Goal: Task Accomplishment & Management: Complete application form

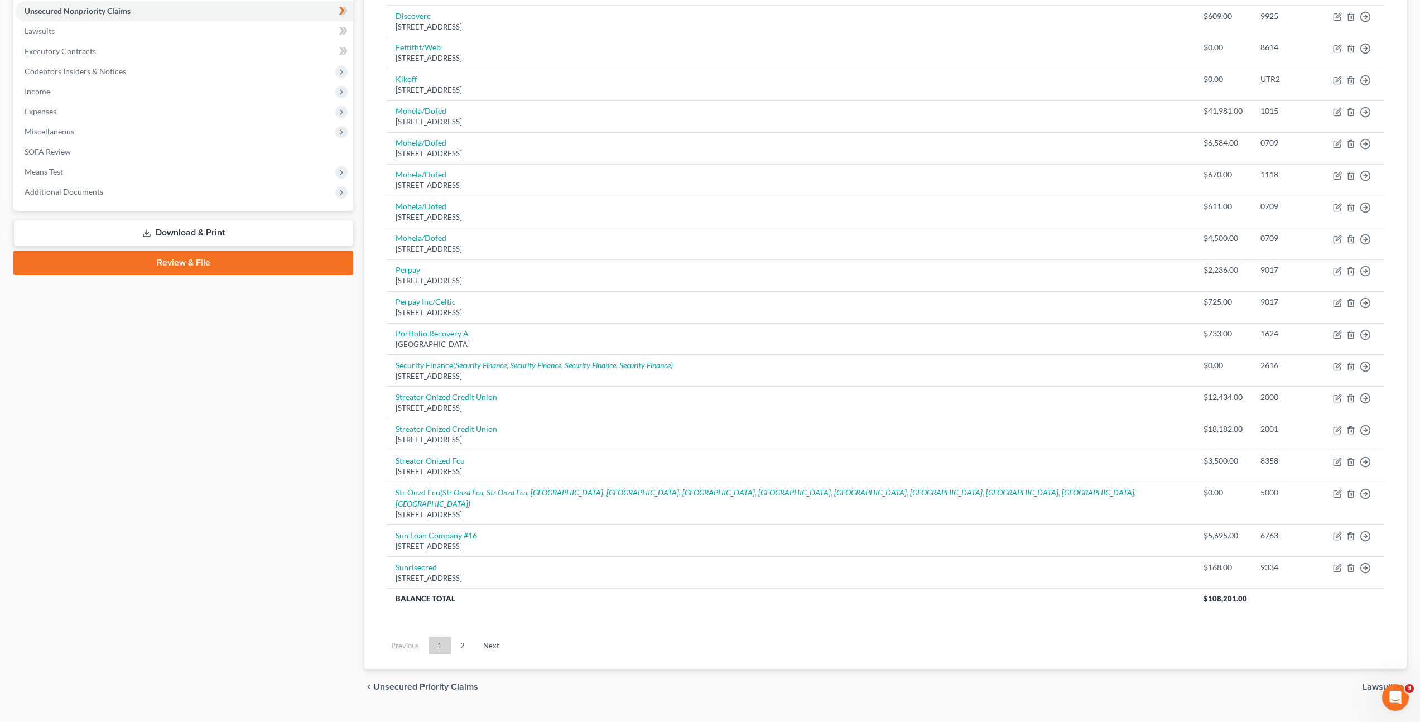
drag, startPoint x: 189, startPoint y: 402, endPoint x: 329, endPoint y: 409, distance: 140.8
click at [189, 402] on div "Case Dashboard Payments Invoices Payments Payments Credit Report Client Profile" at bounding box center [183, 268] width 351 height 873
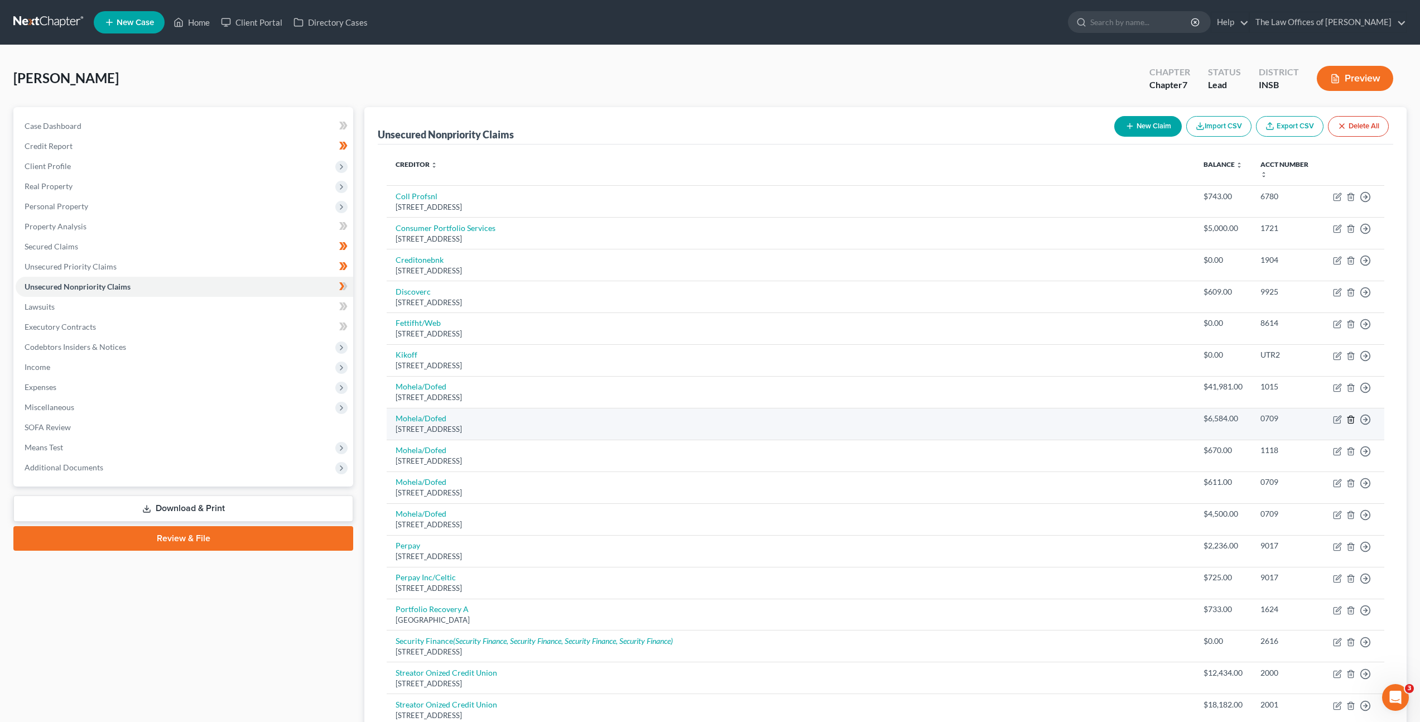
click at [1350, 419] on line "button" at bounding box center [1350, 420] width 0 height 2
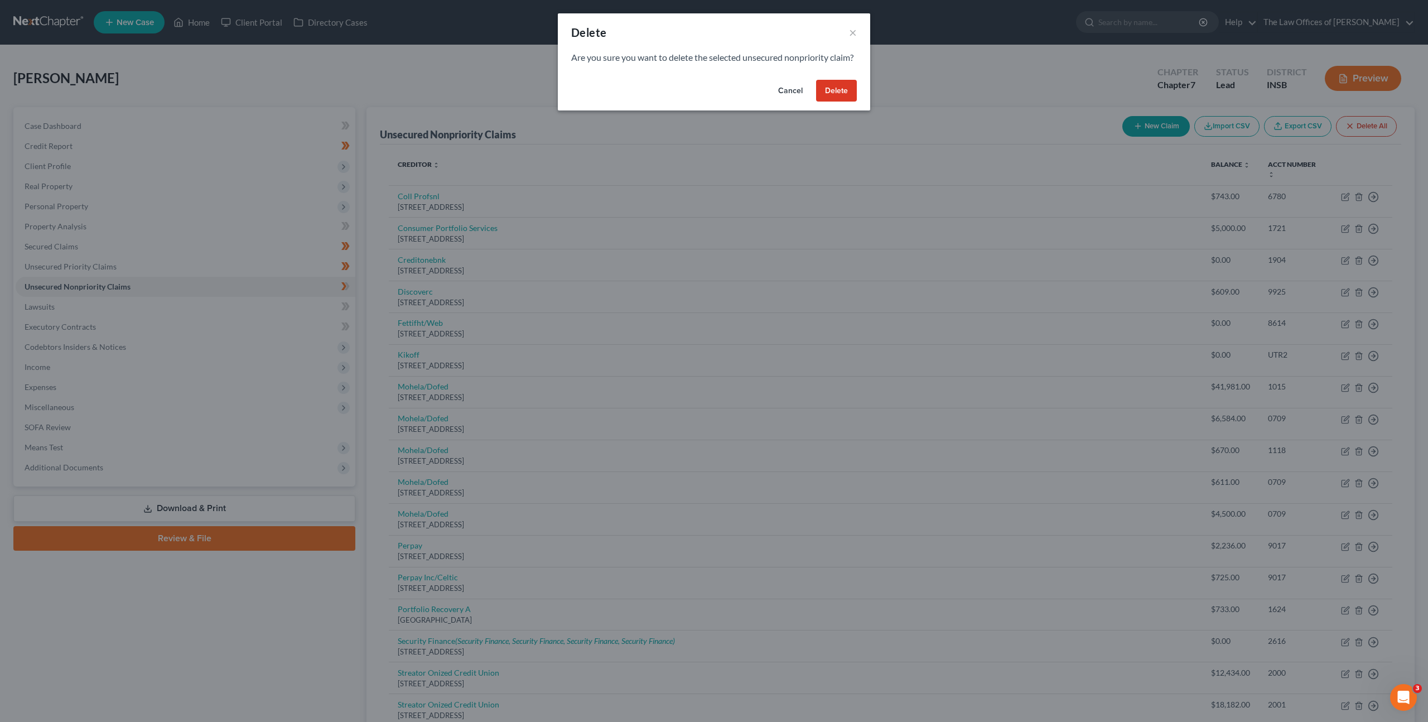
click at [826, 100] on button "Delete" at bounding box center [836, 91] width 41 height 22
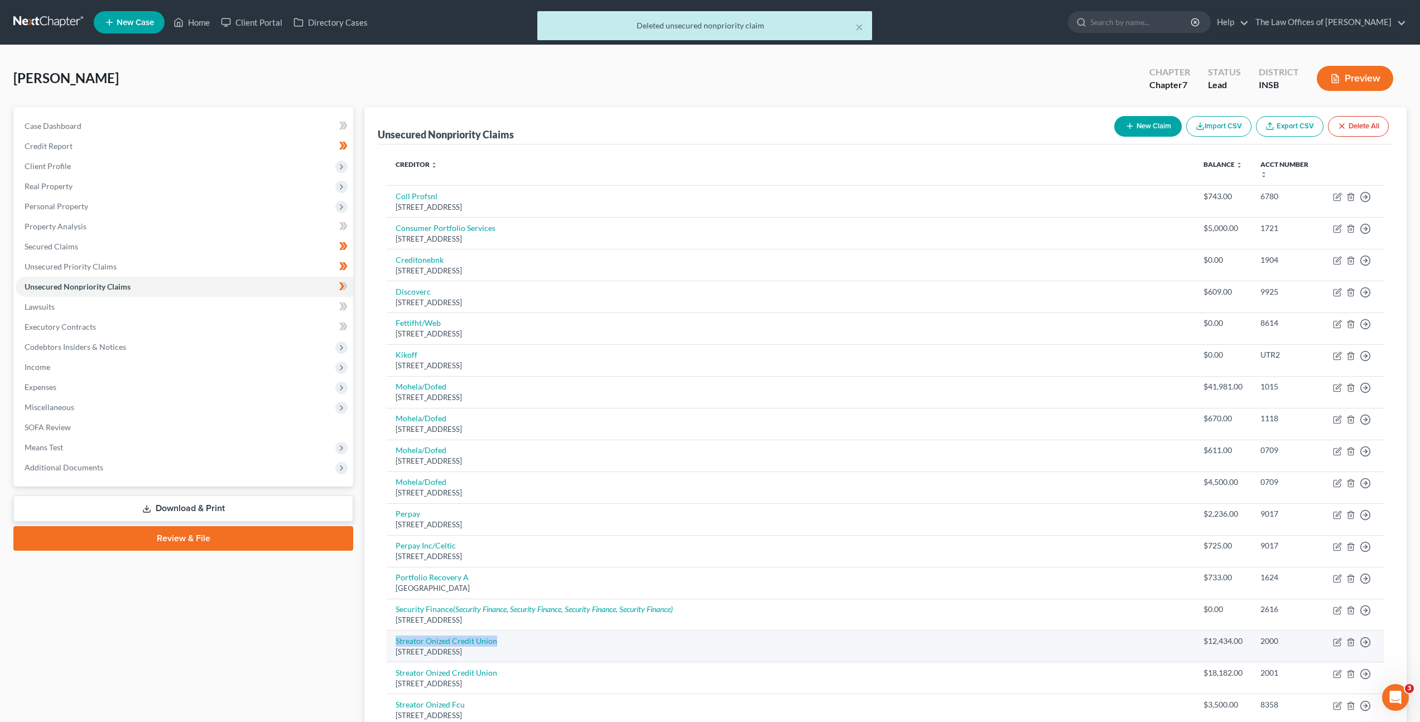
click at [705, 630] on td "Streator Onized Credit Union 901 N Shabbona St, Streator, IL 61364" at bounding box center [791, 646] width 808 height 32
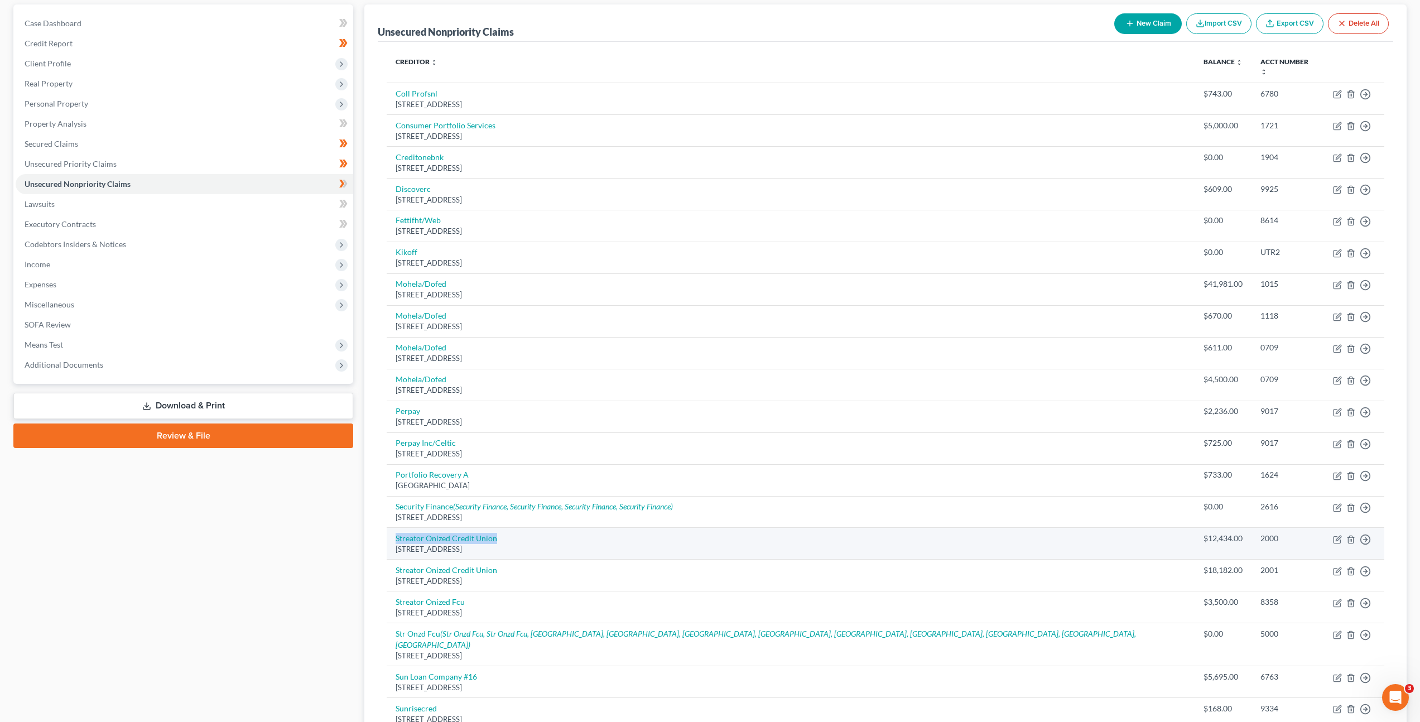
scroll to position [103, 0]
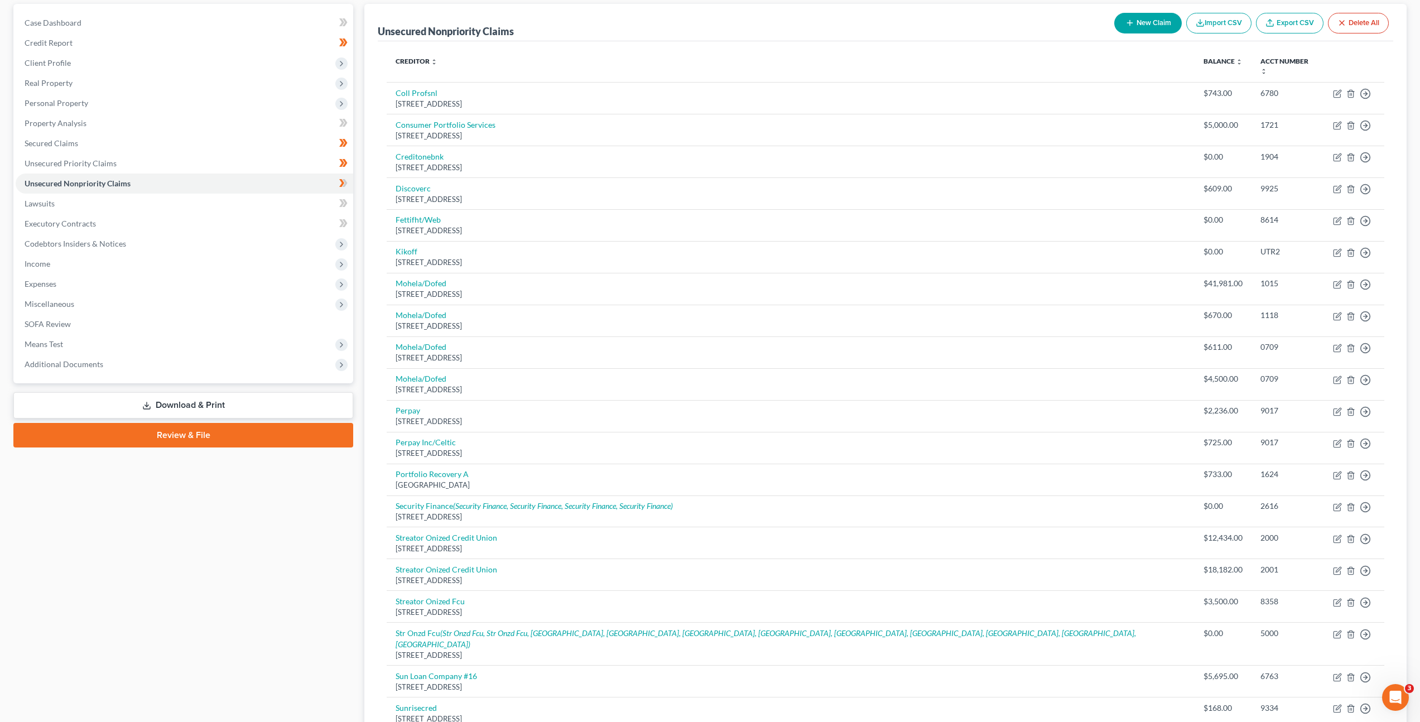
click at [302, 527] on div "Case Dashboard Payments Invoices Payments Payments Credit Report Client Profile" at bounding box center [183, 424] width 351 height 841
click at [1351, 312] on icon "button" at bounding box center [1350, 316] width 9 height 9
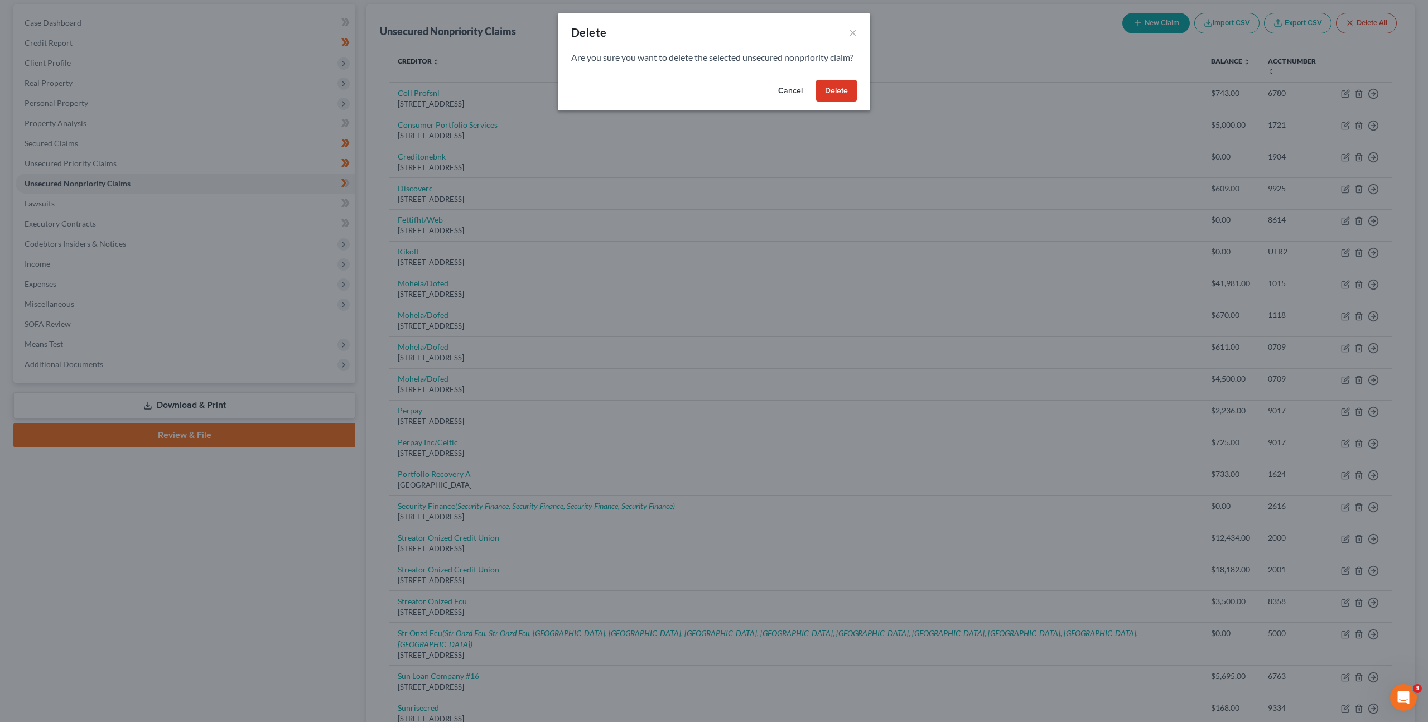
click at [859, 106] on div "Cancel Delete" at bounding box center [714, 93] width 312 height 36
drag, startPoint x: 845, startPoint y: 104, endPoint x: 840, endPoint y: 109, distance: 6.7
click at [845, 102] on button "Delete" at bounding box center [836, 91] width 41 height 22
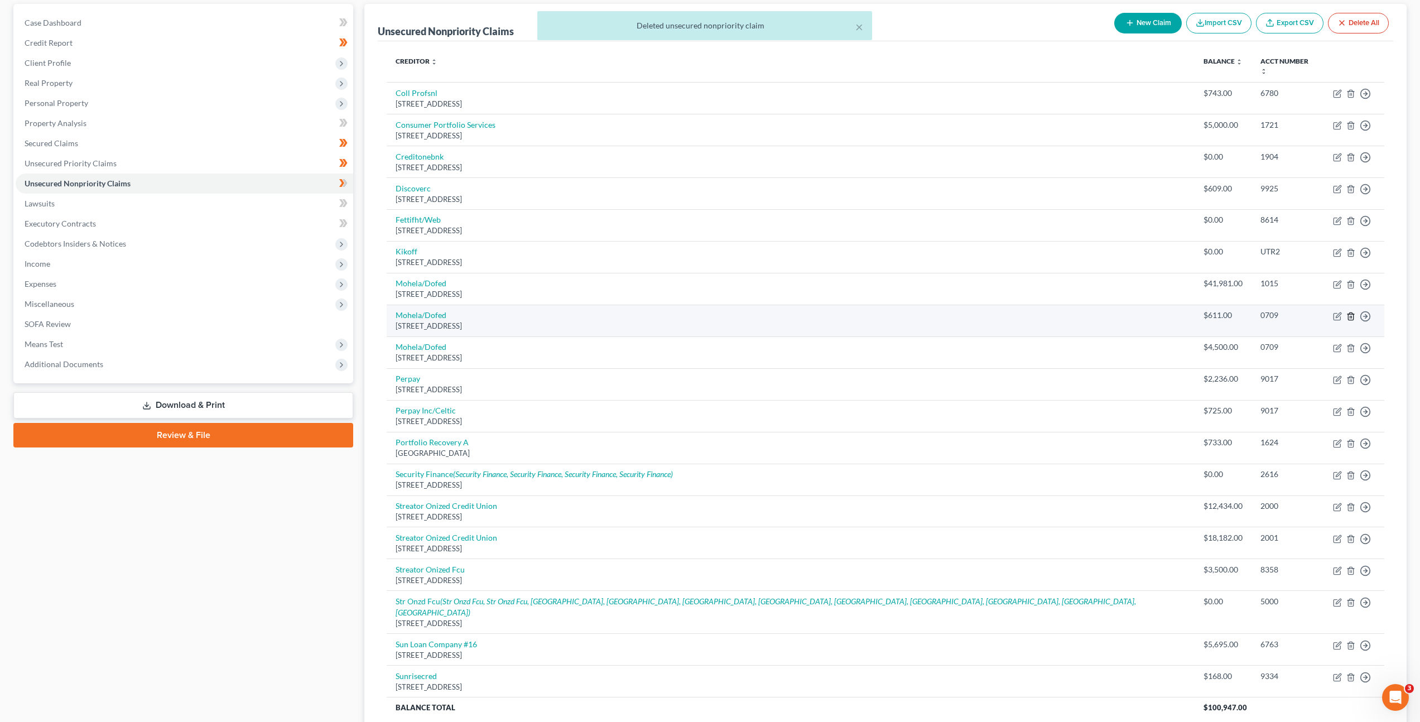
click at [1354, 312] on icon "button" at bounding box center [1350, 316] width 9 height 9
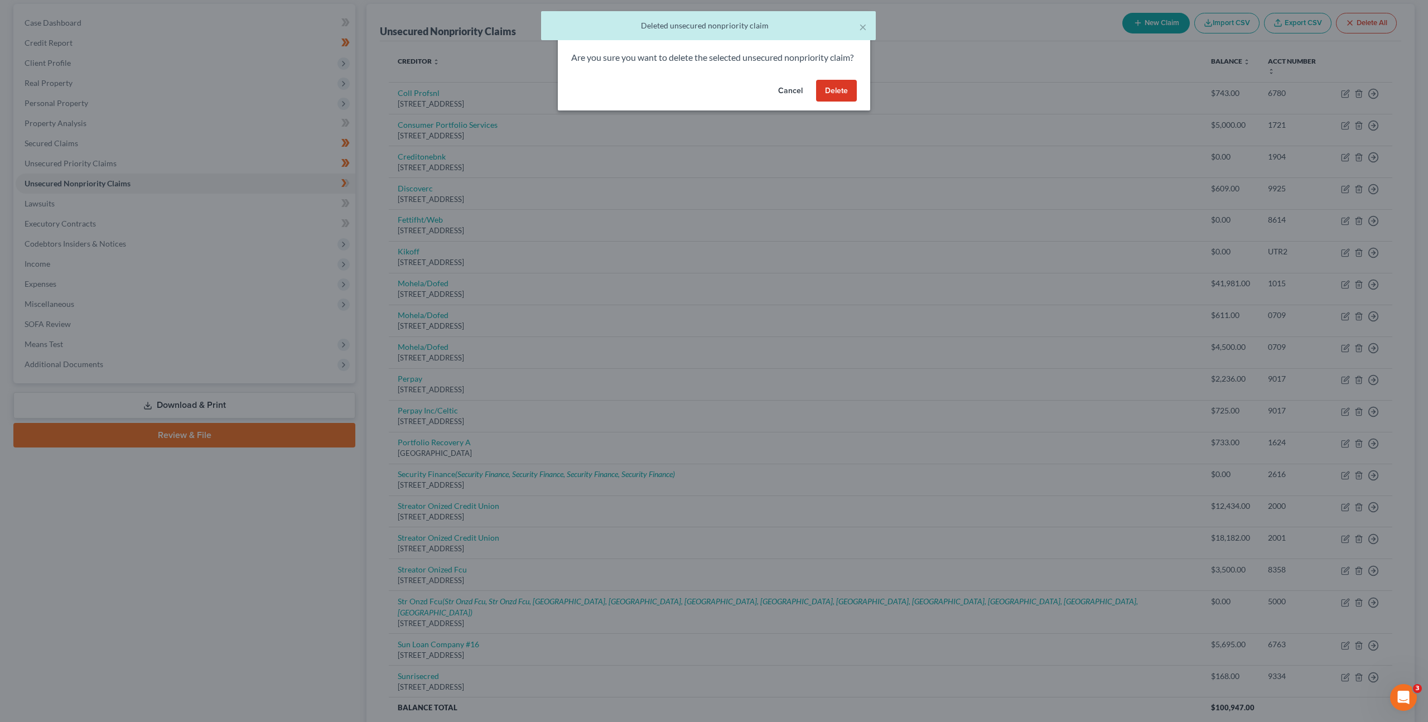
click at [840, 102] on button "Delete" at bounding box center [836, 91] width 41 height 22
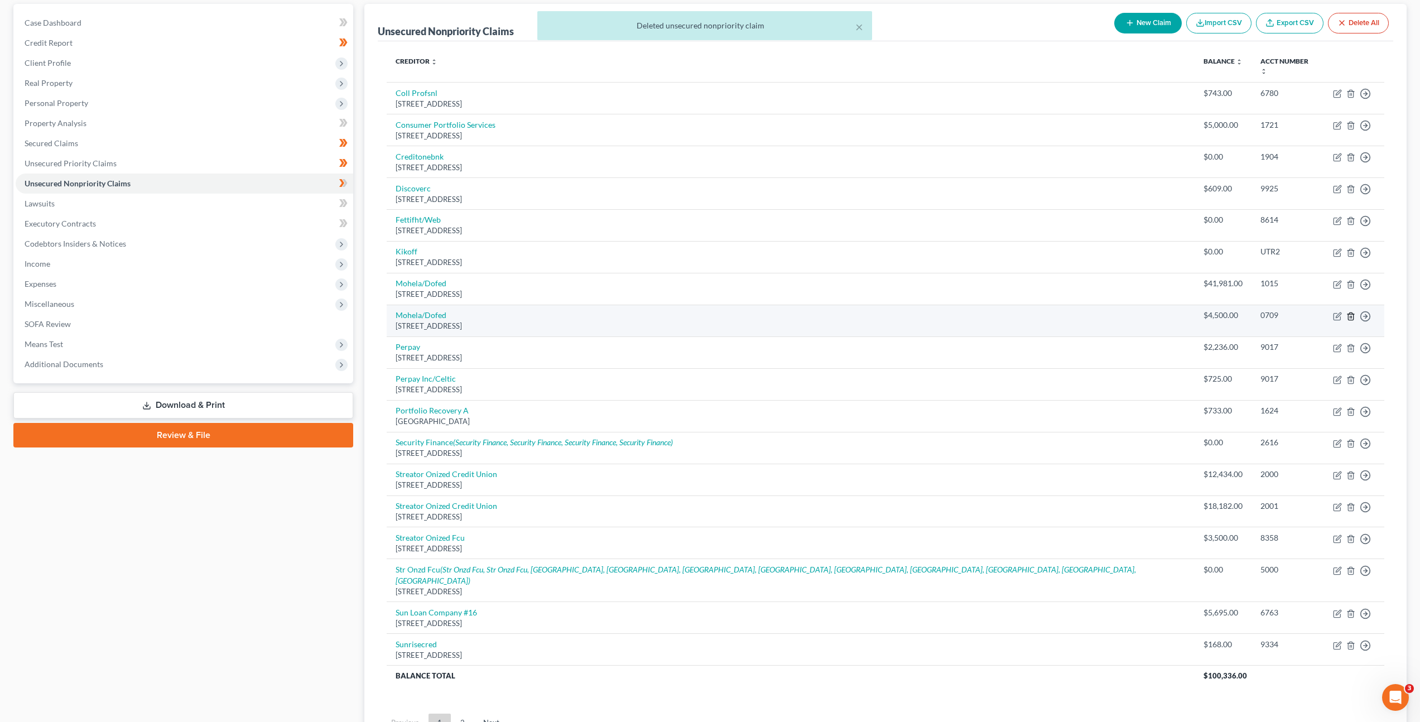
click at [1353, 312] on icon "button" at bounding box center [1350, 316] width 9 height 9
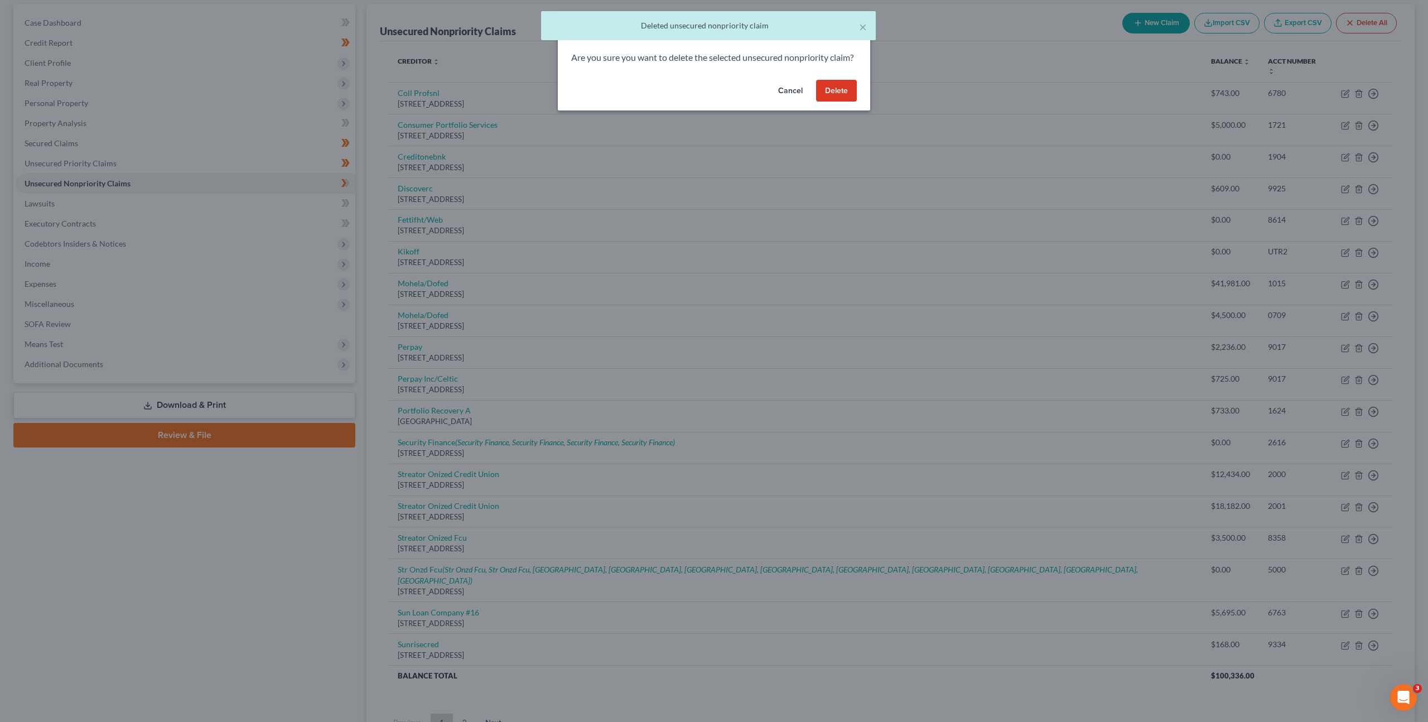
click at [840, 102] on button "Delete" at bounding box center [836, 91] width 41 height 22
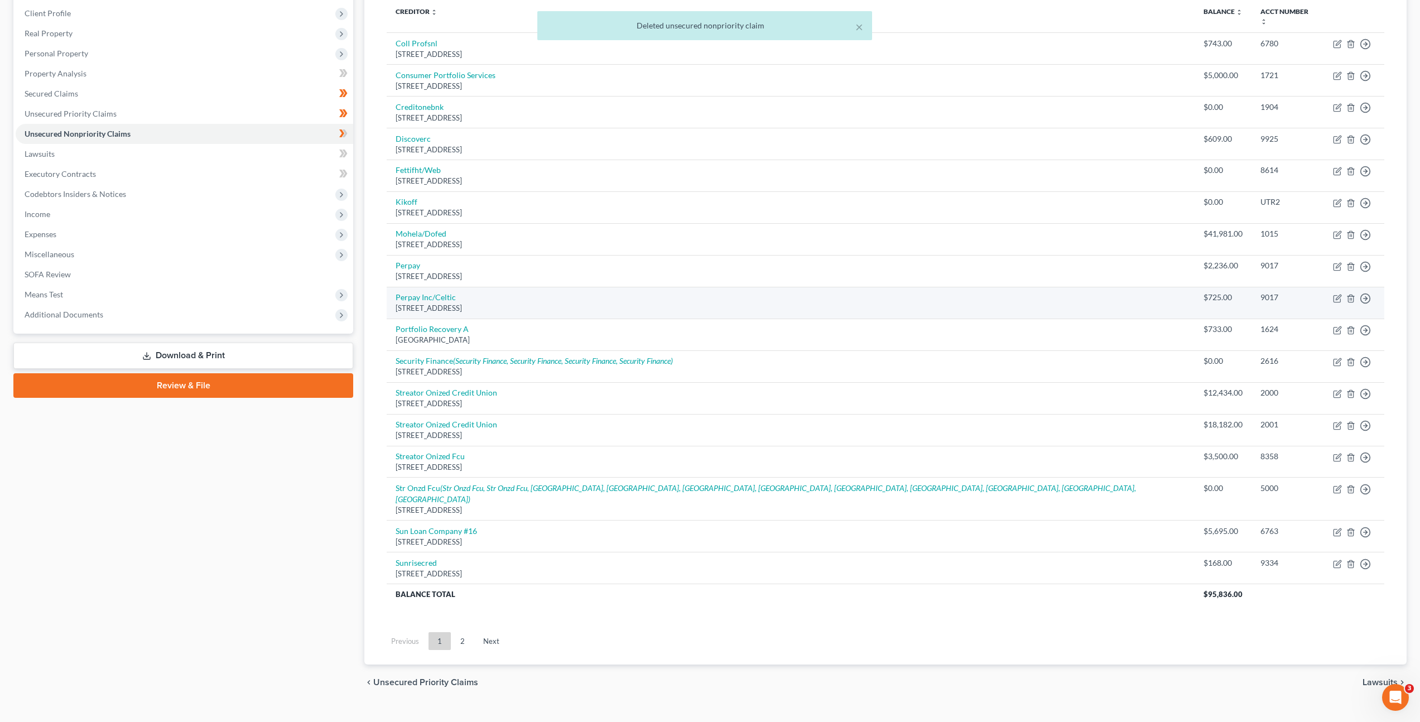
scroll to position [0, 0]
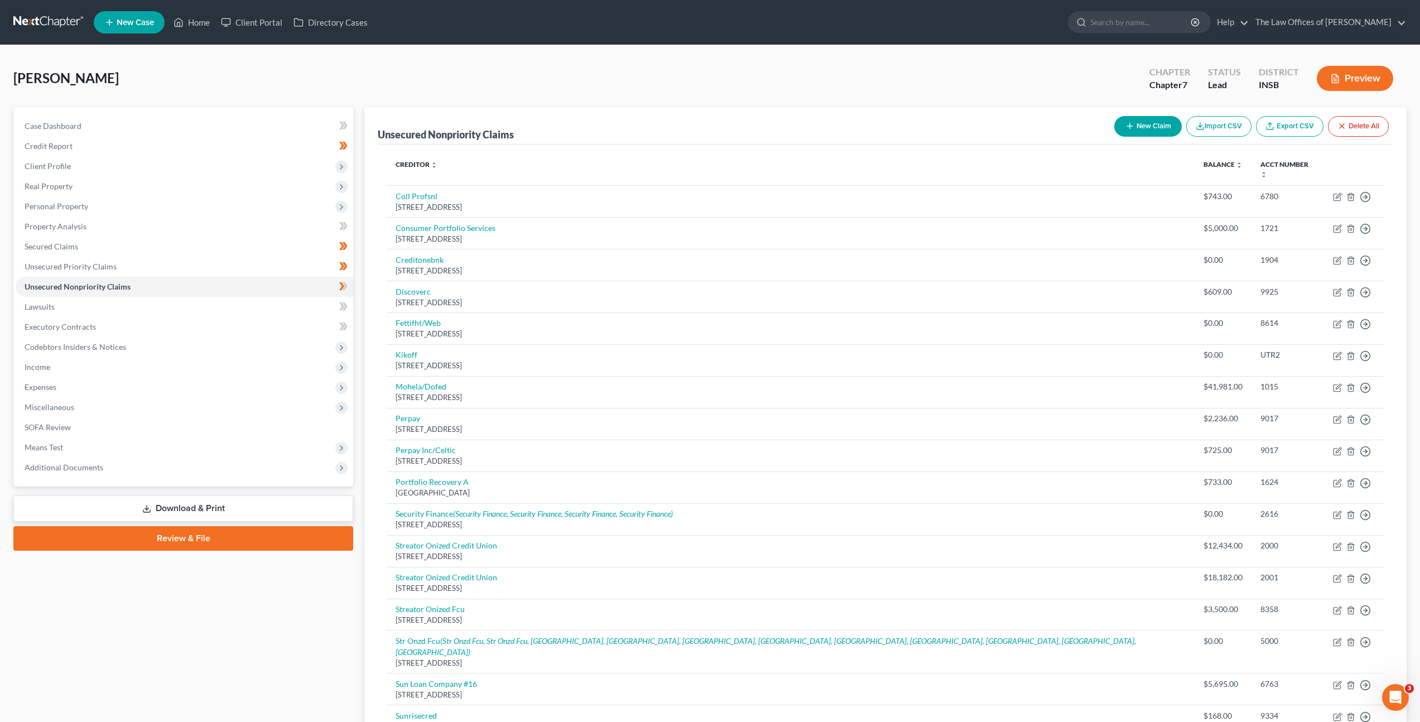
click at [57, 22] on link at bounding box center [48, 22] width 71 height 20
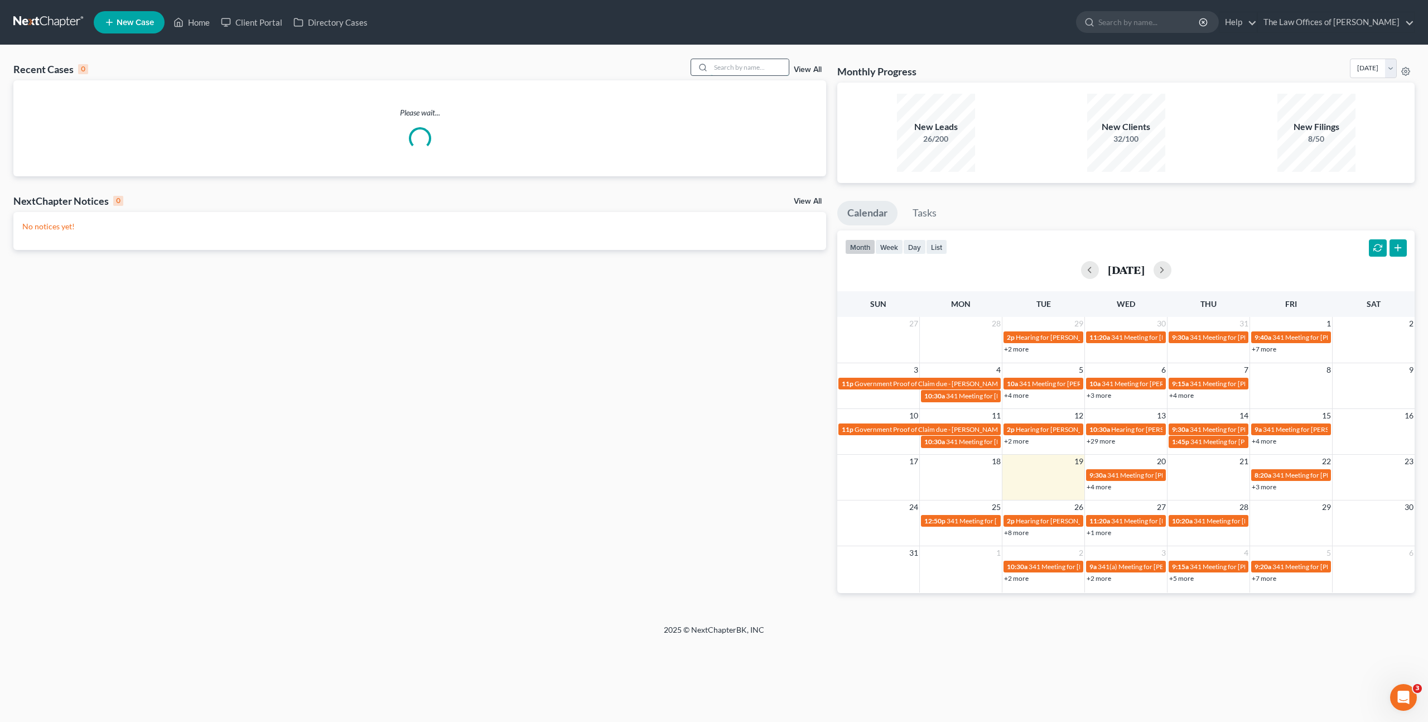
click at [756, 65] on input "search" at bounding box center [750, 67] width 78 height 16
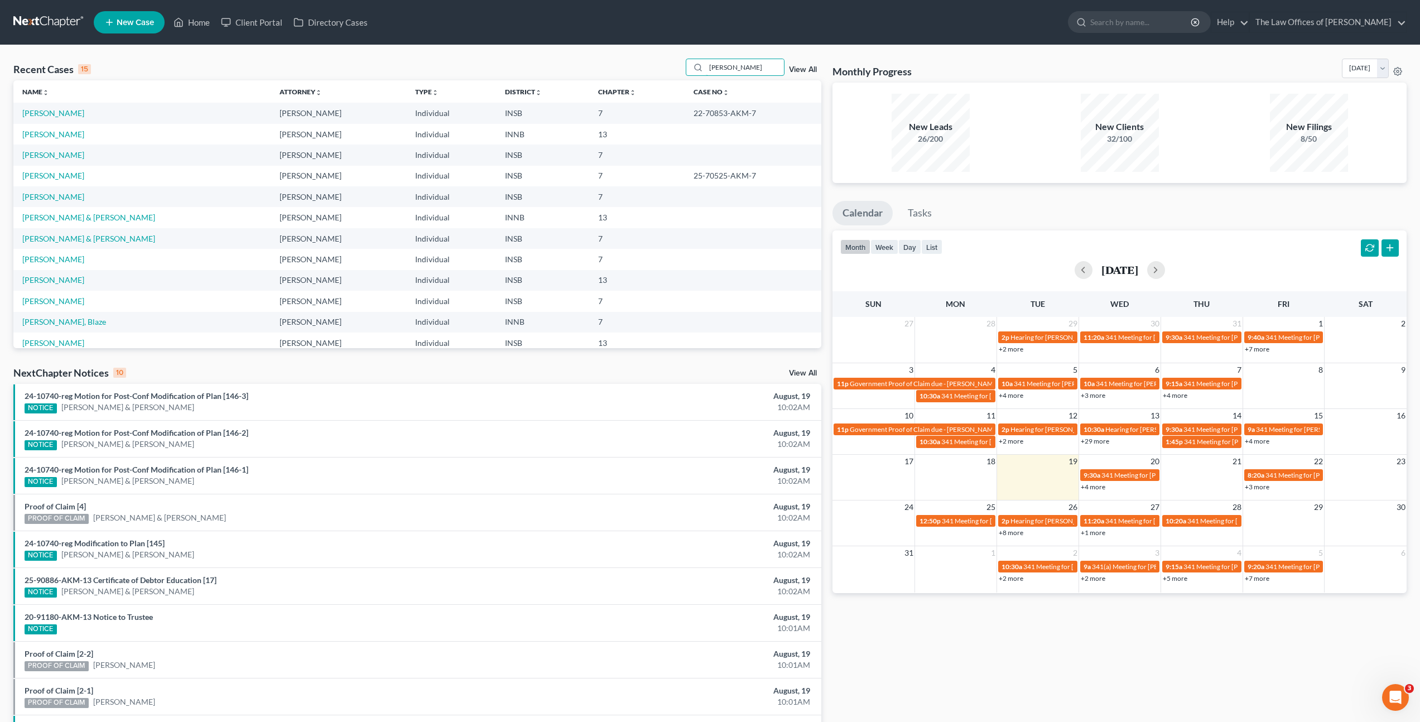
type input "Chasity Lester"
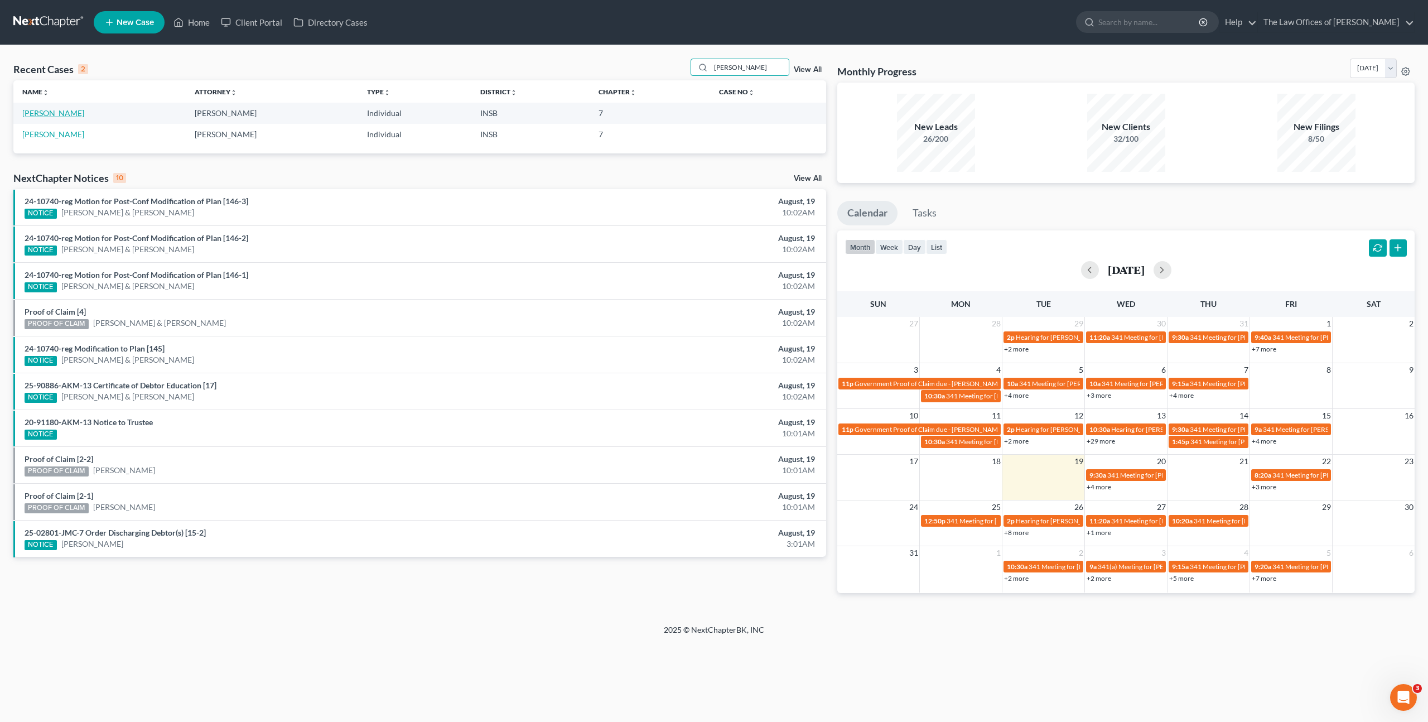
click at [40, 114] on link "[PERSON_NAME]" at bounding box center [53, 112] width 62 height 9
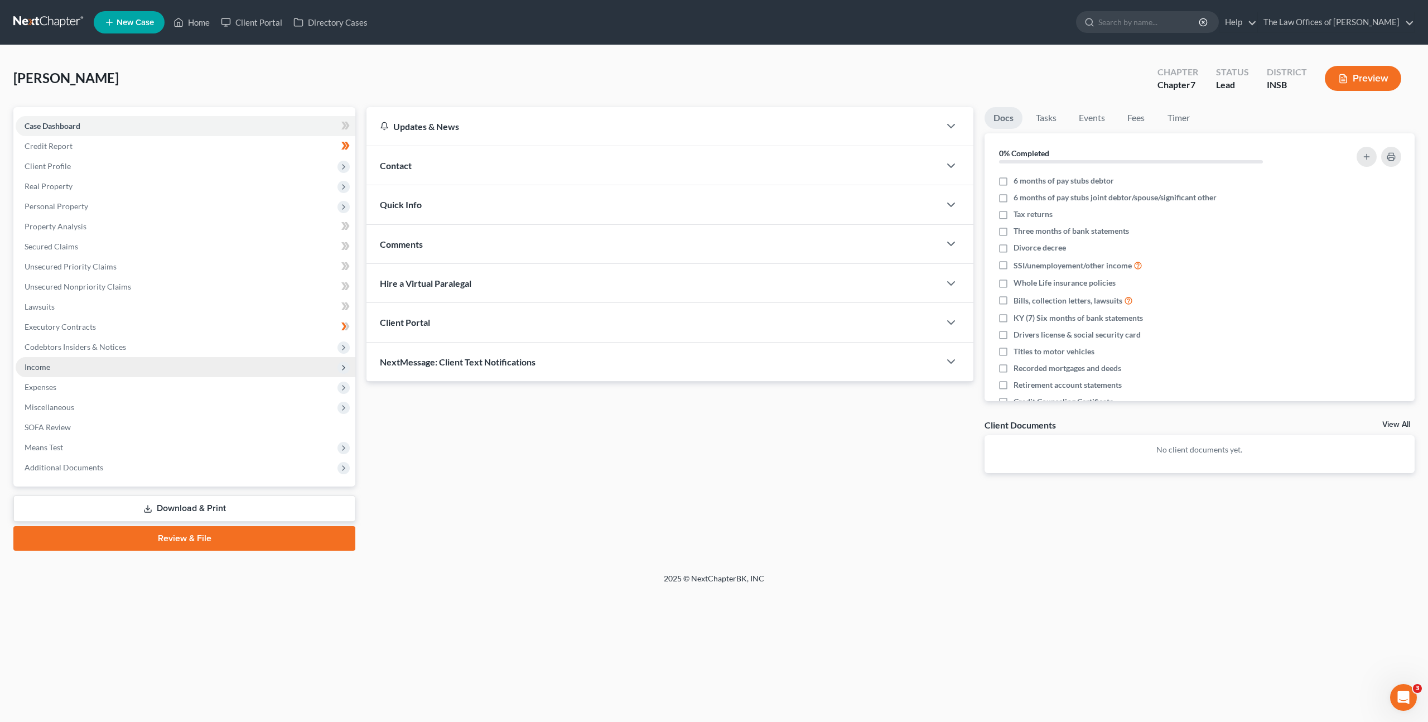
click at [97, 364] on span "Income" at bounding box center [186, 367] width 340 height 20
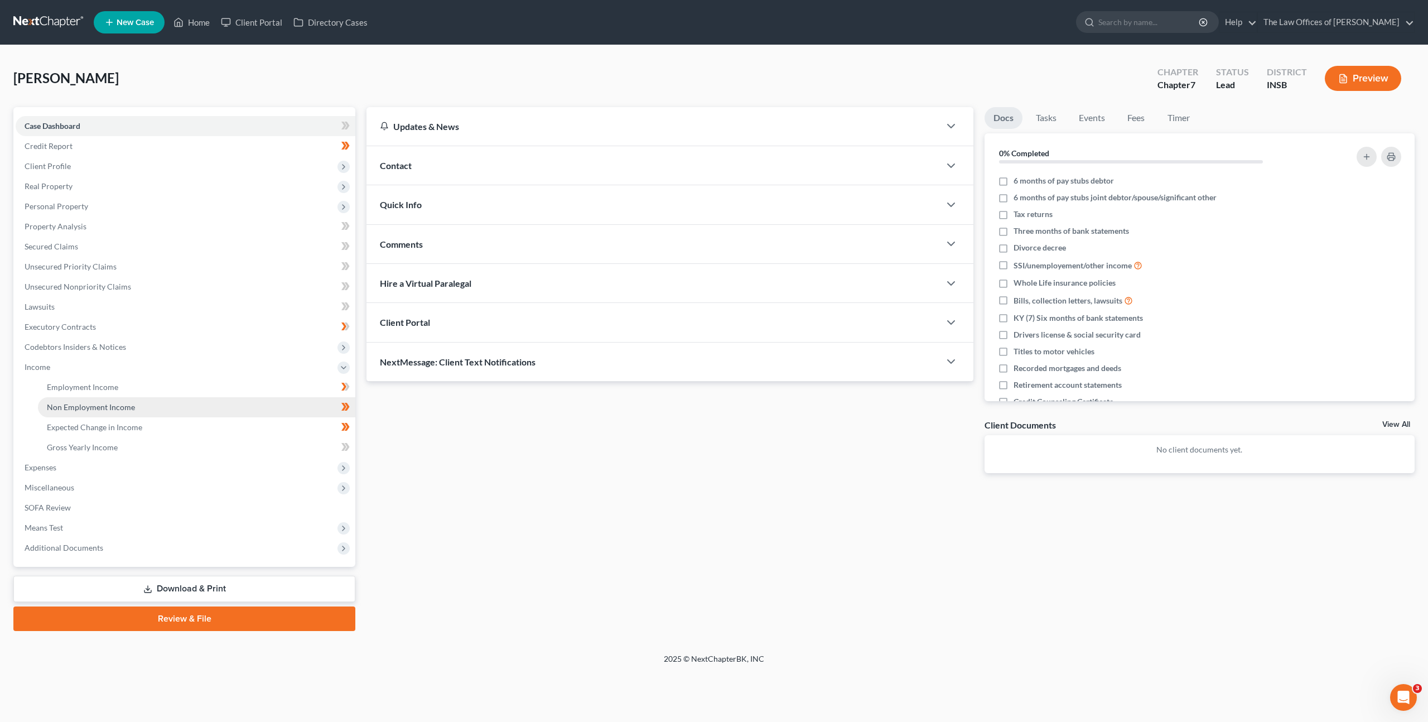
click at [156, 397] on link "Non Employment Income" at bounding box center [196, 407] width 317 height 20
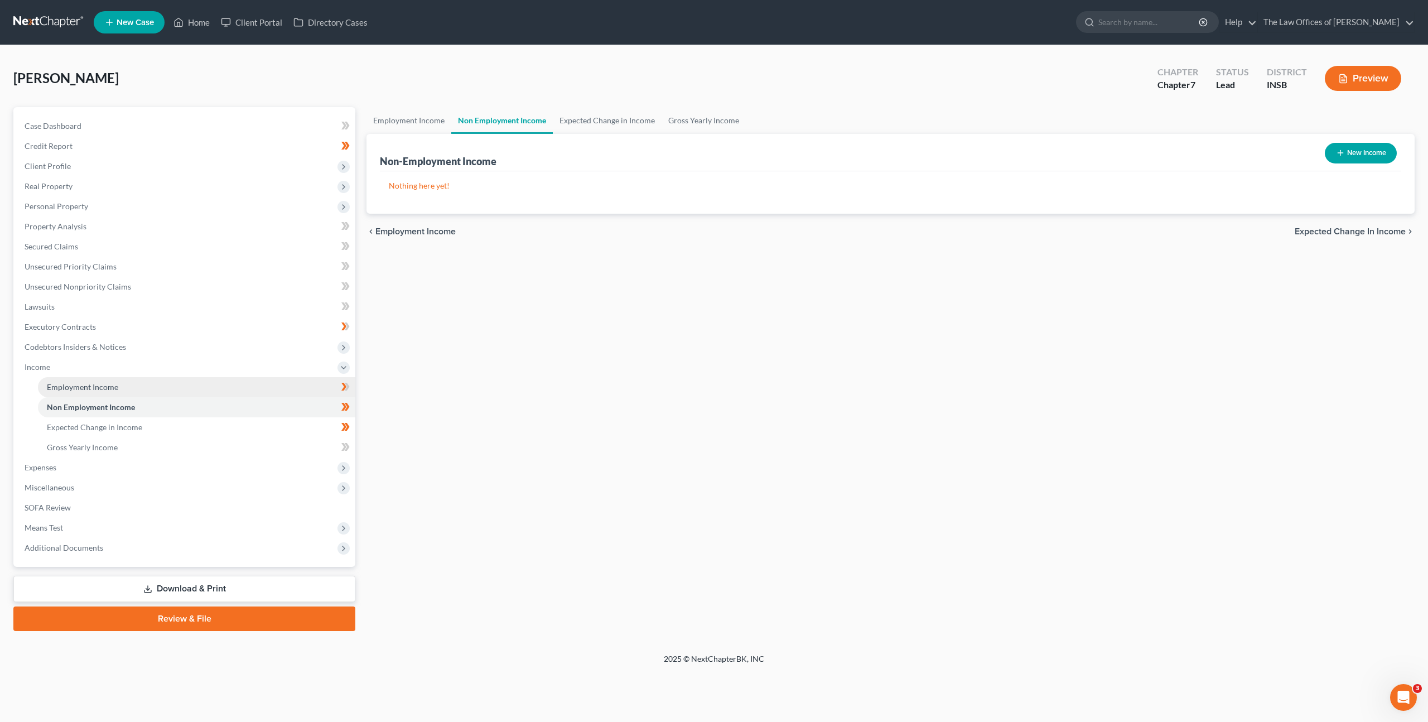
click at [168, 380] on link "Employment Income" at bounding box center [196, 387] width 317 height 20
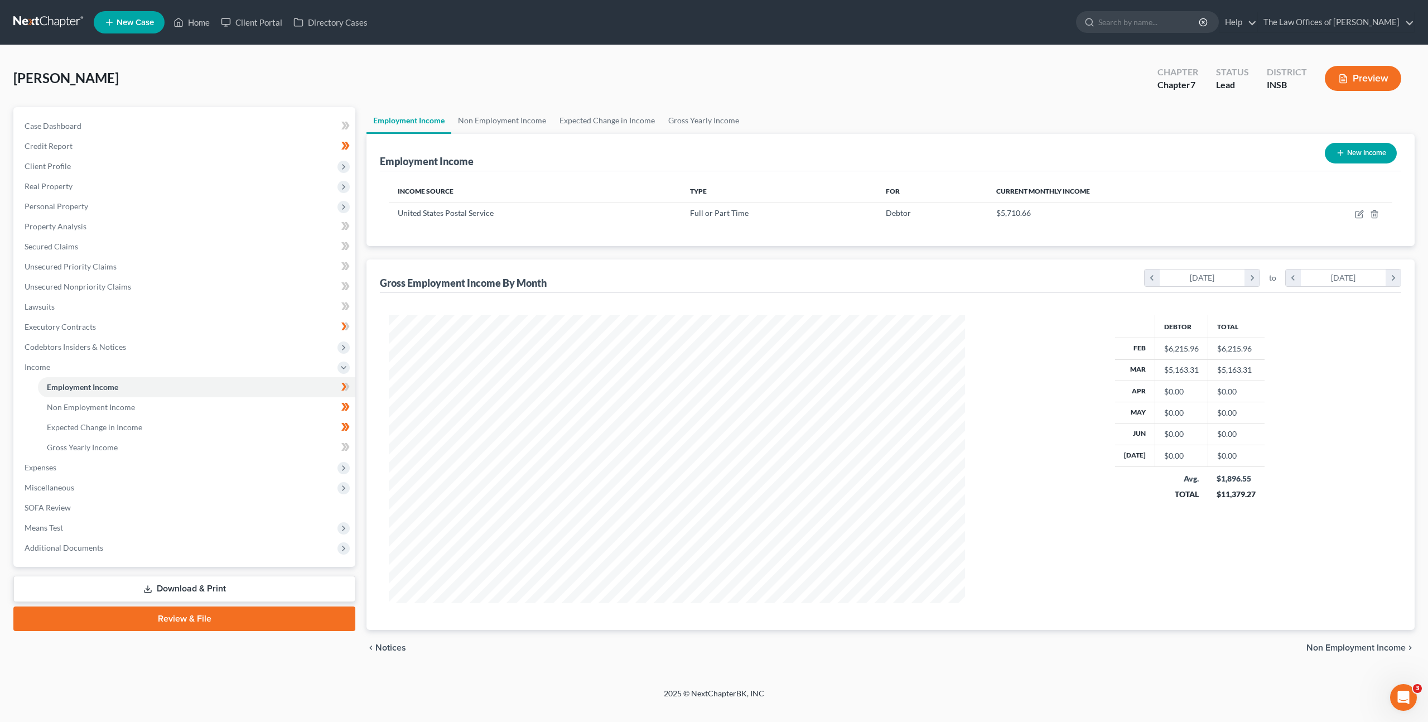
scroll to position [288, 599]
click at [1357, 212] on icon "button" at bounding box center [1359, 214] width 9 height 9
select select "0"
select select "15"
select select "2"
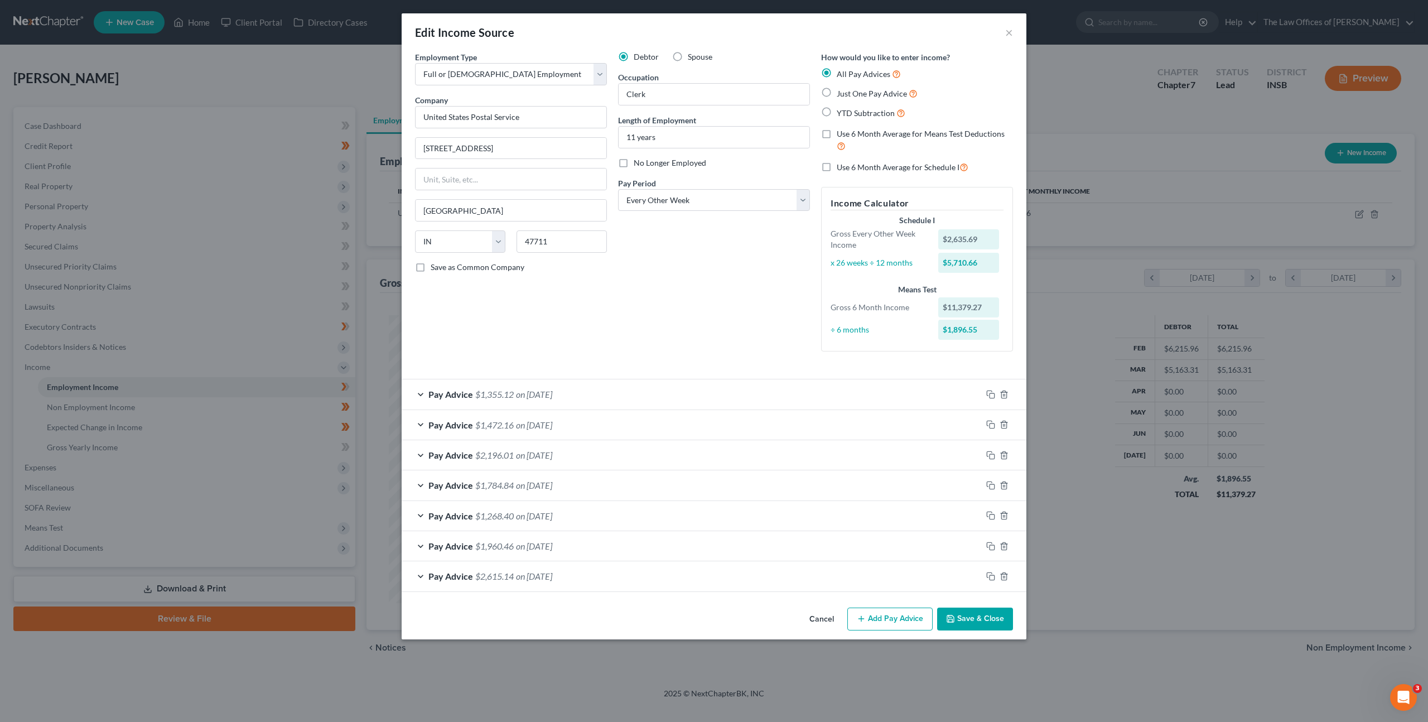
drag, startPoint x: 734, startPoint y: 268, endPoint x: 789, endPoint y: 243, distance: 59.9
click at [735, 267] on div "Debtor Spouse Occupation Clerk Length of Employment 11 years No Longer Employed…" at bounding box center [714, 205] width 203 height 309
click at [729, 297] on div "Debtor Spouse Occupation Clerk Length of Employment 11 years No Longer Employed…" at bounding box center [714, 205] width 203 height 309
click at [817, 619] on button "Cancel" at bounding box center [822, 620] width 42 height 22
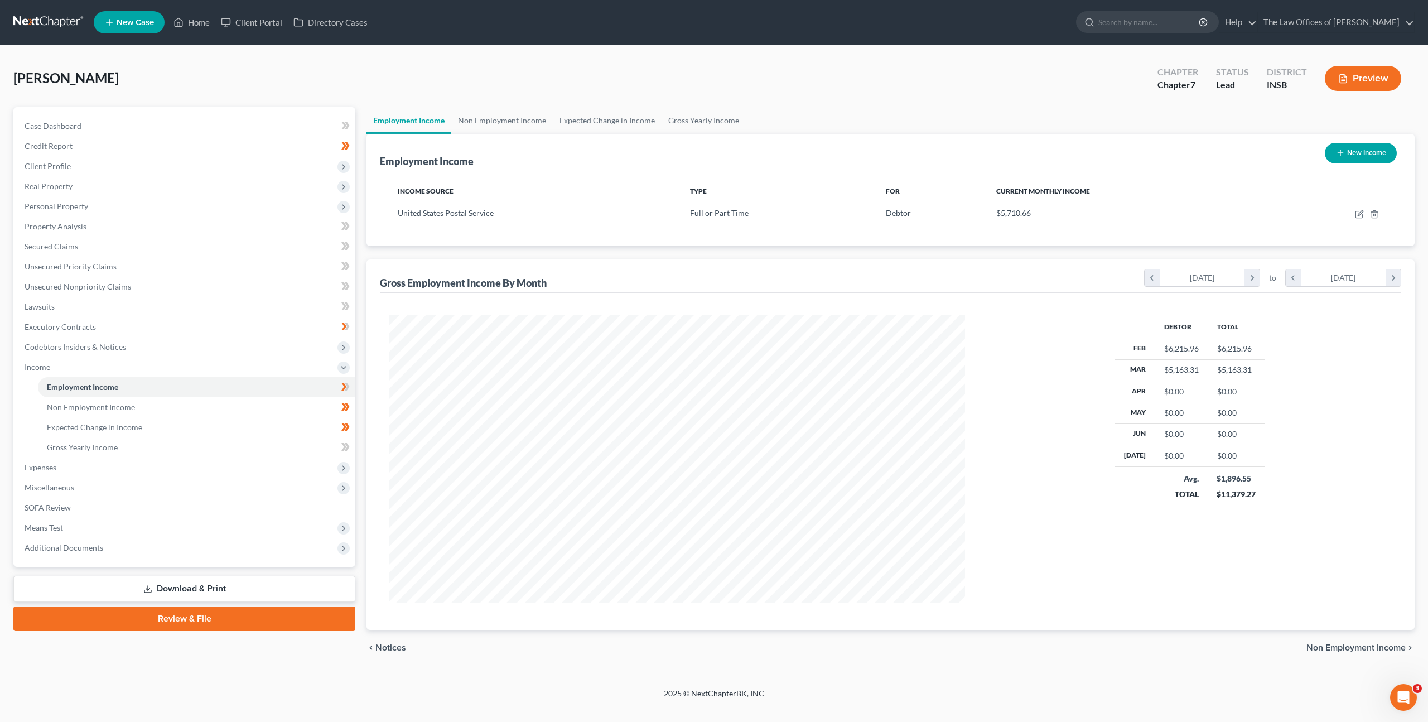
click at [145, 587] on icon at bounding box center [147, 589] width 9 height 9
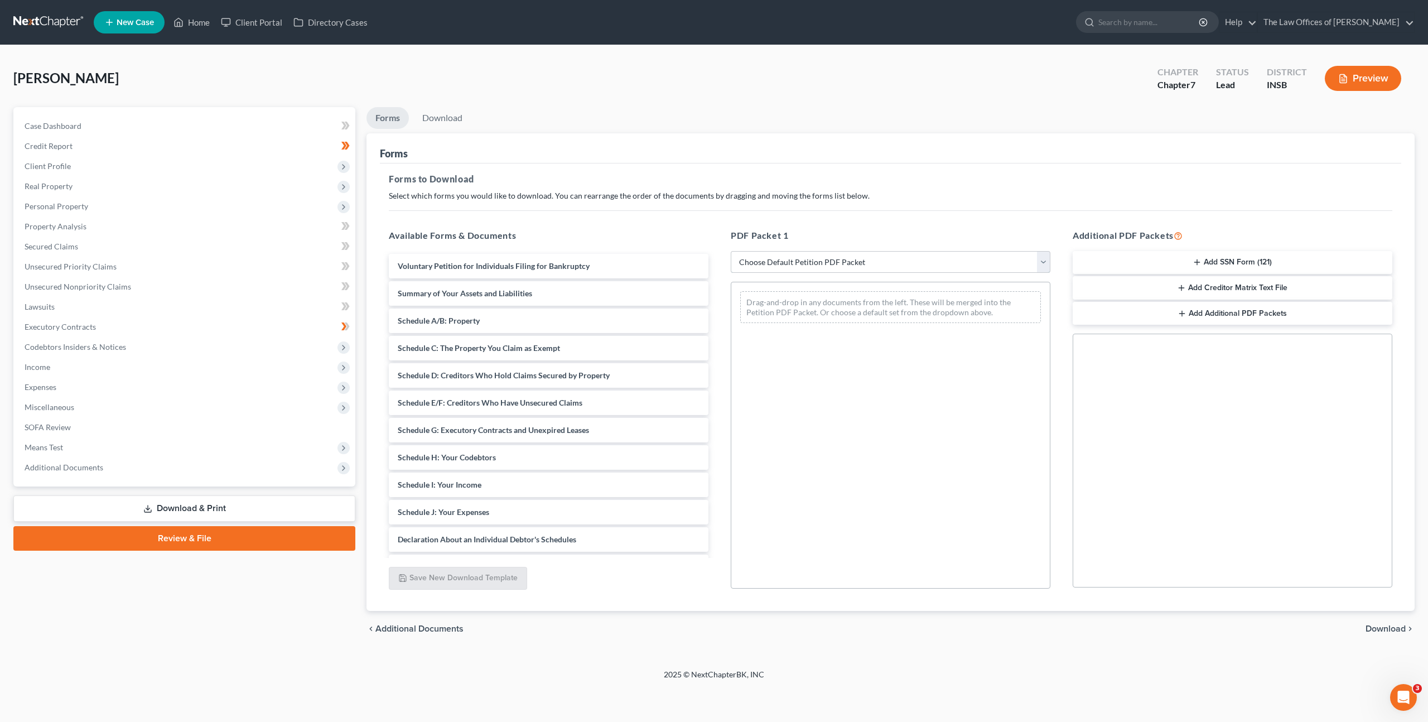
click at [813, 255] on select "Choose Default Petition PDF Packet Complete Bankruptcy Petition (all forms and …" at bounding box center [891, 262] width 320 height 22
select select "3"
click at [731, 251] on select "Choose Default Petition PDF Packet Complete Bankruptcy Petition (all forms and …" at bounding box center [891, 262] width 320 height 22
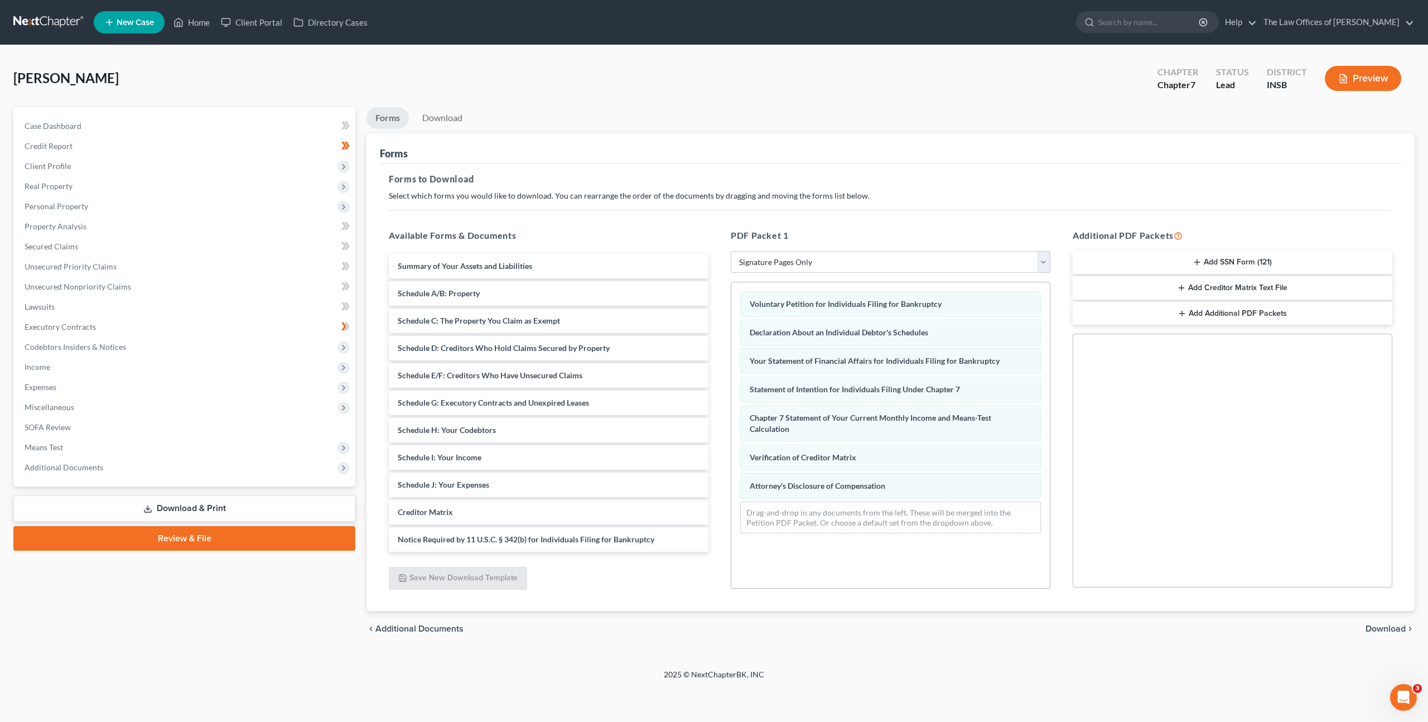
click at [1265, 261] on button "Add SSN Form (121)" at bounding box center [1233, 262] width 320 height 23
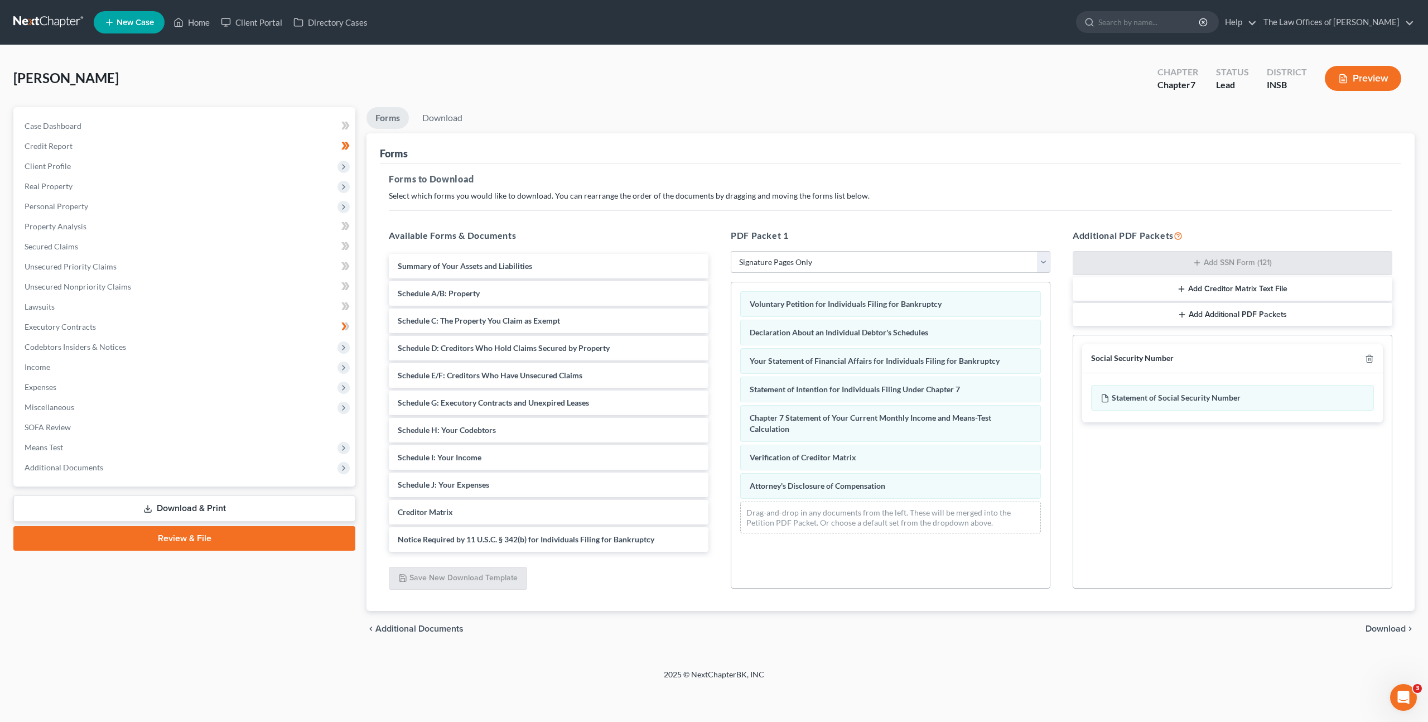
click at [1385, 620] on div "chevron_left Additional Documents Download chevron_right" at bounding box center [891, 629] width 1048 height 36
click at [1382, 631] on span "Download" at bounding box center [1386, 628] width 40 height 9
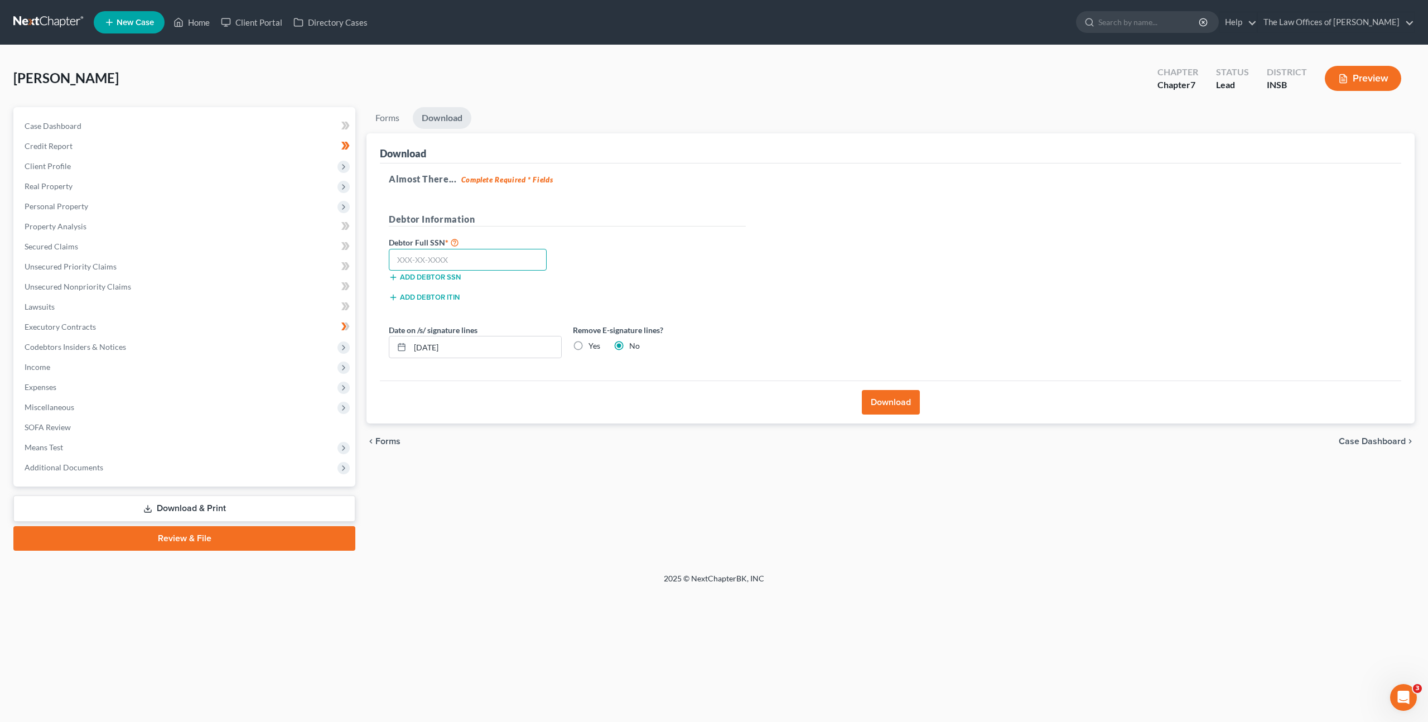
click at [510, 257] on input "text" at bounding box center [468, 260] width 158 height 22
click at [485, 252] on input "text" at bounding box center [468, 260] width 158 height 22
paste input "310-78-2449"
type input "310-78-2449"
click at [654, 261] on div "Debtor Full SSN * 310-78-2449 Add debtor SSN" at bounding box center [567, 263] width 368 height 56
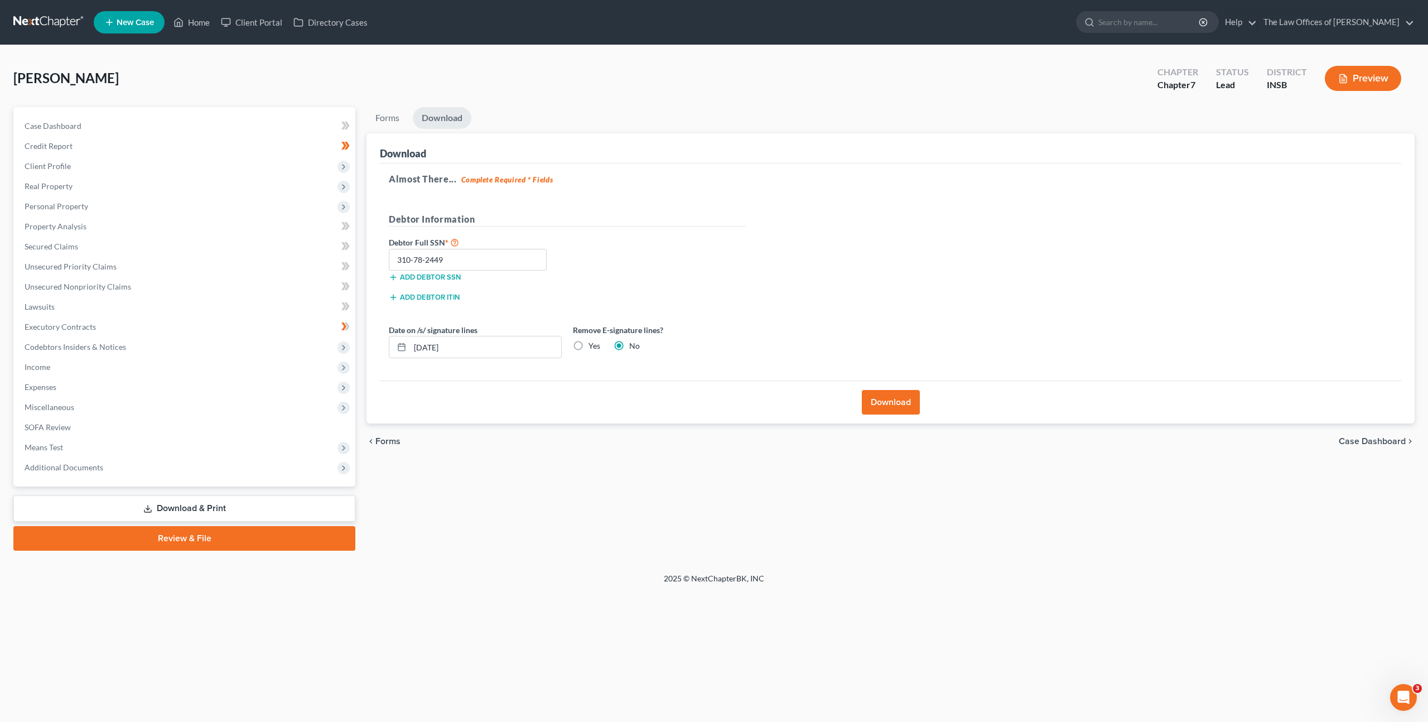
click at [589, 346] on label "Yes" at bounding box center [595, 345] width 12 height 11
click at [593, 346] on input "Yes" at bounding box center [596, 343] width 7 height 7
radio input "true"
radio input "false"
click at [718, 291] on div "Add debtor ITIN" at bounding box center [567, 301] width 368 height 20
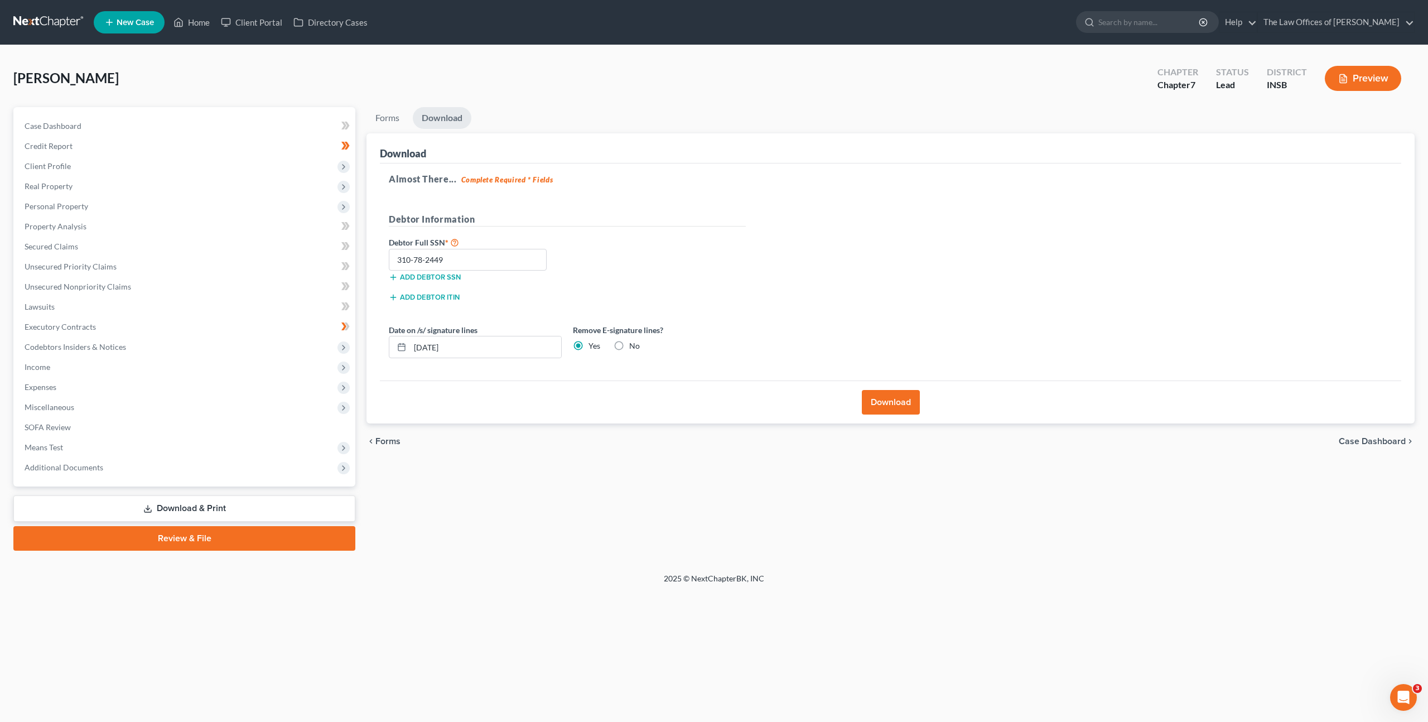
click at [875, 407] on button "Download" at bounding box center [891, 402] width 58 height 25
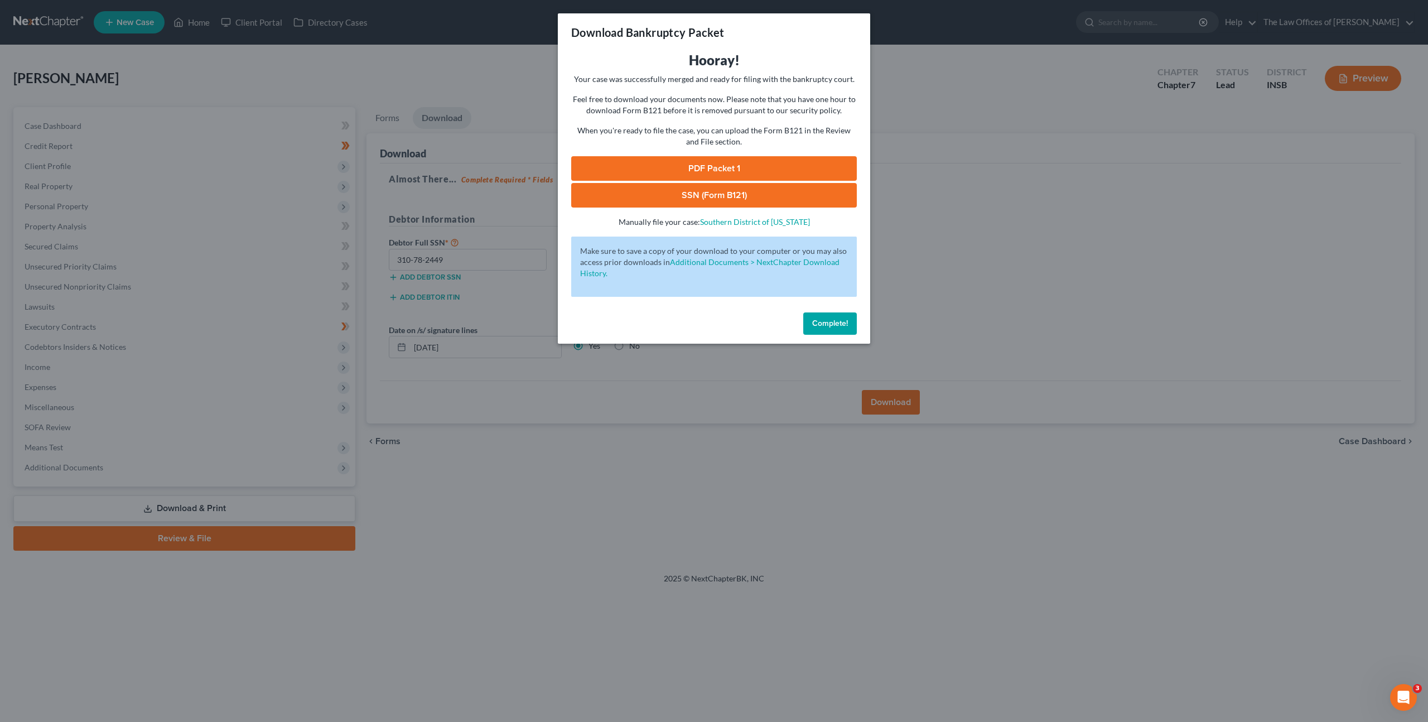
click at [669, 161] on link "PDF Packet 1" at bounding box center [714, 168] width 286 height 25
click at [656, 190] on link "SSN (Form B121)" at bounding box center [714, 195] width 286 height 25
click at [733, 161] on link "PDF Packet 1" at bounding box center [714, 168] width 286 height 25
click at [707, 199] on link "SSN (Form B121)" at bounding box center [714, 195] width 286 height 25
click at [708, 304] on div "Hooray! Your case was successfully merged and ready for filing with the bankrup…" at bounding box center [714, 179] width 312 height 257
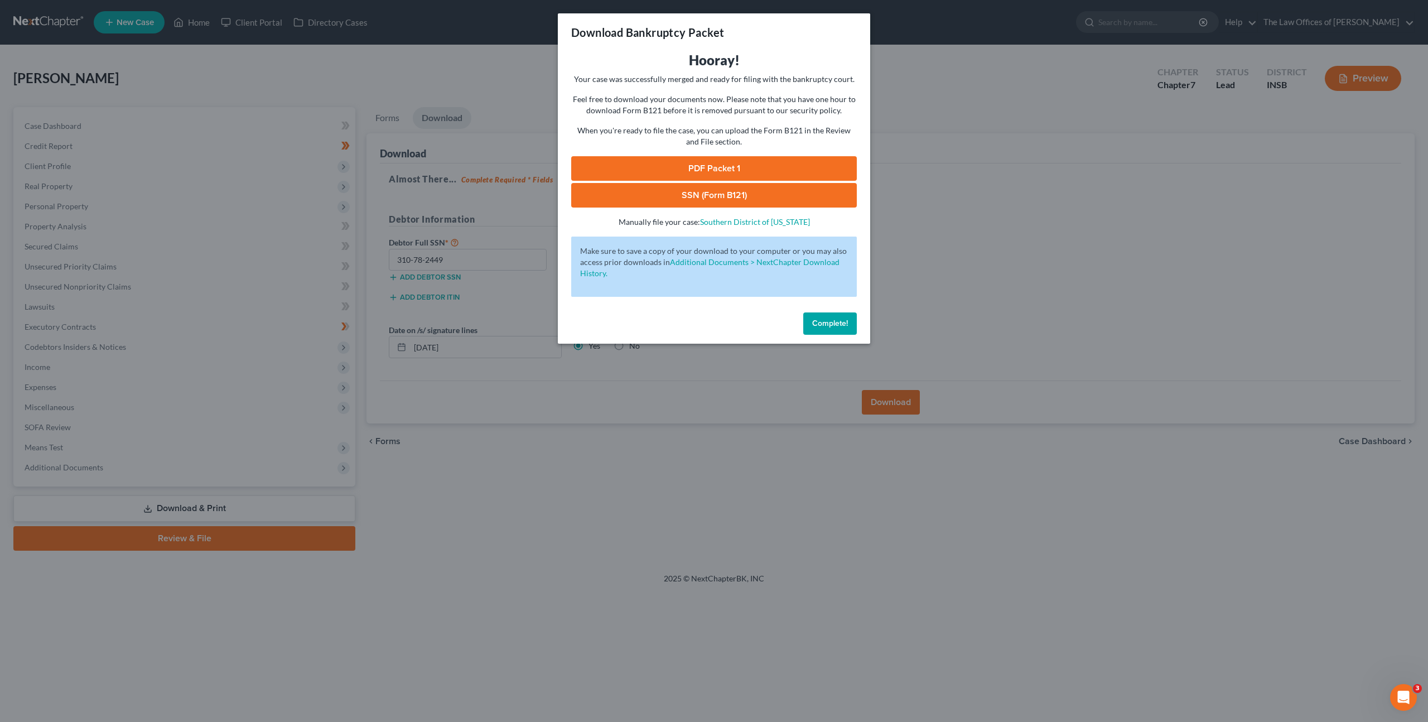
click at [817, 321] on span "Complete!" at bounding box center [830, 323] width 36 height 9
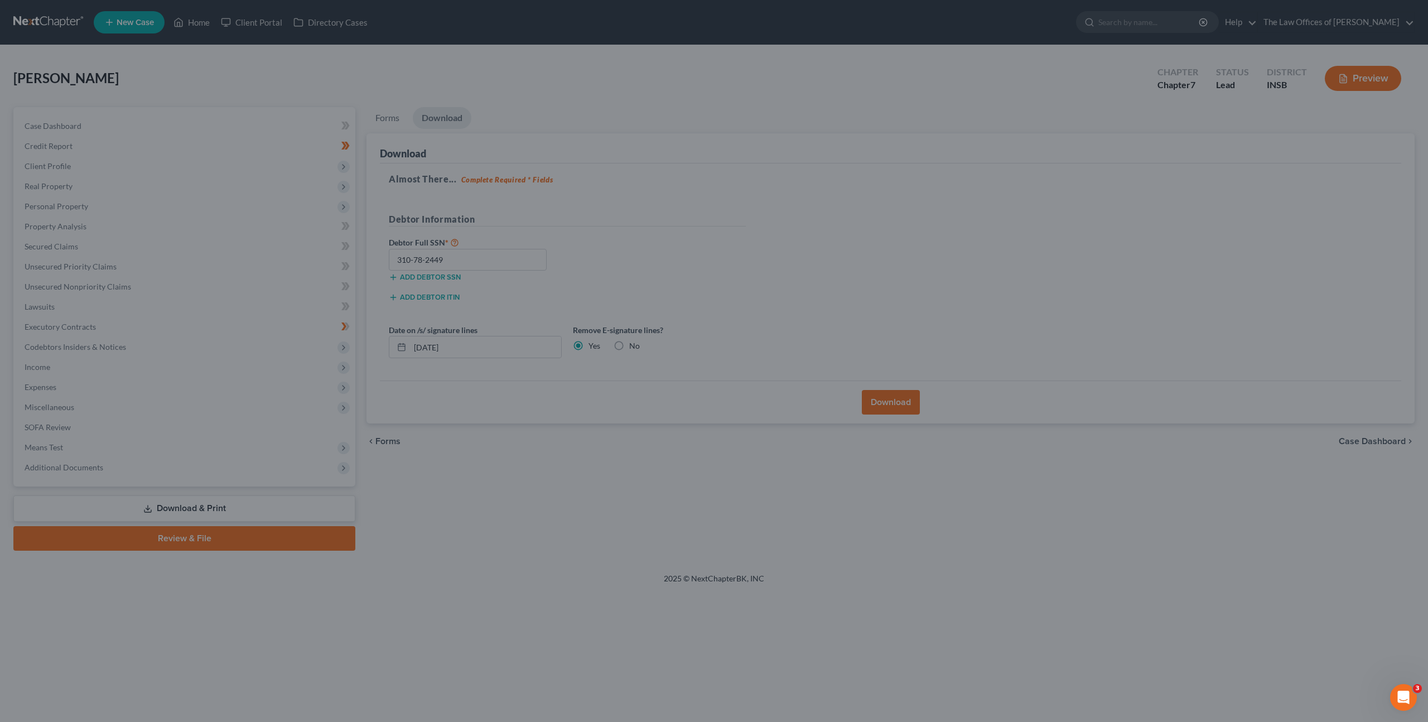
click at [849, 260] on div "Almost There... Complete Required * Fields Debtor Information Debtor Full SSN *…" at bounding box center [890, 272] width 1021 height 218
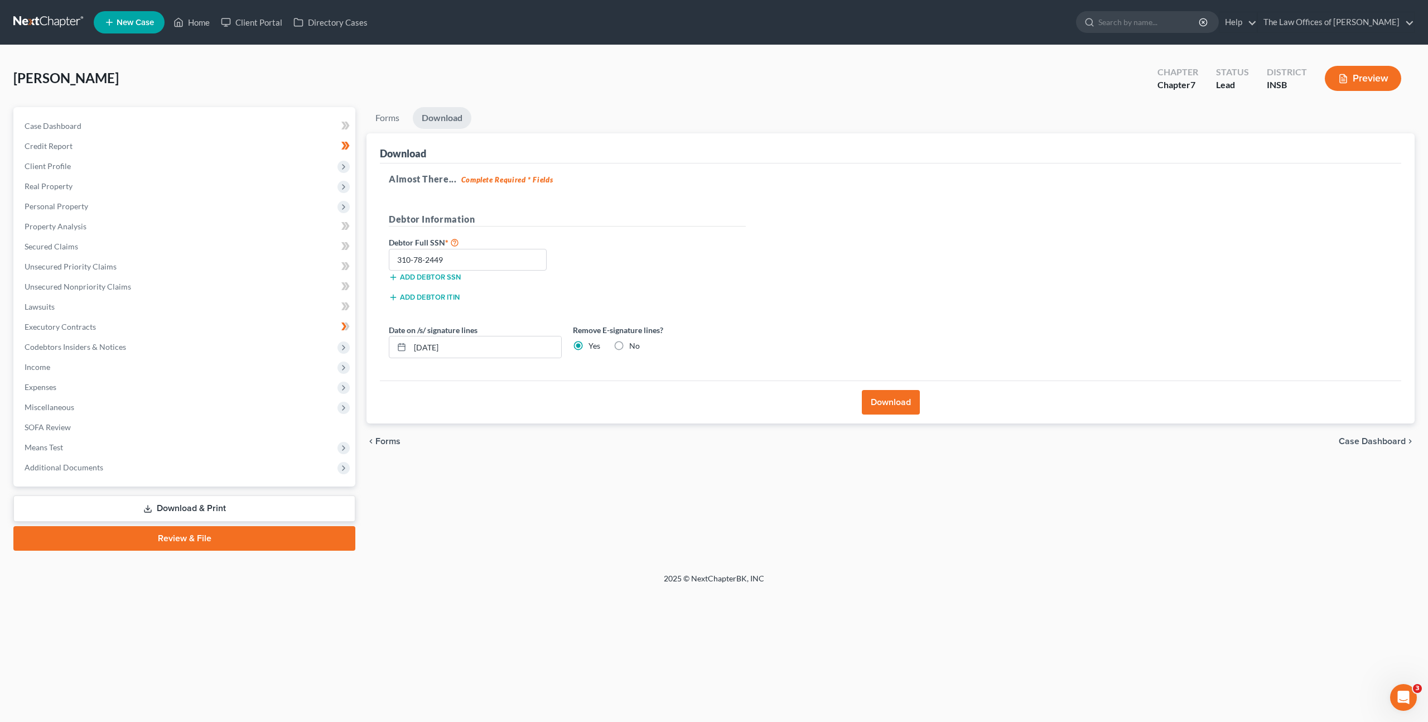
click at [860, 254] on div "Almost There... Complete Required * Fields Debtor Information Debtor Full SSN *…" at bounding box center [890, 272] width 1021 height 218
click at [43, 24] on link at bounding box center [48, 22] width 71 height 20
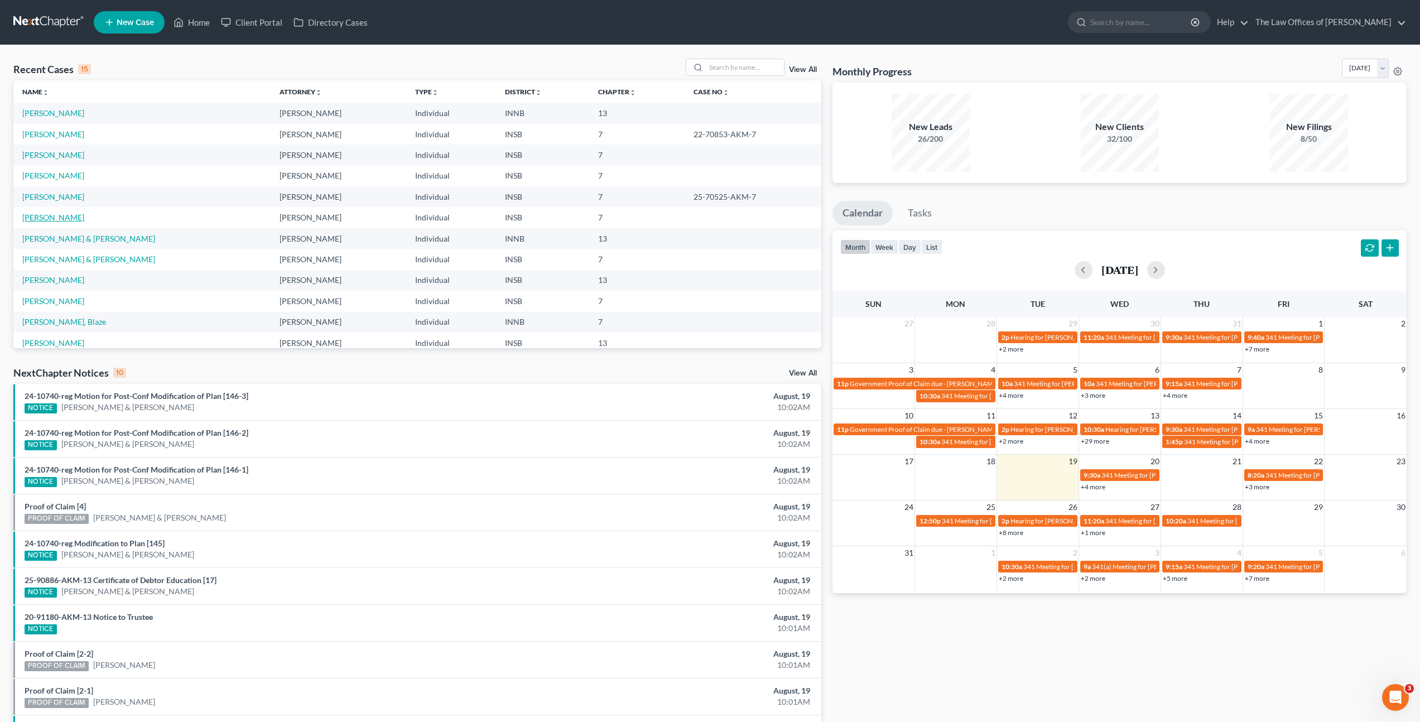
click at [65, 215] on link "[PERSON_NAME]" at bounding box center [53, 217] width 62 height 9
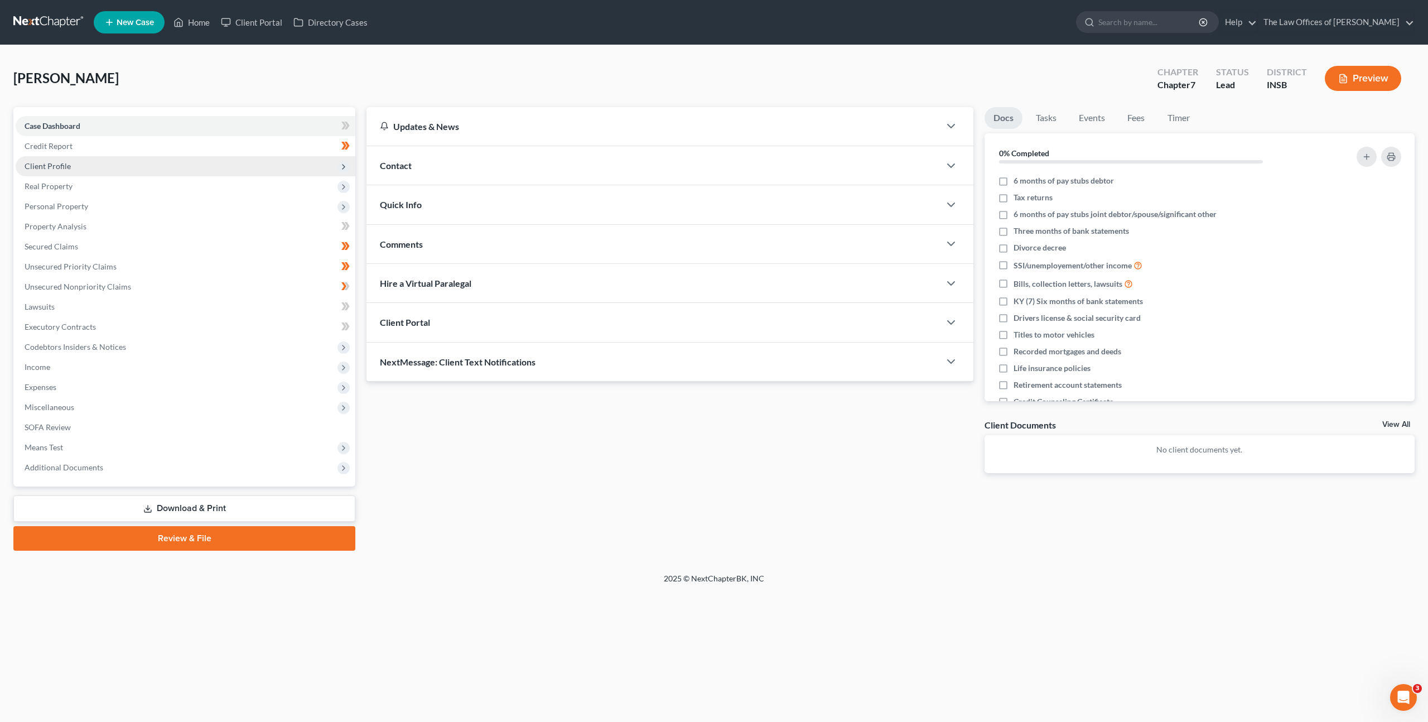
click at [204, 163] on span "Client Profile" at bounding box center [186, 166] width 340 height 20
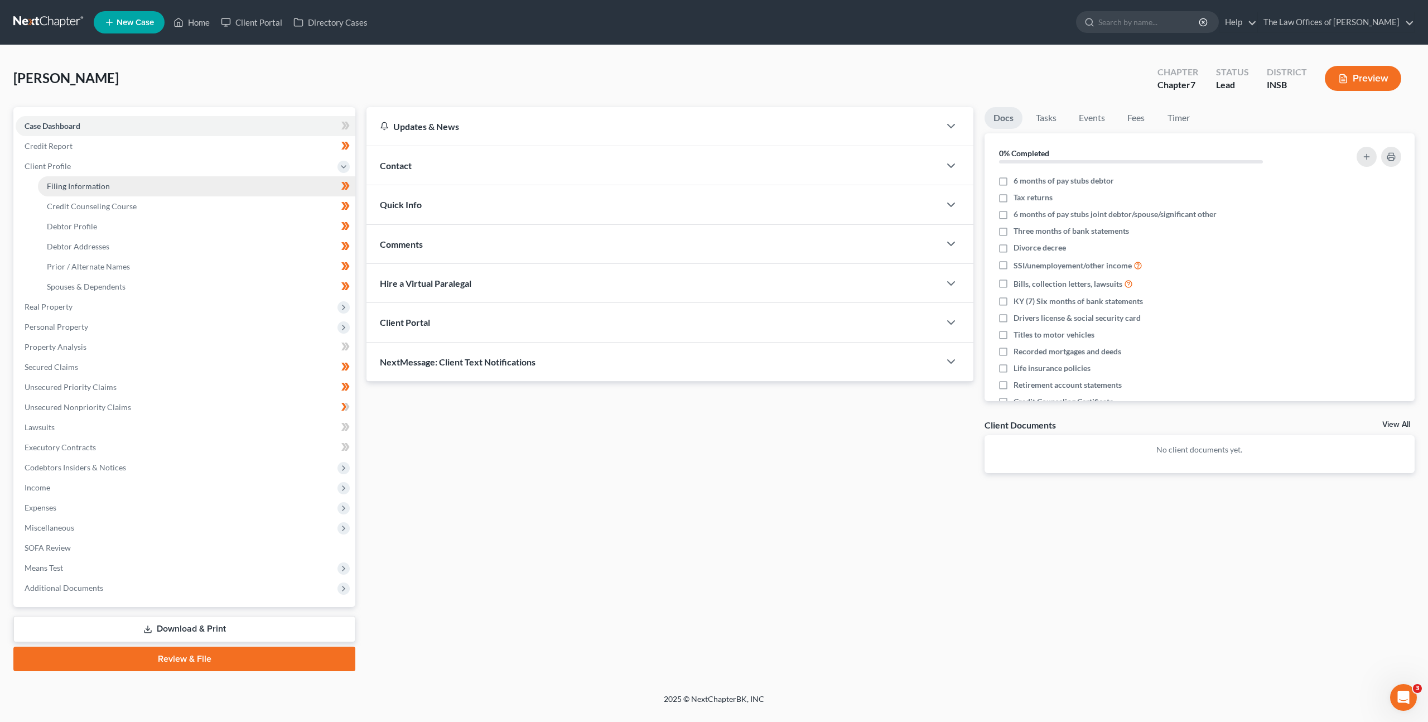
click at [195, 190] on link "Filing Information" at bounding box center [196, 186] width 317 height 20
select select "1"
select select "0"
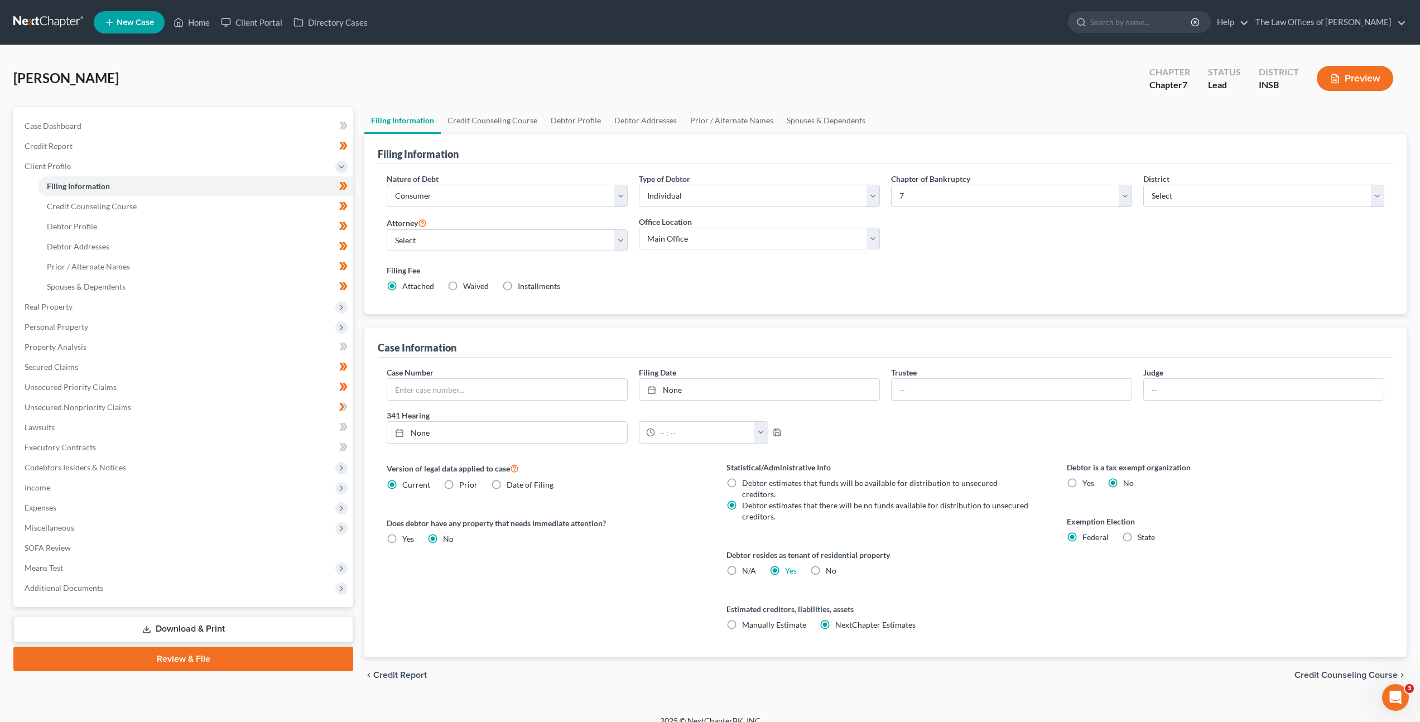
scroll to position [2, 0]
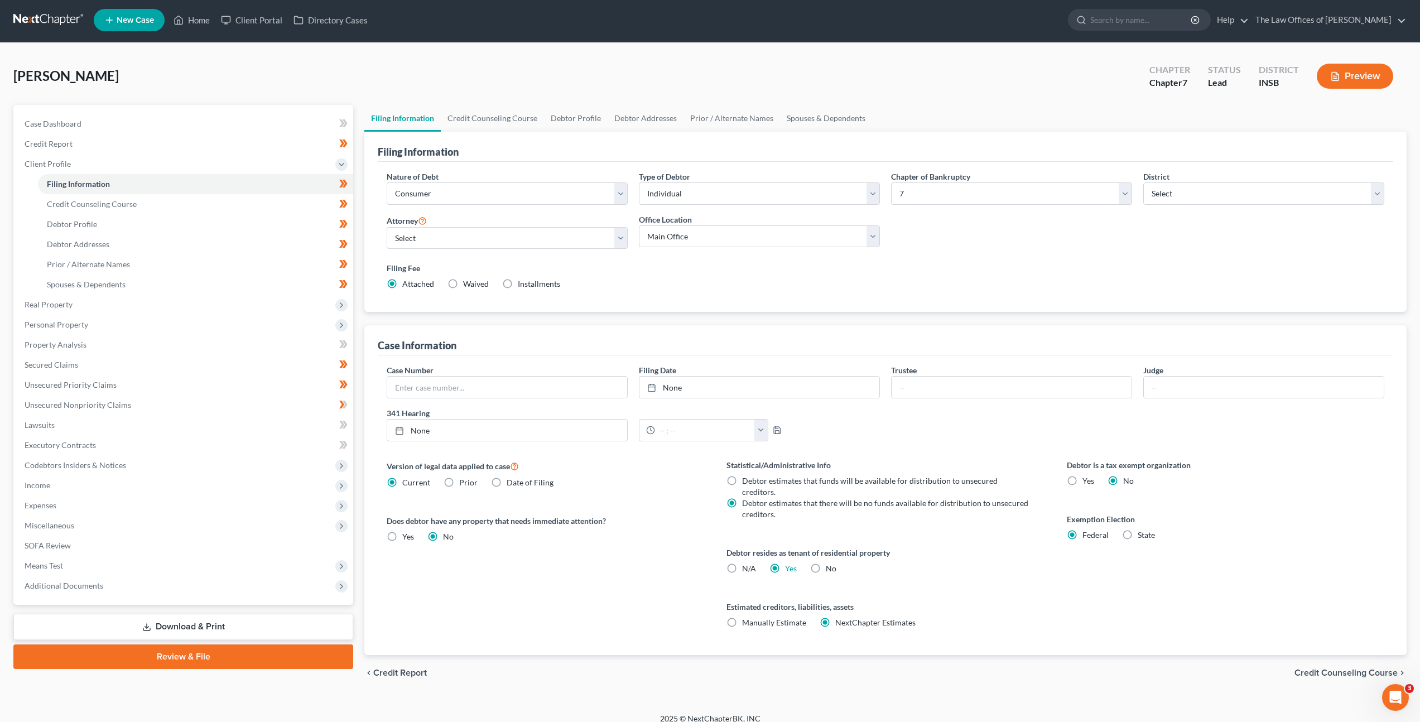
click at [654, 290] on div "Filing Fee Attached Waived Waived Installments Installments" at bounding box center [885, 278] width 1009 height 41
click at [674, 277] on div "Filing Fee Attached Waived Waived Installments Installments" at bounding box center [885, 275] width 997 height 27
click at [760, 298] on div "Filing Fee Attached Waived Waived Installments Installments" at bounding box center [885, 278] width 1009 height 41
drag, startPoint x: 216, startPoint y: 402, endPoint x: 225, endPoint y: 398, distance: 9.2
click at [217, 402] on link "Unsecured Nonpriority Claims" at bounding box center [184, 405] width 337 height 20
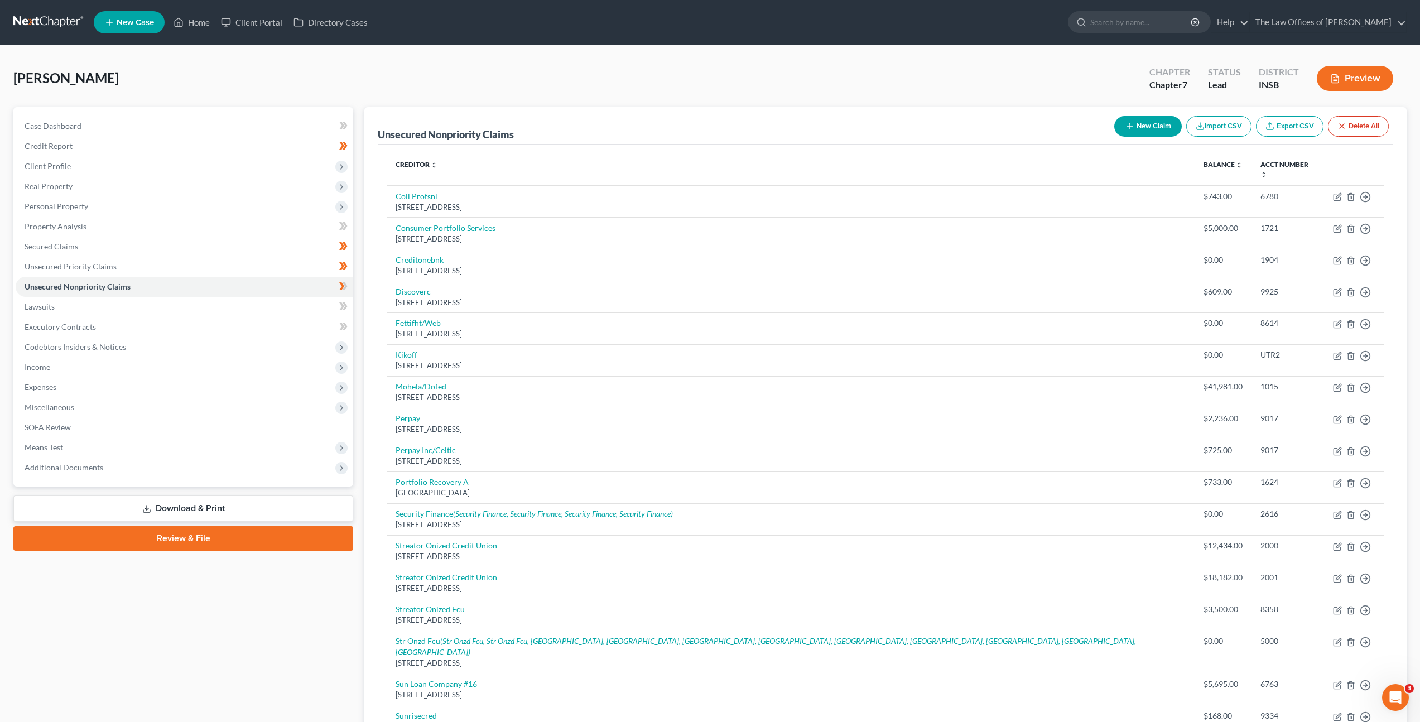
click at [546, 102] on div "Young, Emanuel Upgraded Chapter Chapter 7 Status Lead District INSB Preview" at bounding box center [709, 83] width 1393 height 49
click at [589, 103] on div "Young, Emanuel Upgraded Chapter Chapter 7 Status Lead District INSB Preview" at bounding box center [709, 83] width 1393 height 49
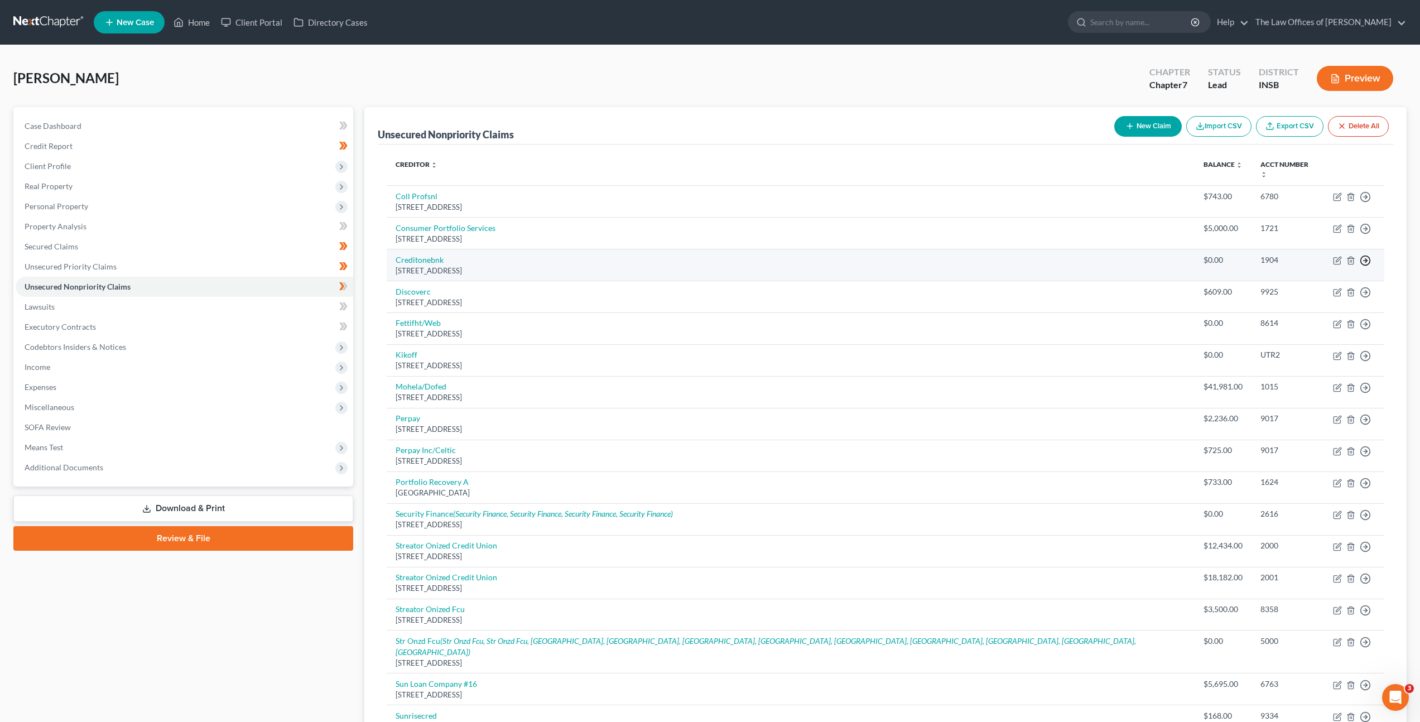
click at [1366, 199] on polyline "button" at bounding box center [1366, 197] width 2 height 4
click at [1333, 315] on link "Move to Notice Only" at bounding box center [1313, 324] width 93 height 19
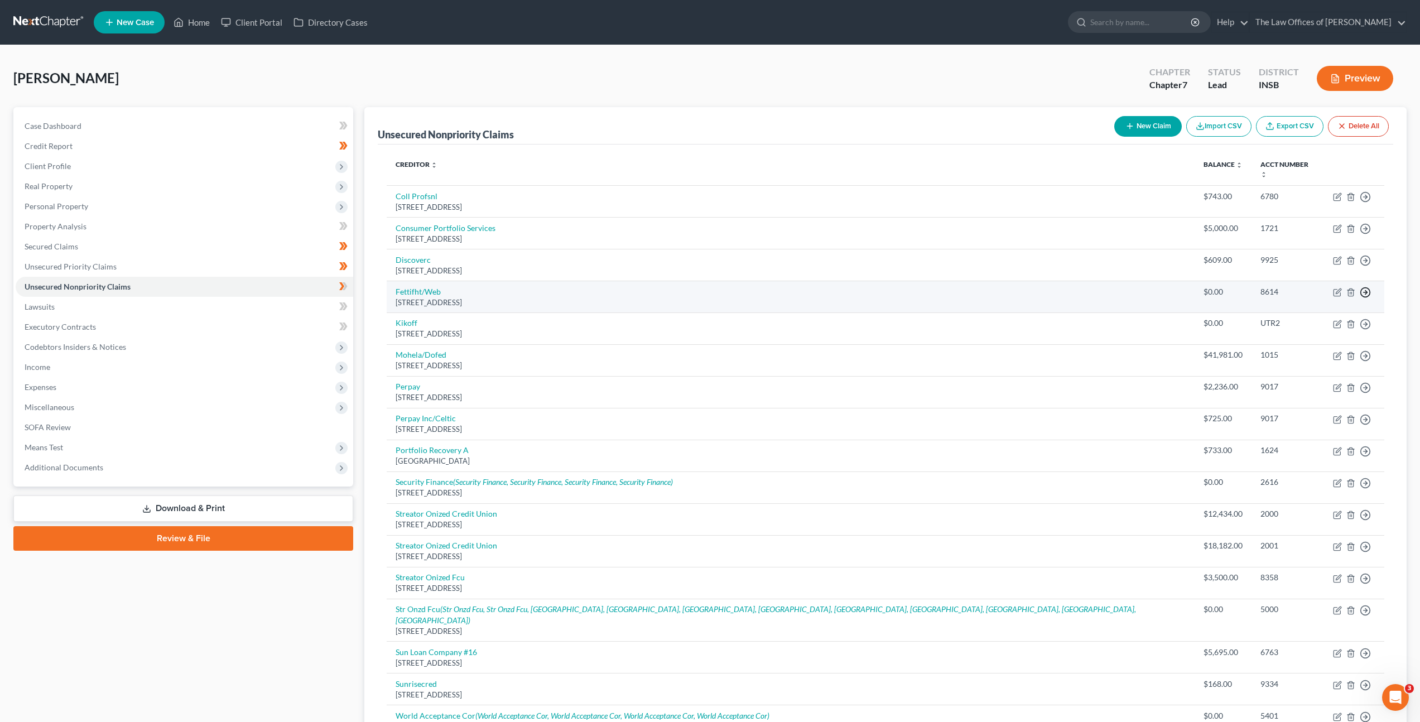
click at [1363, 202] on icon "button" at bounding box center [1364, 196] width 11 height 11
click at [1337, 347] on link "Move to Notice Only" at bounding box center [1313, 356] width 93 height 19
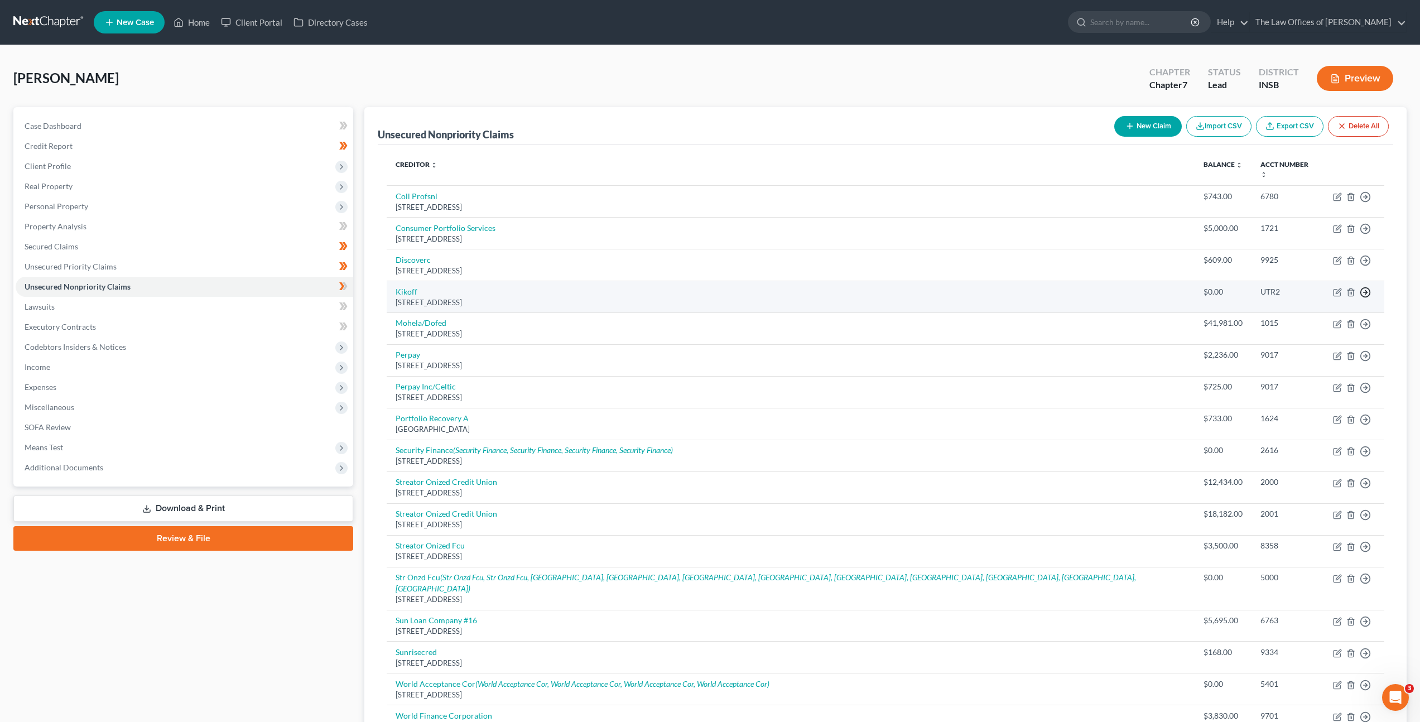
click at [1367, 202] on circle "button" at bounding box center [1365, 196] width 9 height 9
click at [1332, 352] on link "Move to Notice Only" at bounding box center [1313, 356] width 93 height 19
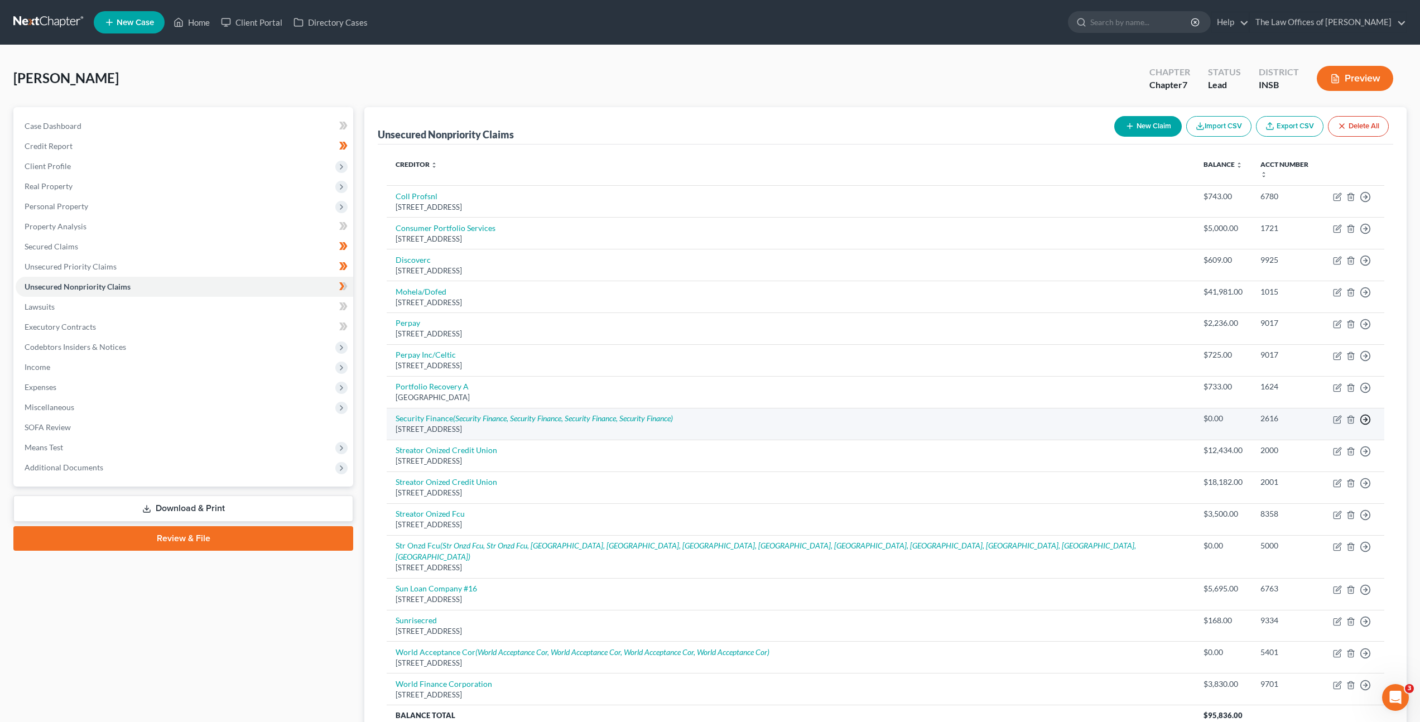
click at [1362, 202] on icon "button" at bounding box center [1364, 196] width 11 height 11
click at [1317, 474] on link "Move to Notice Only" at bounding box center [1313, 483] width 93 height 19
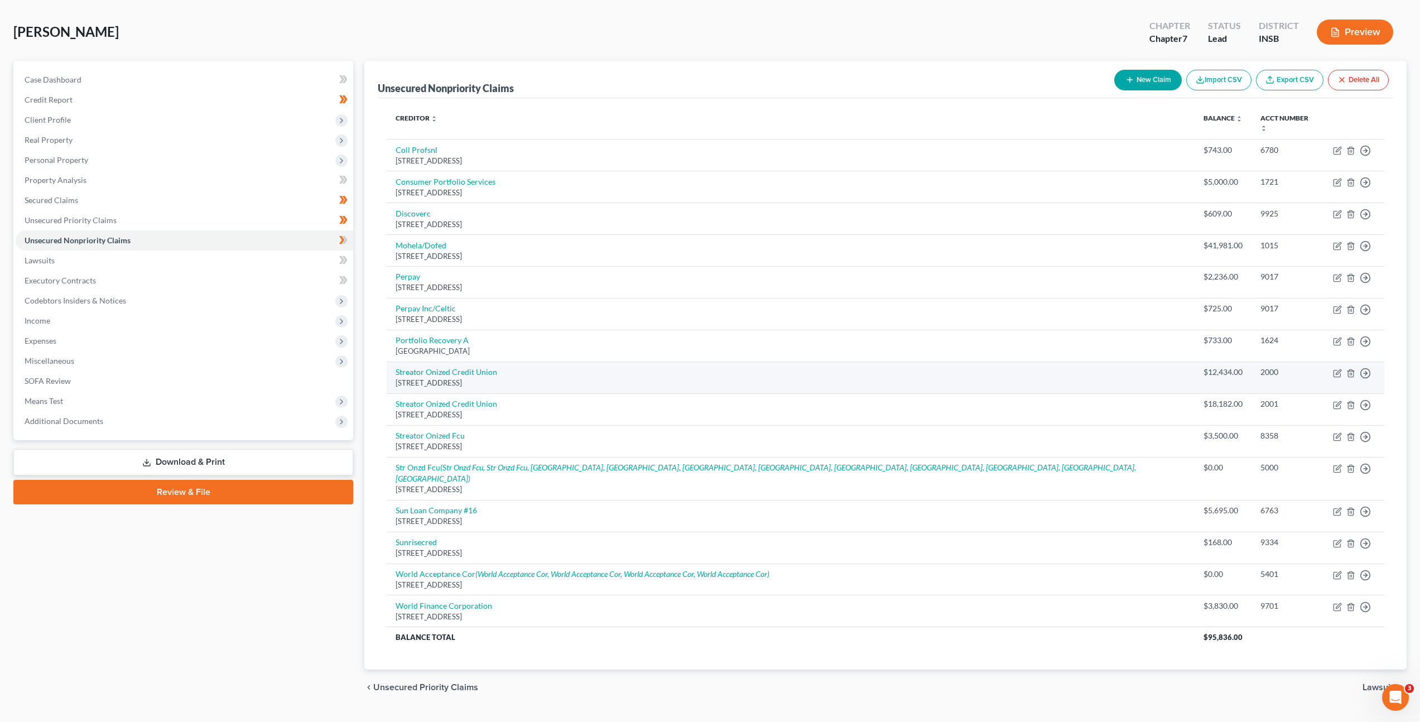
scroll to position [51, 0]
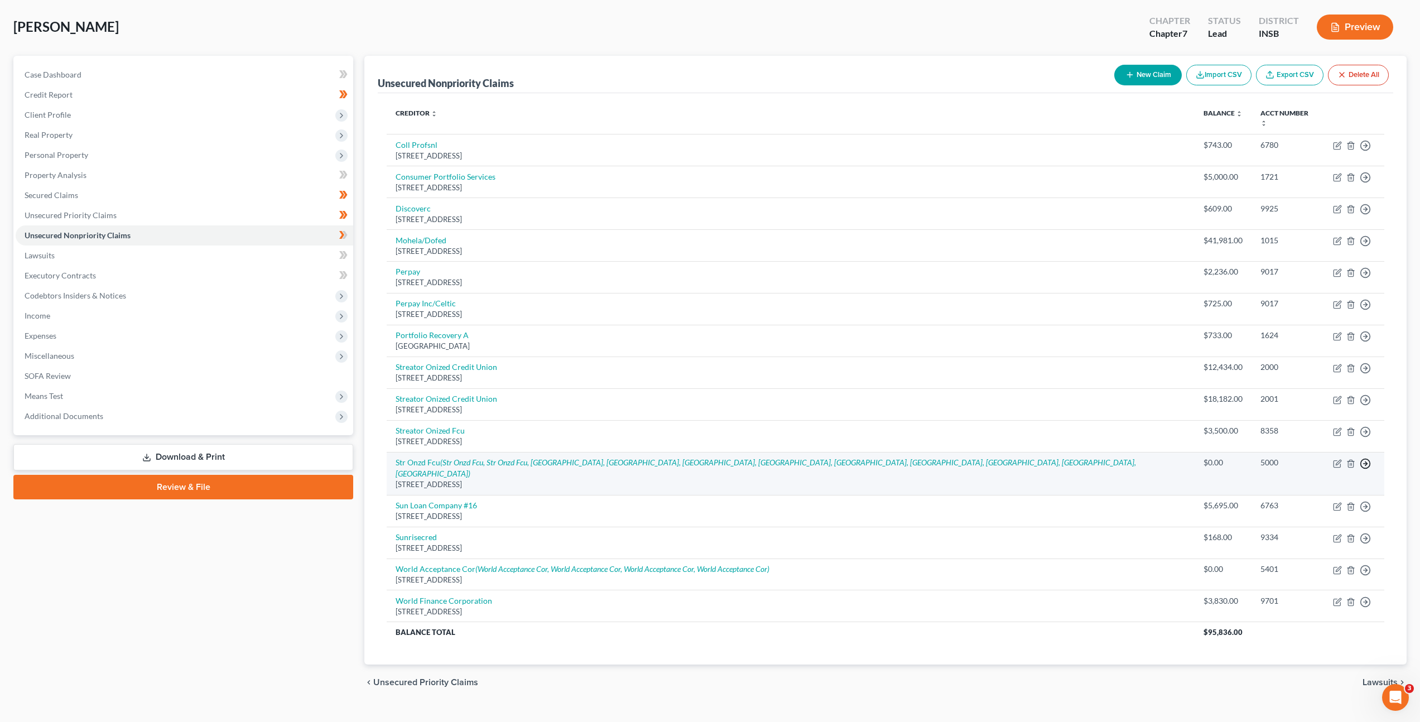
click at [1362, 151] on icon "button" at bounding box center [1364, 145] width 11 height 11
click at [1313, 518] on link "Move to Notice Only" at bounding box center [1313, 527] width 93 height 19
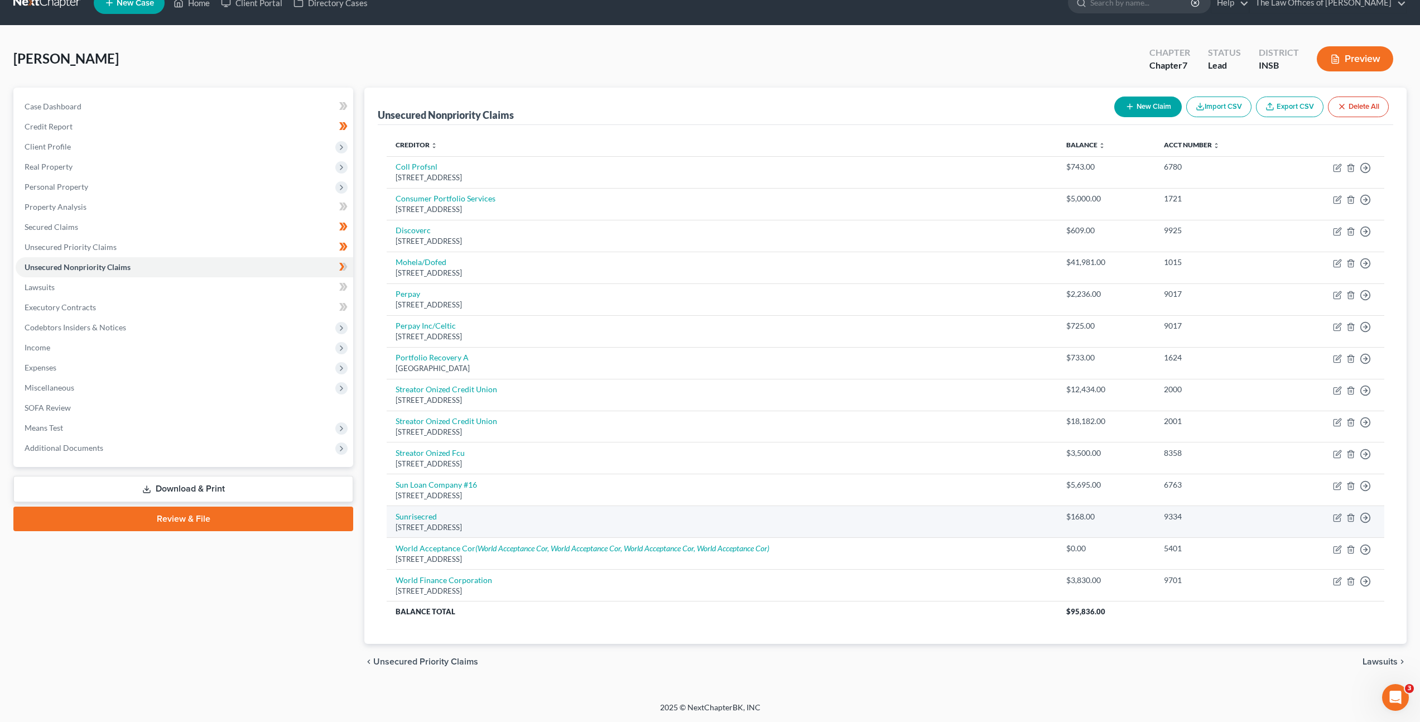
scroll to position [20, 0]
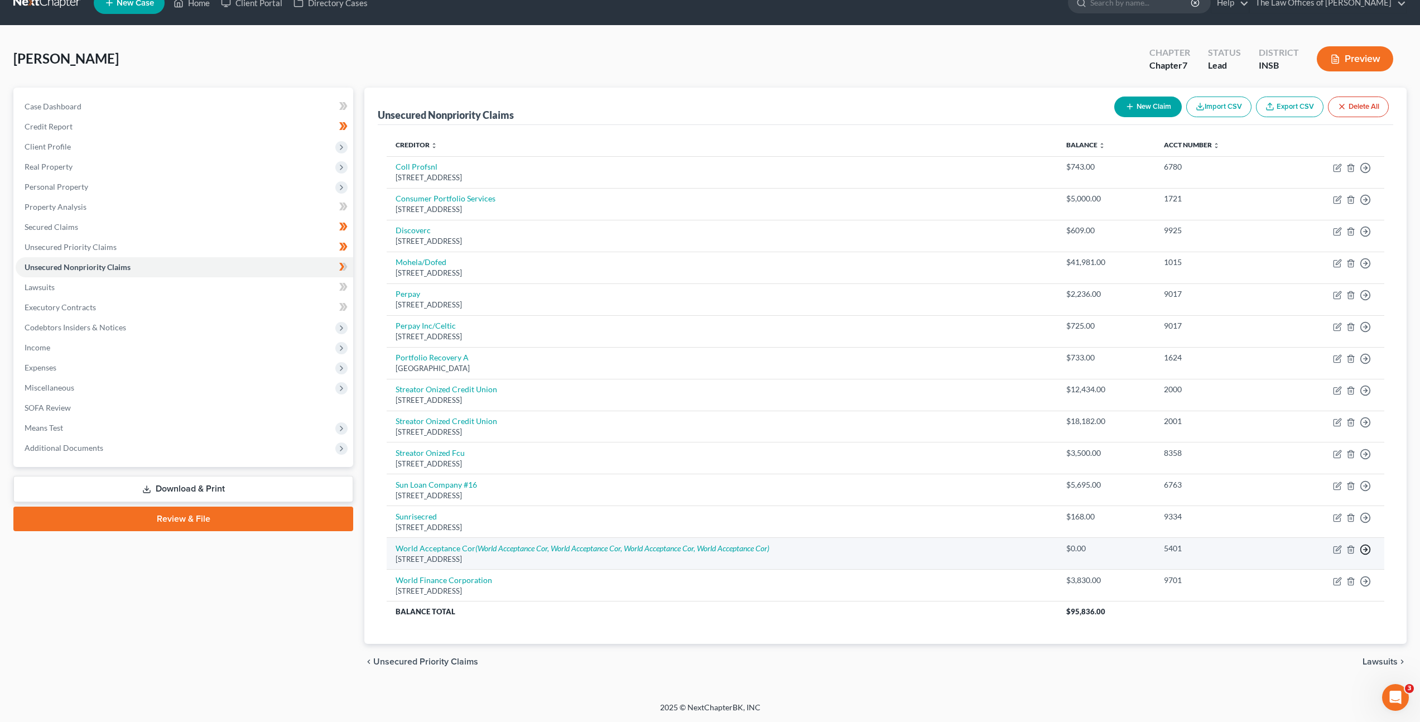
click at [1362, 173] on icon "button" at bounding box center [1364, 167] width 11 height 11
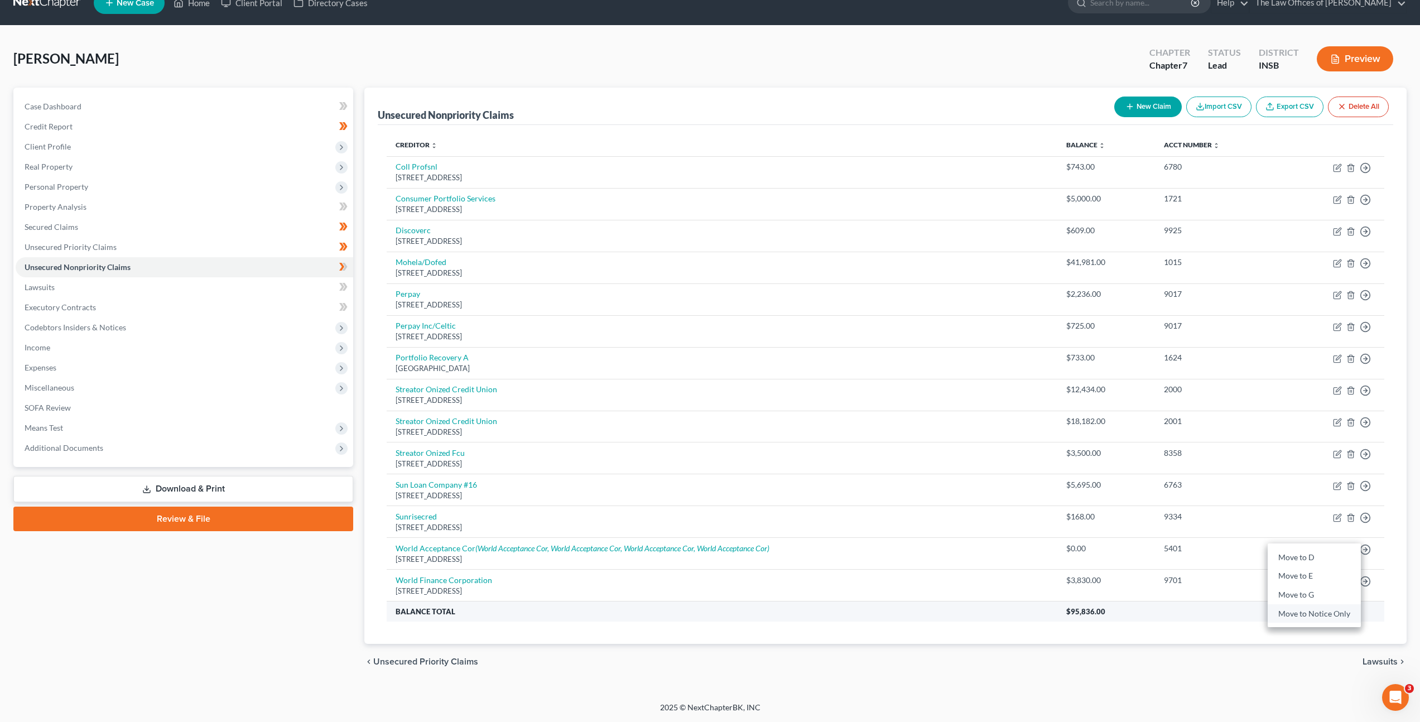
click at [1311, 617] on link "Move to Notice Only" at bounding box center [1313, 613] width 93 height 19
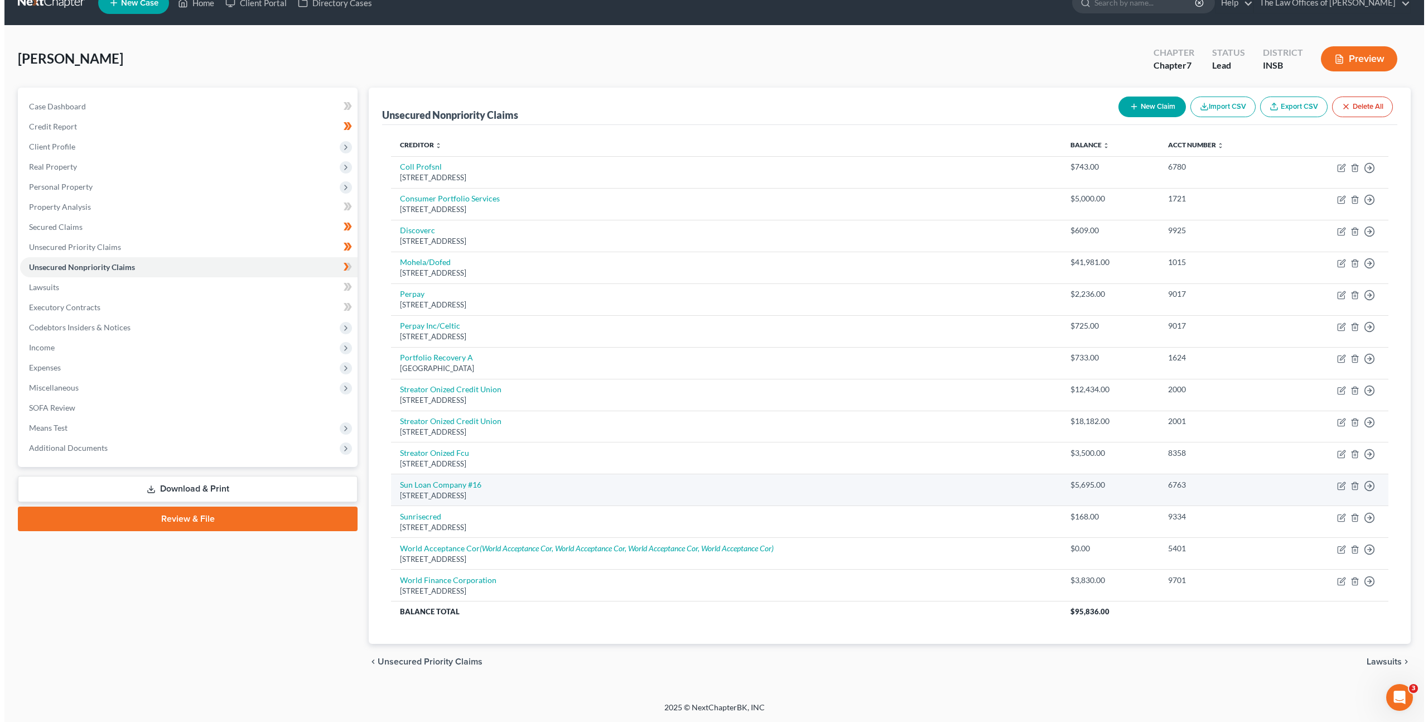
scroll to position [0, 0]
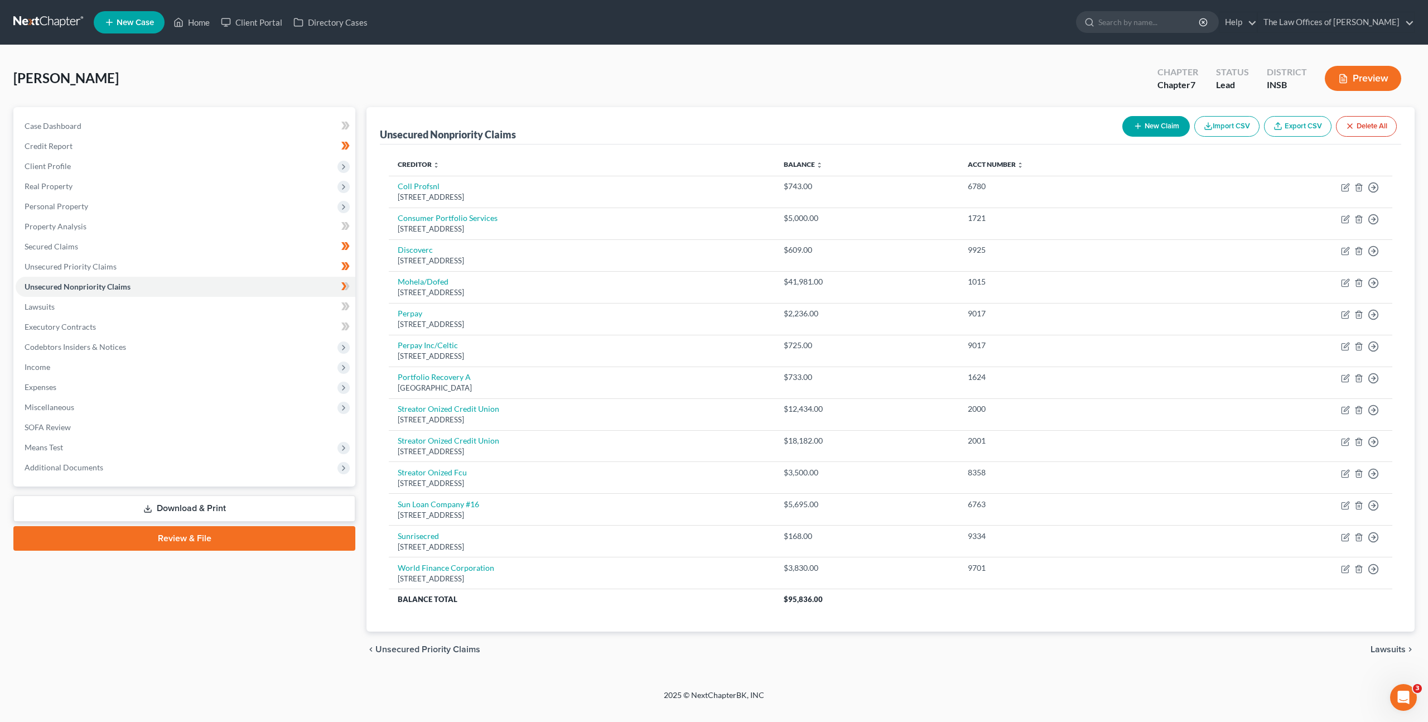
click at [733, 617] on div "Creditor expand_more expand_less unfold_more Balance expand_more expand_less un…" at bounding box center [890, 388] width 1021 height 488
click at [50, 19] on link at bounding box center [48, 22] width 71 height 20
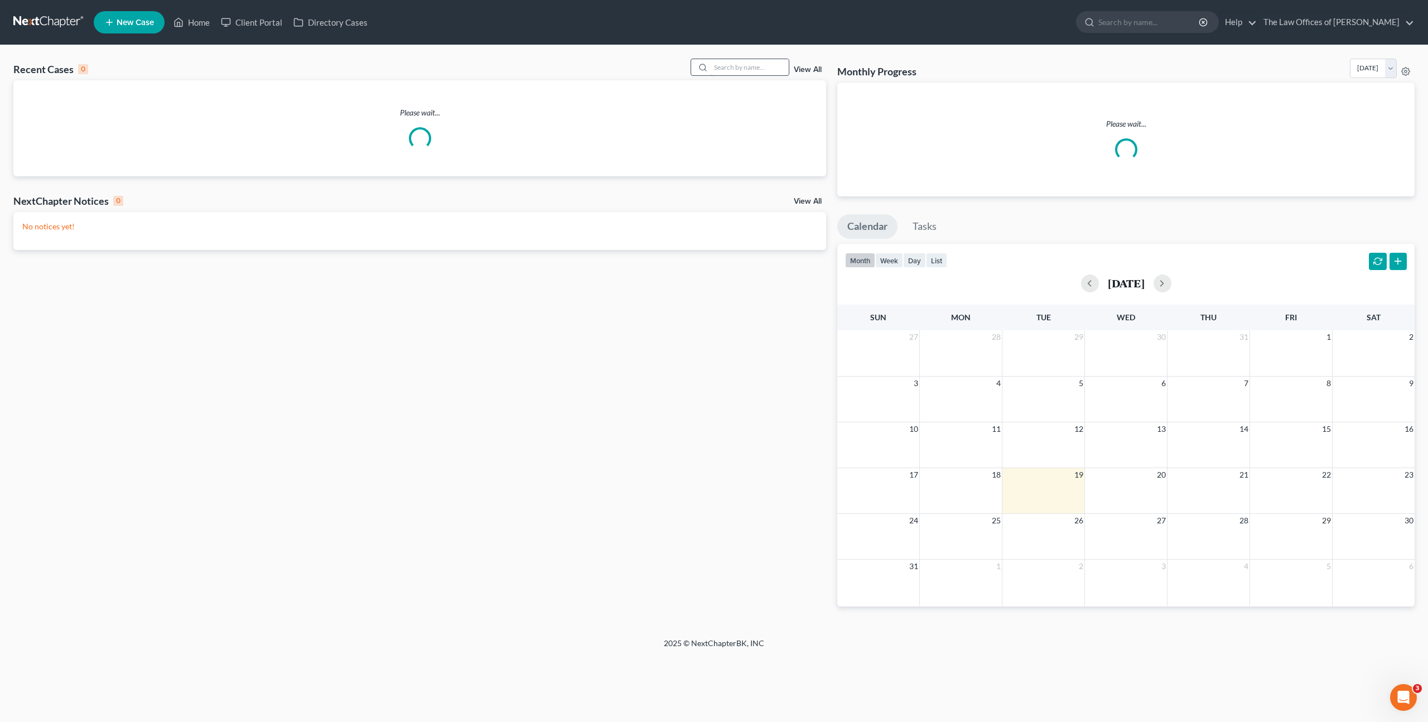
drag, startPoint x: 730, startPoint y: 76, endPoint x: 736, endPoint y: 73, distance: 6.2
click at [730, 76] on div at bounding box center [740, 67] width 99 height 17
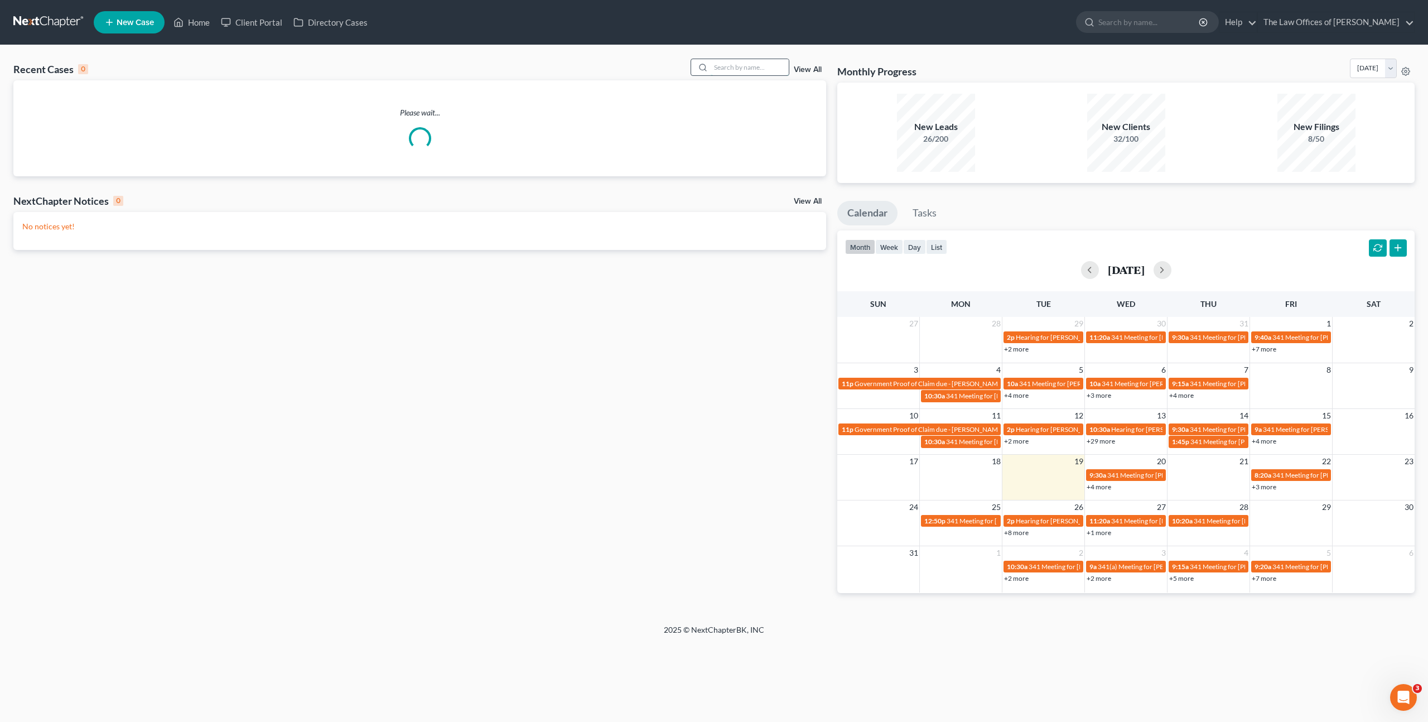
click at [739, 70] on input "search" at bounding box center [750, 67] width 78 height 16
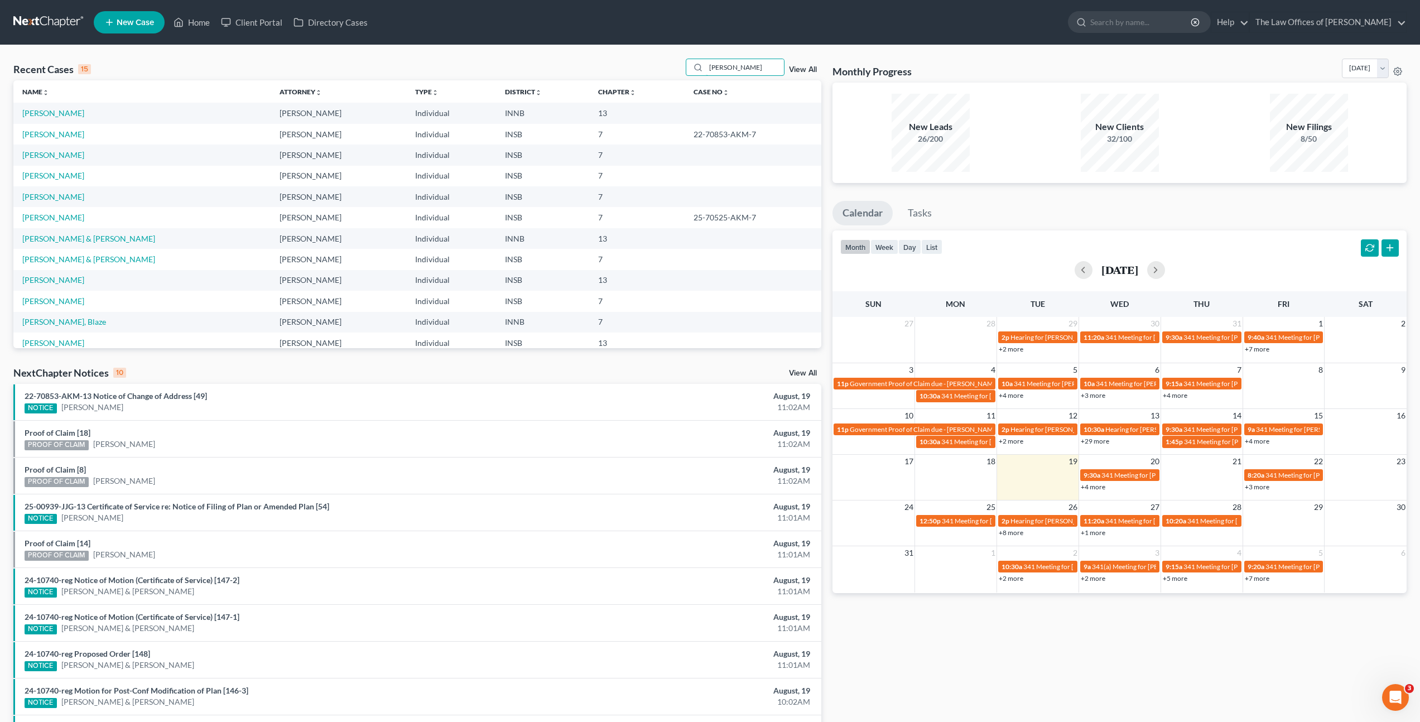
type input "Roxanne"
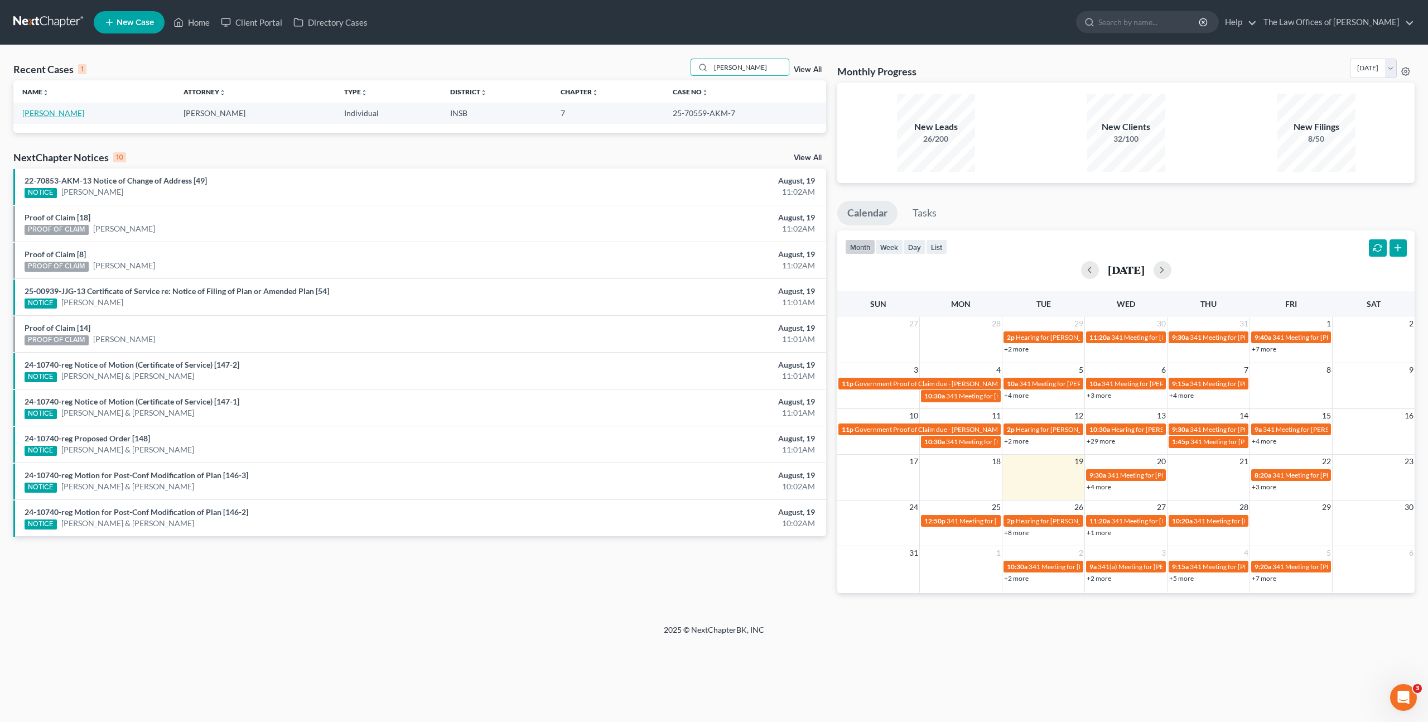
click at [31, 112] on link "Pauley, Roxanne" at bounding box center [53, 112] width 62 height 9
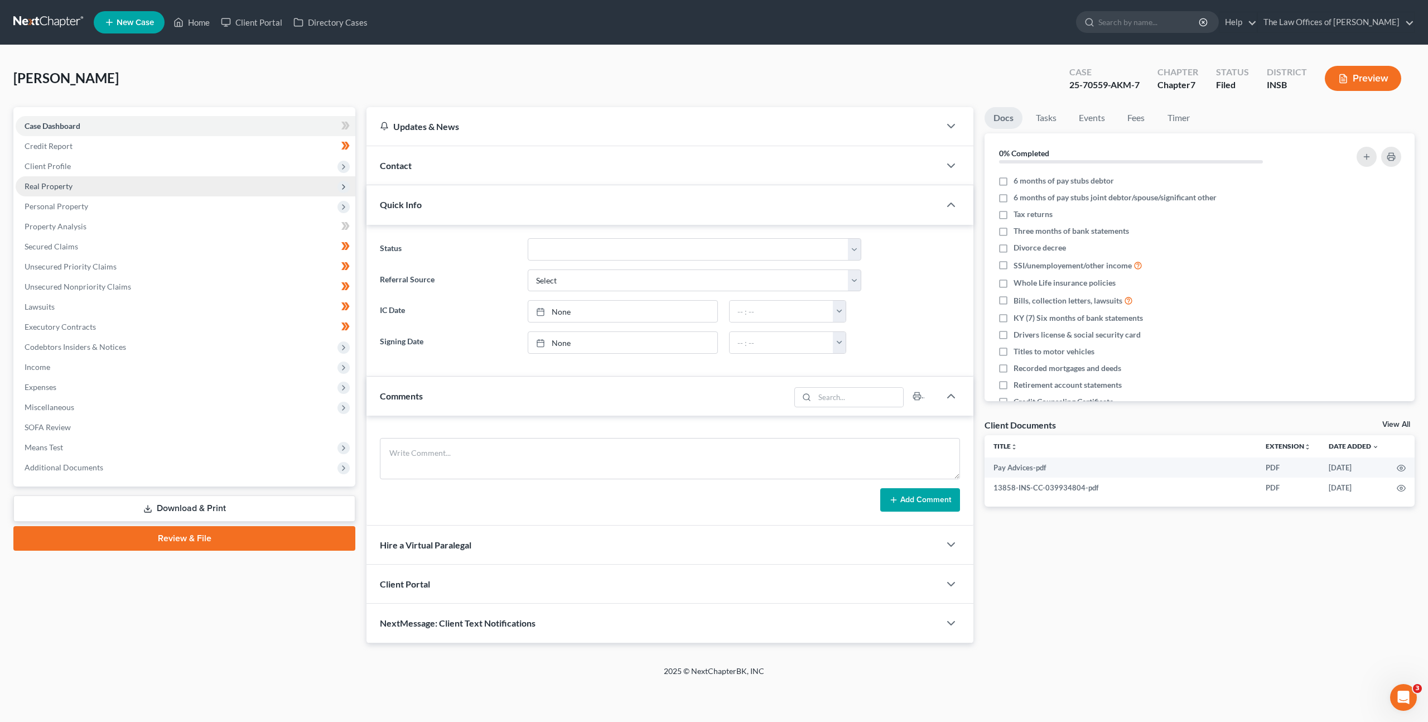
click at [138, 186] on span "Real Property" at bounding box center [186, 186] width 340 height 20
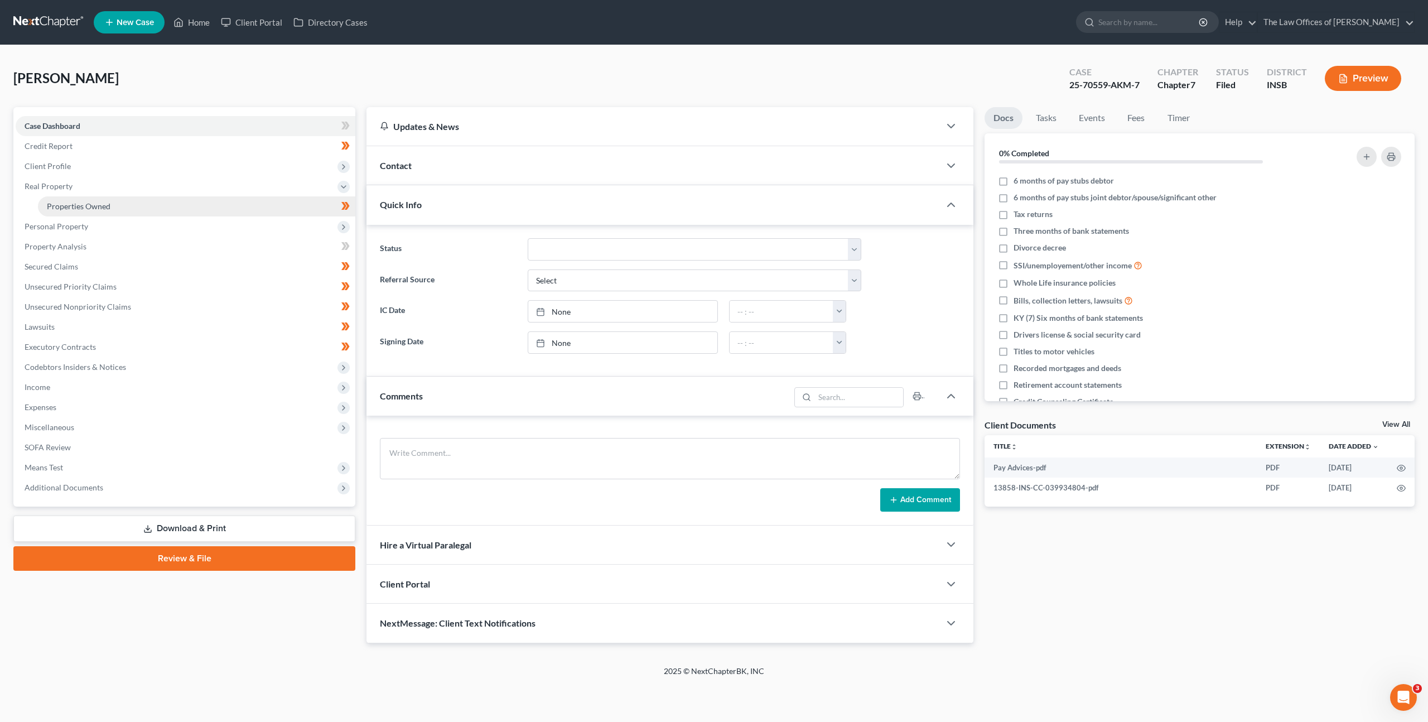
click at [138, 209] on link "Properties Owned" at bounding box center [196, 206] width 317 height 20
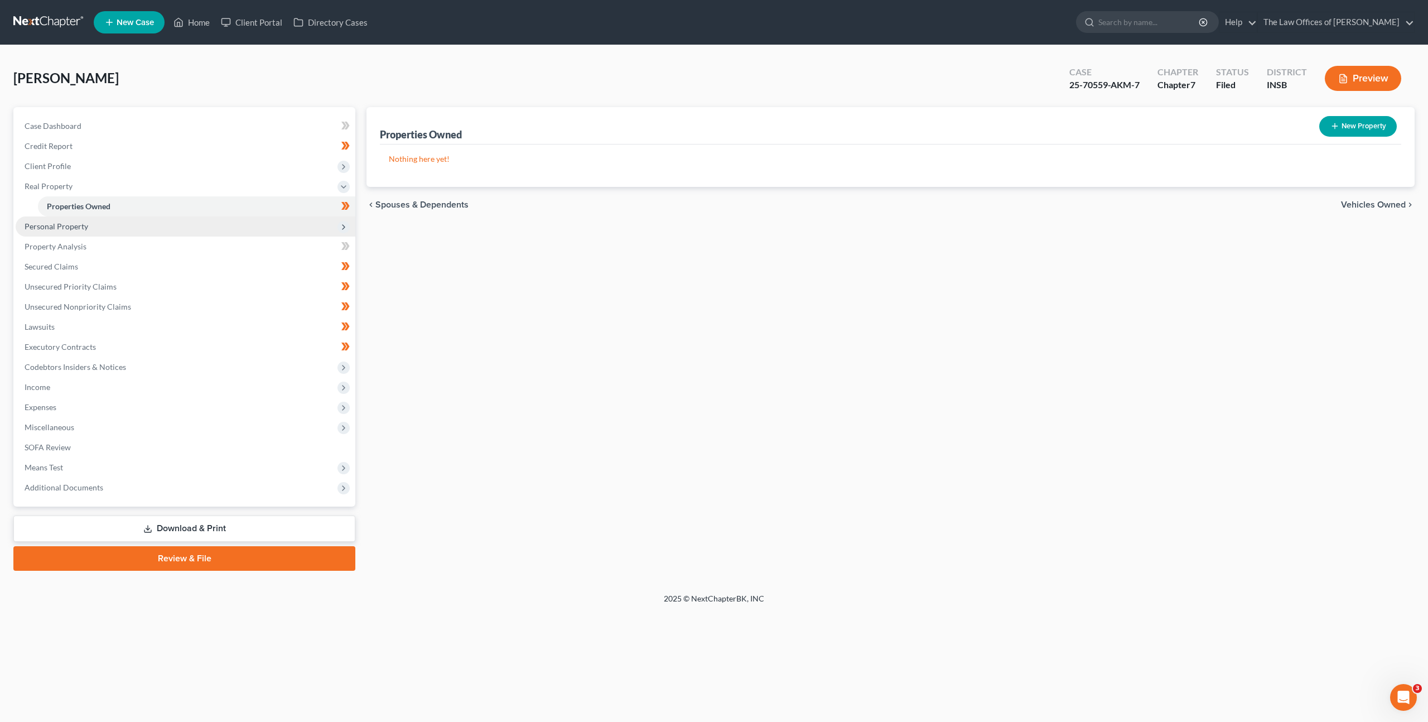
click at [134, 229] on span "Personal Property" at bounding box center [186, 226] width 340 height 20
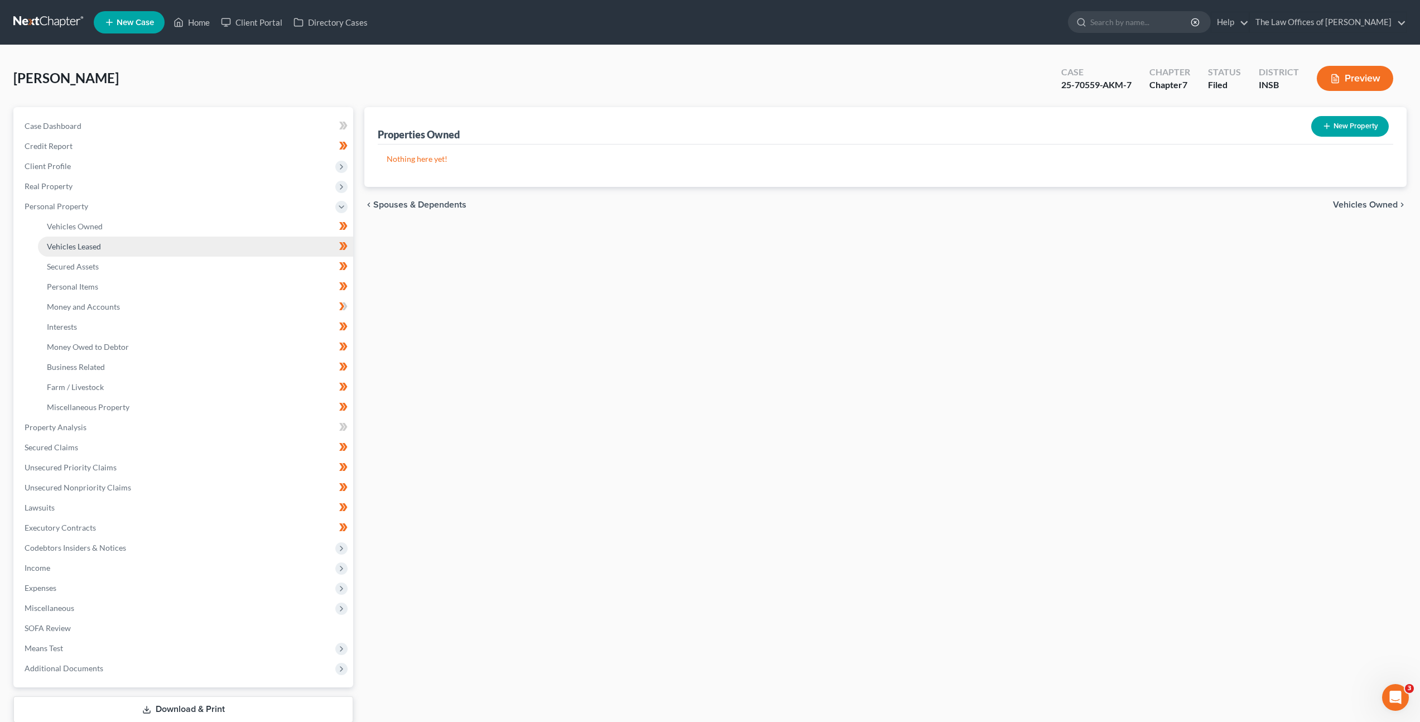
click at [131, 243] on link "Vehicles Leased" at bounding box center [195, 247] width 315 height 20
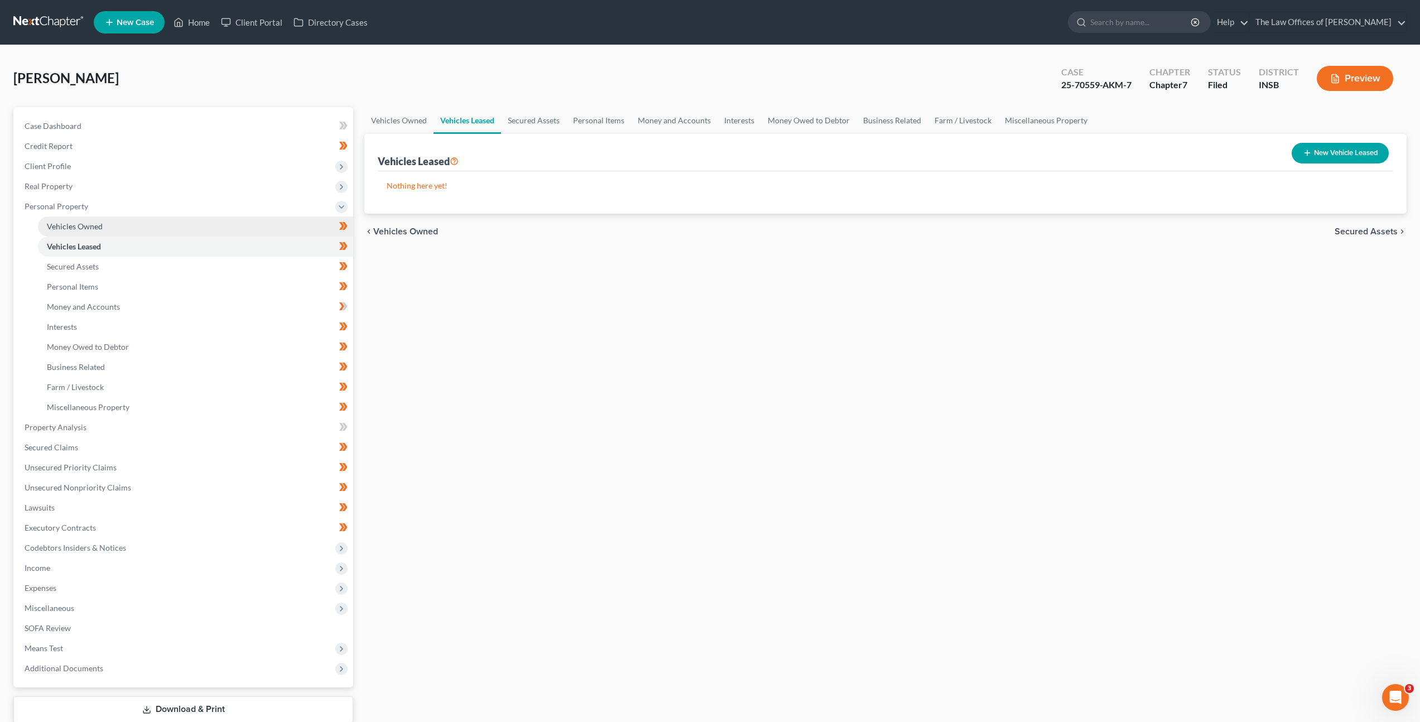
click at [143, 226] on link "Vehicles Owned" at bounding box center [195, 226] width 315 height 20
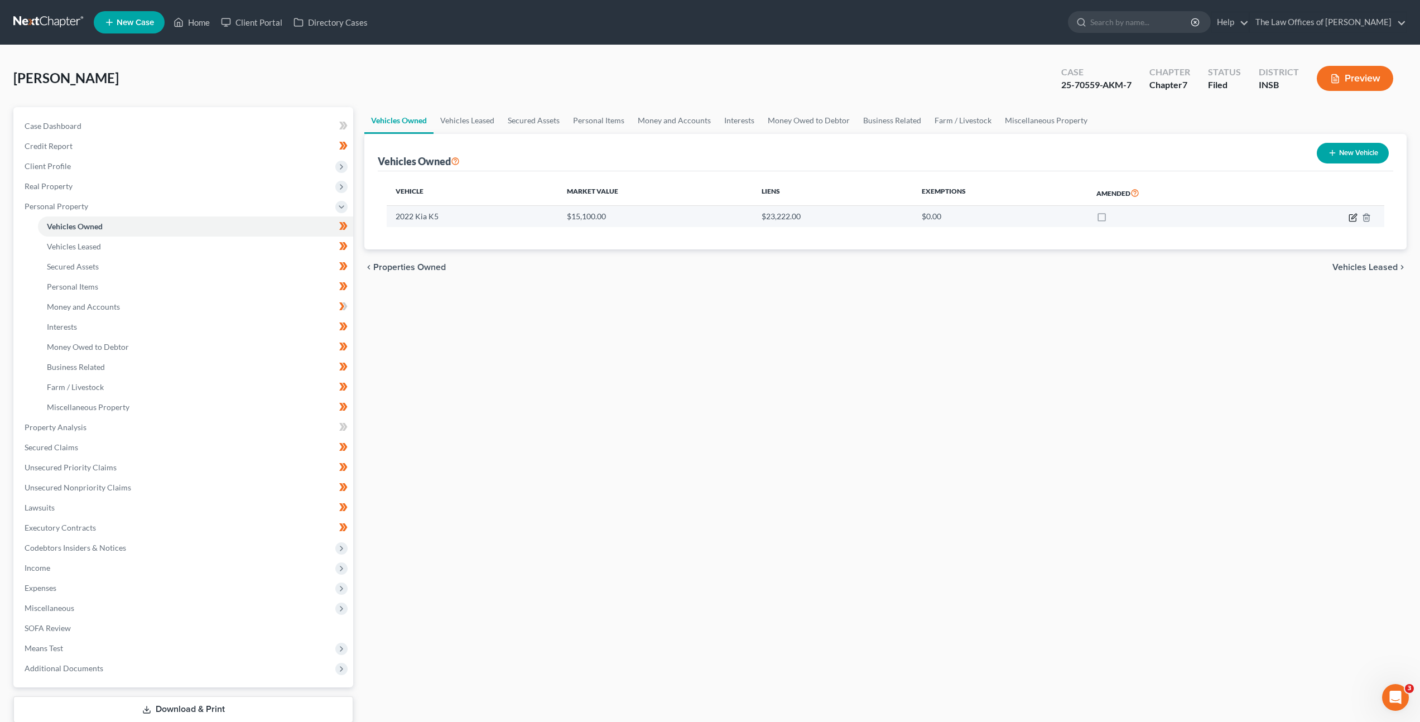
click at [1350, 218] on icon "button" at bounding box center [1352, 217] width 9 height 9
select select "0"
select select "4"
select select "2"
select select "0"
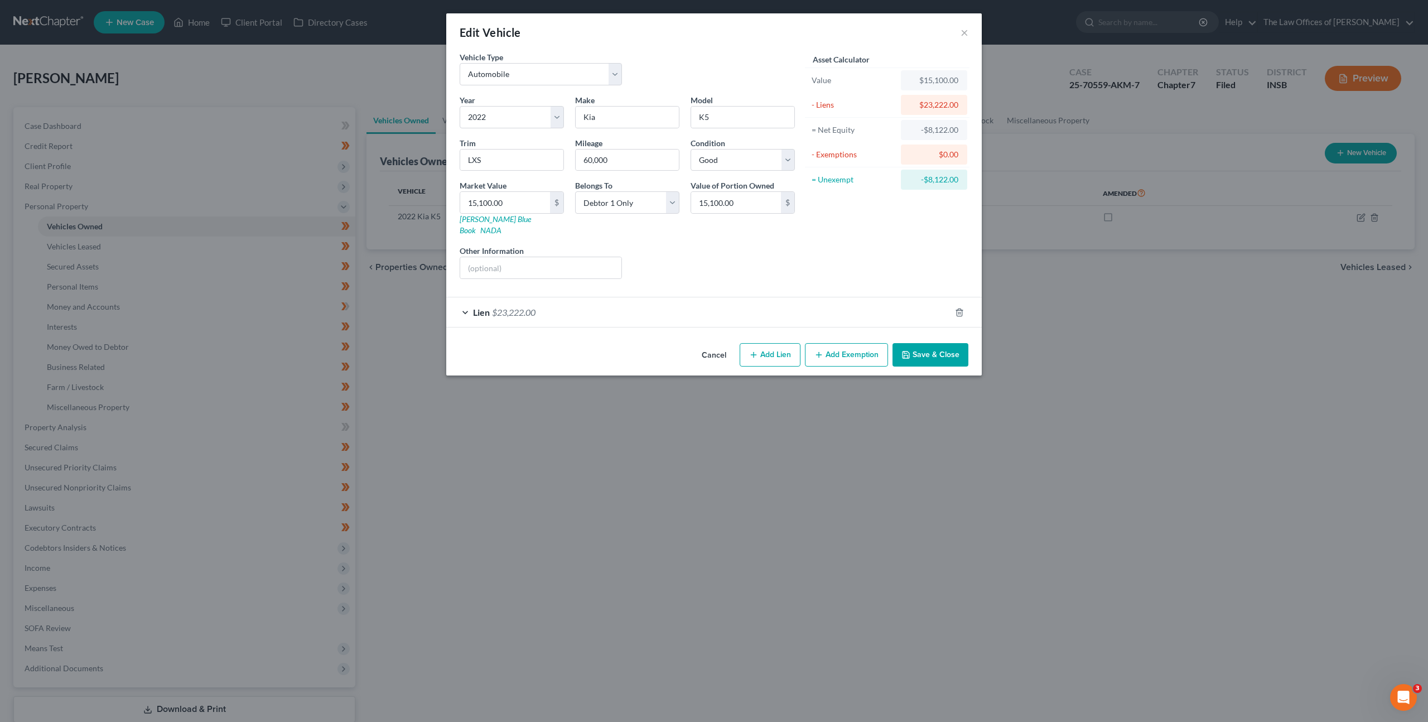
click at [782, 297] on div "Lien $23,222.00" at bounding box center [698, 312] width 504 height 30
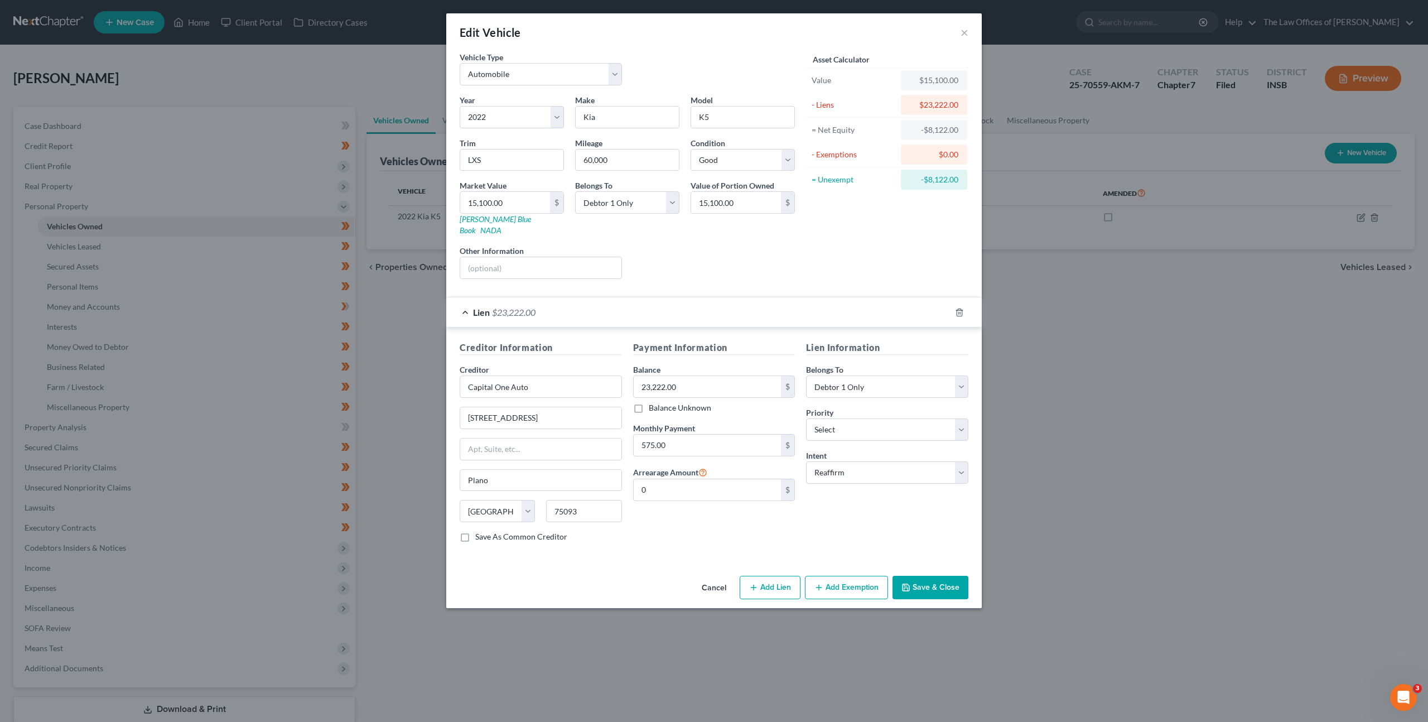
click at [712, 577] on button "Cancel" at bounding box center [714, 588] width 42 height 22
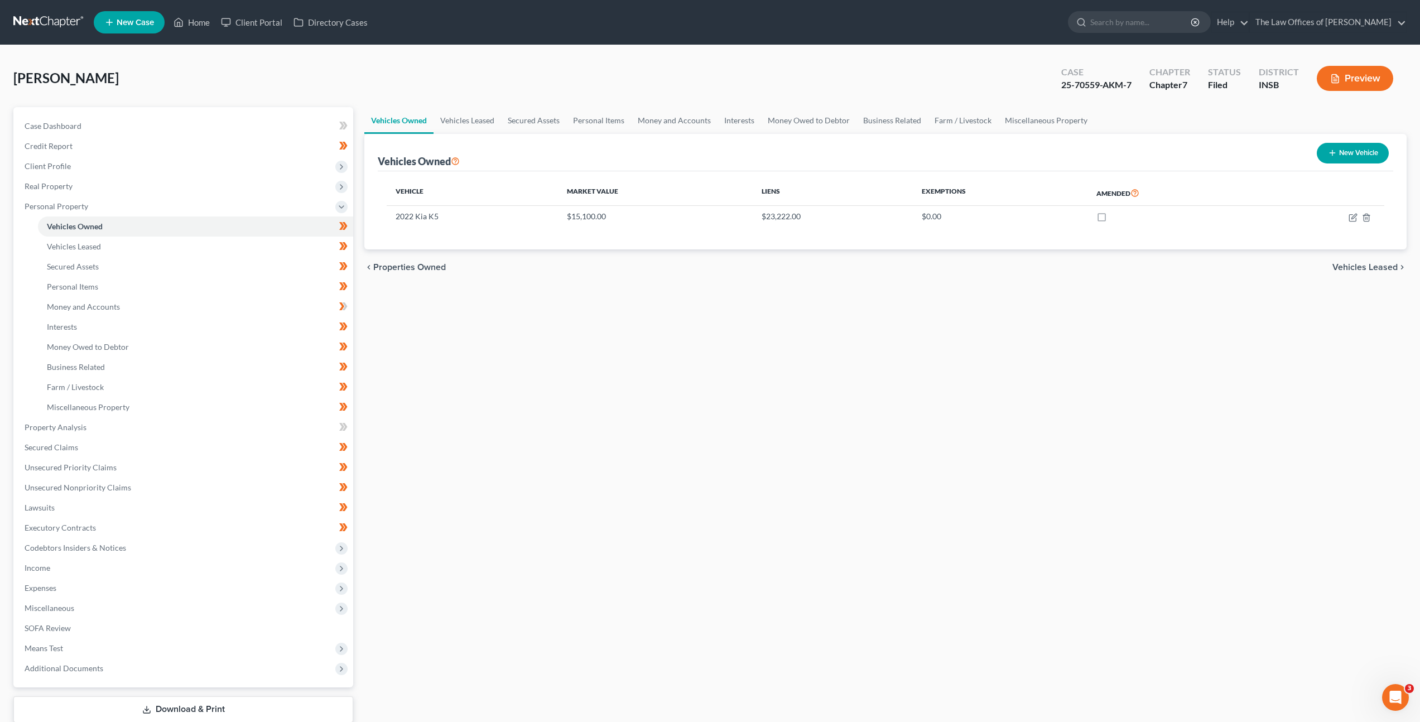
click at [30, 18] on link at bounding box center [48, 22] width 71 height 20
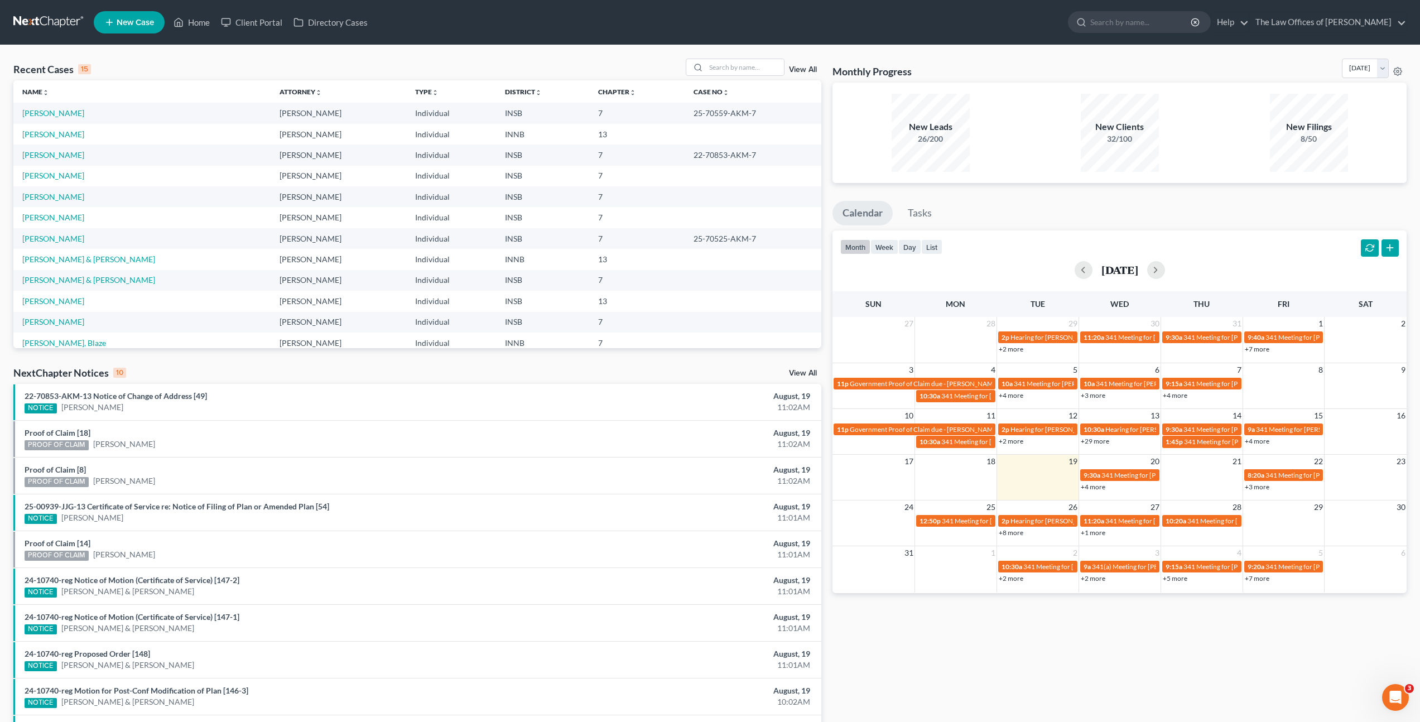
click at [362, 371] on div "NextChapter Notices 10 View All" at bounding box center [417, 375] width 808 height 18
click at [372, 372] on div "NextChapter Notices 10 View All" at bounding box center [417, 375] width 808 height 18
click at [337, 375] on div "NextChapter Notices 10 View All" at bounding box center [417, 375] width 808 height 18
click at [47, 179] on link "[PERSON_NAME]" at bounding box center [53, 175] width 62 height 9
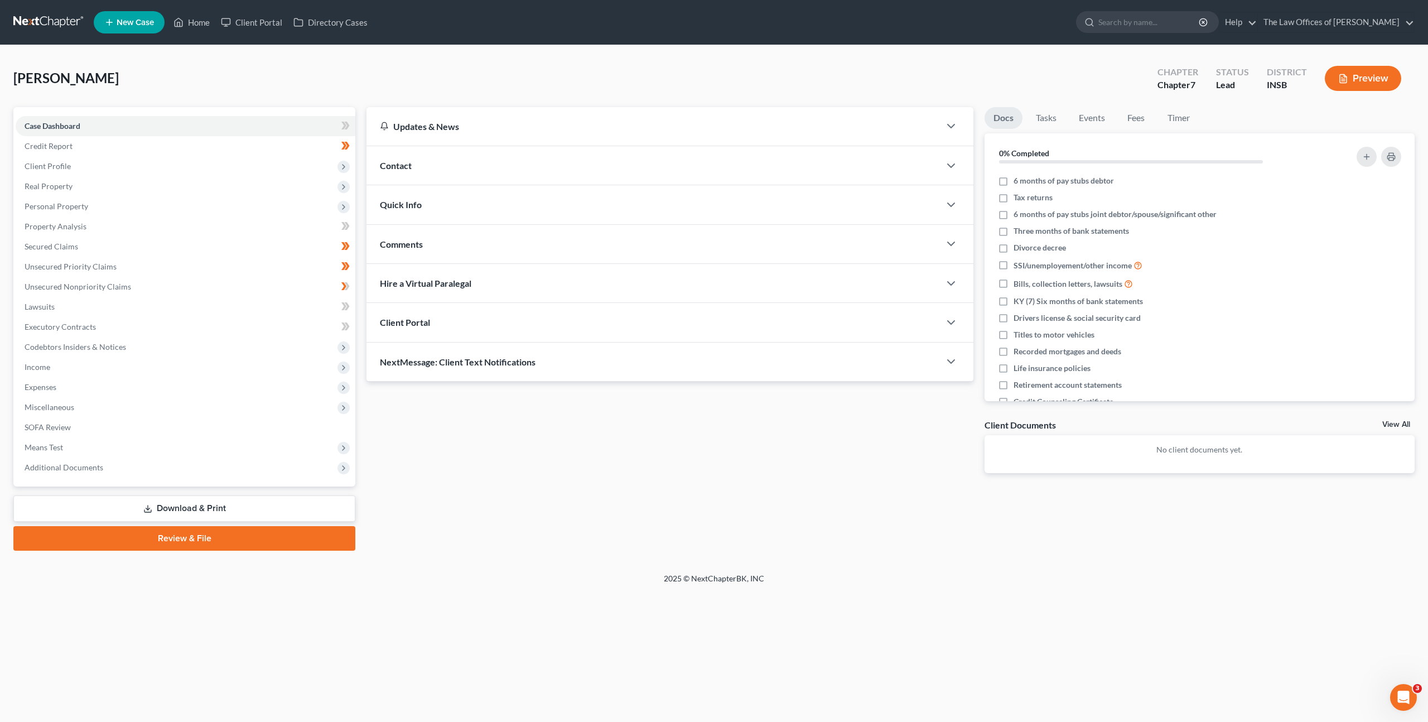
click at [435, 449] on div "Updates & News × [US_STATE] [GEOGRAPHIC_DATA] Notes Take a look at NextChapter'…" at bounding box center [670, 299] width 618 height 384
click at [469, 488] on div "Updates & News × [US_STATE] [GEOGRAPHIC_DATA] Notes Take a look at NextChapter'…" at bounding box center [670, 299] width 618 height 384
click at [58, 23] on link at bounding box center [48, 22] width 71 height 20
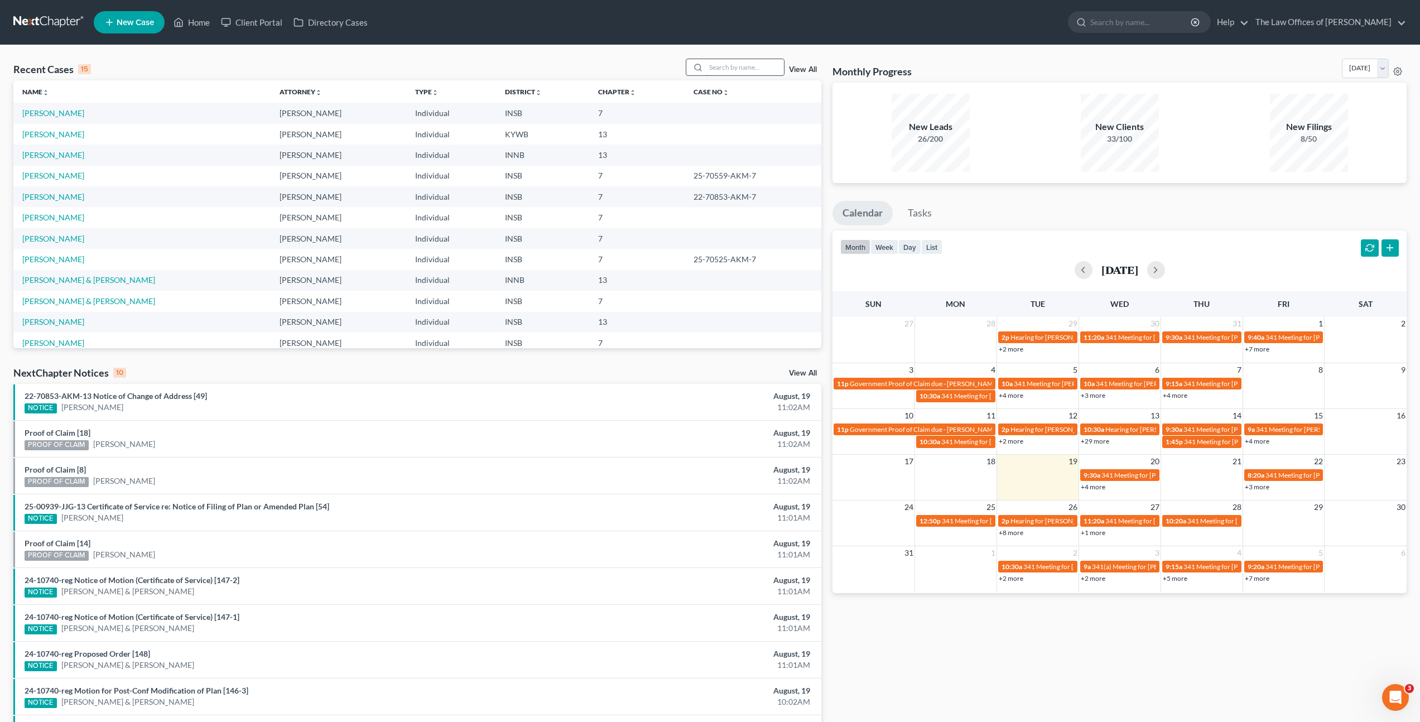
click at [729, 61] on input "search" at bounding box center [745, 67] width 78 height 16
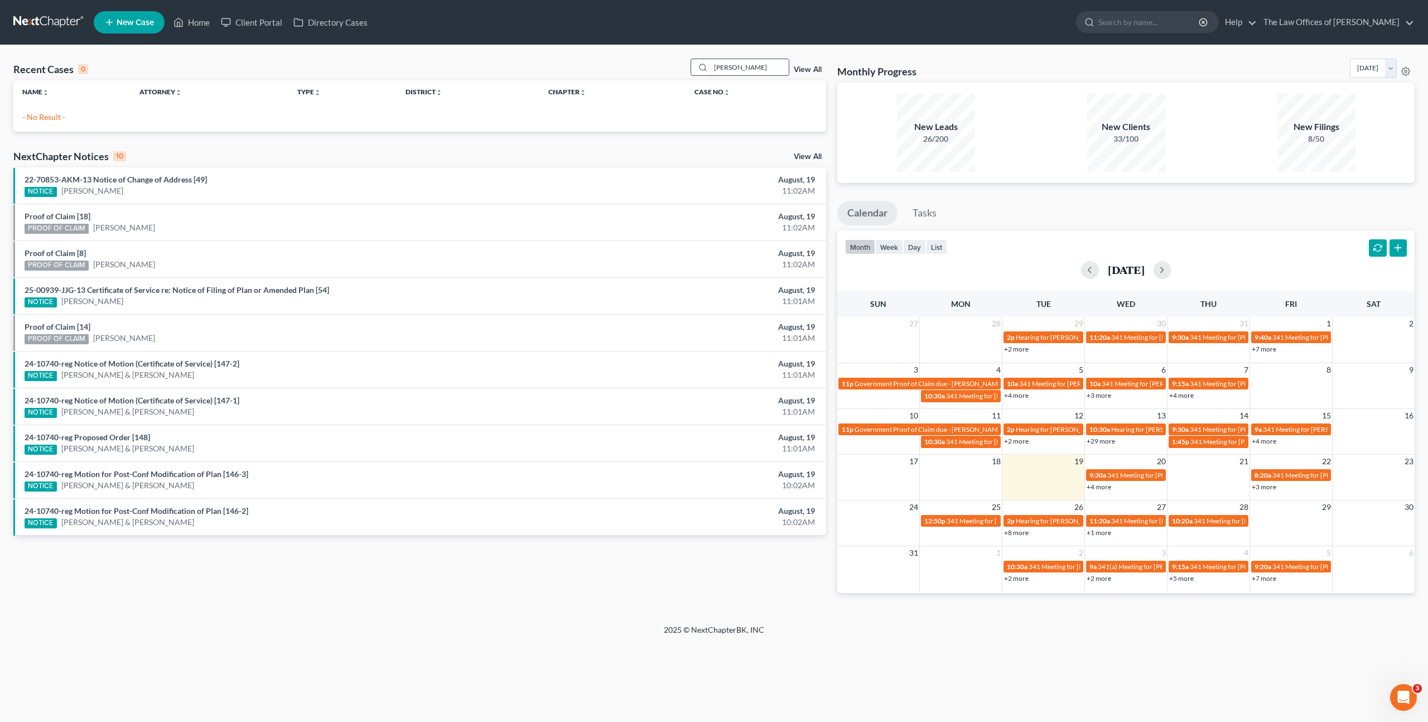
type input "[PERSON_NAME]"
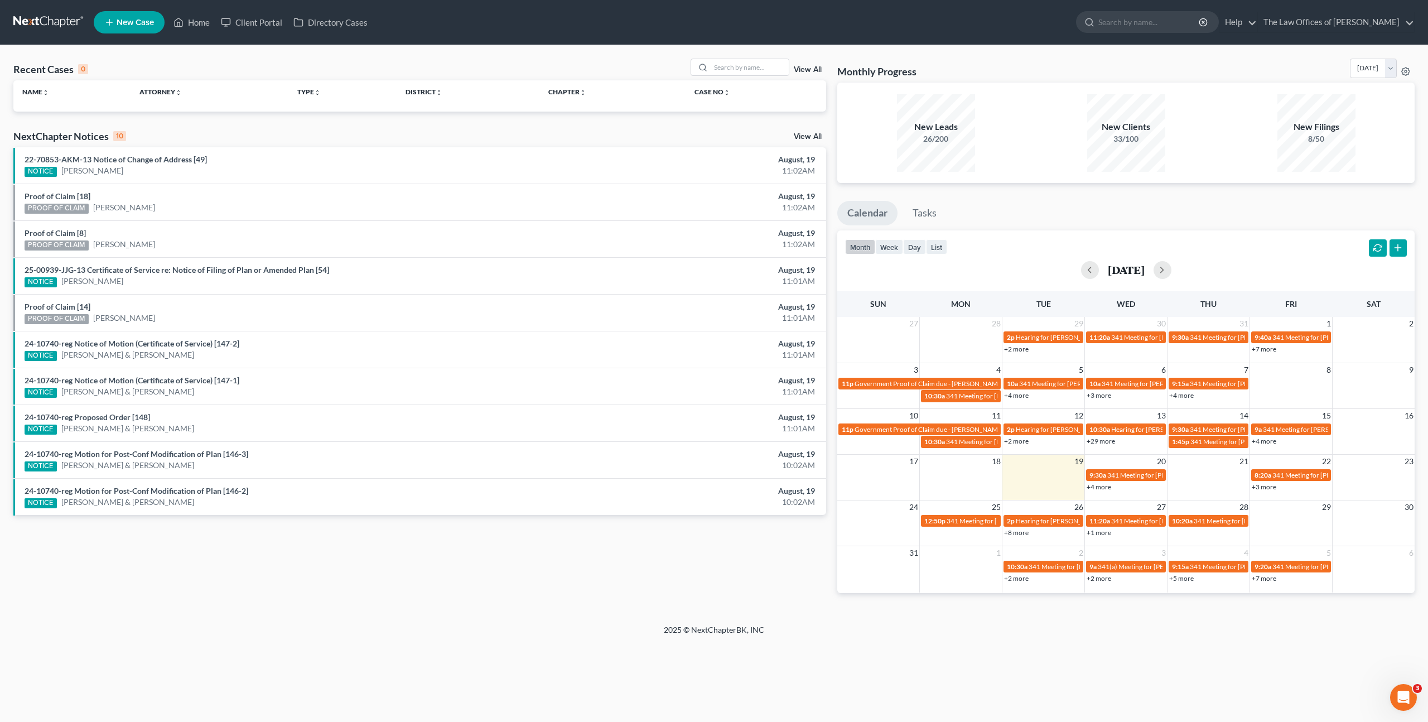
click at [120, 15] on link "New Case" at bounding box center [129, 22] width 71 height 22
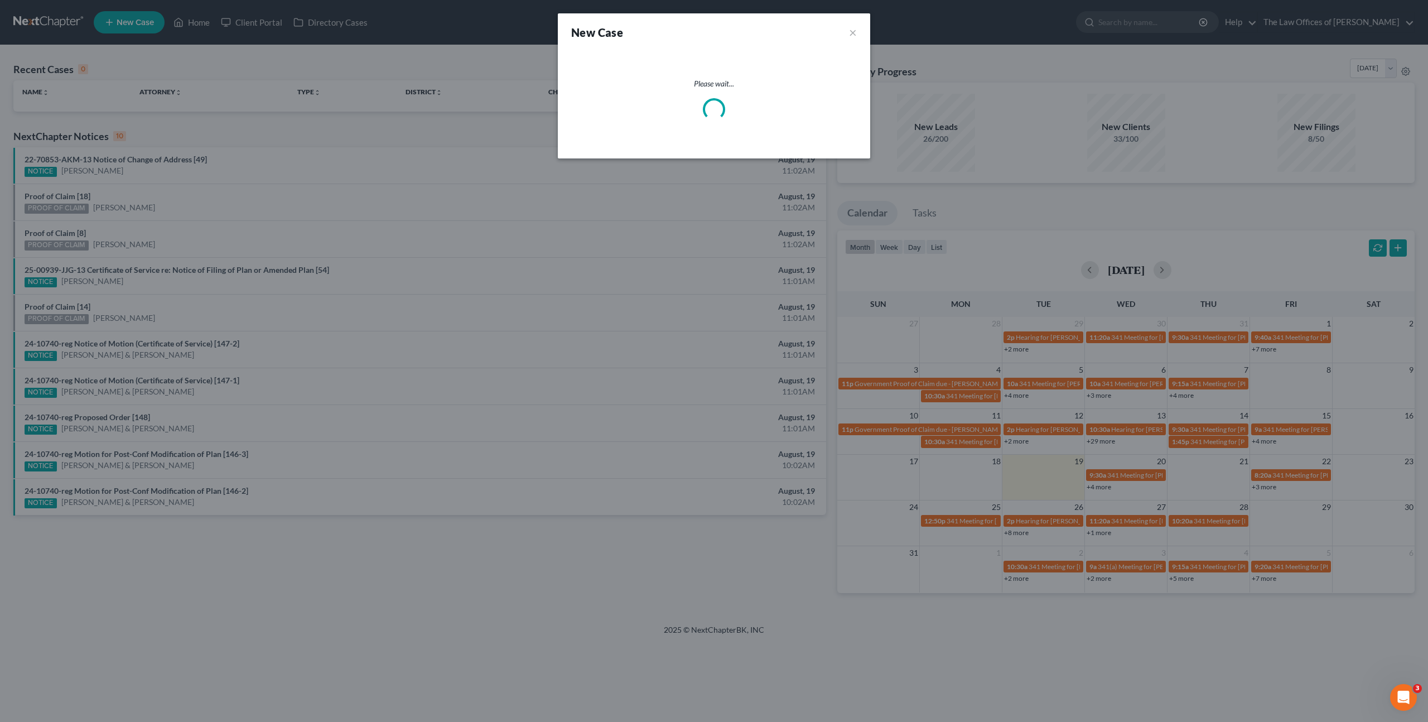
select select "28"
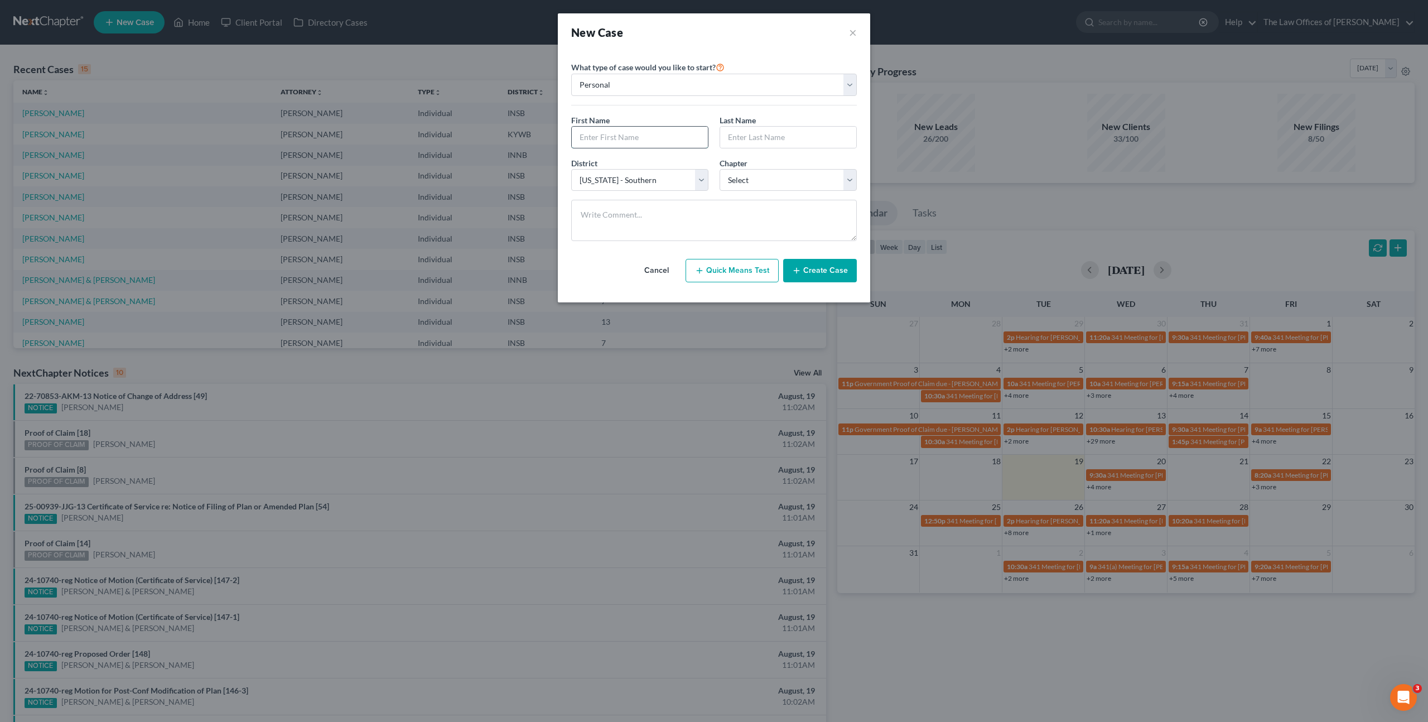
click at [670, 131] on input "text" at bounding box center [640, 137] width 136 height 21
type input "[PERSON_NAME]"
click at [742, 181] on select "Select 7 11 12 13" at bounding box center [788, 180] width 137 height 22
select select "0"
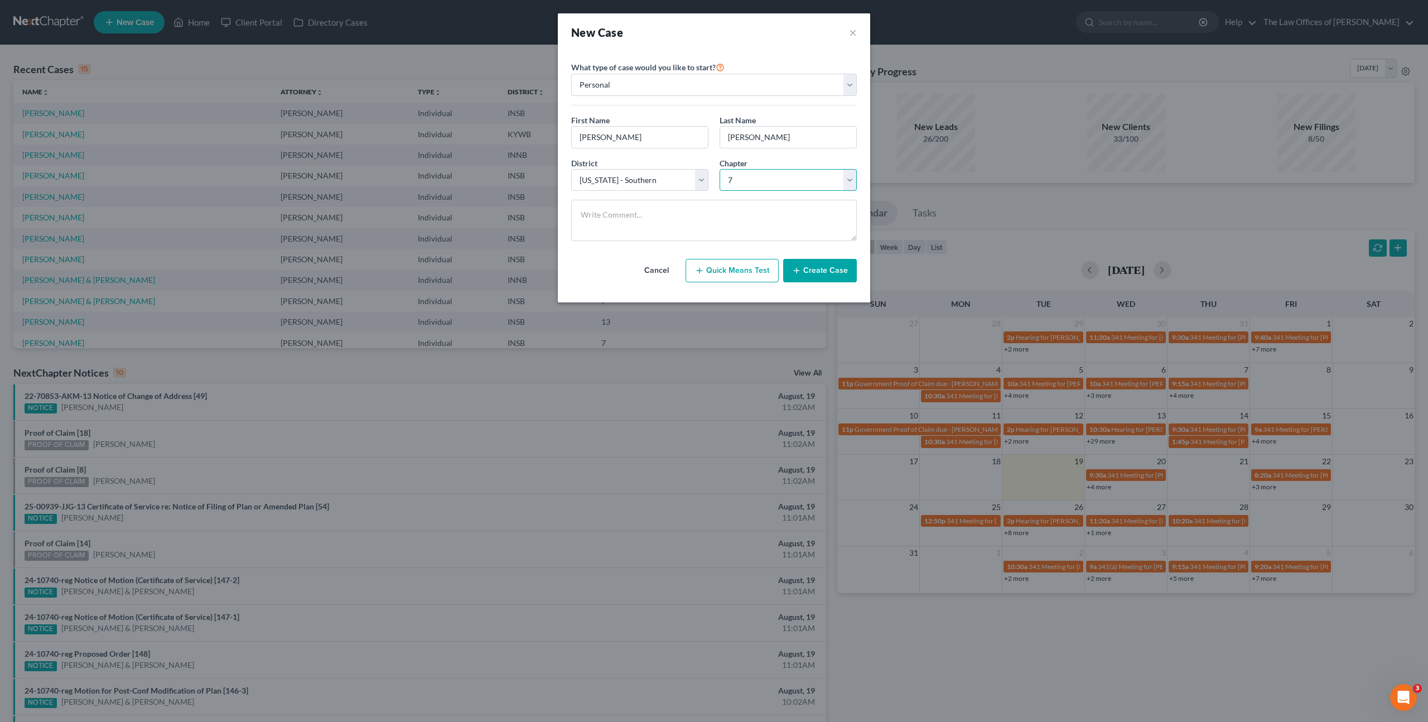
click at [720, 169] on select "Select 7 11 12 13" at bounding box center [788, 180] width 137 height 22
click at [818, 265] on button "Create Case" at bounding box center [820, 270] width 74 height 23
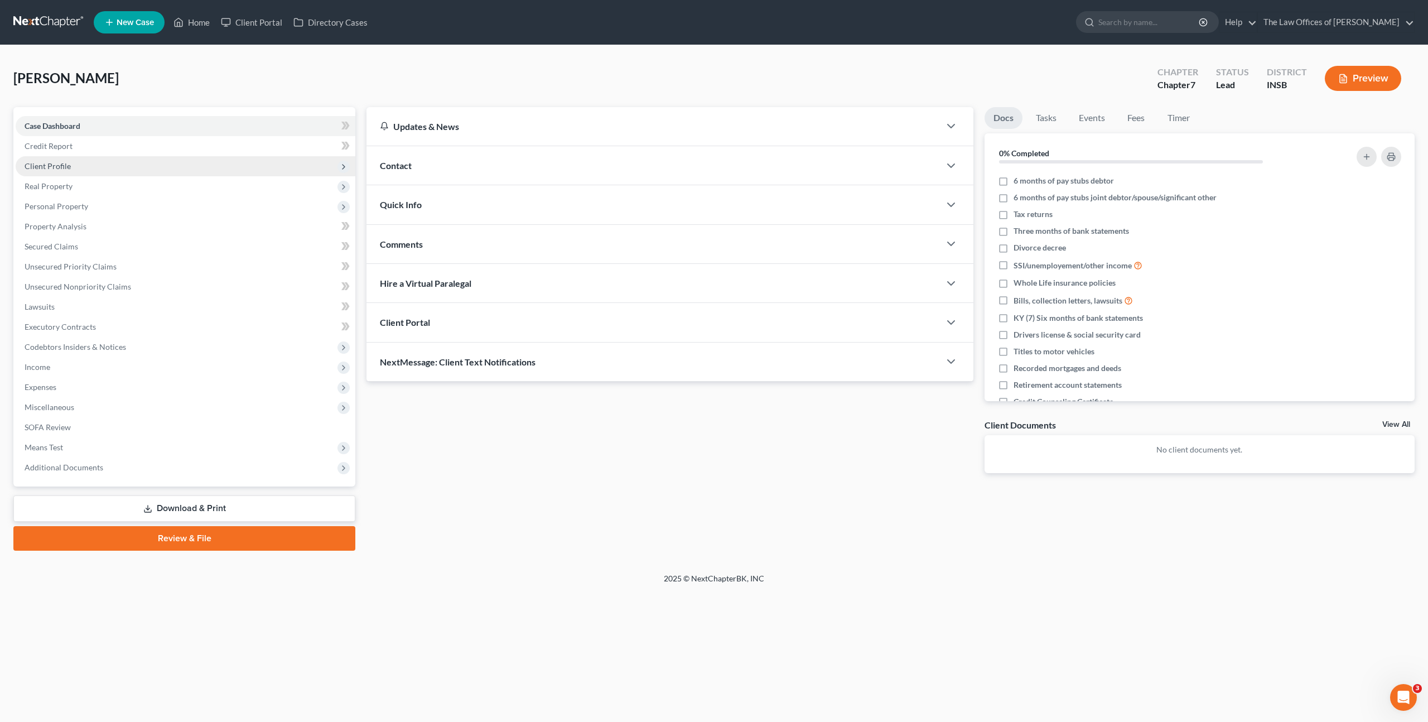
click at [255, 170] on span "Client Profile" at bounding box center [186, 166] width 340 height 20
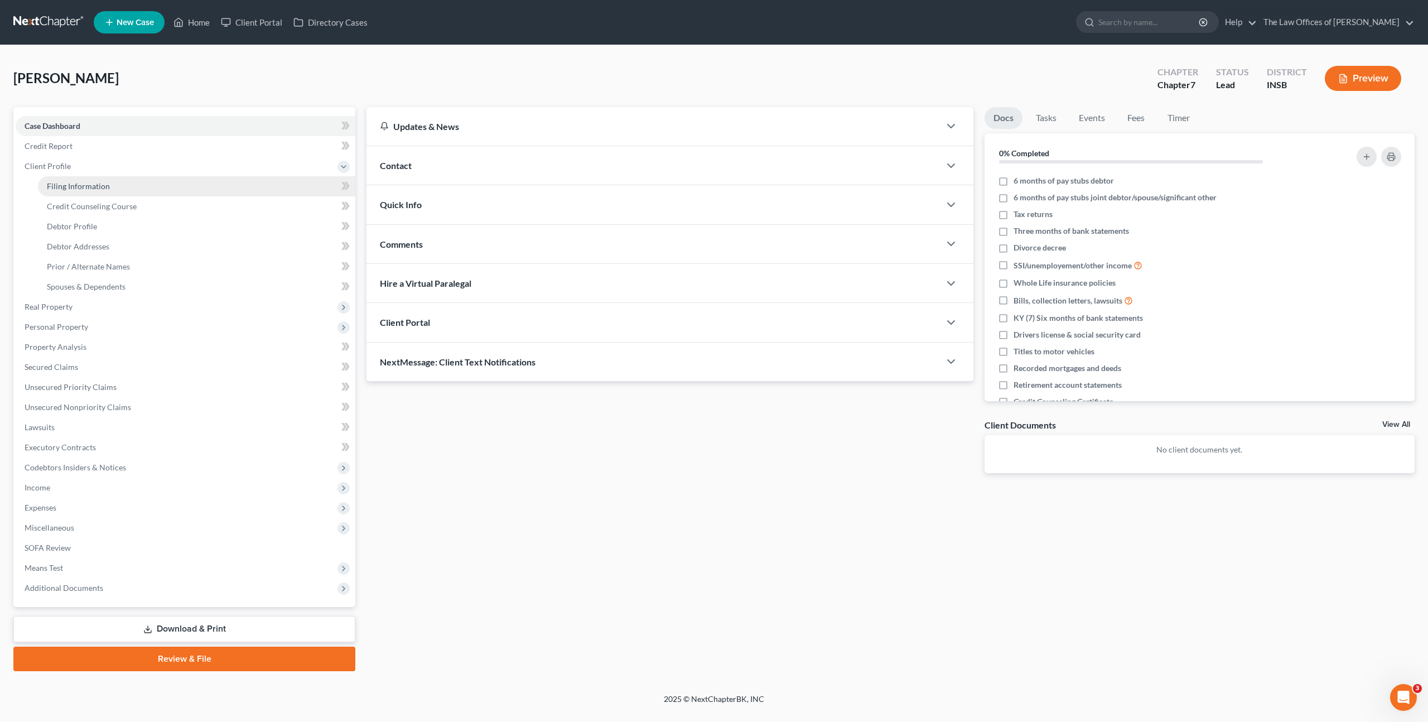
click at [238, 177] on link "Filing Information" at bounding box center [196, 186] width 317 height 20
select select "1"
select select "0"
select select "28"
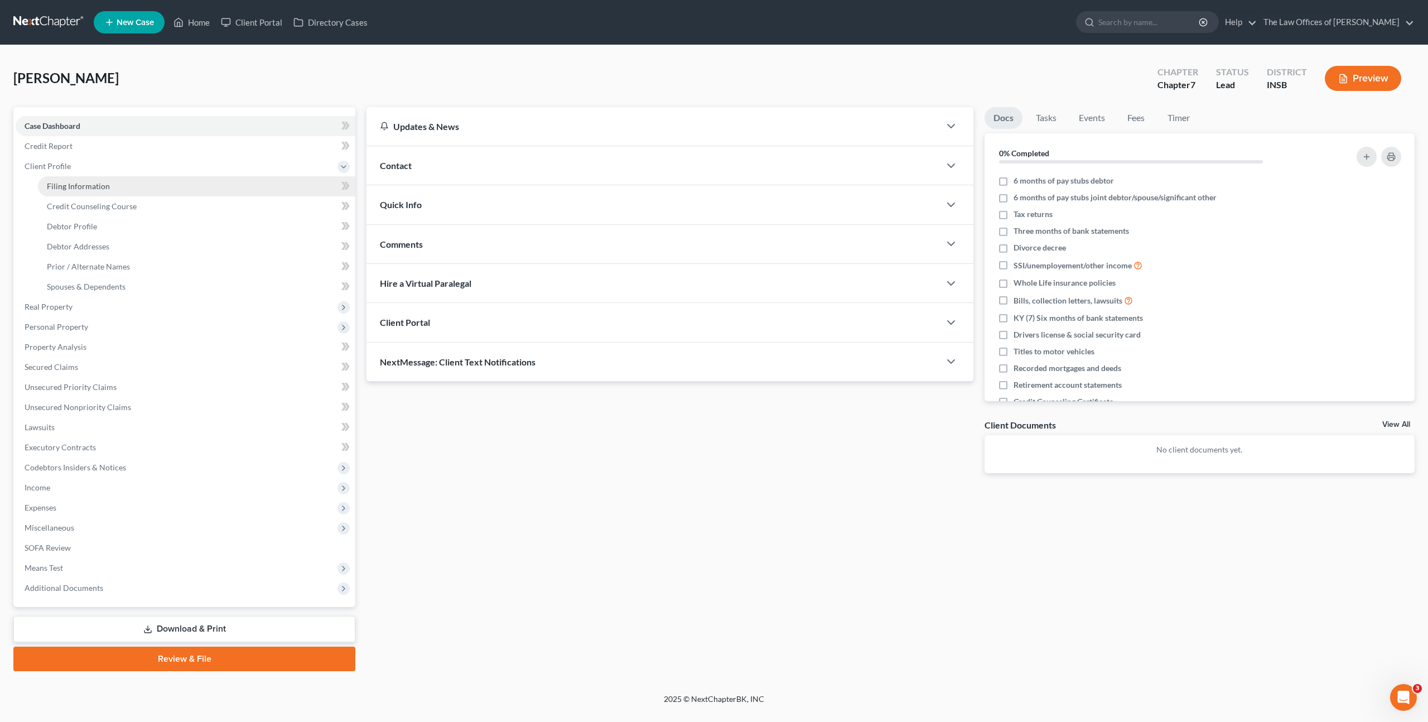
select select "15"
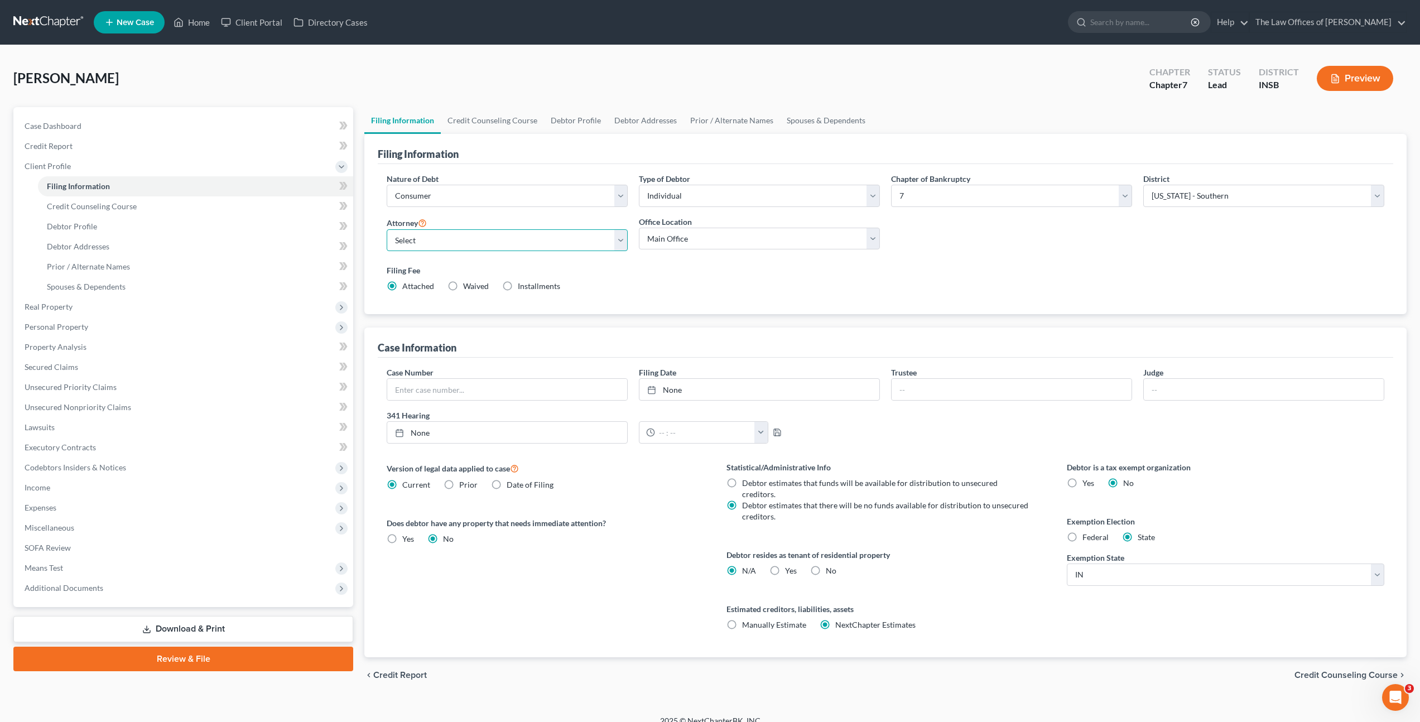
click at [565, 237] on select "Select [PERSON_NAME] - INSB [PERSON_NAME] - INSB [PERSON_NAME] [PERSON_NAME] - …" at bounding box center [507, 240] width 241 height 22
select select "0"
click at [387, 229] on select "Select [PERSON_NAME] - INSB [PERSON_NAME] - INSB [PERSON_NAME] [PERSON_NAME] - …" at bounding box center [507, 240] width 241 height 22
drag, startPoint x: 863, startPoint y: 285, endPoint x: 910, endPoint y: 282, distance: 47.5
click at [863, 285] on div "Filing Fee Attached Waived Waived Installments Installments" at bounding box center [885, 277] width 997 height 27
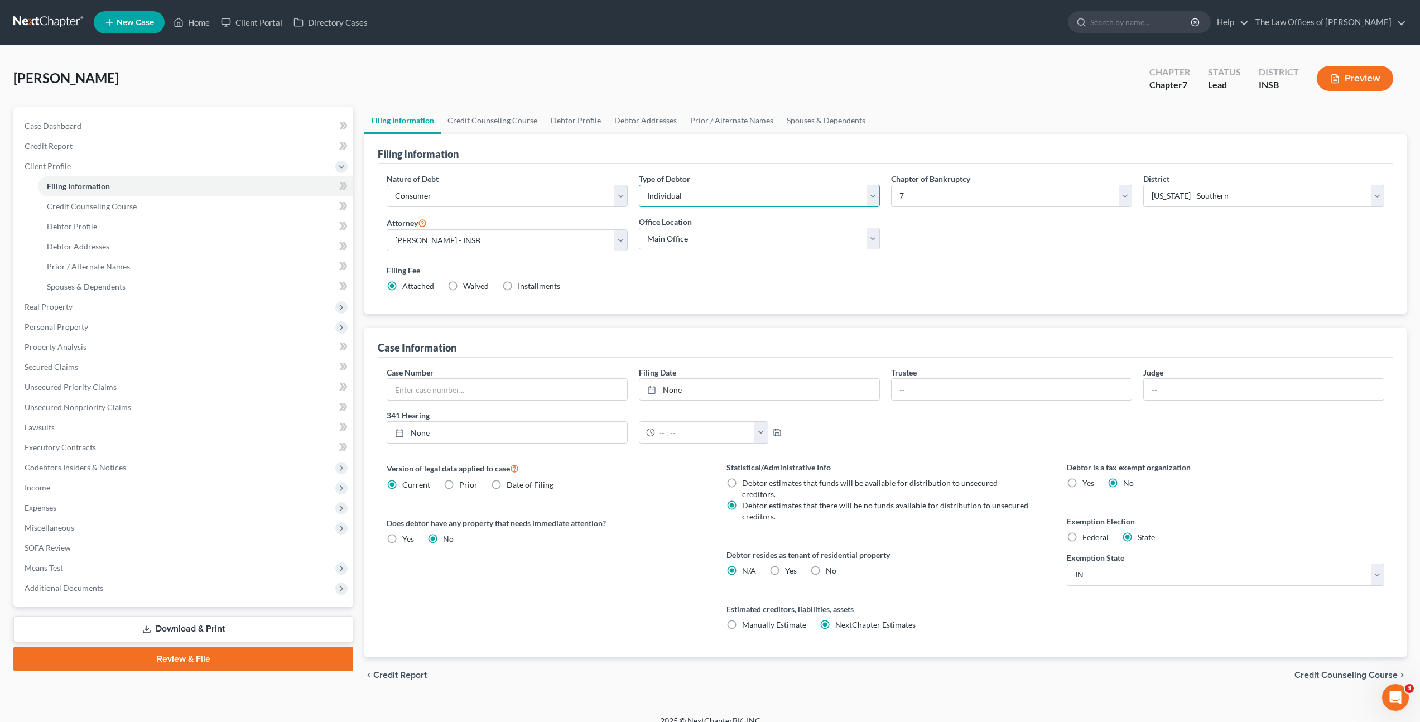
click at [702, 204] on select "Select Individual Joint" at bounding box center [759, 196] width 241 height 22
select select "1"
click at [639, 185] on select "Select Individual Joint" at bounding box center [759, 196] width 241 height 22
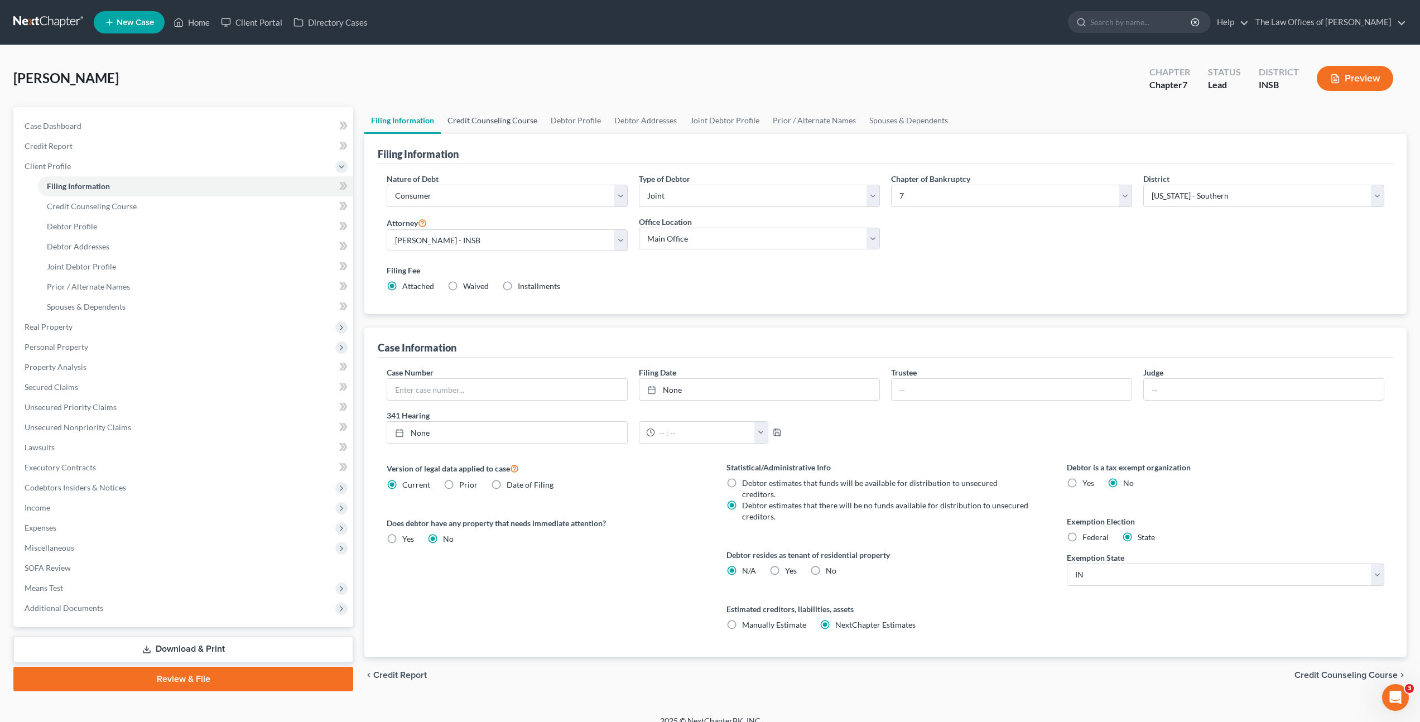
click at [517, 125] on link "Credit Counseling Course" at bounding box center [492, 120] width 103 height 27
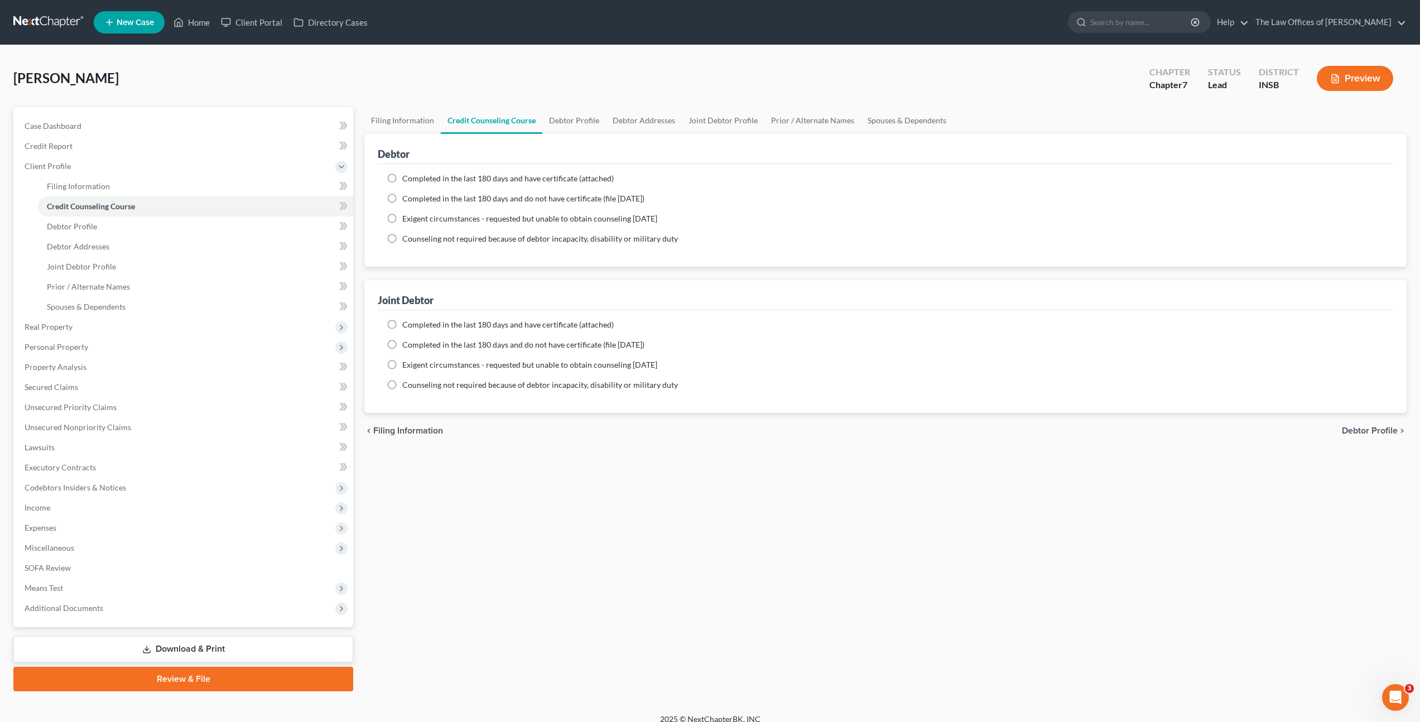
click at [430, 173] on label "Completed in the last 180 days and have certificate (attached)" at bounding box center [507, 178] width 211 height 11
click at [414, 173] on input "Completed in the last 180 days and have certificate (attached)" at bounding box center [410, 176] width 7 height 7
radio input "true"
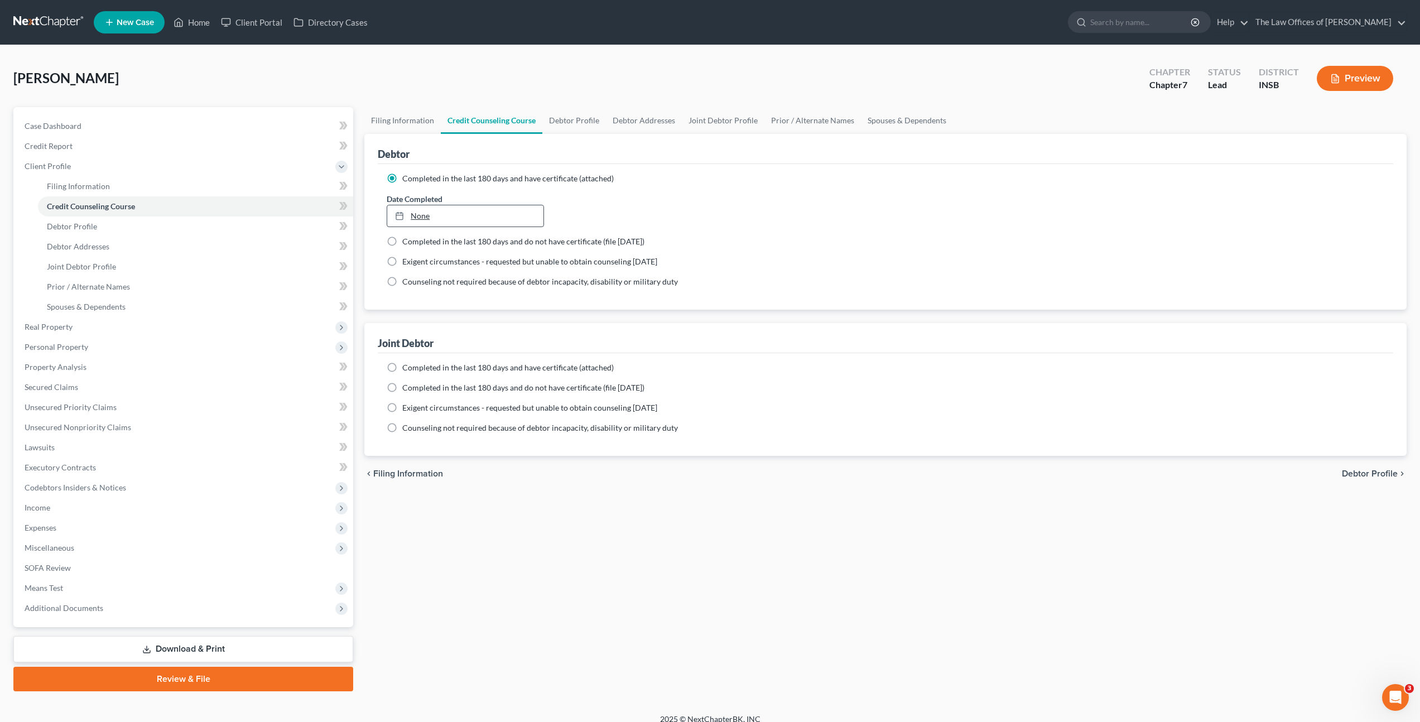
type input "[DATE]"
click at [412, 213] on link "None" at bounding box center [465, 215] width 156 height 21
click at [402, 370] on label "Completed in the last 180 days and have certificate (attached)" at bounding box center [507, 367] width 211 height 11
click at [407, 369] on input "Completed in the last 180 days and have certificate (attached)" at bounding box center [410, 365] width 7 height 7
radio input "true"
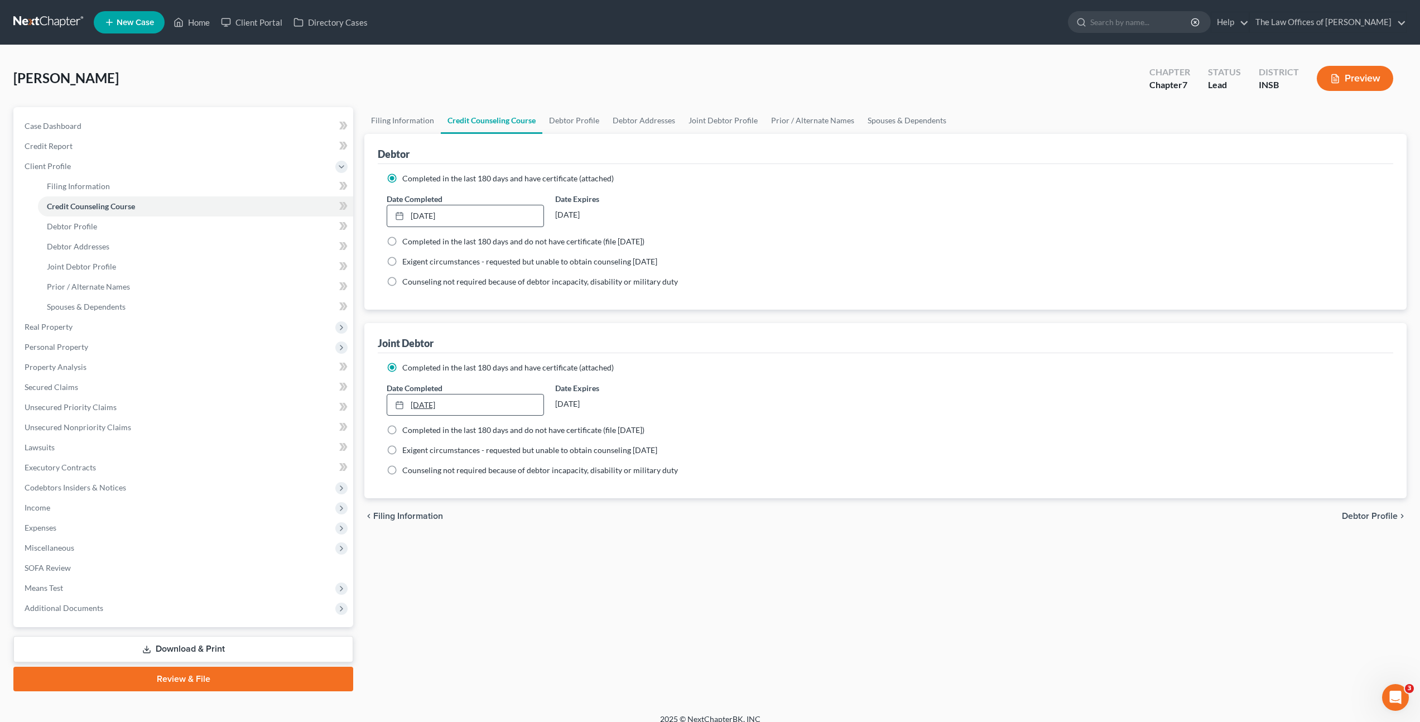
click at [423, 403] on link "[DATE]" at bounding box center [465, 404] width 156 height 21
click at [748, 360] on div "Completed in the last 180 days and have certificate (attached) Date Completed […" at bounding box center [885, 426] width 1015 height 146
click at [338, 209] on span at bounding box center [344, 207] width 20 height 17
click at [301, 188] on link "Filing Information" at bounding box center [195, 186] width 315 height 20
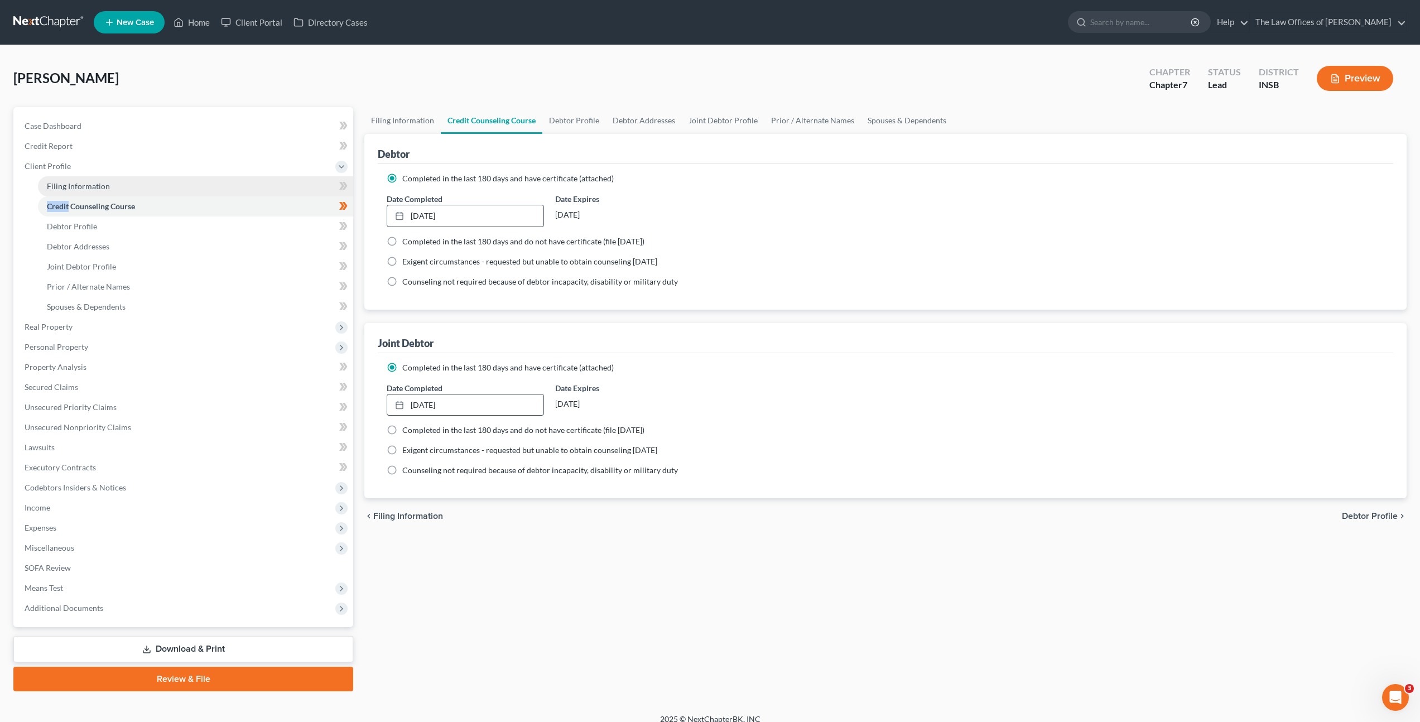
select select "1"
select select "0"
select select "28"
select select "0"
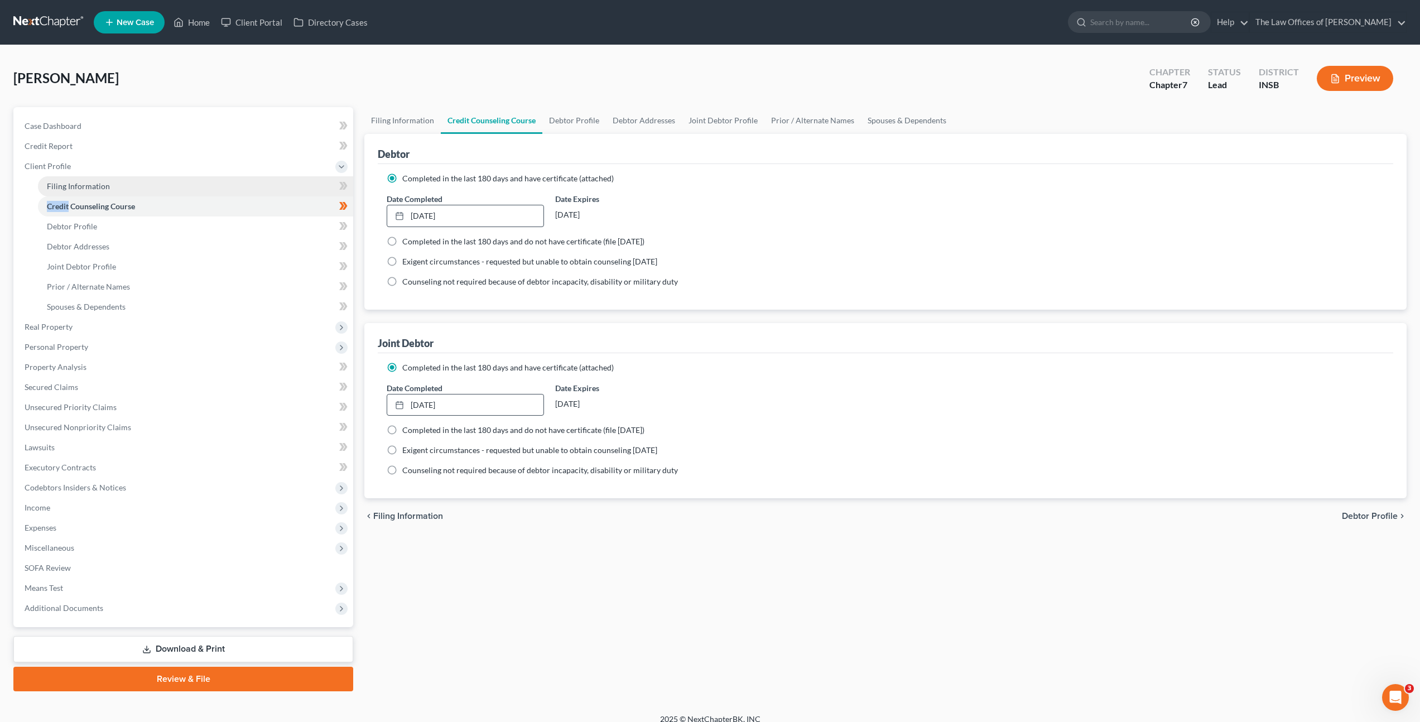
select select "15"
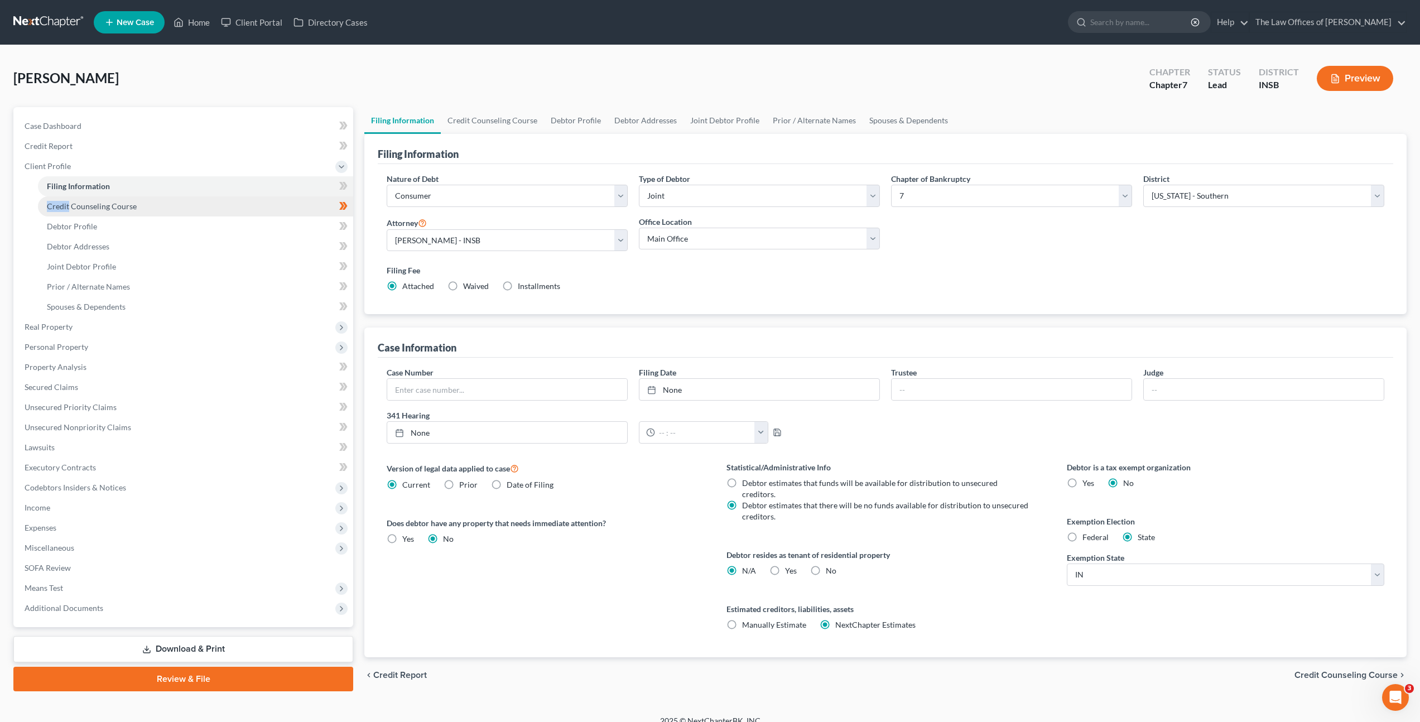
click at [289, 203] on link "Credit Counseling Course" at bounding box center [195, 206] width 315 height 20
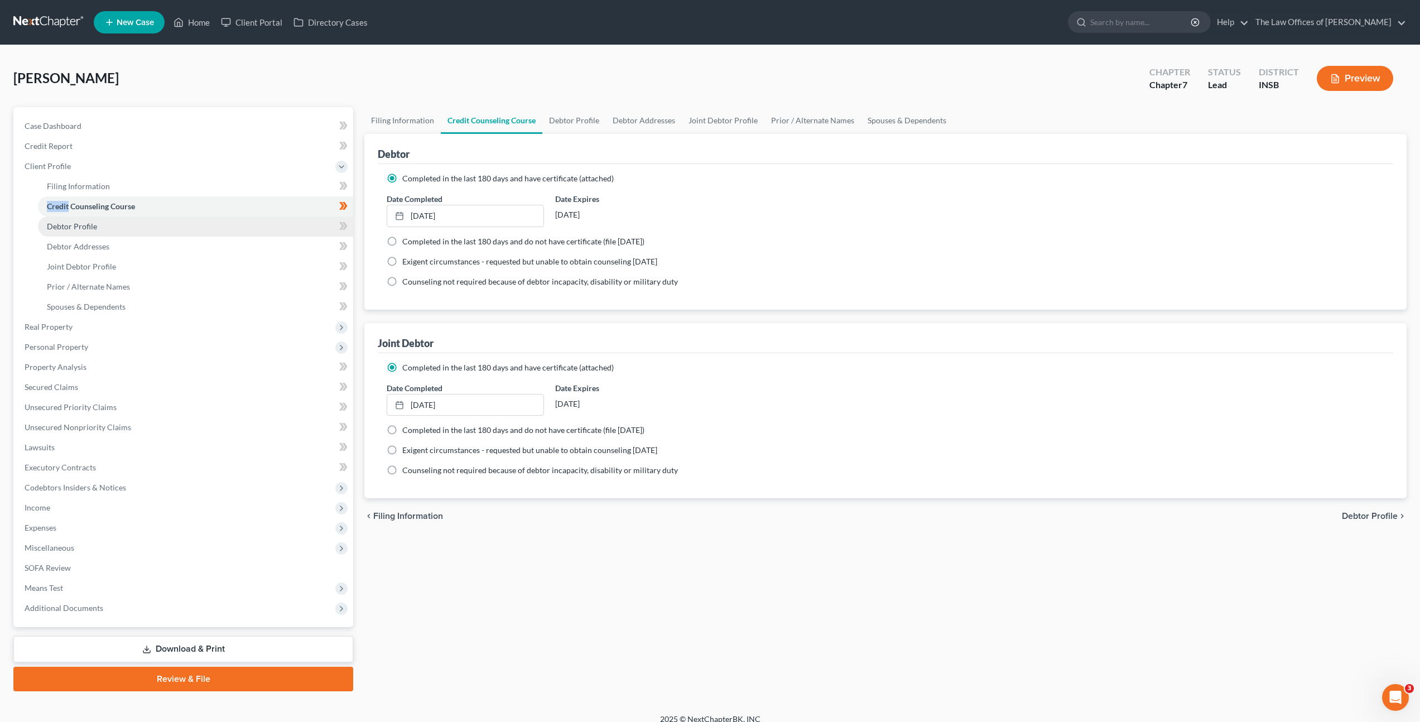
click at [269, 228] on link "Debtor Profile" at bounding box center [195, 226] width 315 height 20
select select "1"
select select "0"
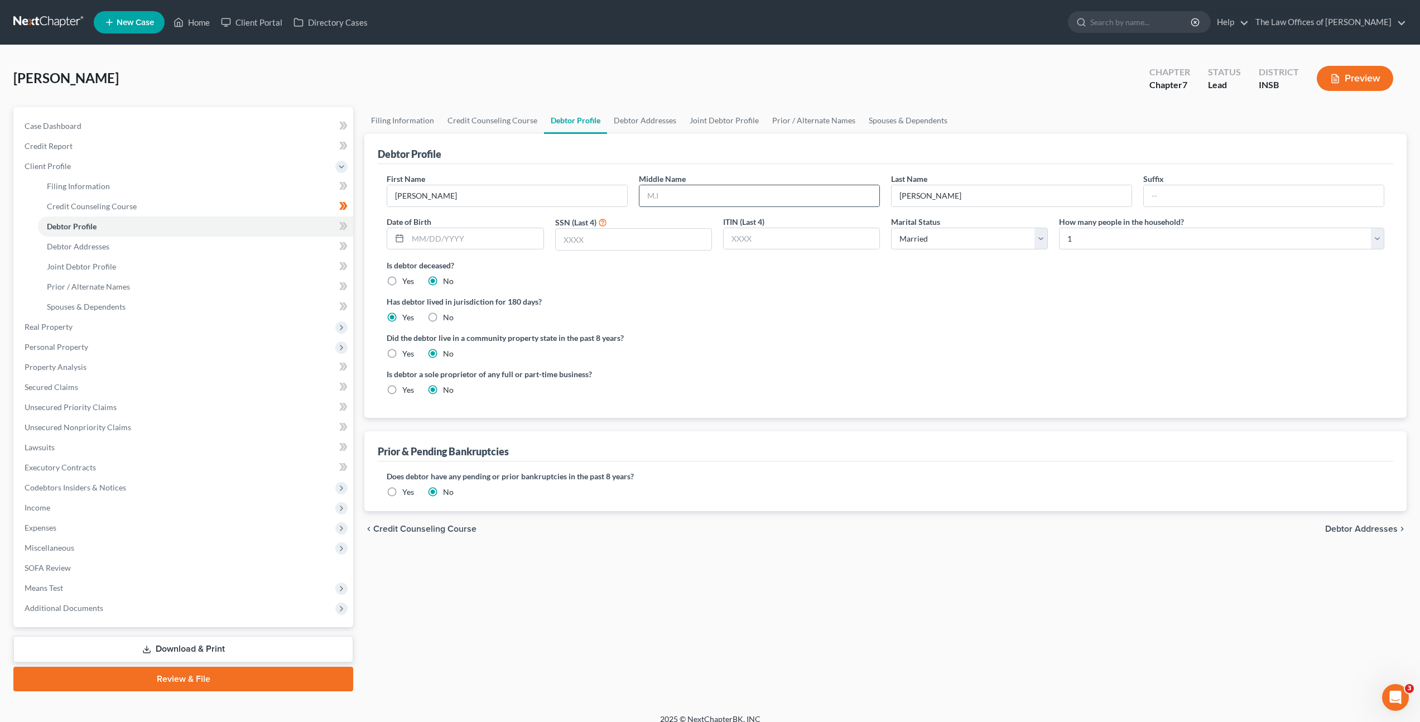
click at [701, 202] on input "text" at bounding box center [759, 195] width 240 height 21
type input "[PERSON_NAME]"
type input "I"
type input "[DATE]"
type input "6759"
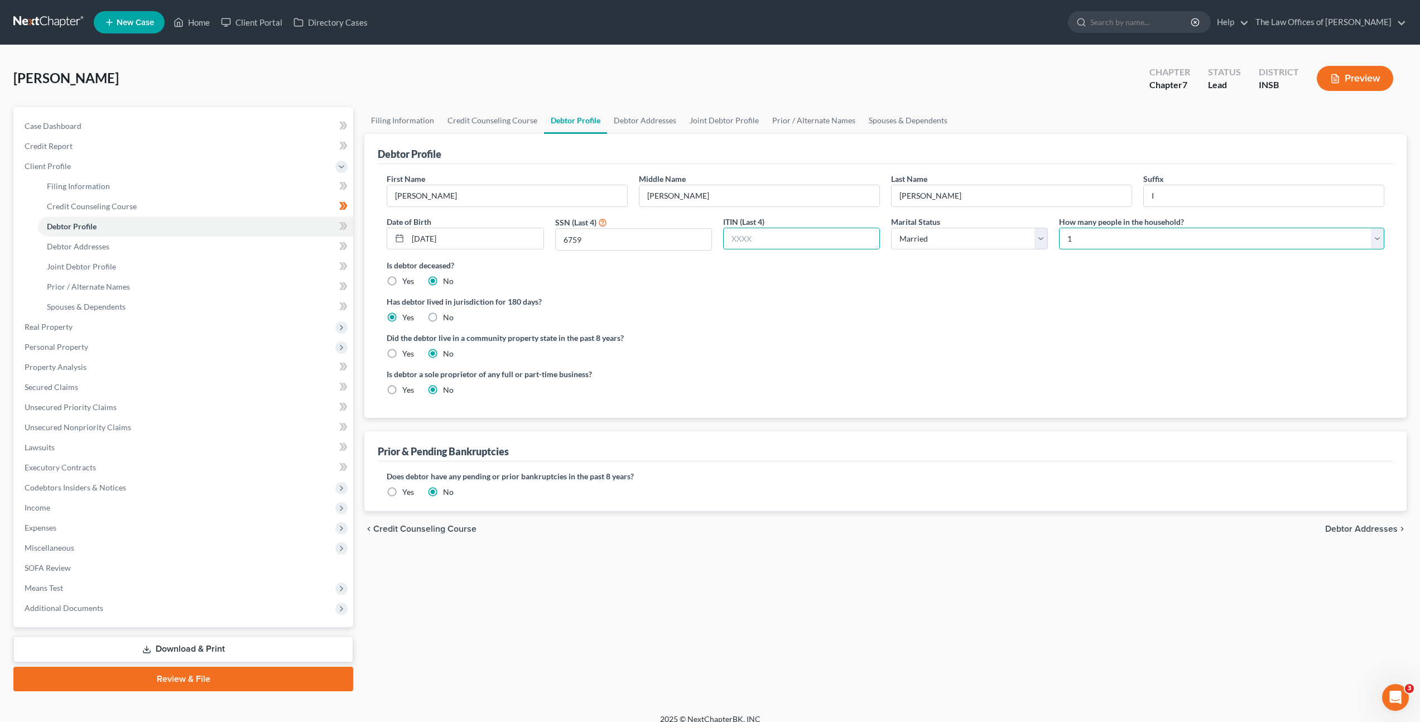
click at [1081, 243] on select "Select 1 2 3 4 5 6 7 8 9 10 11 12 13 14 15 16 17 18 19 20" at bounding box center [1221, 239] width 325 height 22
select select "1"
click at [1059, 228] on select "Select 1 2 3 4 5 6 7 8 9 10 11 12 13 14 15 16 17 18 19 20" at bounding box center [1221, 239] width 325 height 22
click at [859, 317] on div "Has debtor lived in jurisdiction for 180 days? Yes No Debtor must reside in jur…" at bounding box center [885, 309] width 997 height 27
click at [342, 226] on icon at bounding box center [341, 226] width 5 height 8
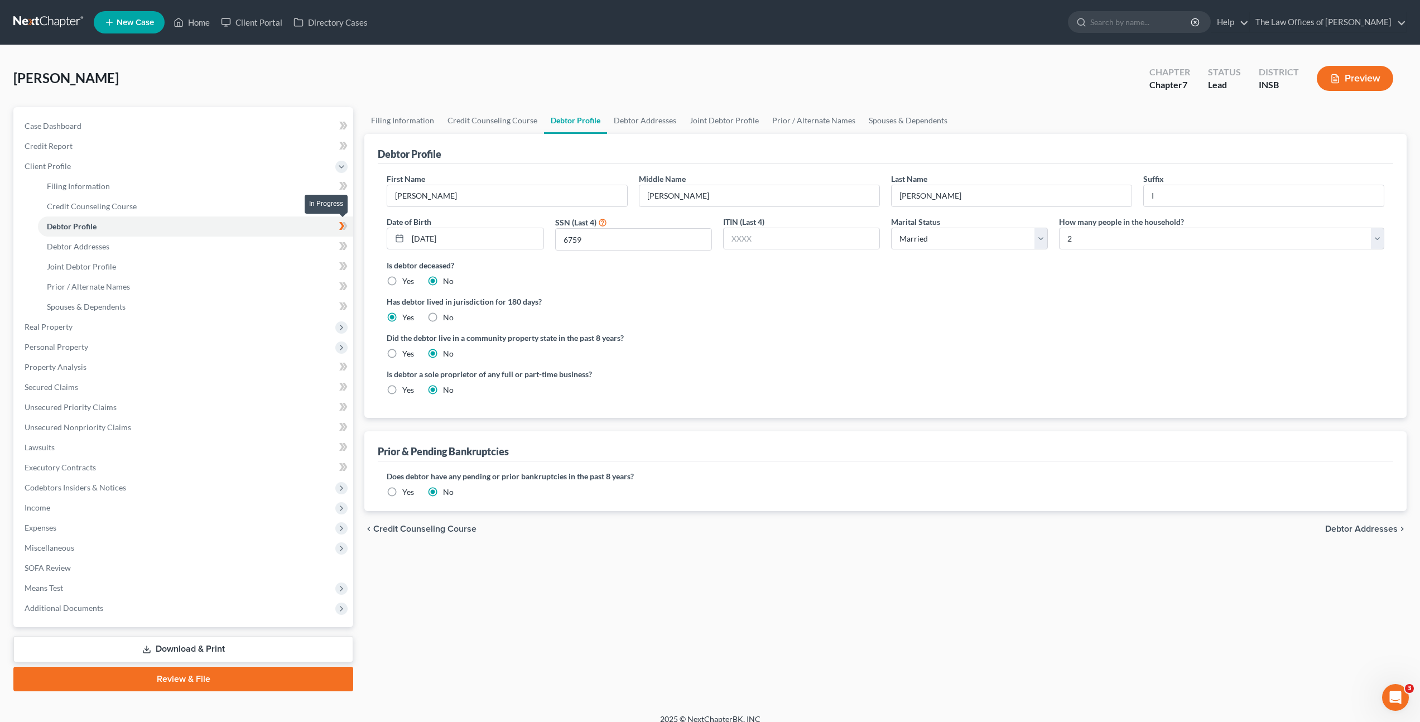
click at [344, 228] on icon at bounding box center [345, 226] width 5 height 8
click at [297, 243] on link "Debtor Addresses" at bounding box center [195, 247] width 315 height 20
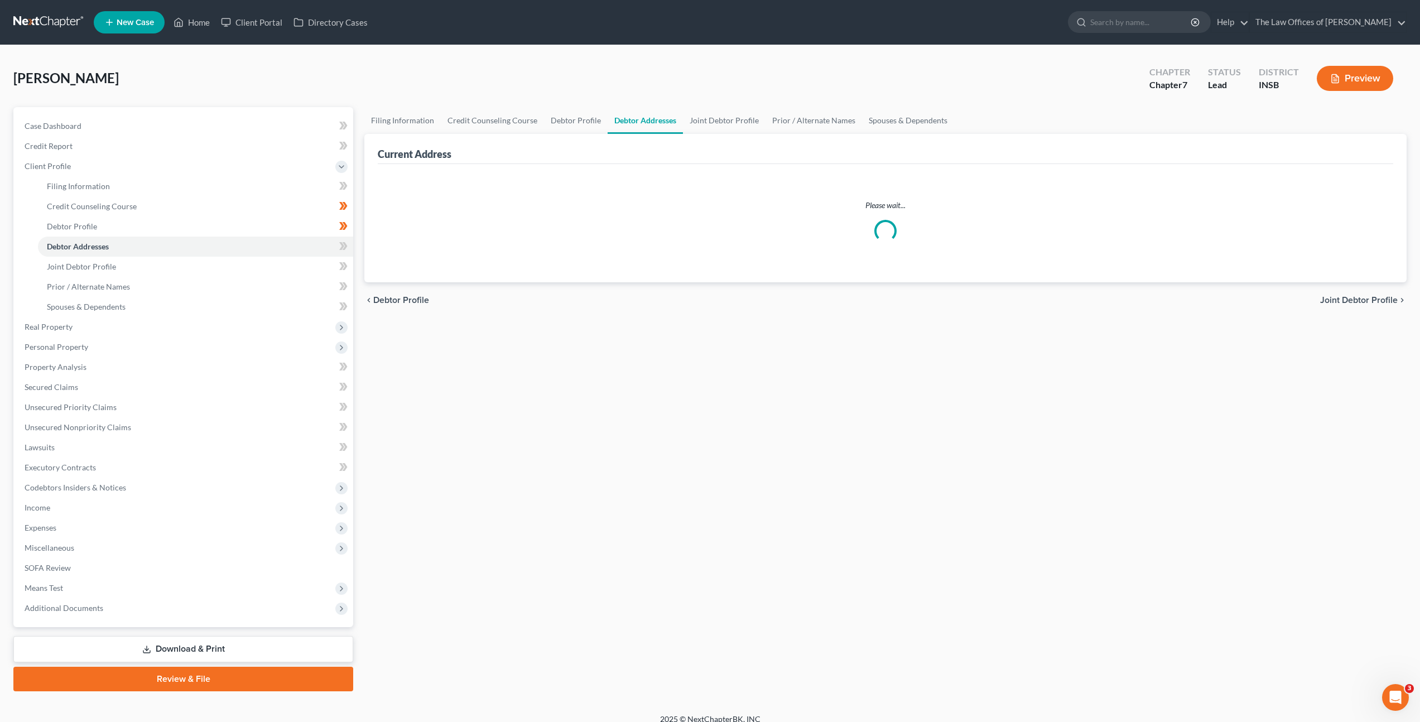
select select "0"
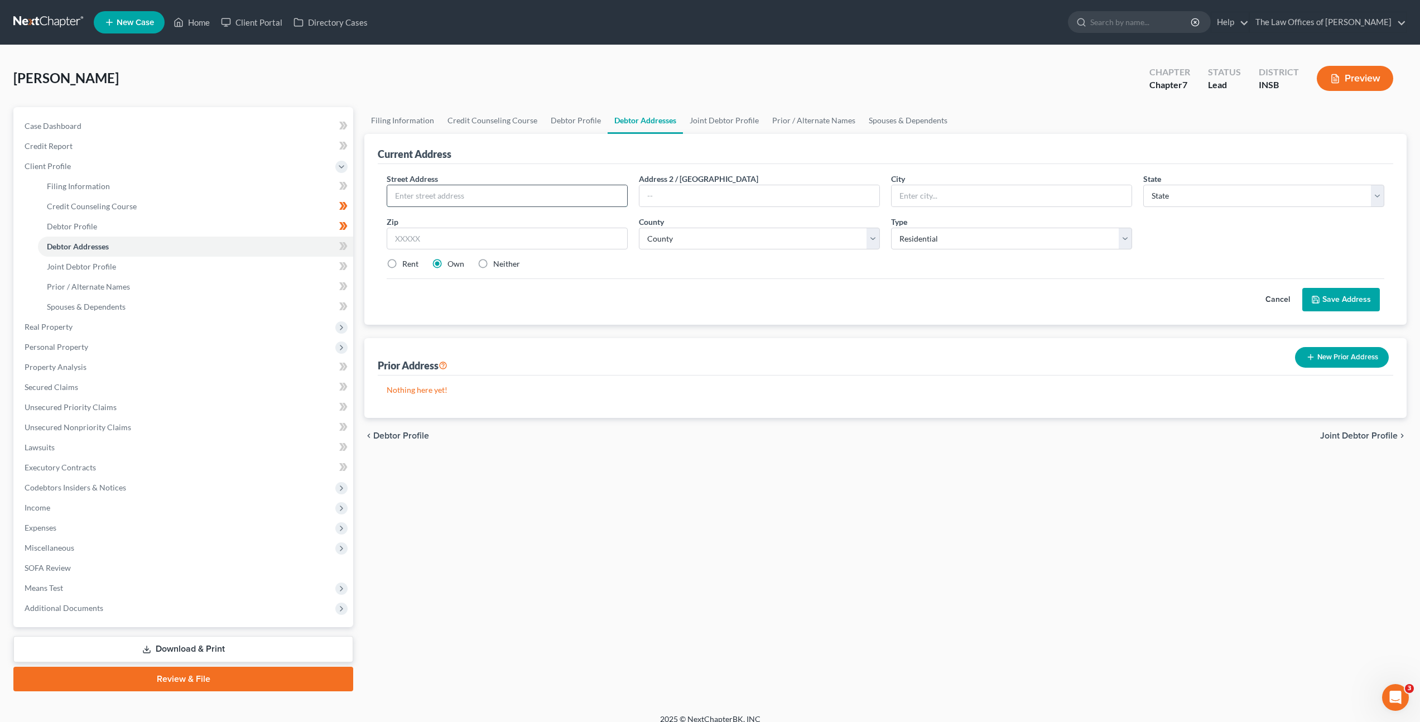
click at [449, 191] on input "text" at bounding box center [507, 195] width 240 height 21
type input "[STREET_ADDRESS]"
type input "47710"
click at [402, 267] on label "Rent" at bounding box center [410, 263] width 16 height 11
click at [407, 266] on input "Rent" at bounding box center [410, 261] width 7 height 7
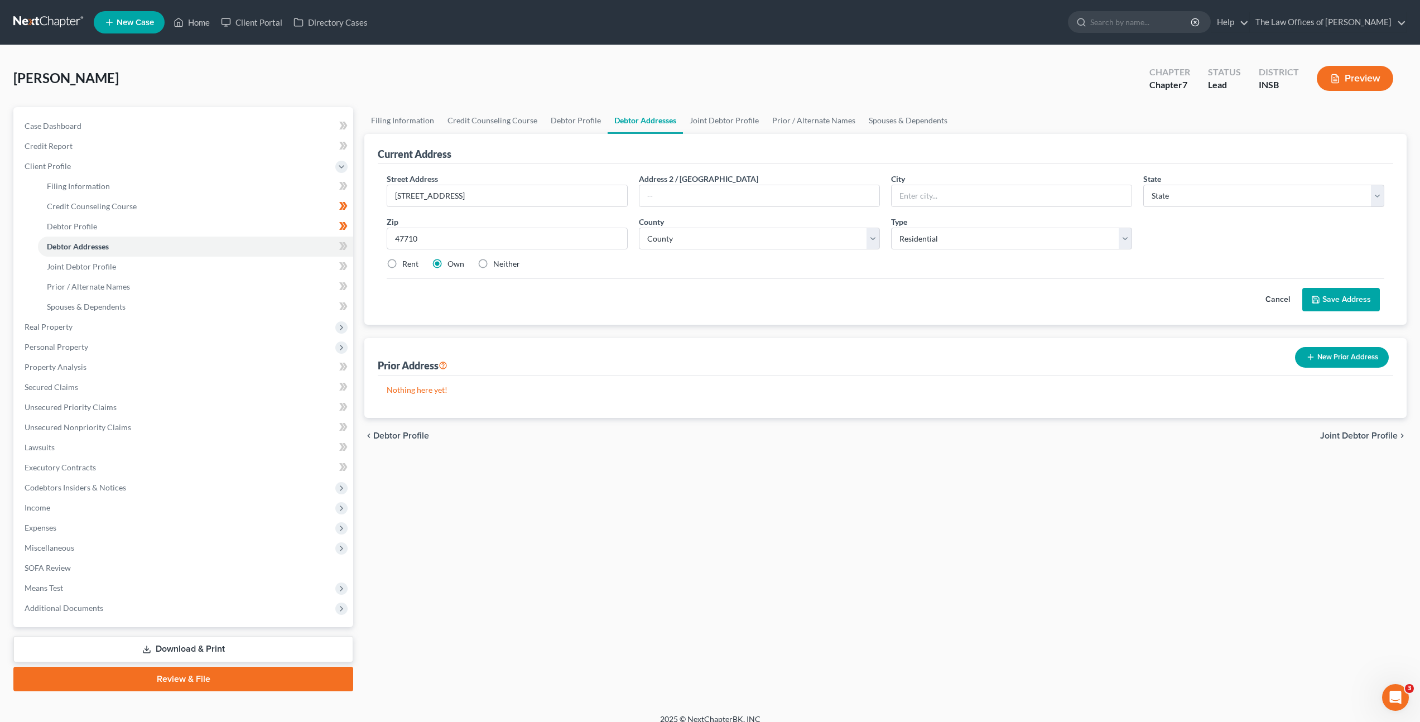
radio input "true"
type input "[GEOGRAPHIC_DATA]"
select select "15"
click at [585, 278] on div "Cancel Save Address" at bounding box center [885, 294] width 997 height 33
click at [686, 242] on select "County" at bounding box center [759, 239] width 241 height 22
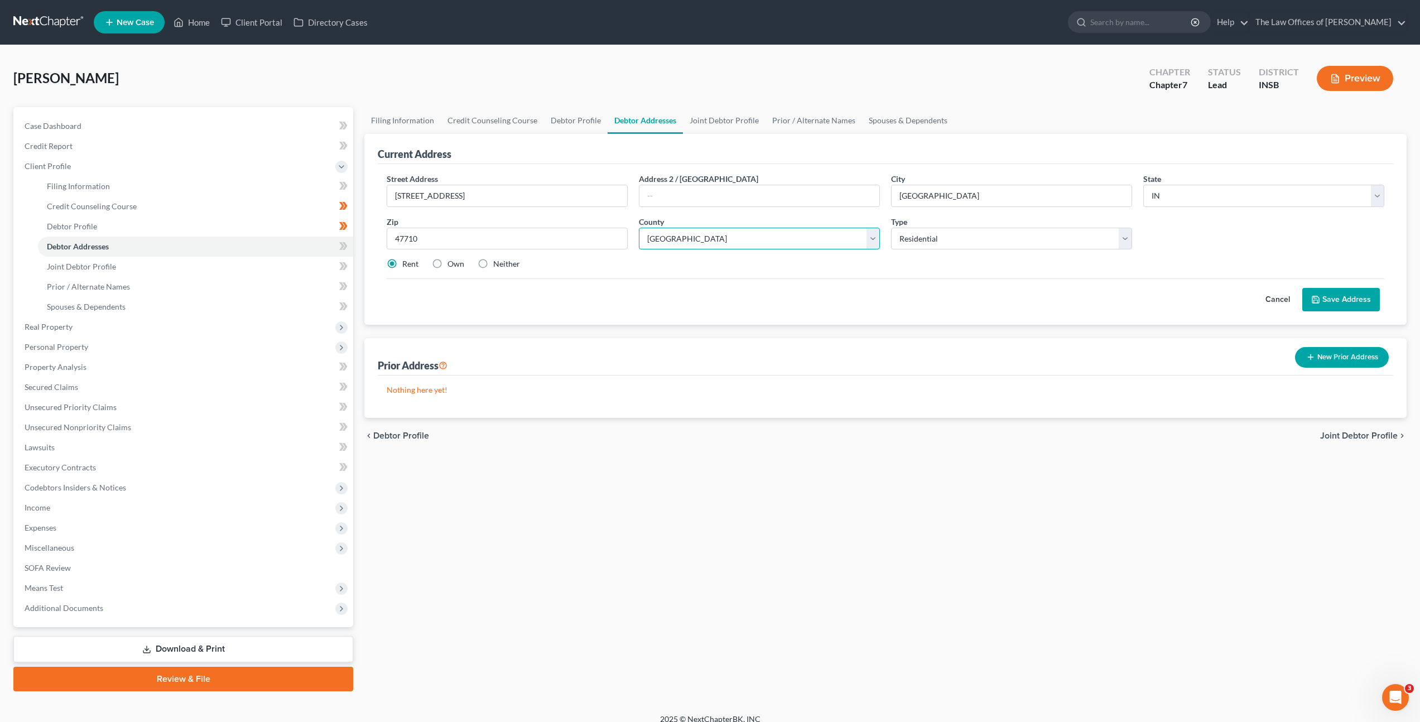
click at [639, 228] on select "County [GEOGRAPHIC_DATA] [GEOGRAPHIC_DATA] [GEOGRAPHIC_DATA] [GEOGRAPHIC_DATA] …" at bounding box center [759, 239] width 241 height 22
click at [706, 248] on select "County [GEOGRAPHIC_DATA] [GEOGRAPHIC_DATA] [GEOGRAPHIC_DATA] [GEOGRAPHIC_DATA] …" at bounding box center [759, 239] width 241 height 22
select select "81"
click at [639, 228] on select "County [GEOGRAPHIC_DATA] [GEOGRAPHIC_DATA] [GEOGRAPHIC_DATA] [GEOGRAPHIC_DATA] …" at bounding box center [759, 239] width 241 height 22
click at [899, 357] on div "Prior Address New Prior Address" at bounding box center [885, 356] width 1015 height 37
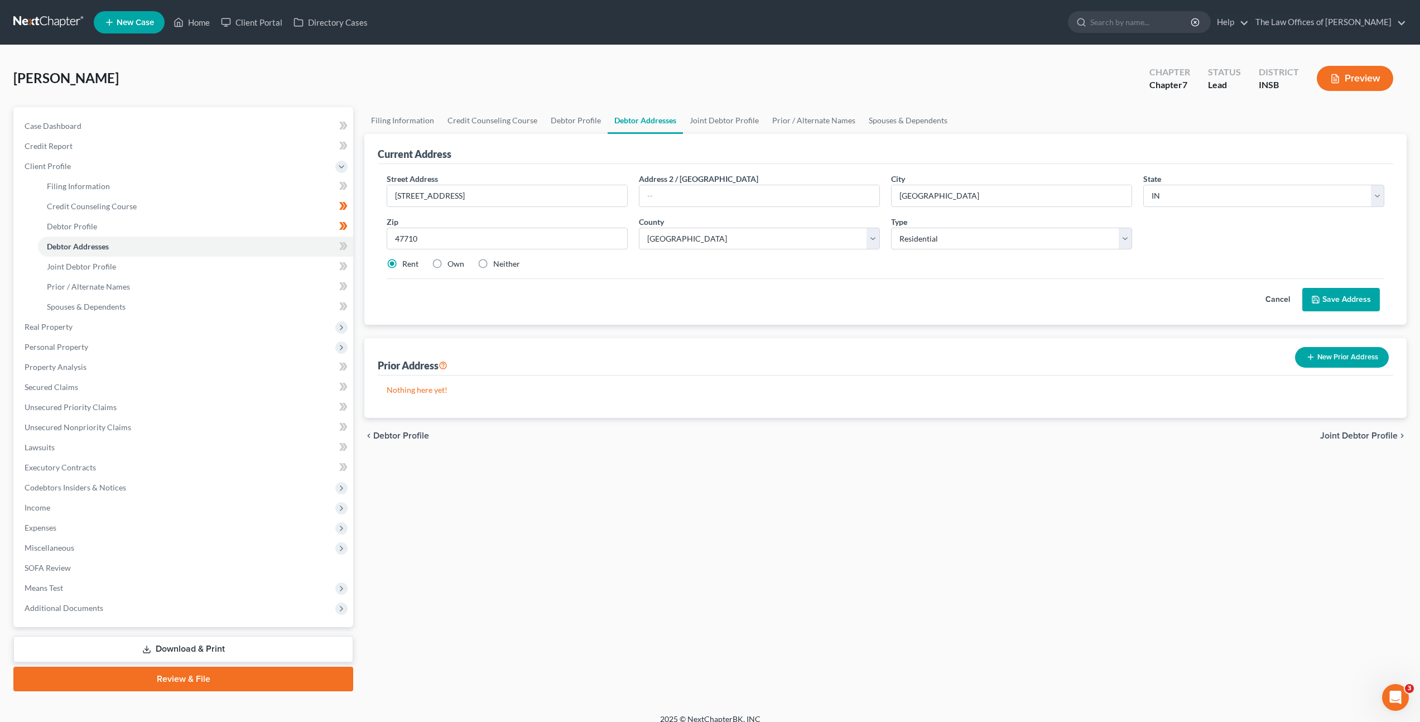
click at [1330, 296] on button "Save Address" at bounding box center [1341, 299] width 78 height 23
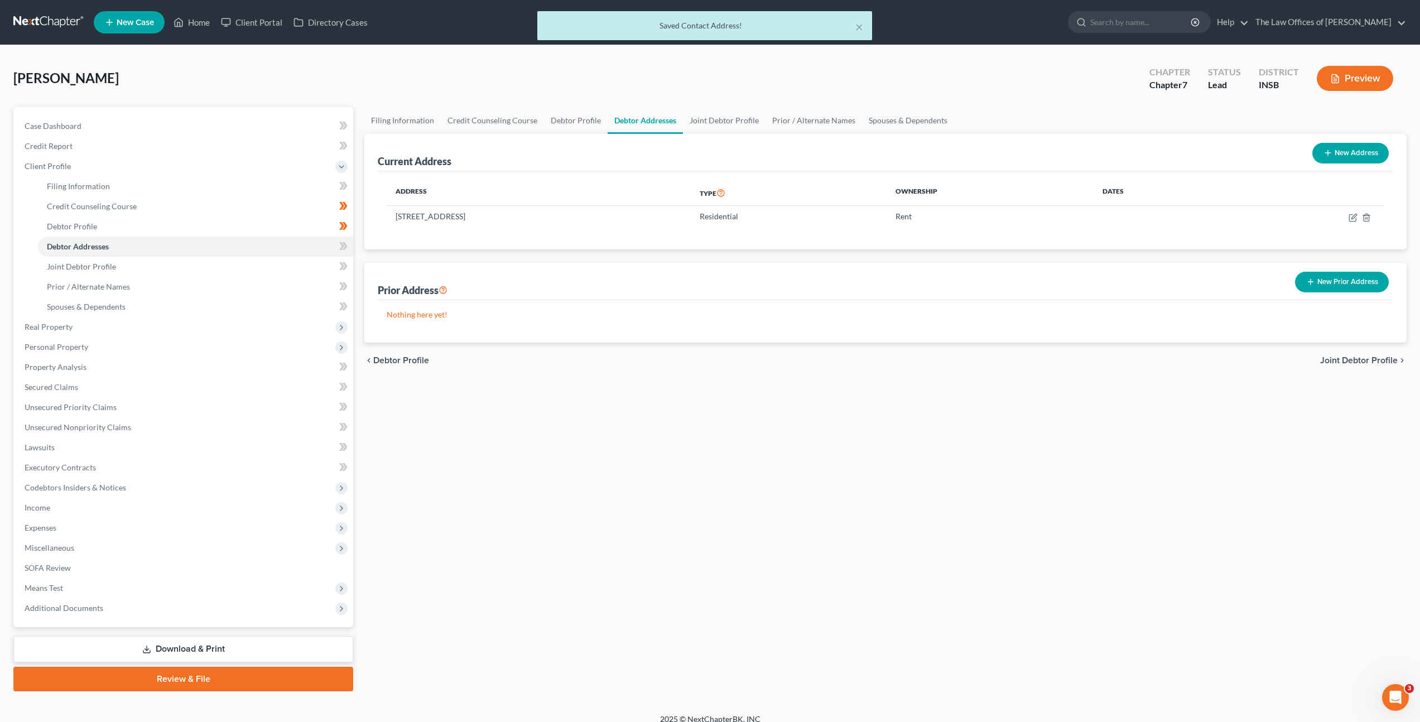
click at [759, 436] on div "Filing Information Credit Counseling Course Debtor Profile Debtor Addresses Joi…" at bounding box center [885, 399] width 1053 height 584
click at [339, 244] on icon at bounding box center [343, 246] width 8 height 14
click at [297, 263] on link "Joint Debtor Profile" at bounding box center [195, 267] width 315 height 20
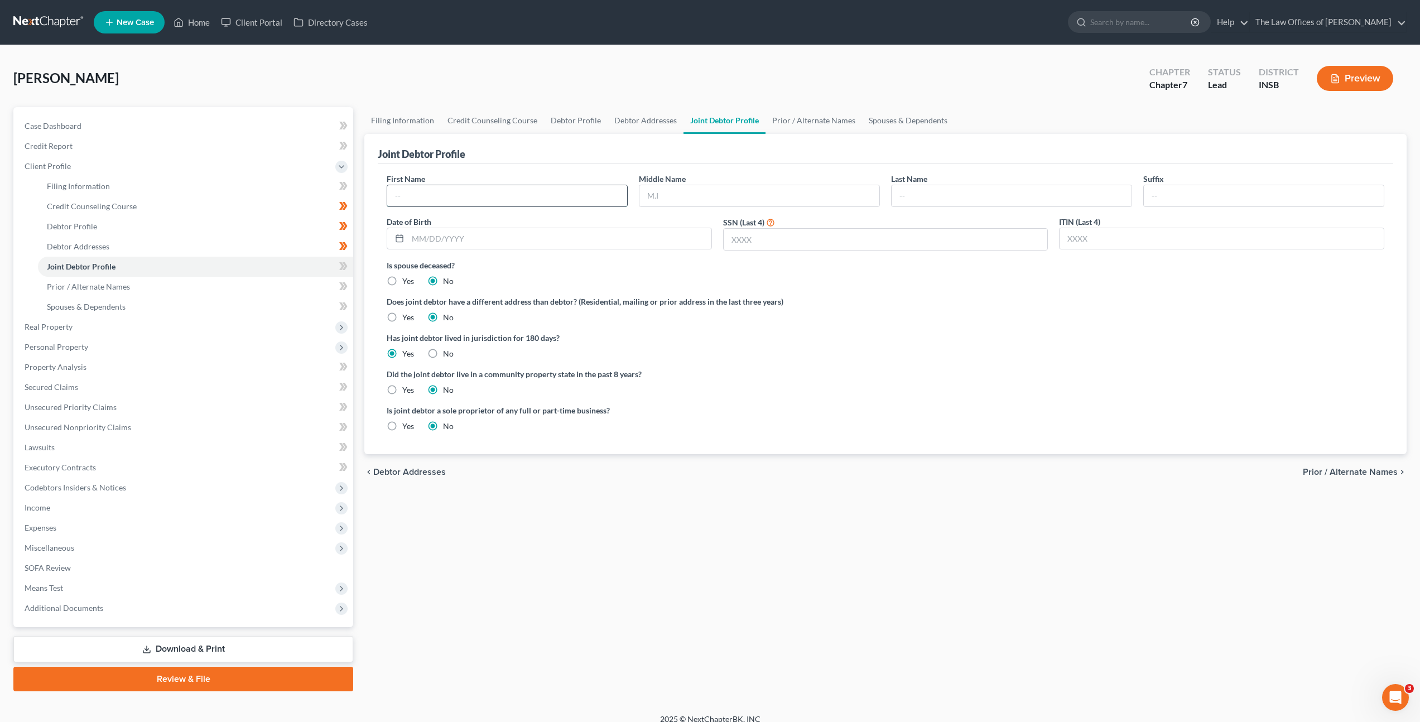
click at [419, 186] on input "text" at bounding box center [507, 195] width 240 height 21
type input "[PERSON_NAME]"
type input "[DATE]"
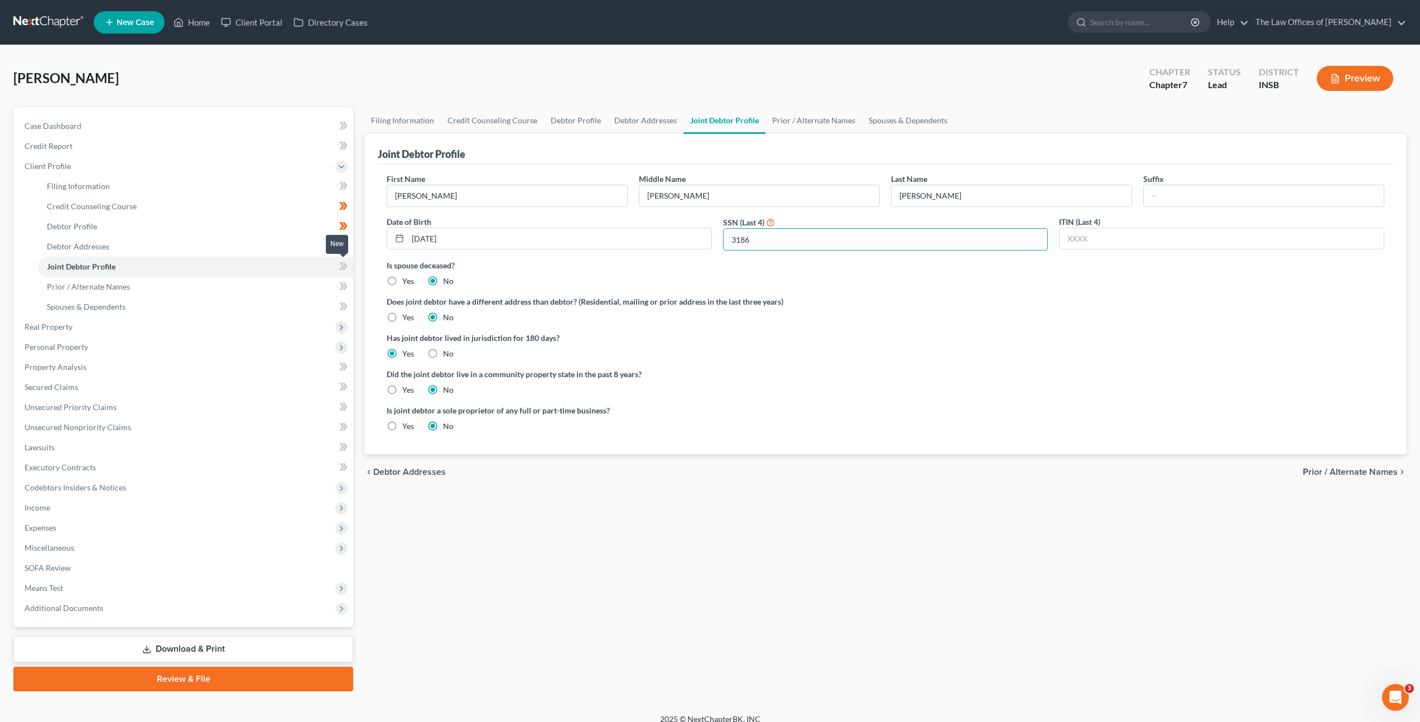
type input "3186"
click at [336, 265] on span at bounding box center [344, 267] width 20 height 17
click at [316, 282] on link "Prior / Alternate Names" at bounding box center [195, 287] width 315 height 20
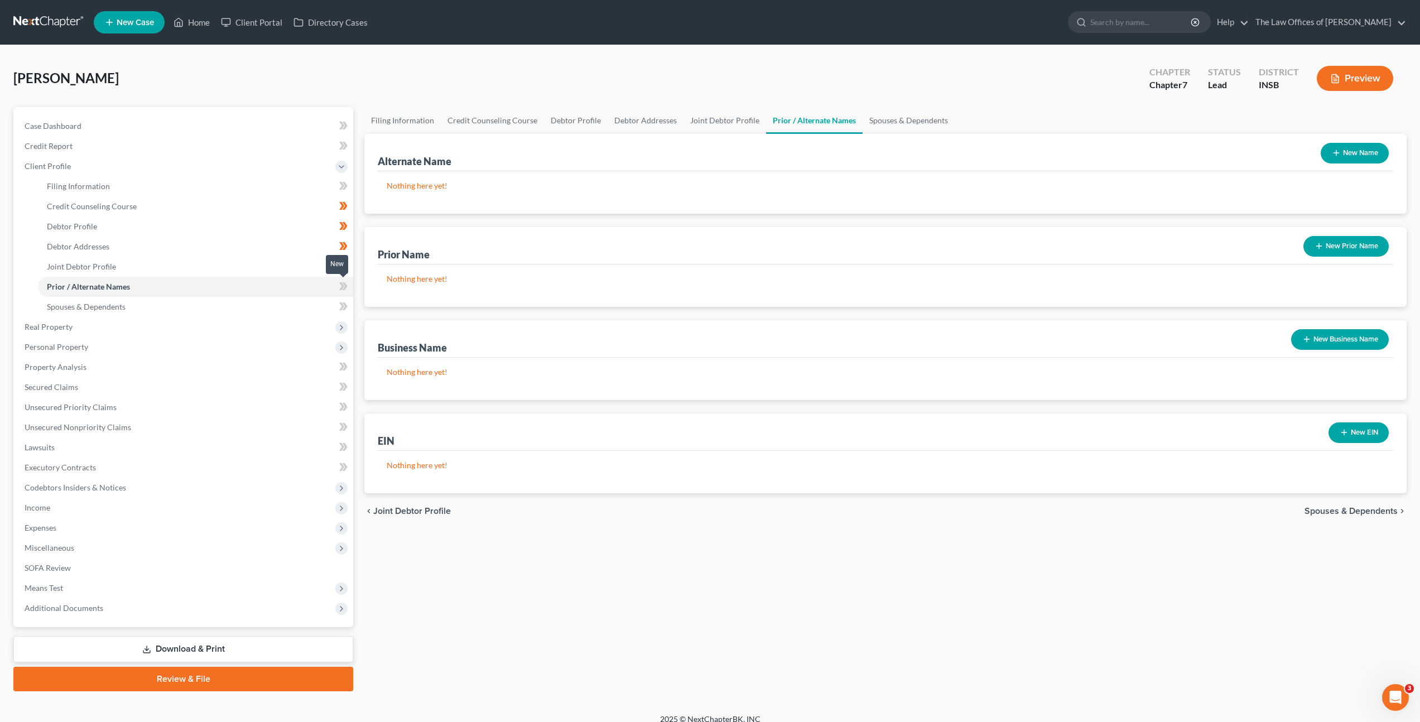
click at [343, 285] on icon at bounding box center [341, 286] width 5 height 8
click at [317, 303] on link "Spouses & Dependents" at bounding box center [195, 307] width 315 height 20
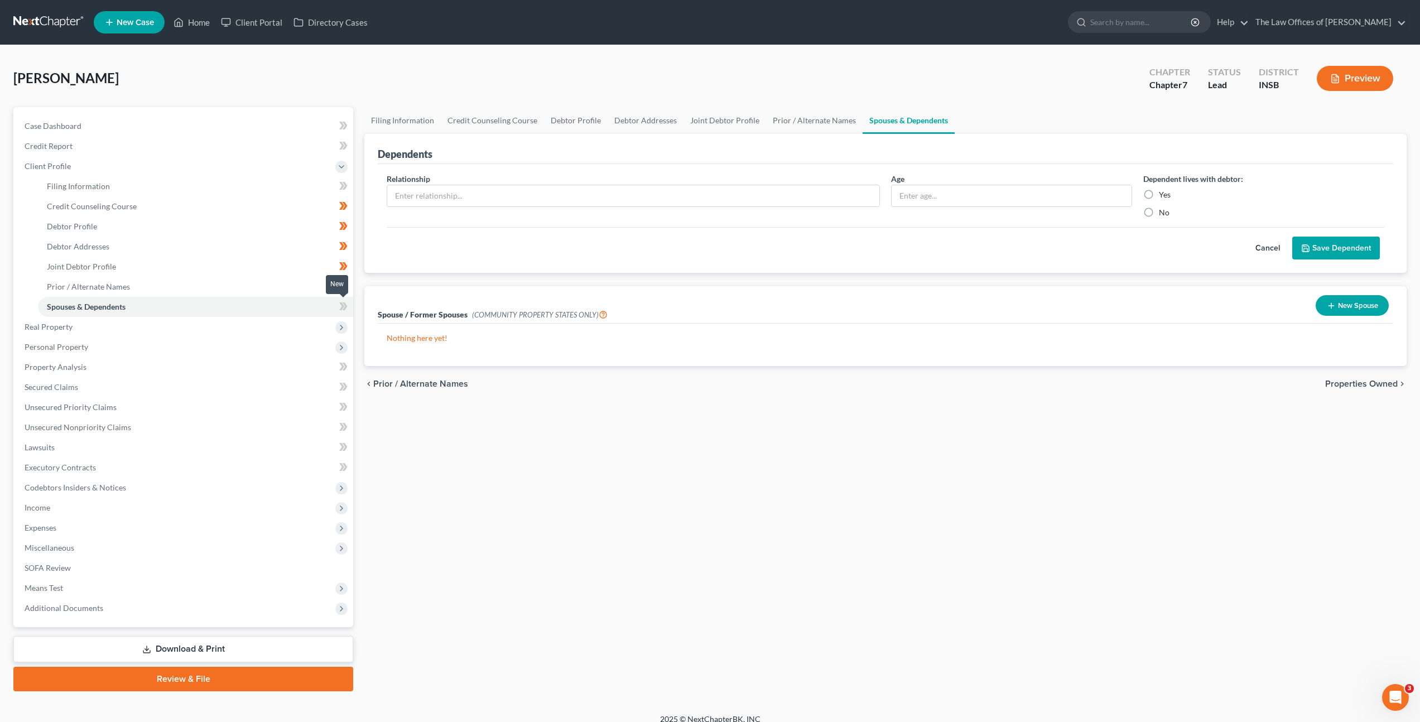
click at [338, 305] on span at bounding box center [344, 308] width 20 height 17
click at [305, 291] on link "Prior / Alternate Names" at bounding box center [195, 287] width 315 height 20
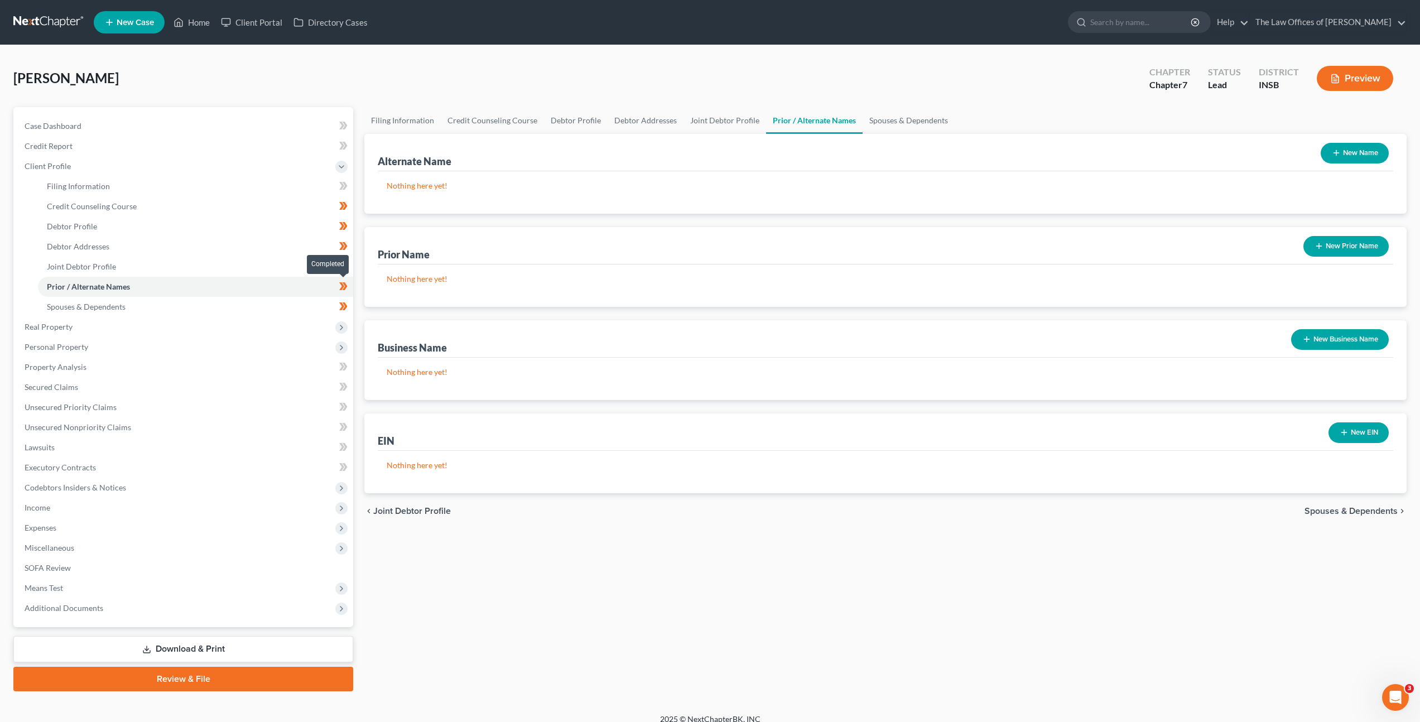
click at [345, 292] on icon at bounding box center [343, 286] width 8 height 14
click at [342, 289] on icon at bounding box center [343, 286] width 8 height 14
click at [344, 304] on icon at bounding box center [345, 306] width 5 height 8
click at [344, 305] on icon at bounding box center [343, 307] width 8 height 14
click at [340, 269] on icon at bounding box center [341, 266] width 5 height 8
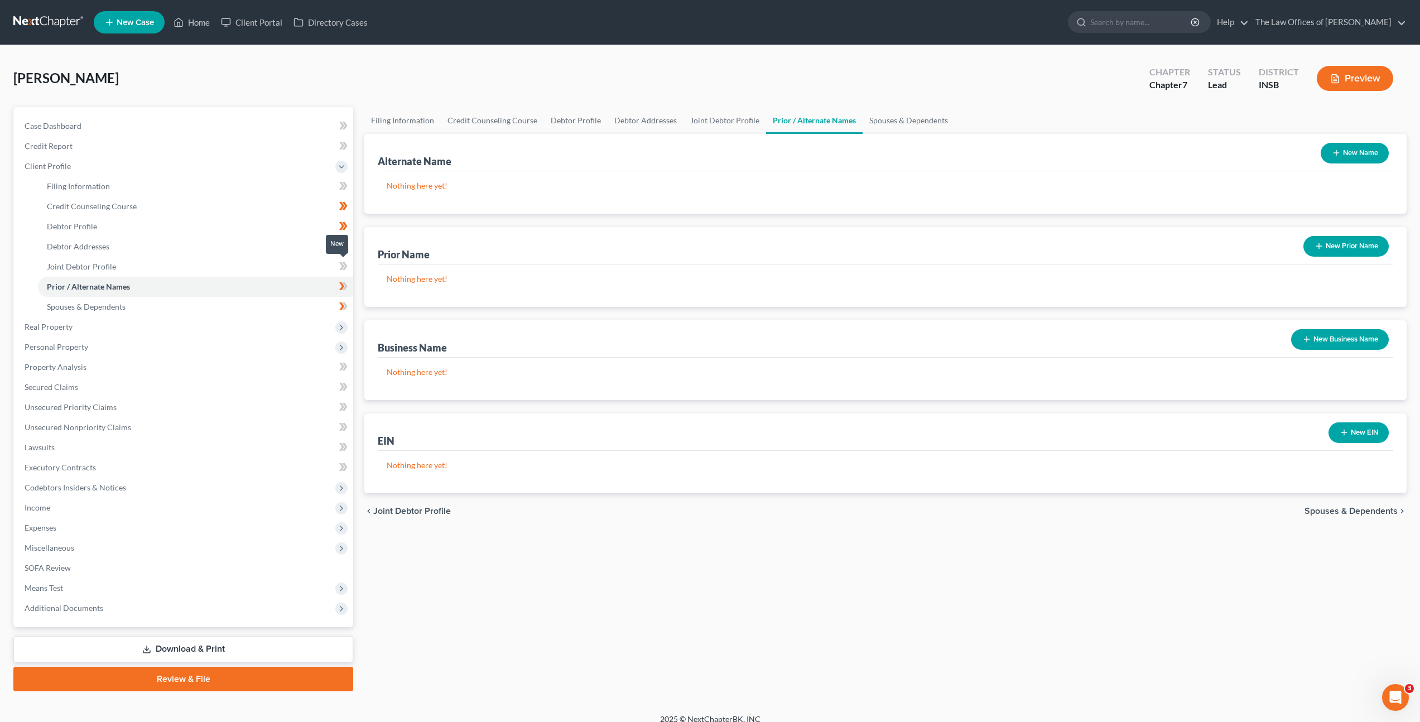
click at [341, 268] on icon at bounding box center [341, 266] width 5 height 8
click at [341, 246] on icon at bounding box center [343, 246] width 8 height 14
click at [343, 226] on icon at bounding box center [341, 226] width 5 height 8
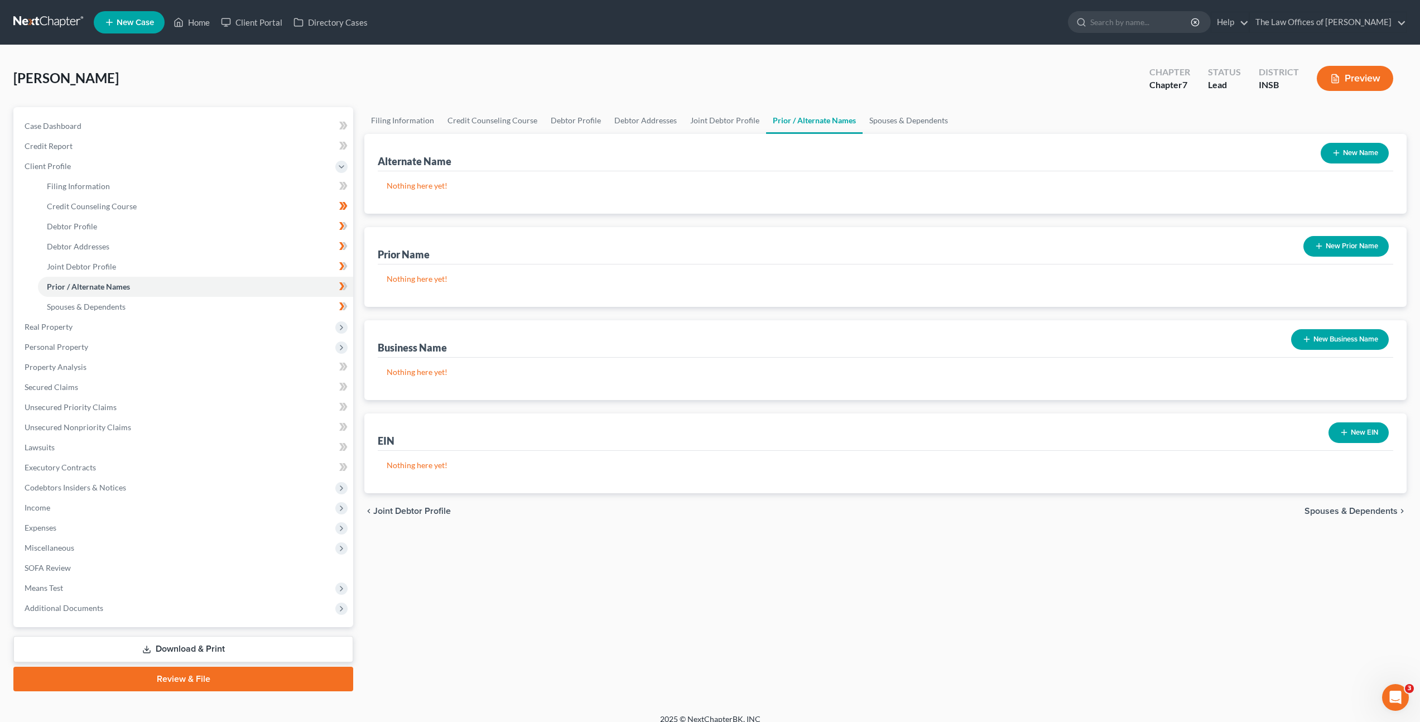
click at [567, 576] on div "Filing Information Credit Counseling Course Debtor Profile Debtor Addresses Joi…" at bounding box center [885, 399] width 1053 height 584
click at [141, 151] on link "Credit Report" at bounding box center [184, 146] width 337 height 20
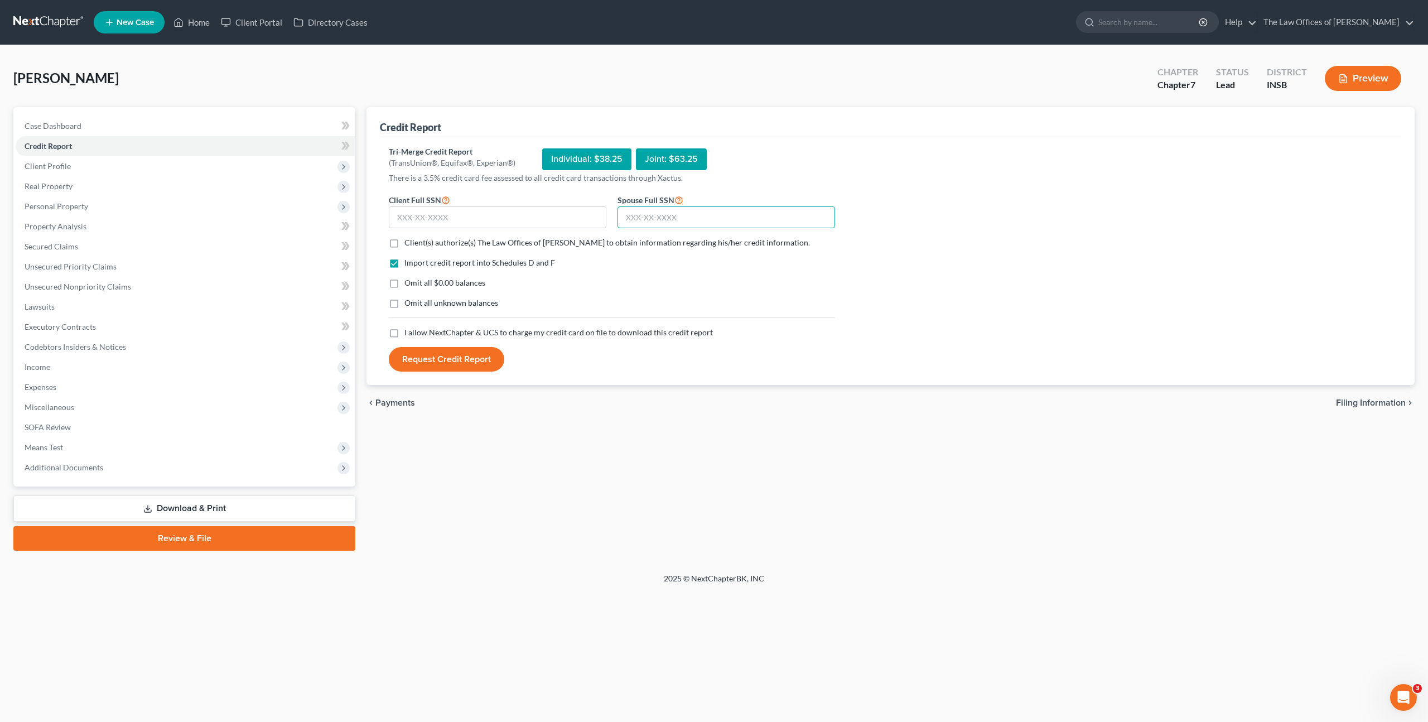
click at [713, 219] on input "text" at bounding box center [727, 217] width 218 height 22
paste input "303-90-3186"
type input "303-90-3186"
click at [451, 218] on input "text" at bounding box center [498, 217] width 218 height 22
paste input "304-84-6759"
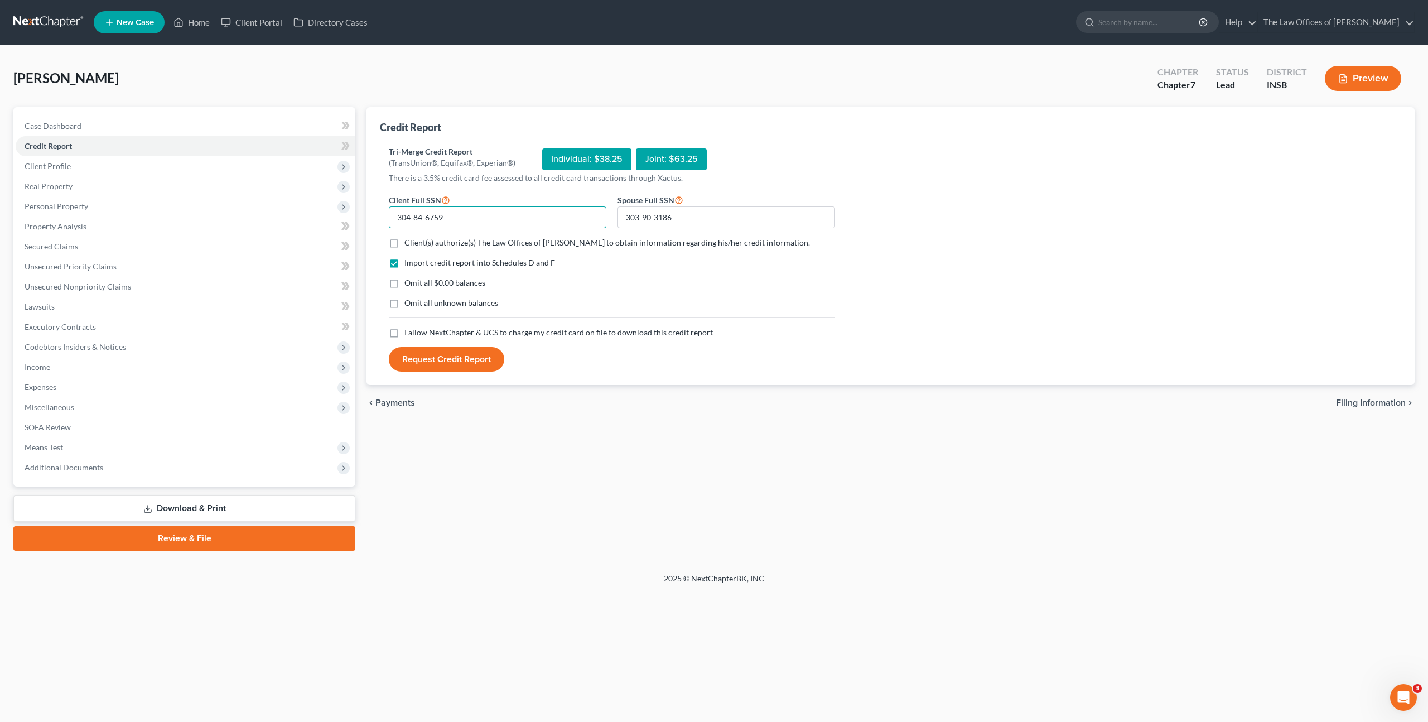
type input "304-84-6759"
click at [404, 242] on label "Client(s) authorize(s) The Law Offices of [PERSON_NAME] to obtain information r…" at bounding box center [607, 242] width 406 height 11
click at [409, 242] on input "Client(s) authorize(s) The Law Offices of [PERSON_NAME] to obtain information r…" at bounding box center [412, 240] width 7 height 7
checkbox input "true"
click at [404, 332] on label "I allow NextChapter & UCS to charge my credit card on file to download this cre…" at bounding box center [558, 332] width 308 height 11
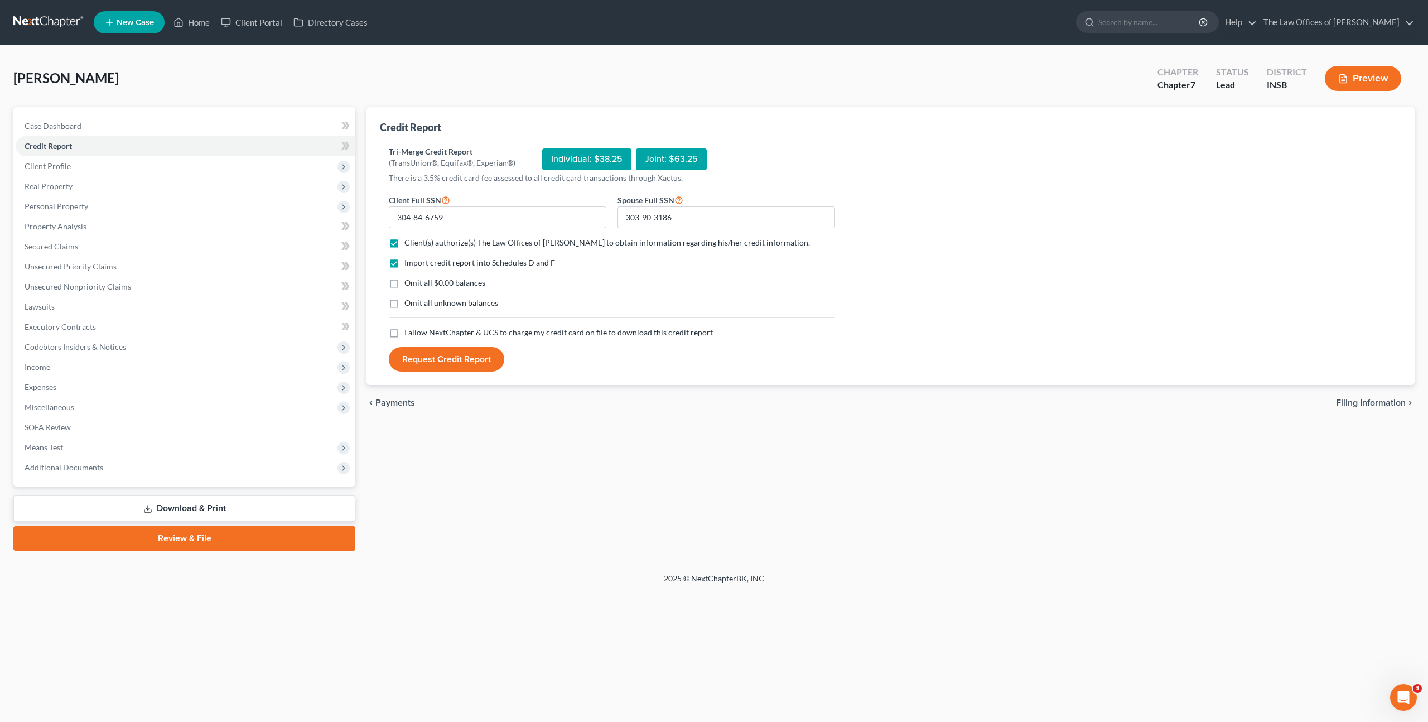
click at [409, 332] on input "I allow NextChapter & UCS to charge my credit card on file to download this cre…" at bounding box center [412, 330] width 7 height 7
checkbox input "true"
drag, startPoint x: 436, startPoint y: 357, endPoint x: 524, endPoint y: 337, distance: 90.8
click at [436, 358] on button "Request Credit Report" at bounding box center [446, 359] width 115 height 25
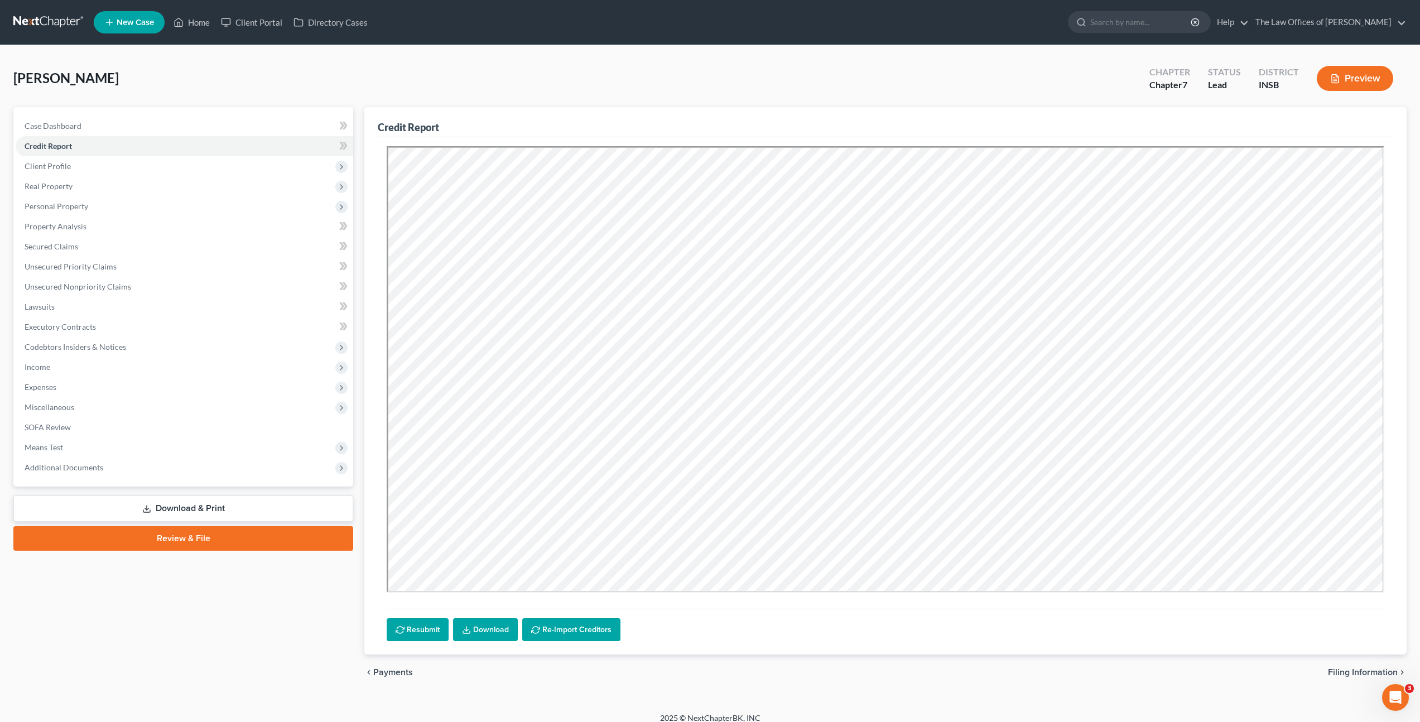
click at [483, 633] on link "Download" at bounding box center [485, 629] width 65 height 23
click at [345, 143] on icon at bounding box center [345, 146] width 5 height 8
click at [214, 368] on span "Income" at bounding box center [184, 367] width 337 height 20
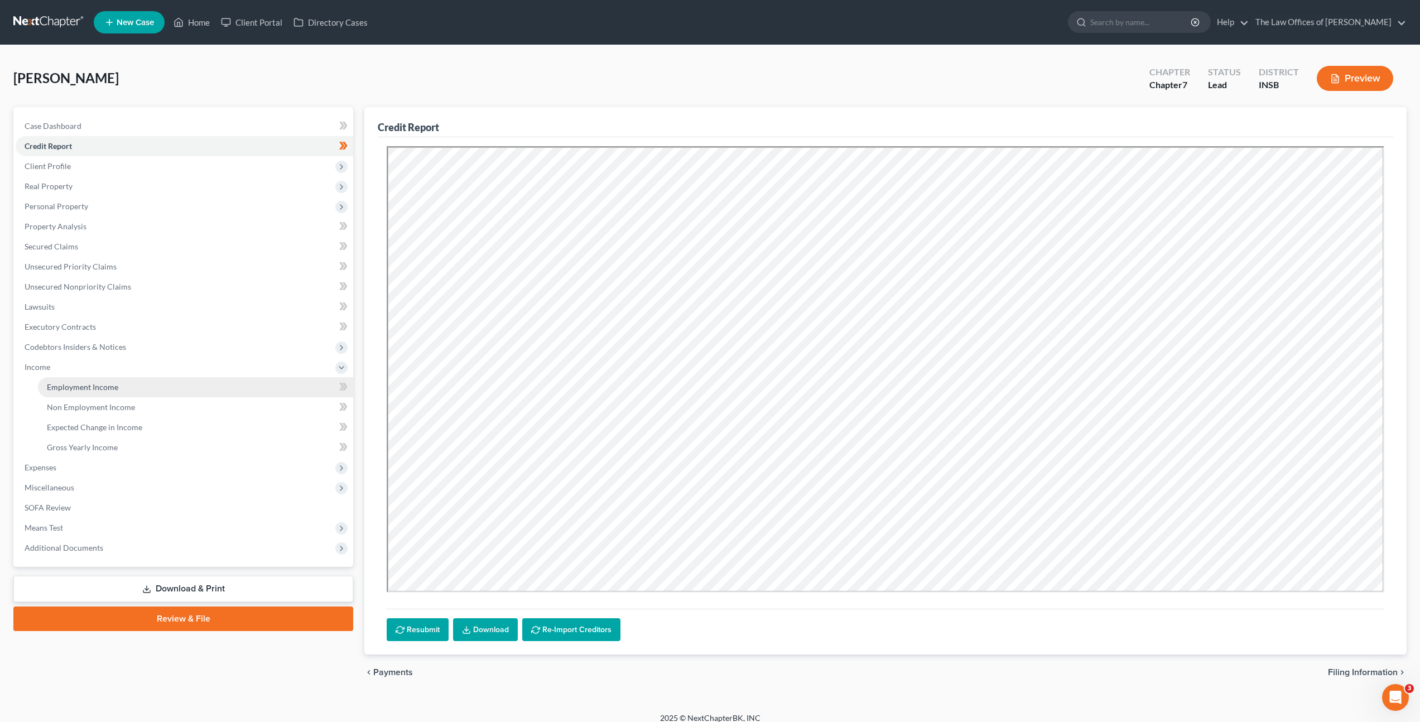
click at [208, 378] on link "Employment Income" at bounding box center [195, 387] width 315 height 20
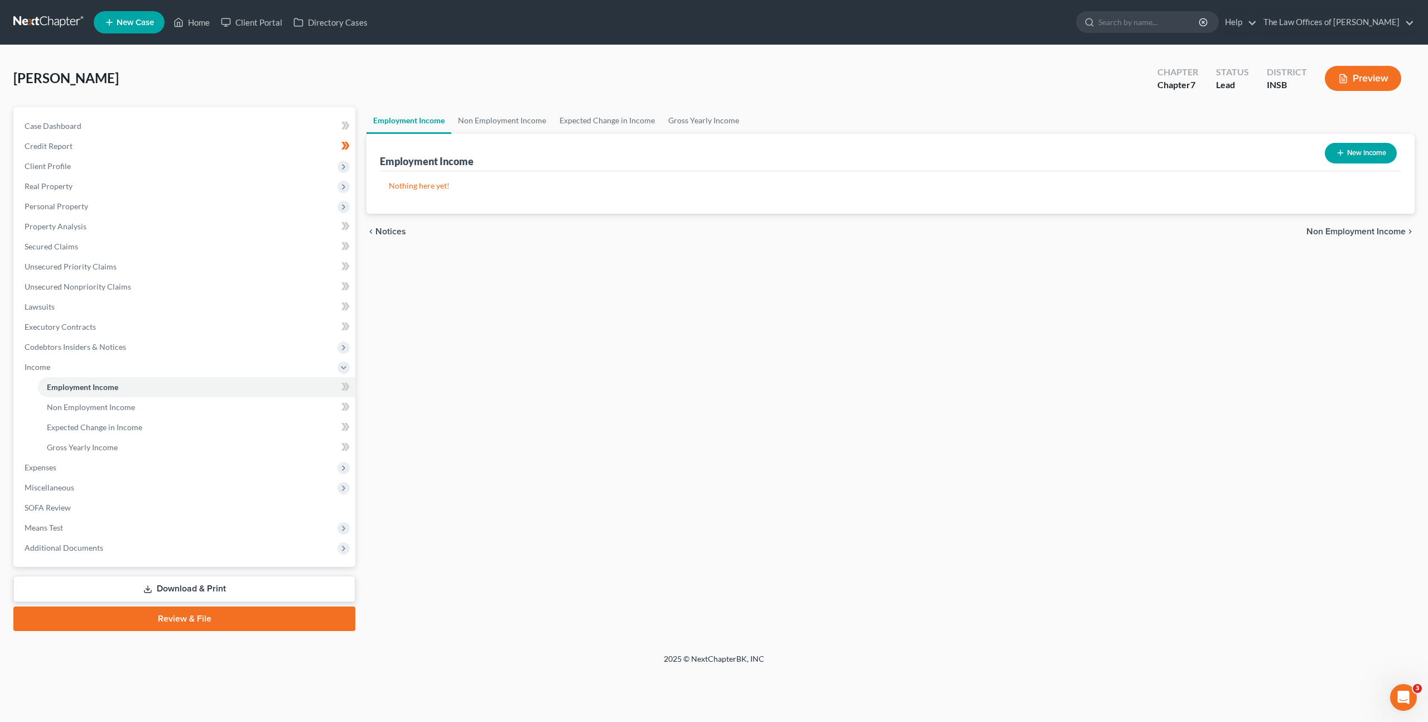
click at [1362, 166] on div "New Income" at bounding box center [1360, 153] width 81 height 30
click at [1361, 157] on button "New Income" at bounding box center [1361, 153] width 72 height 21
select select "0"
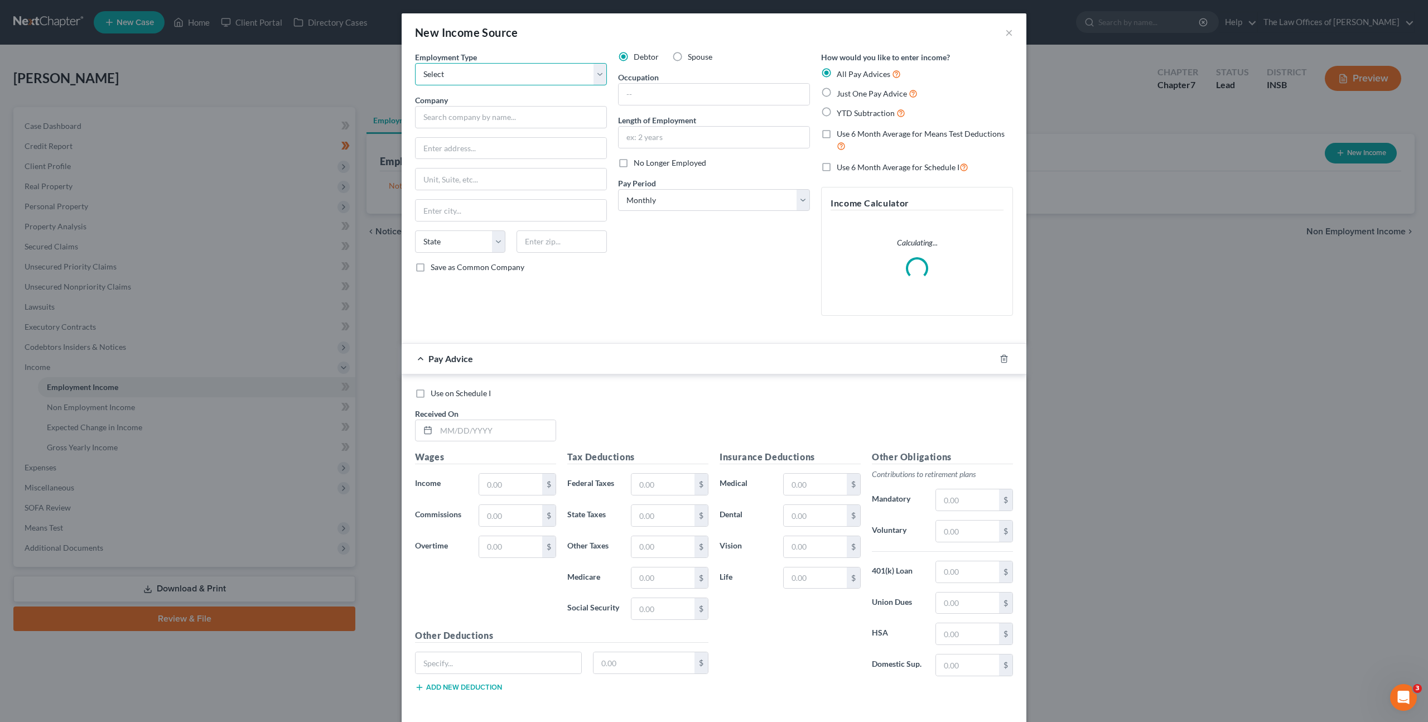
click at [437, 72] on select "Select Full or [DEMOGRAPHIC_DATA] Employment Self Employment" at bounding box center [511, 74] width 192 height 22
select select "0"
click at [415, 63] on select "Select Full or [DEMOGRAPHIC_DATA] Employment Self Employment" at bounding box center [511, 74] width 192 height 22
click at [688, 56] on label "Spouse" at bounding box center [700, 56] width 25 height 11
click at [692, 56] on input "Spouse" at bounding box center [695, 54] width 7 height 7
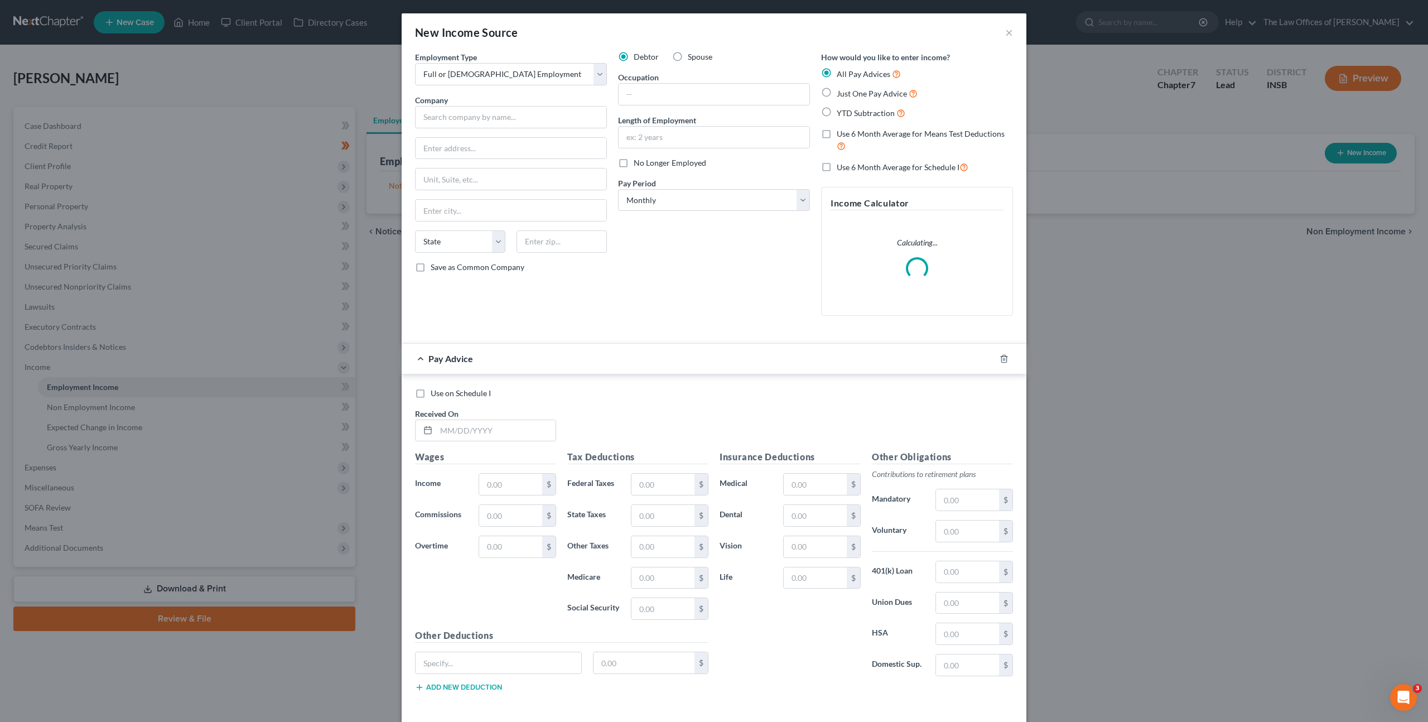
radio input "true"
drag, startPoint x: 504, startPoint y: 117, endPoint x: 1101, endPoint y: 53, distance: 600.3
click at [504, 117] on input "text" at bounding box center [511, 117] width 192 height 22
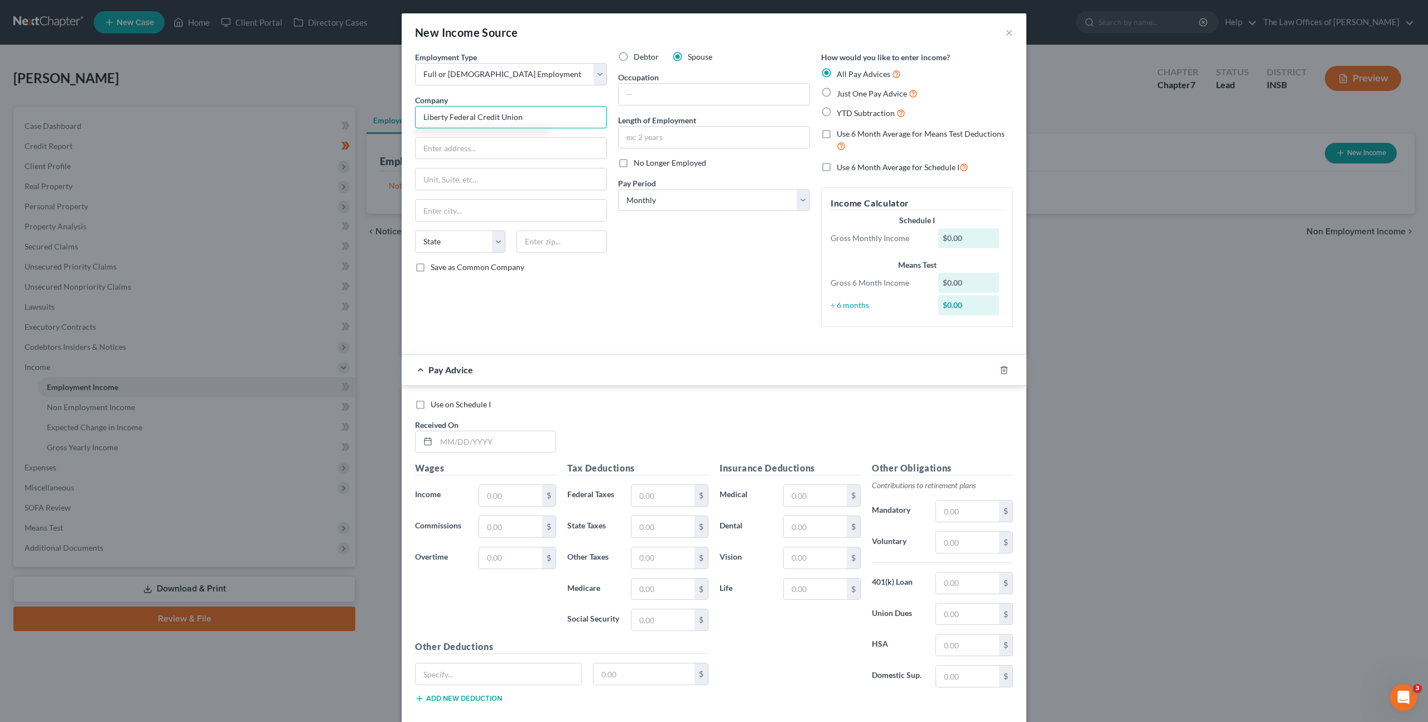
type input "Liberty Federal Credit Union"
type input "[GEOGRAPHIC_DATA]"
type input "47715"
click at [700, 306] on div "Debtor Spouse Occupation Length of Employment No Longer Employed Pay Period * S…" at bounding box center [714, 193] width 203 height 285
type input "[GEOGRAPHIC_DATA]"
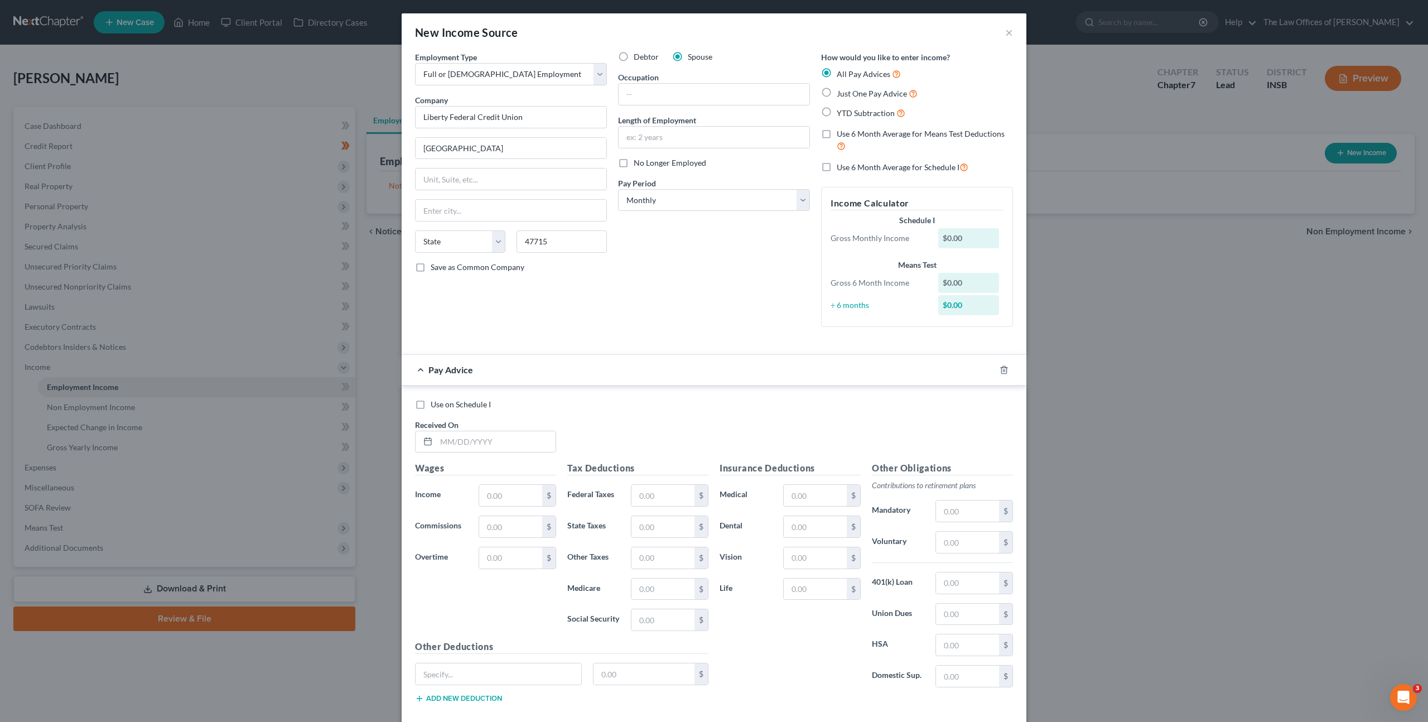
select select "15"
click at [669, 200] on select "Select Monthly Twice Monthly Every Other Week Weekly" at bounding box center [714, 200] width 192 height 22
click at [653, 192] on select "Select Monthly Twice Monthly Every Other Week Weekly" at bounding box center [714, 200] width 192 height 22
select select "2"
click at [618, 189] on select "Select Monthly Twice Monthly Every Other Week Weekly" at bounding box center [714, 200] width 192 height 22
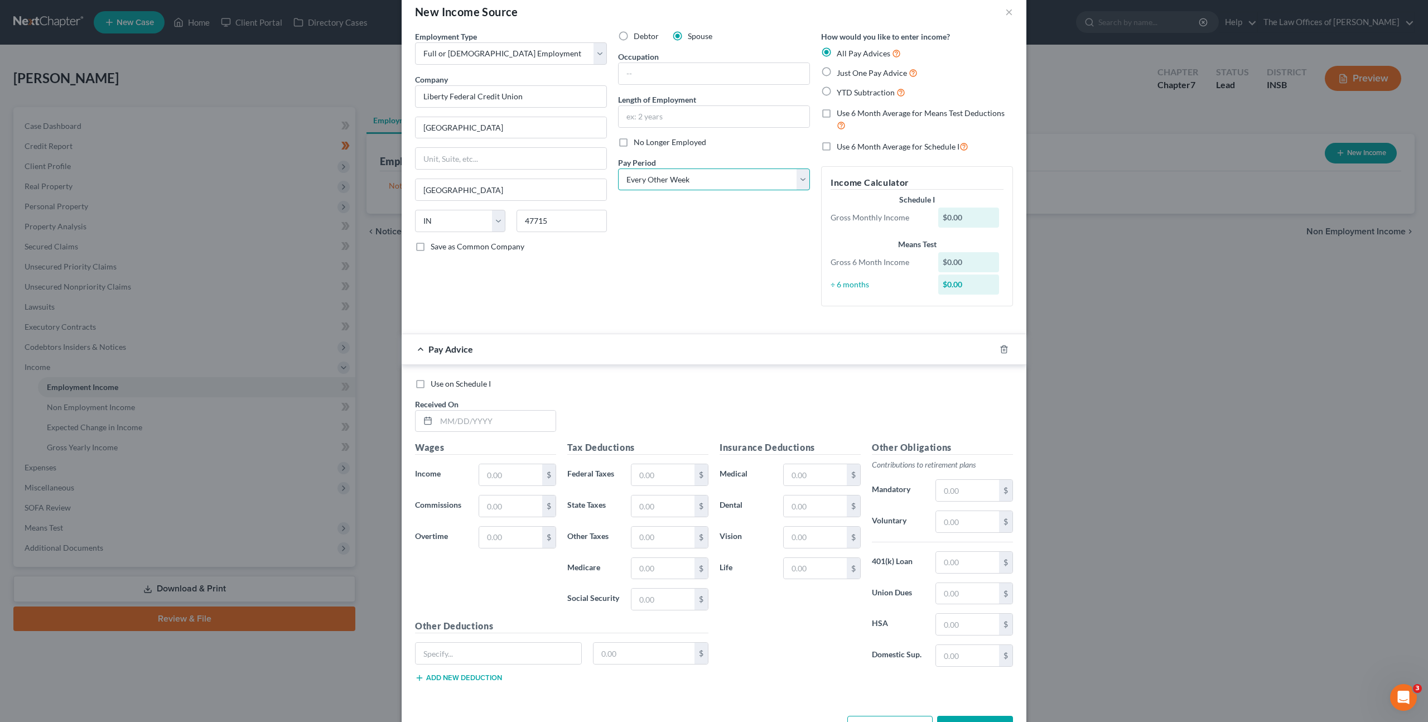
scroll to position [60, 0]
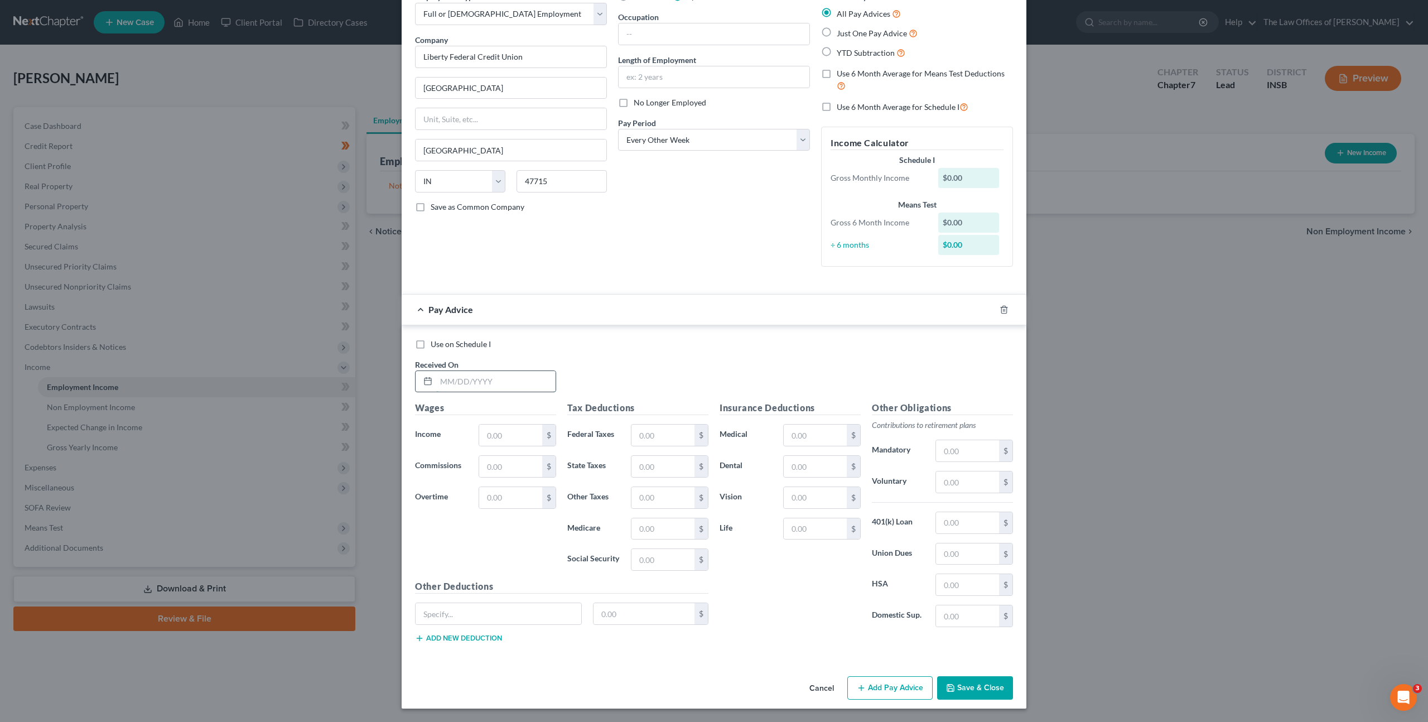
click at [486, 379] on input "text" at bounding box center [495, 381] width 119 height 21
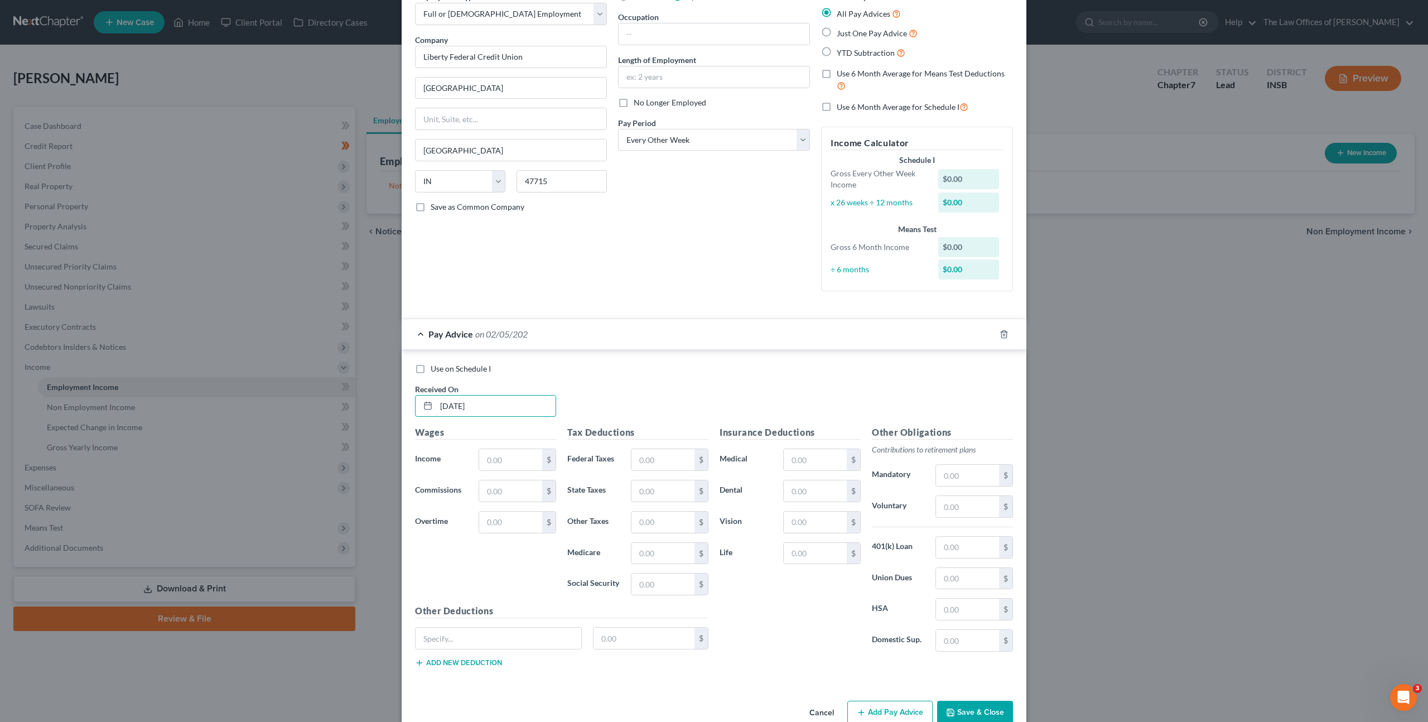
type input "[DATE]"
type input "1,525.71"
type input "134.35"
type input "44.92"
type input "18.72"
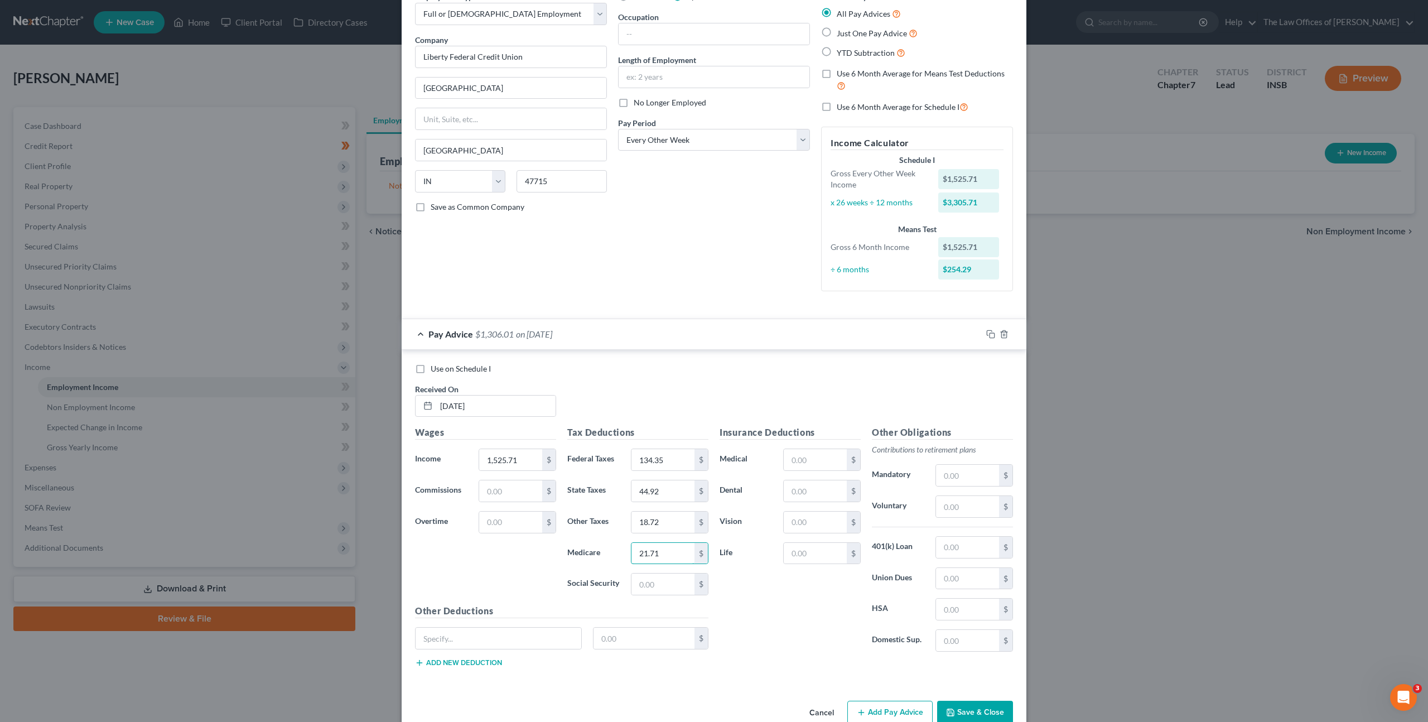
type input "21.71"
type input "92.84"
click at [818, 459] on input "text" at bounding box center [815, 459] width 63 height 21
type input "28.34"
click at [771, 584] on div "Insurance Deductions Medical 28.34 $ Dental $ Vision $ Life $" at bounding box center [790, 543] width 152 height 235
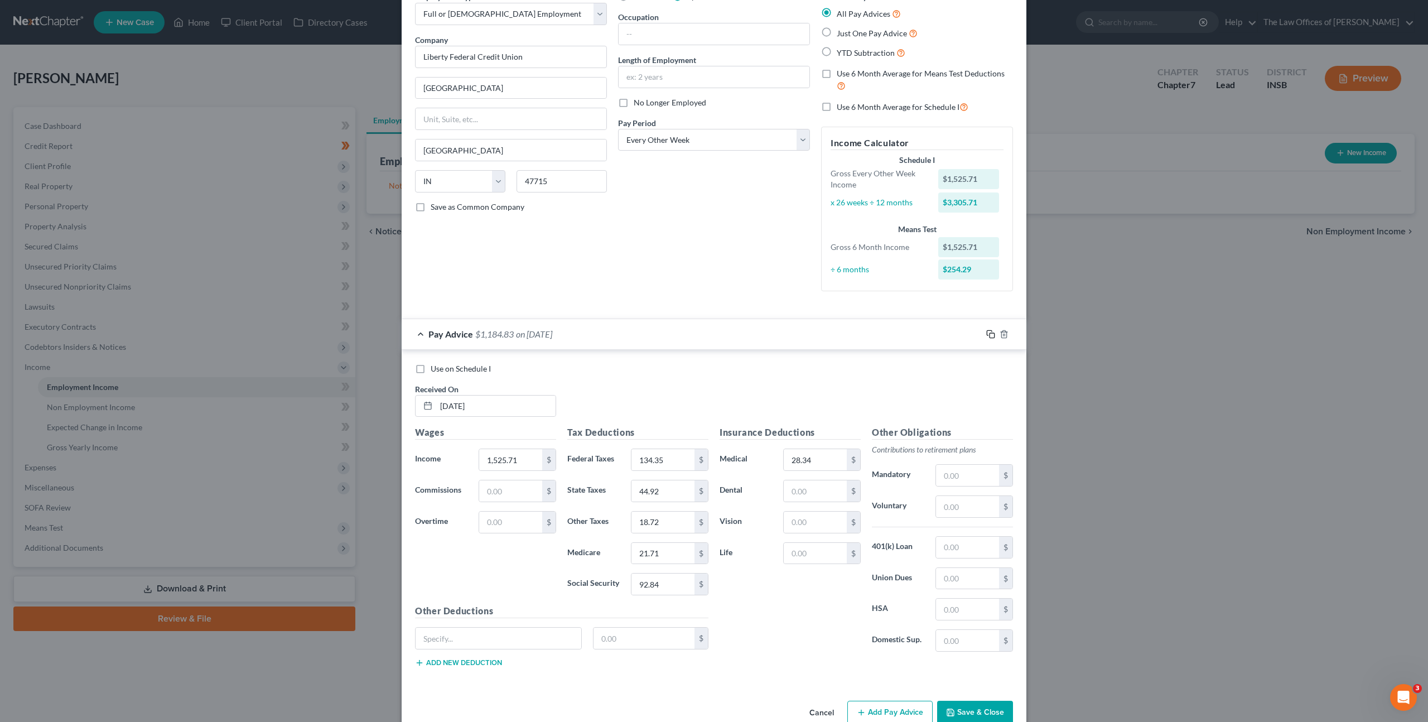
click at [987, 335] on icon "button" at bounding box center [990, 334] width 9 height 9
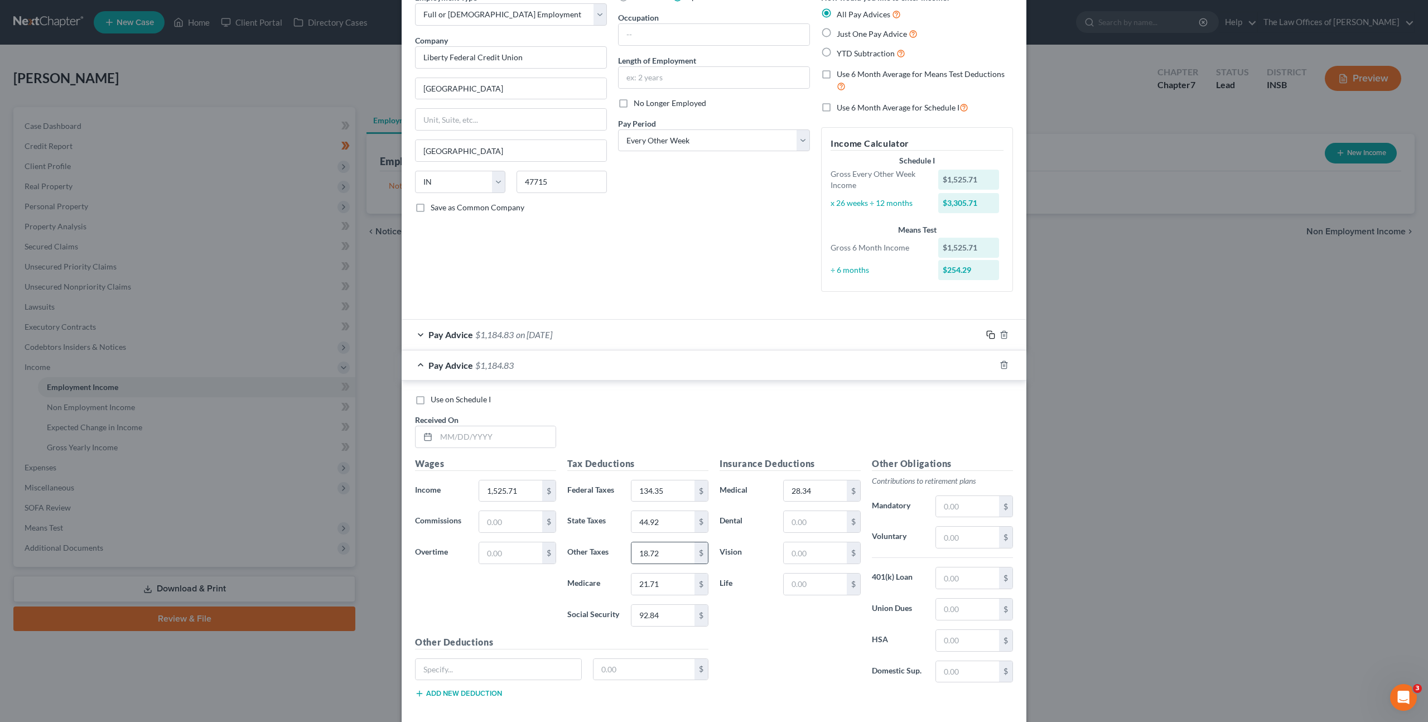
scroll to position [115, 0]
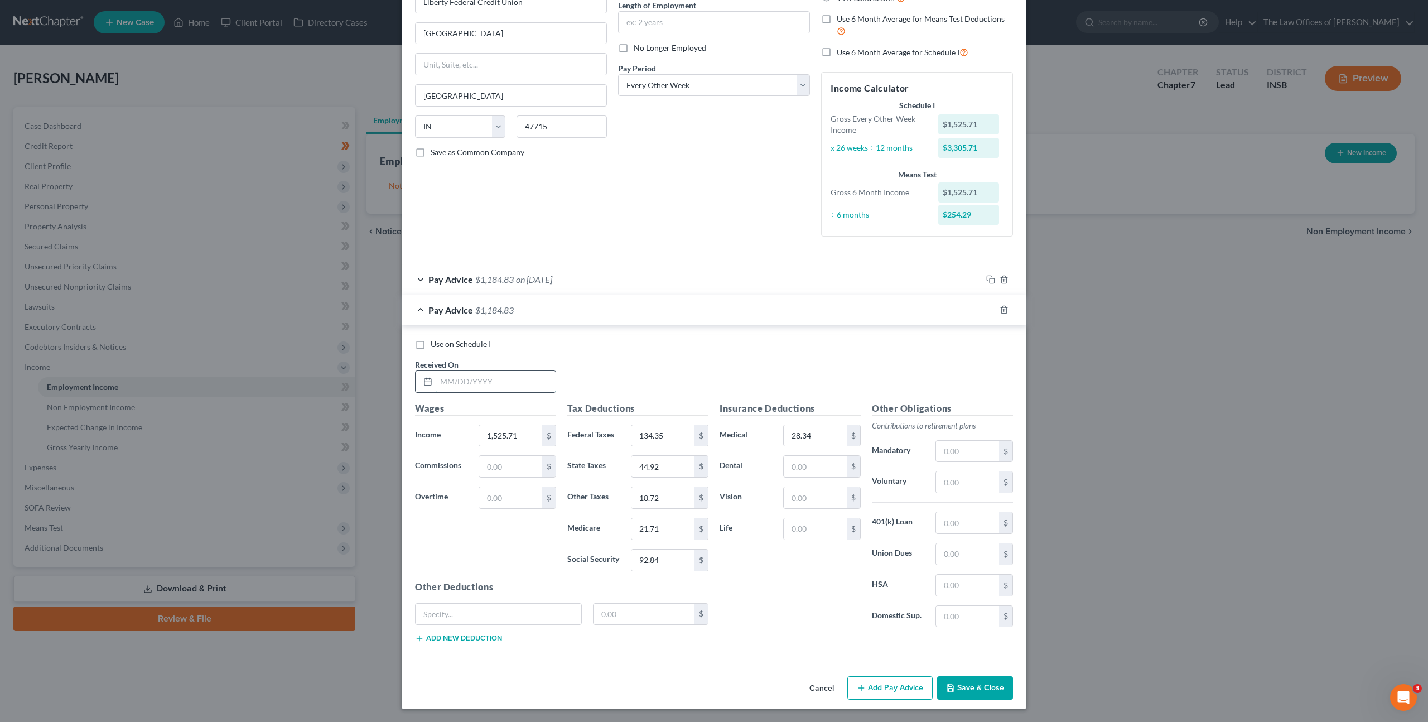
click at [514, 389] on input "text" at bounding box center [495, 381] width 119 height 21
type input "[DATE]"
type input "1,516.62"
type input "133.44"
type input "44.65"
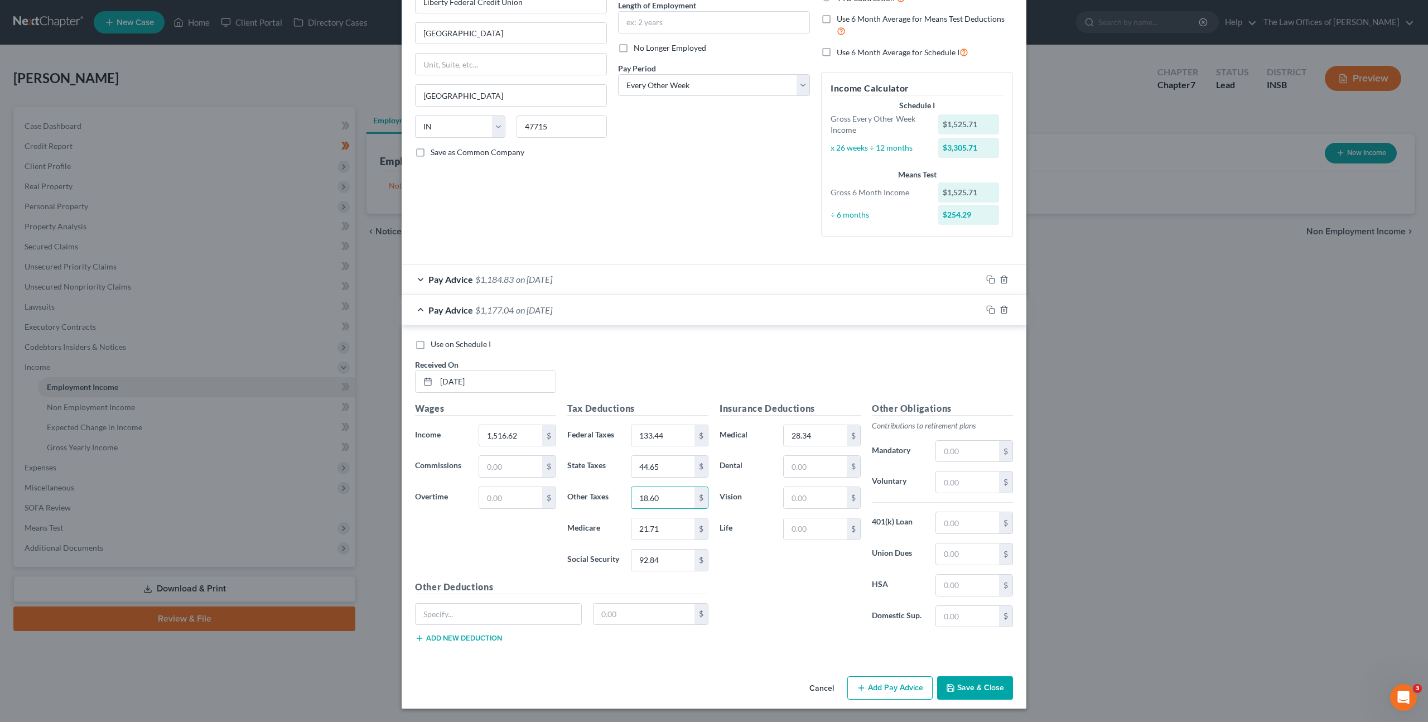
type input "18.60"
type input "21.58"
type input "92.27"
click at [986, 311] on icon "button" at bounding box center [990, 309] width 9 height 9
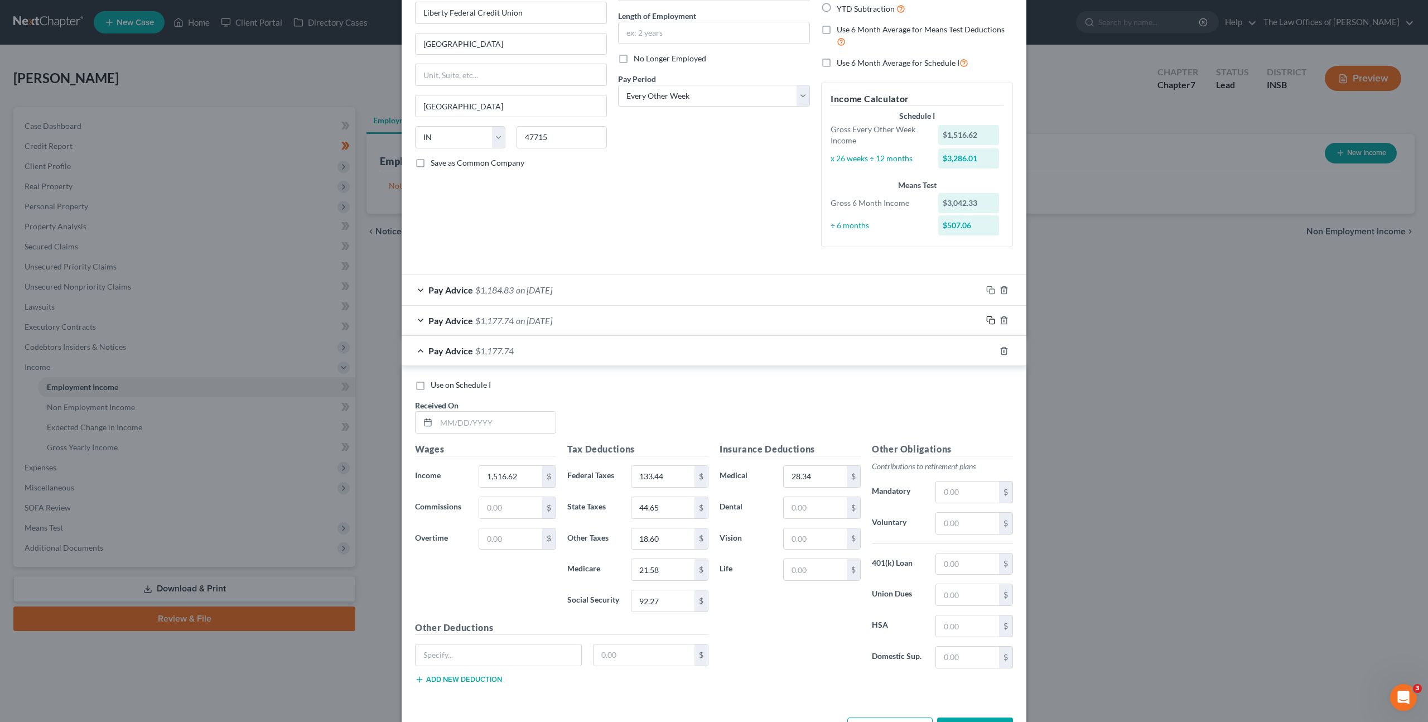
scroll to position [145, 0]
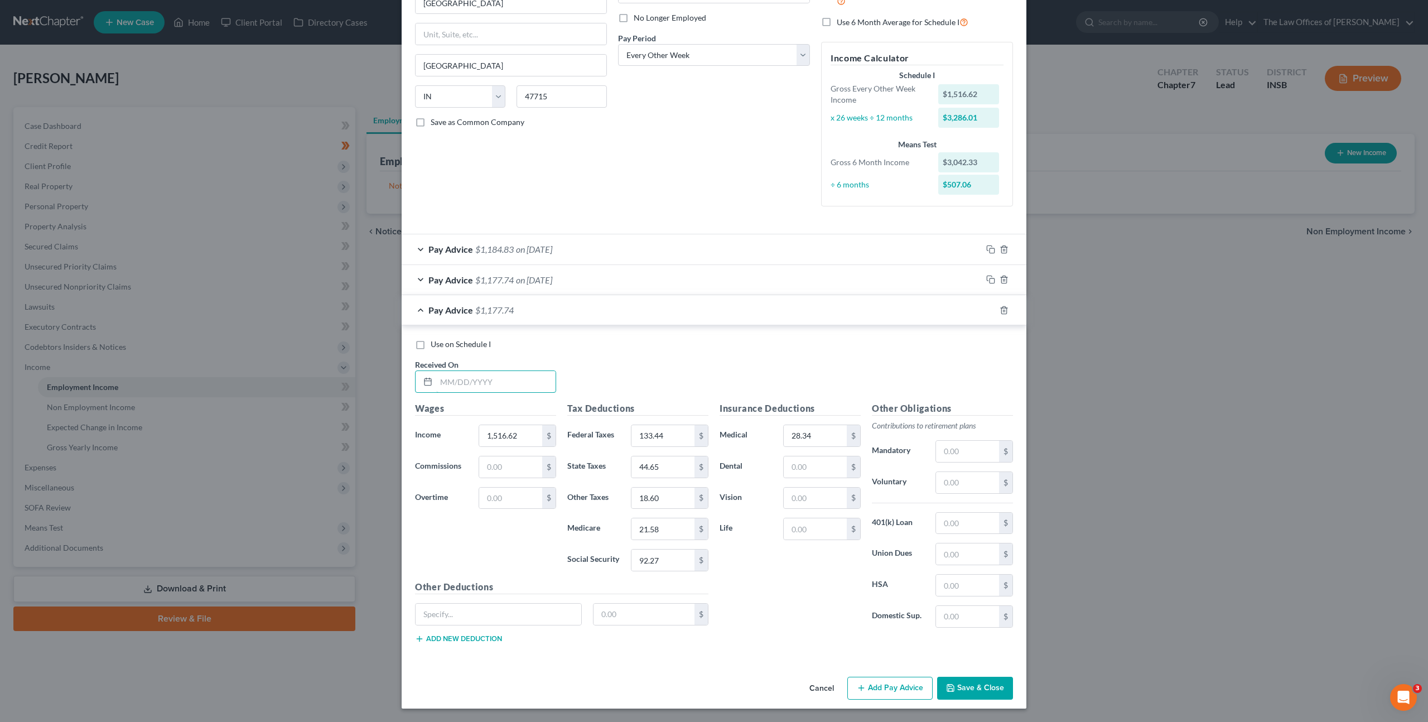
drag, startPoint x: 509, startPoint y: 383, endPoint x: 688, endPoint y: 383, distance: 178.5
click at [511, 382] on input "text" at bounding box center [495, 381] width 119 height 21
type input "[DATE]"
type input "1,492.95"
type input "132.70"
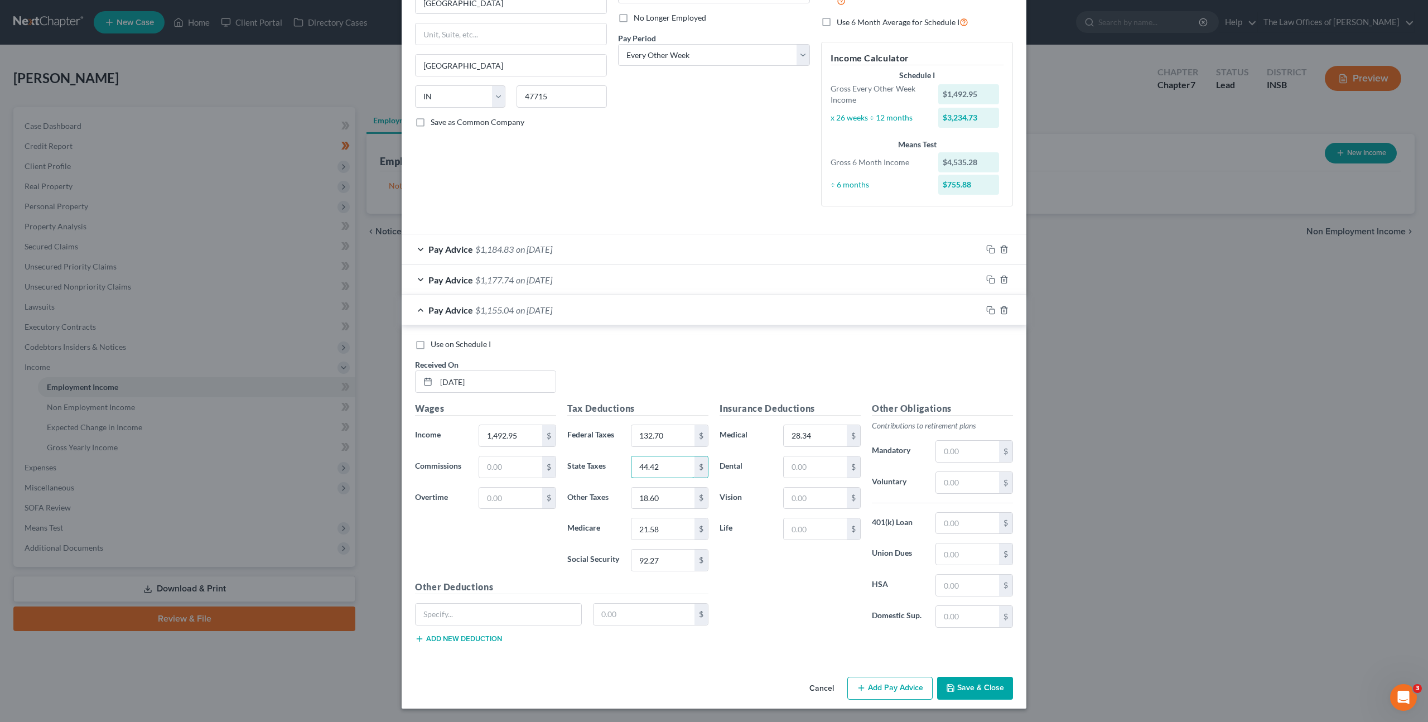
type input "44.42"
type input "18.51"
type input "21.48"
type input "91.81"
click at [986, 316] on div at bounding box center [1004, 310] width 45 height 18
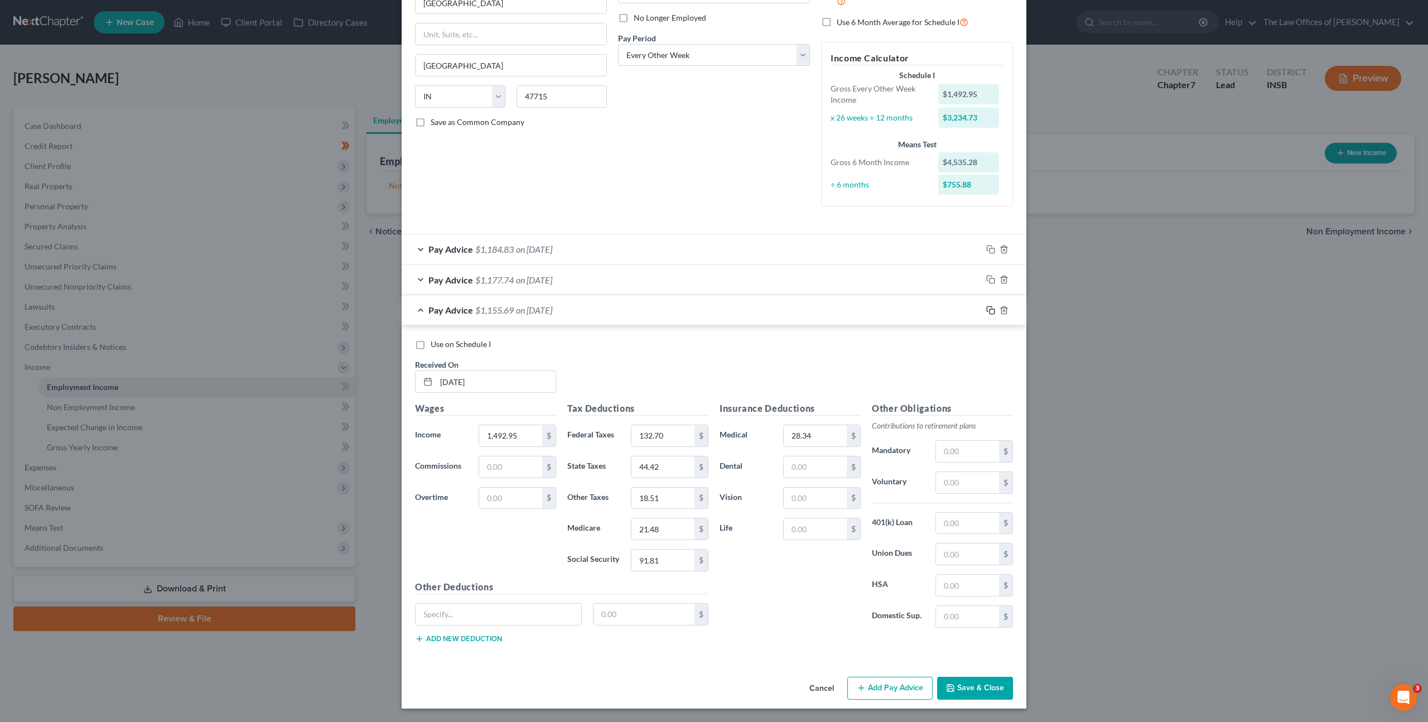
click at [988, 310] on icon "button" at bounding box center [990, 310] width 9 height 9
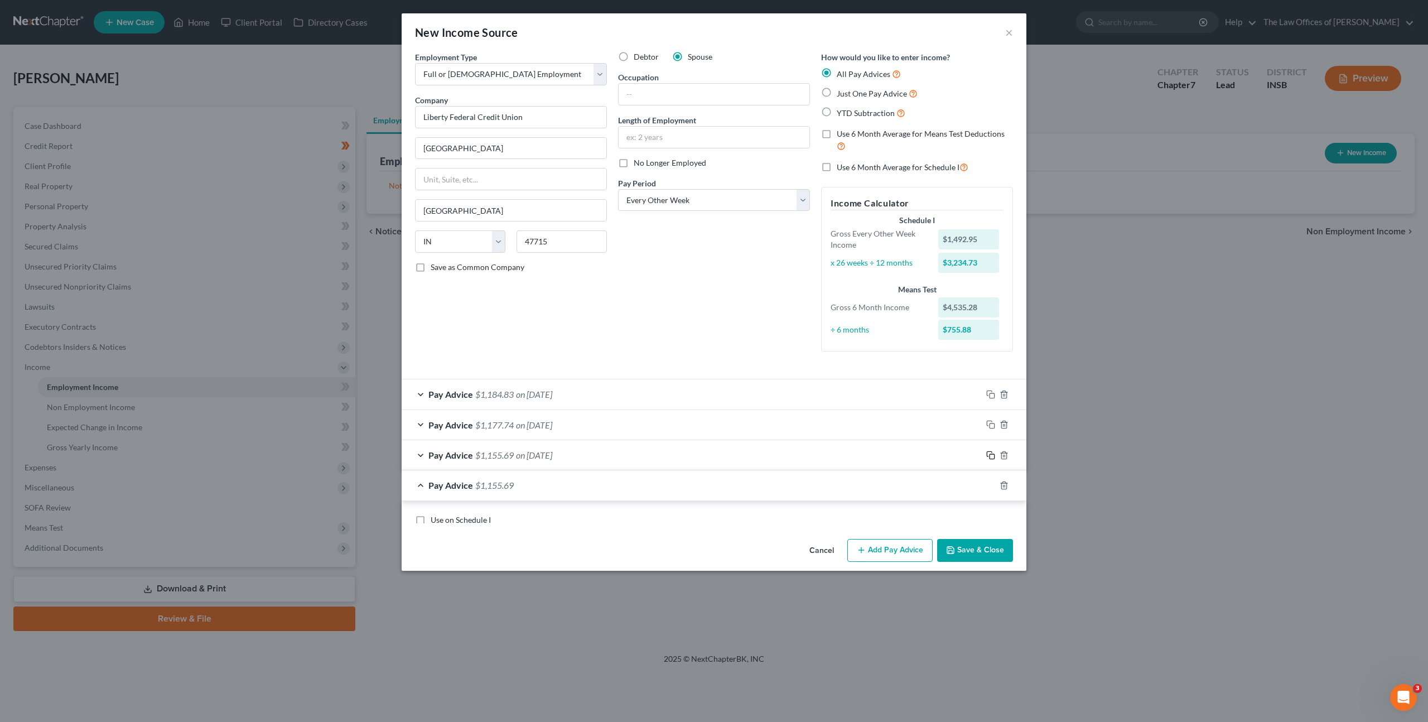
scroll to position [0, 0]
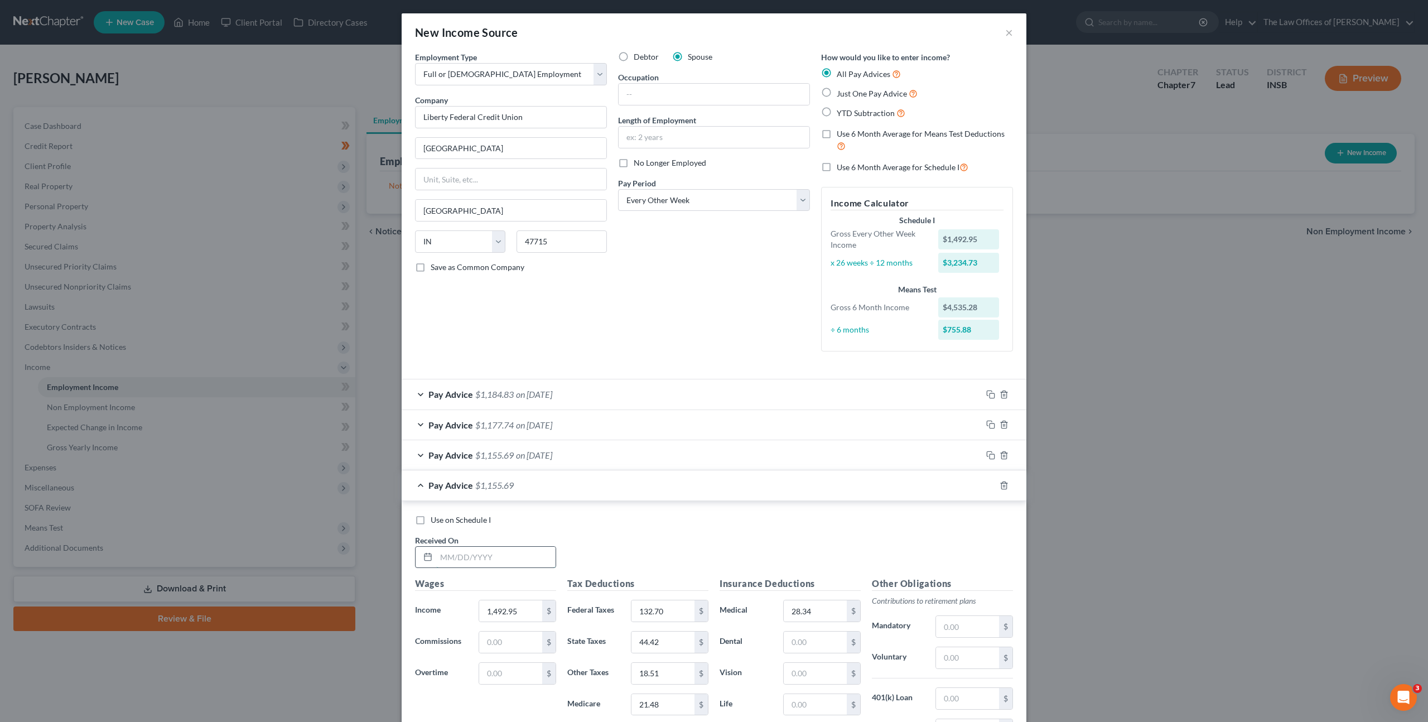
click at [508, 549] on input "text" at bounding box center [495, 557] width 119 height 21
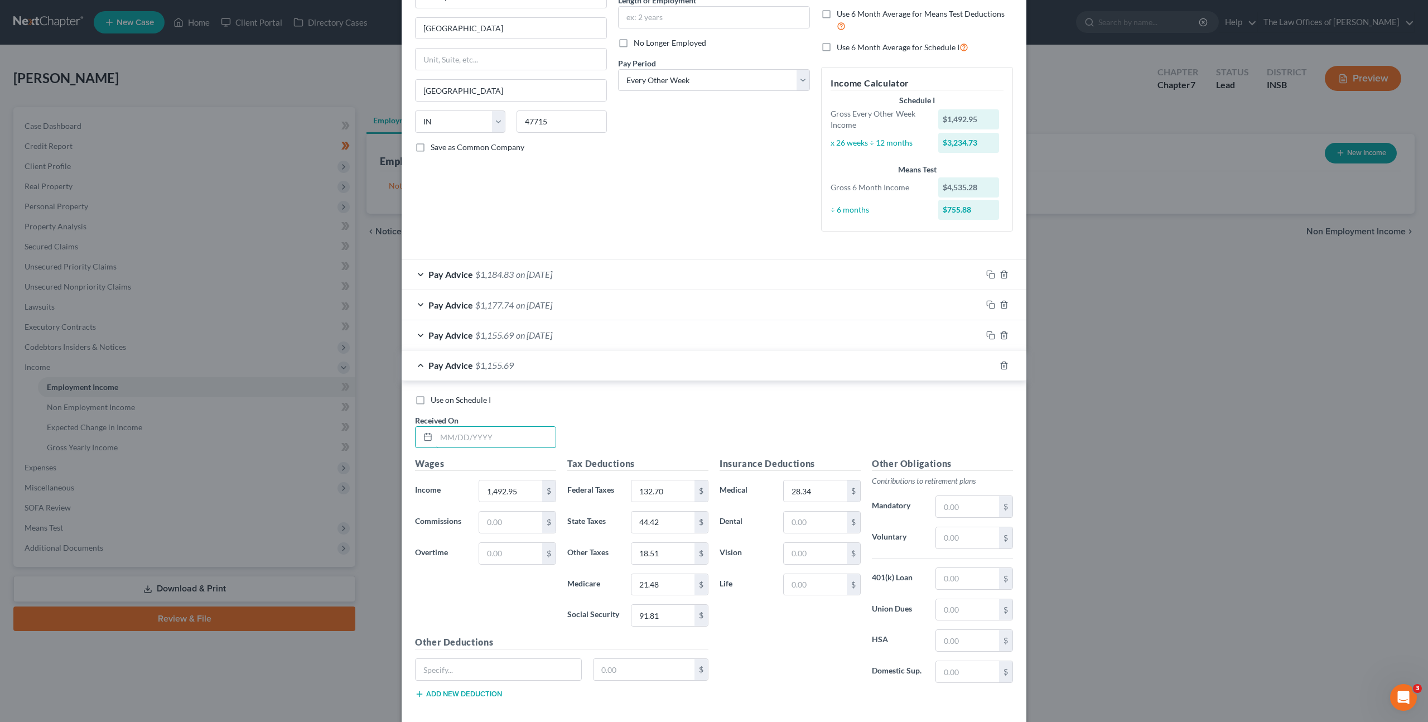
scroll to position [176, 0]
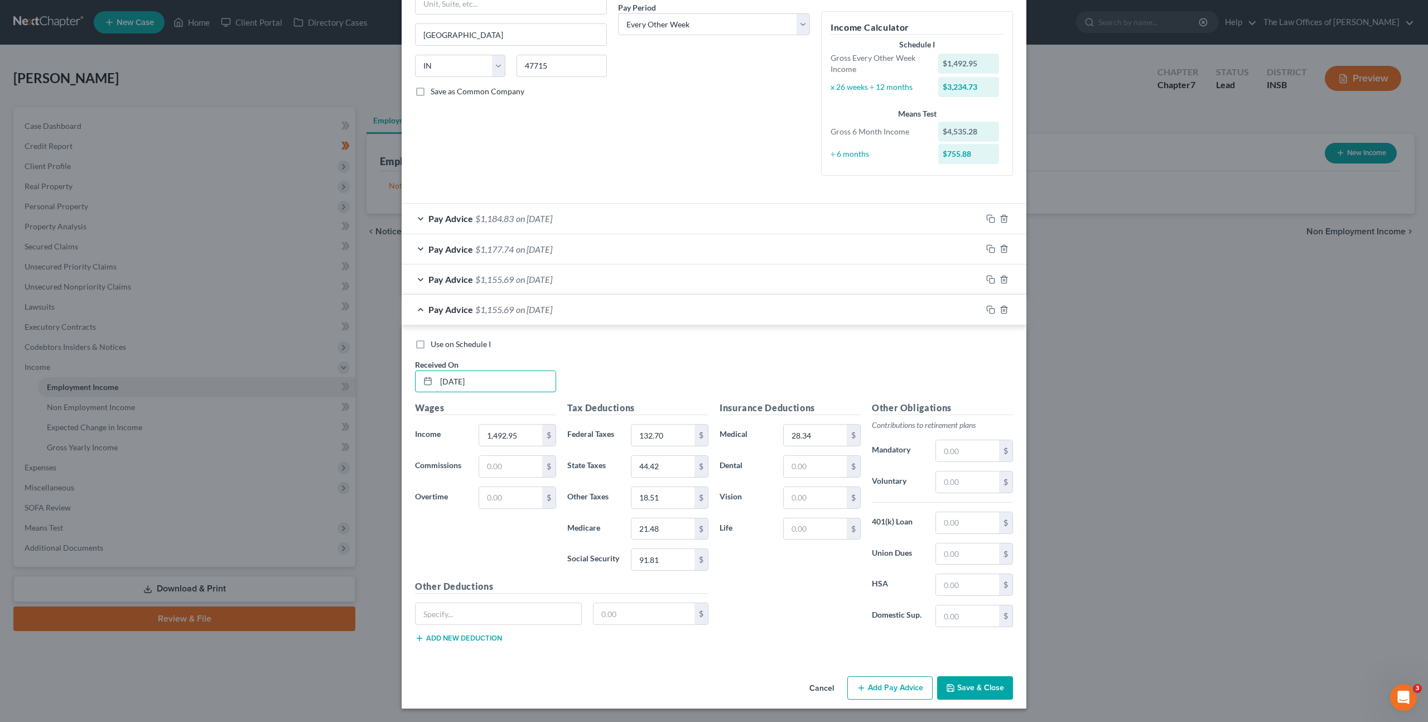
type input "[DATE]"
type input "1,529.14"
type input "134.69"
type input "45.02"
type input "18.76"
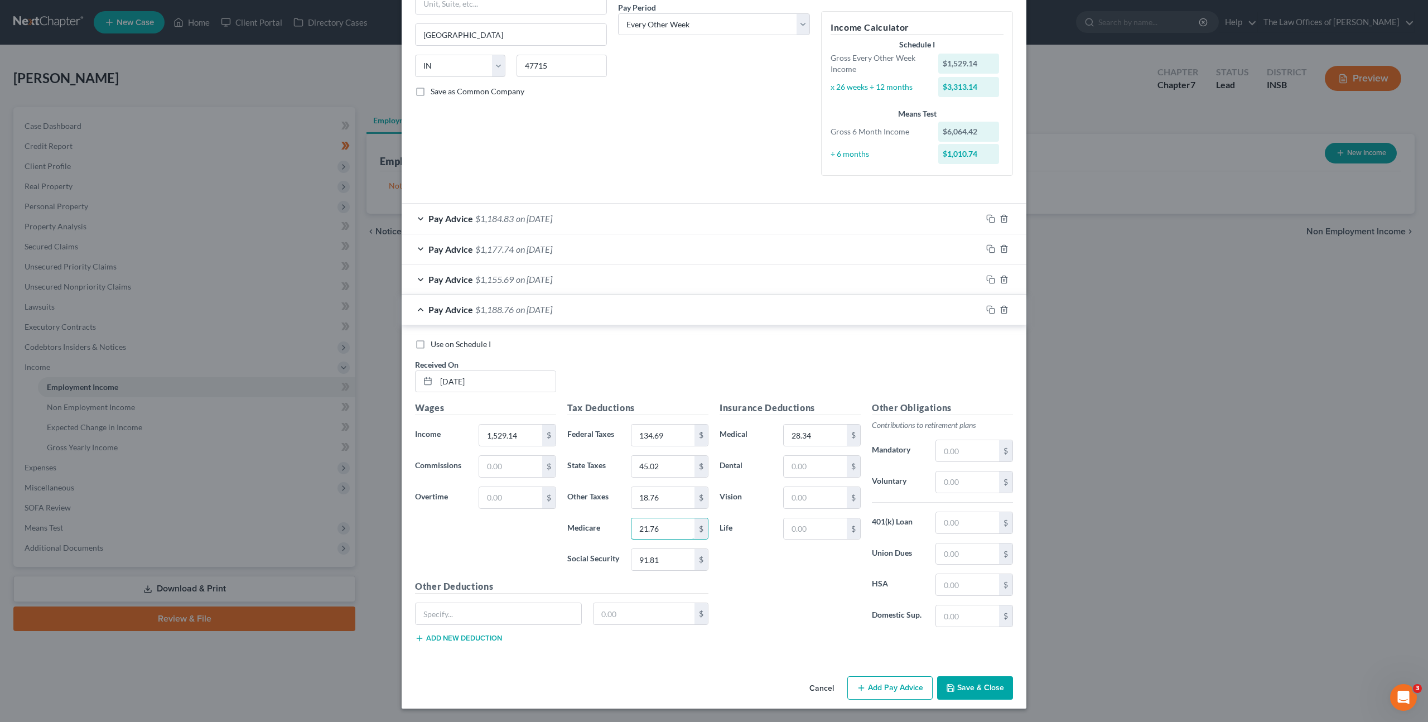
type input "21.76"
type input "93.05"
click at [987, 311] on icon "button" at bounding box center [989, 308] width 5 height 5
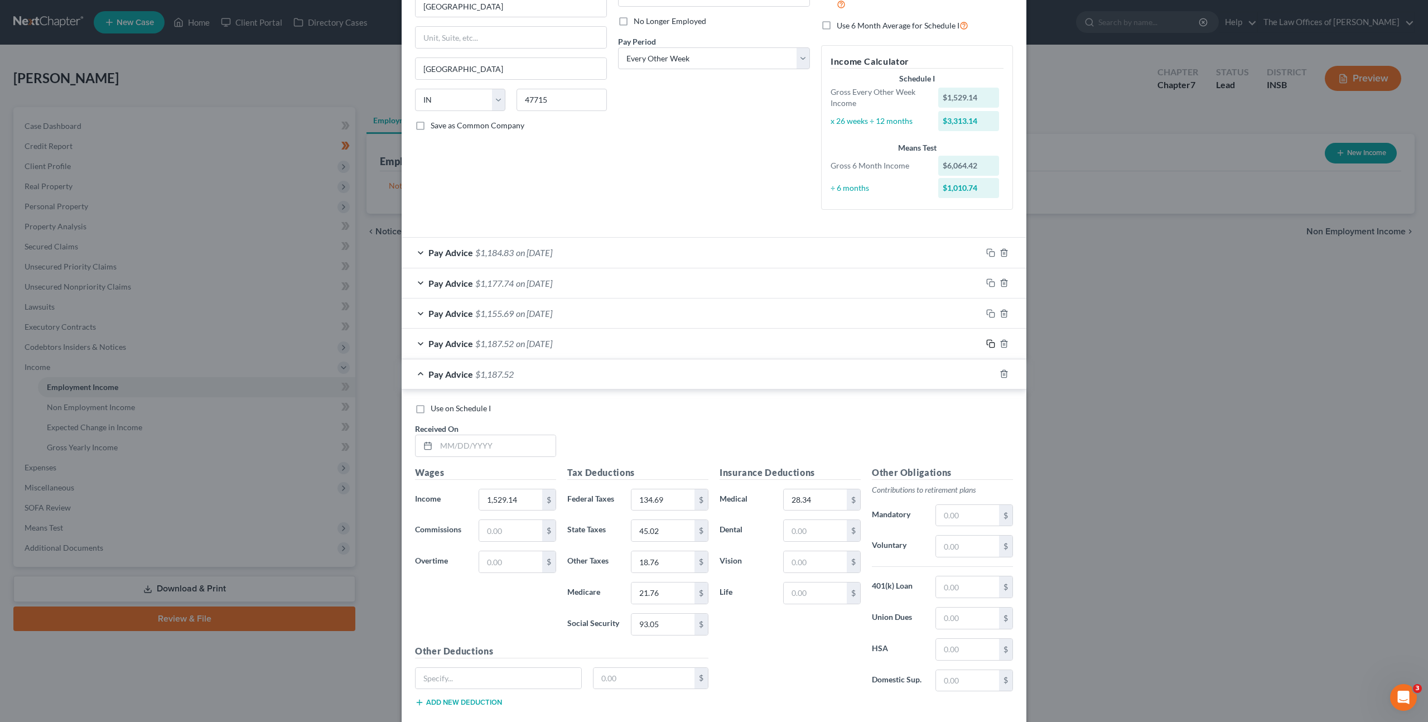
scroll to position [206, 0]
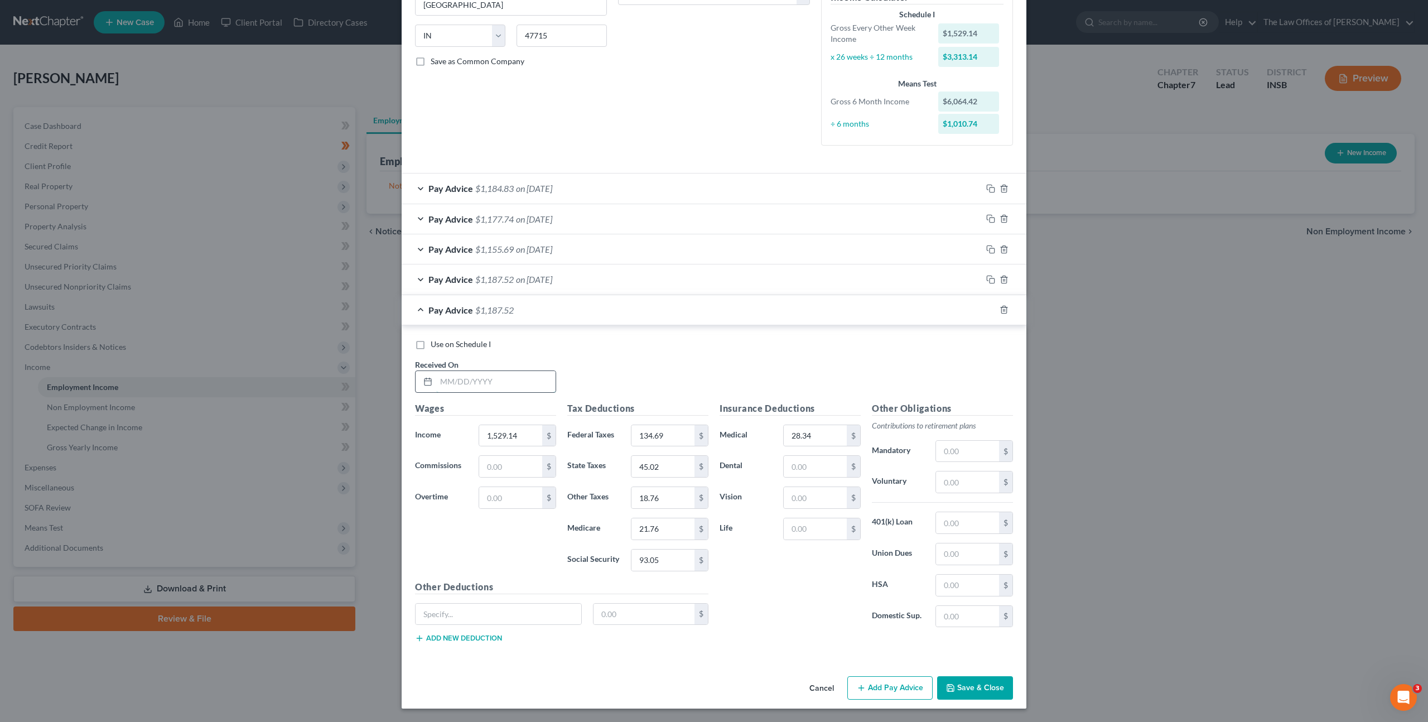
click at [467, 379] on input "text" at bounding box center [495, 381] width 119 height 21
type input "[DATE]"
type input "1,508.19"
type input "132.60"
type input "44.40"
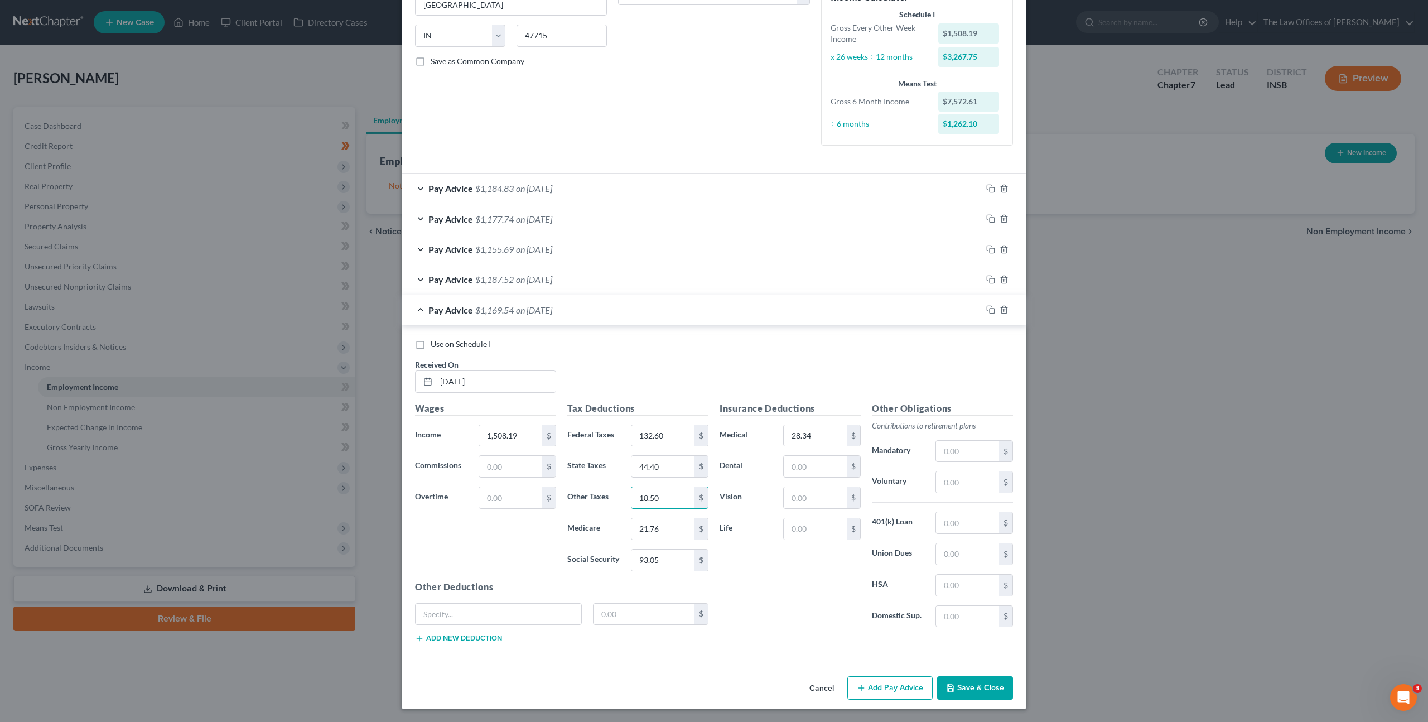
type input "18.50"
type input "21.46"
type input "91.75"
click at [990, 310] on rect "button" at bounding box center [992, 310] width 5 height 5
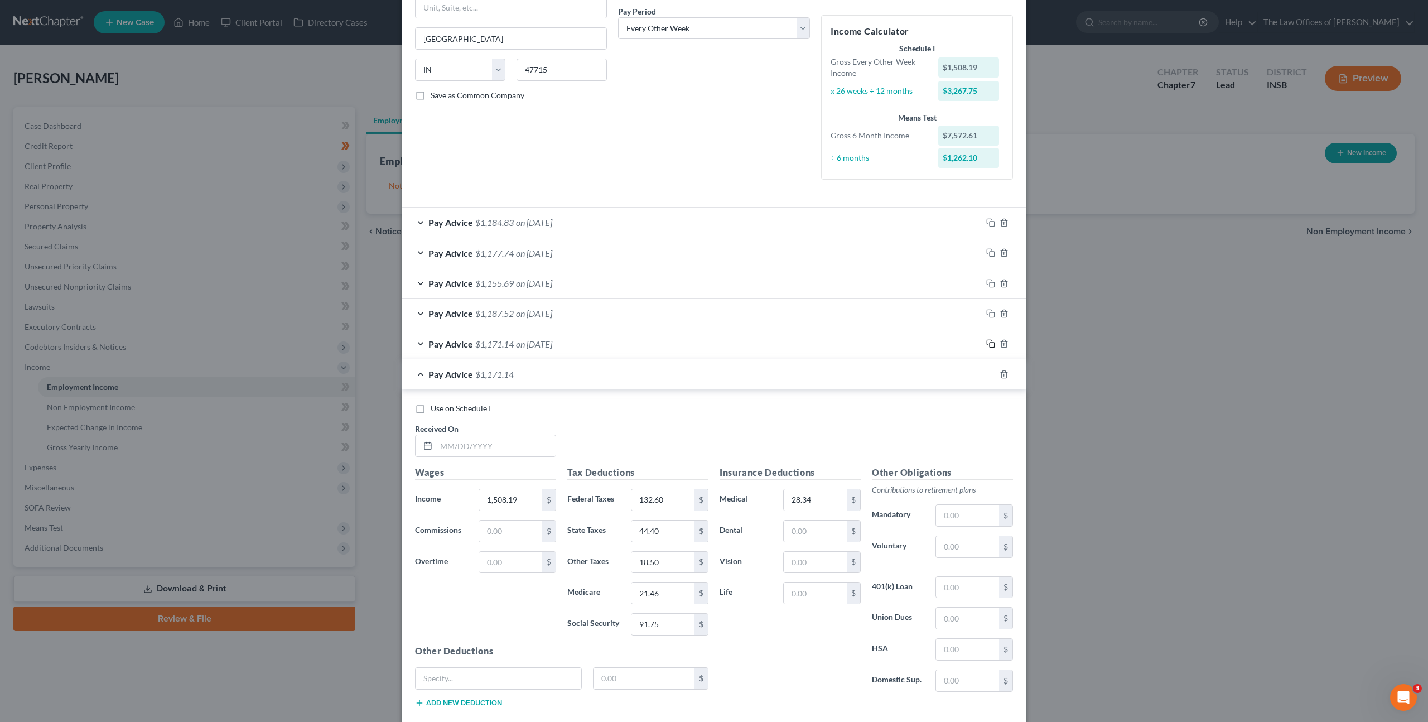
scroll to position [236, 0]
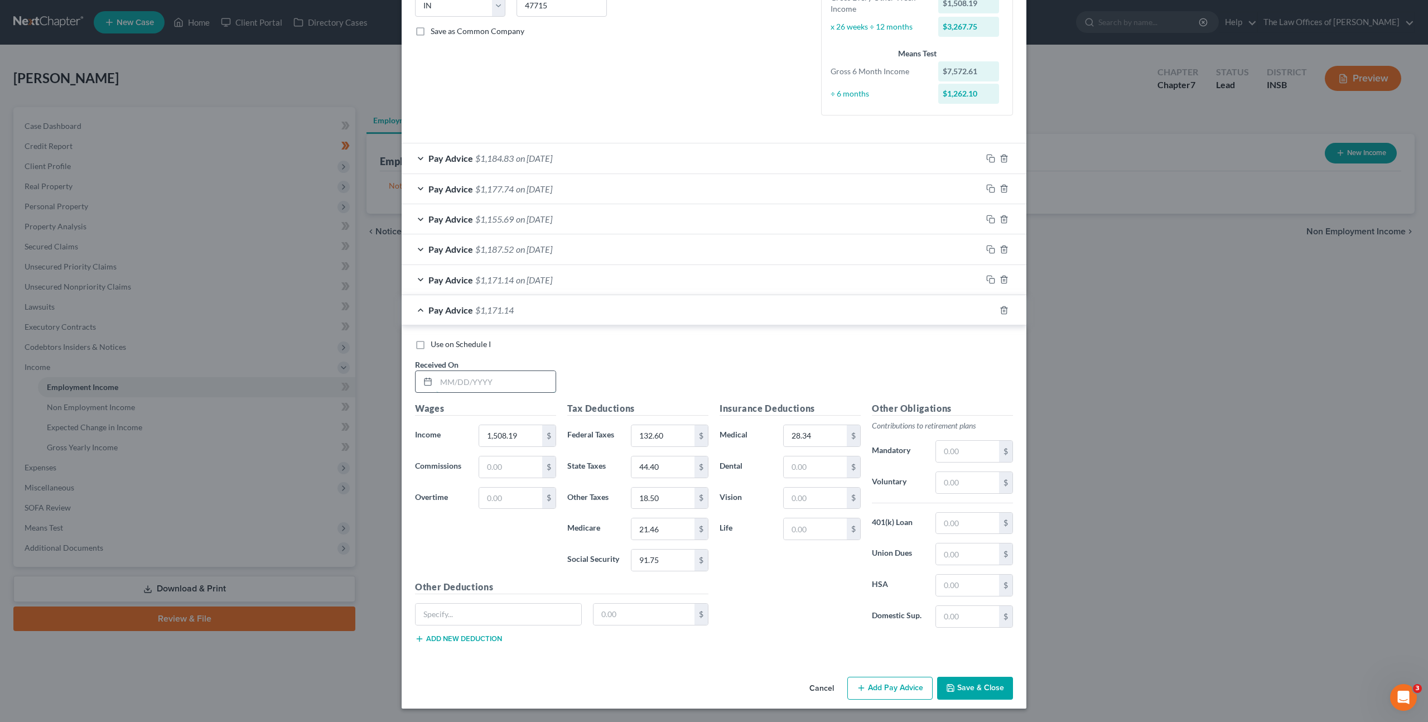
click at [511, 384] on input "text" at bounding box center [495, 381] width 119 height 21
type input "[DATE]"
type input "1,531.97"
type input "134.98"
type input "45.11"
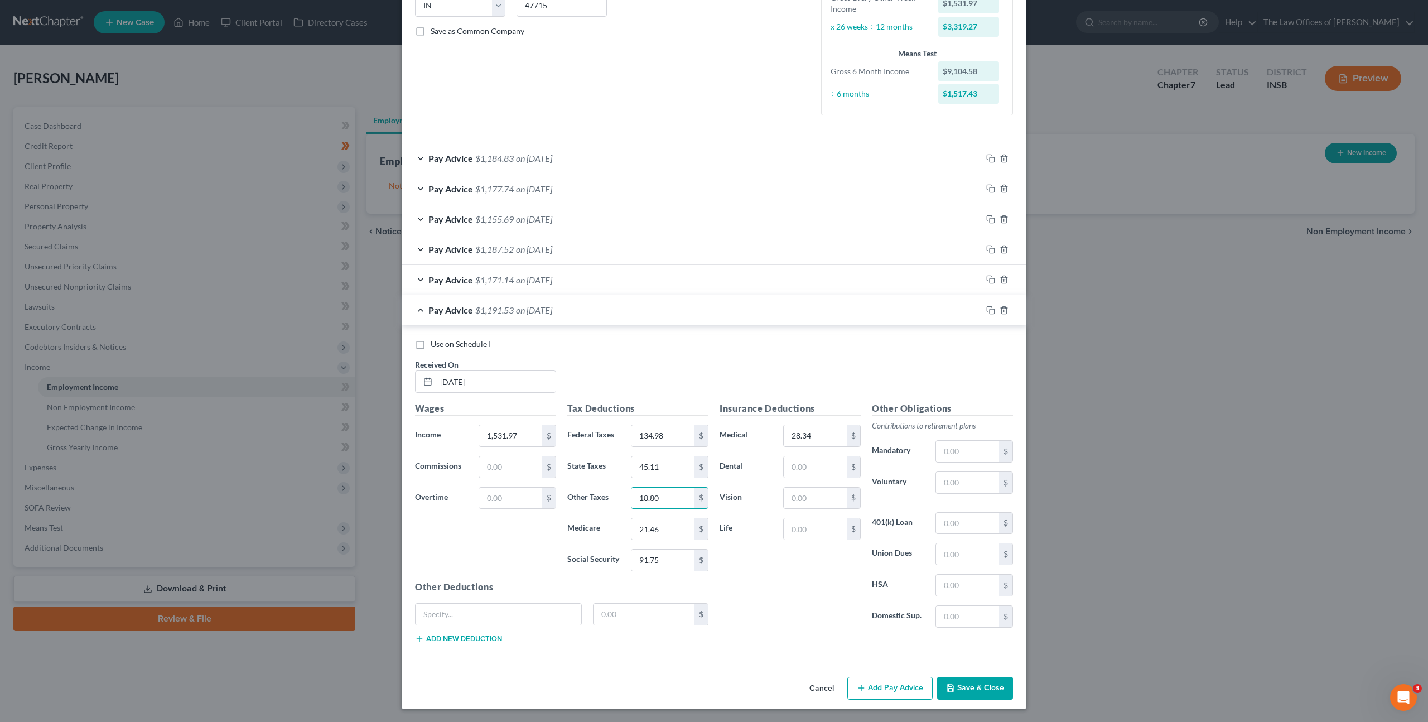
type input "18.80"
type input "21.80"
type input "93.23"
click at [990, 311] on rect "button" at bounding box center [992, 311] width 5 height 5
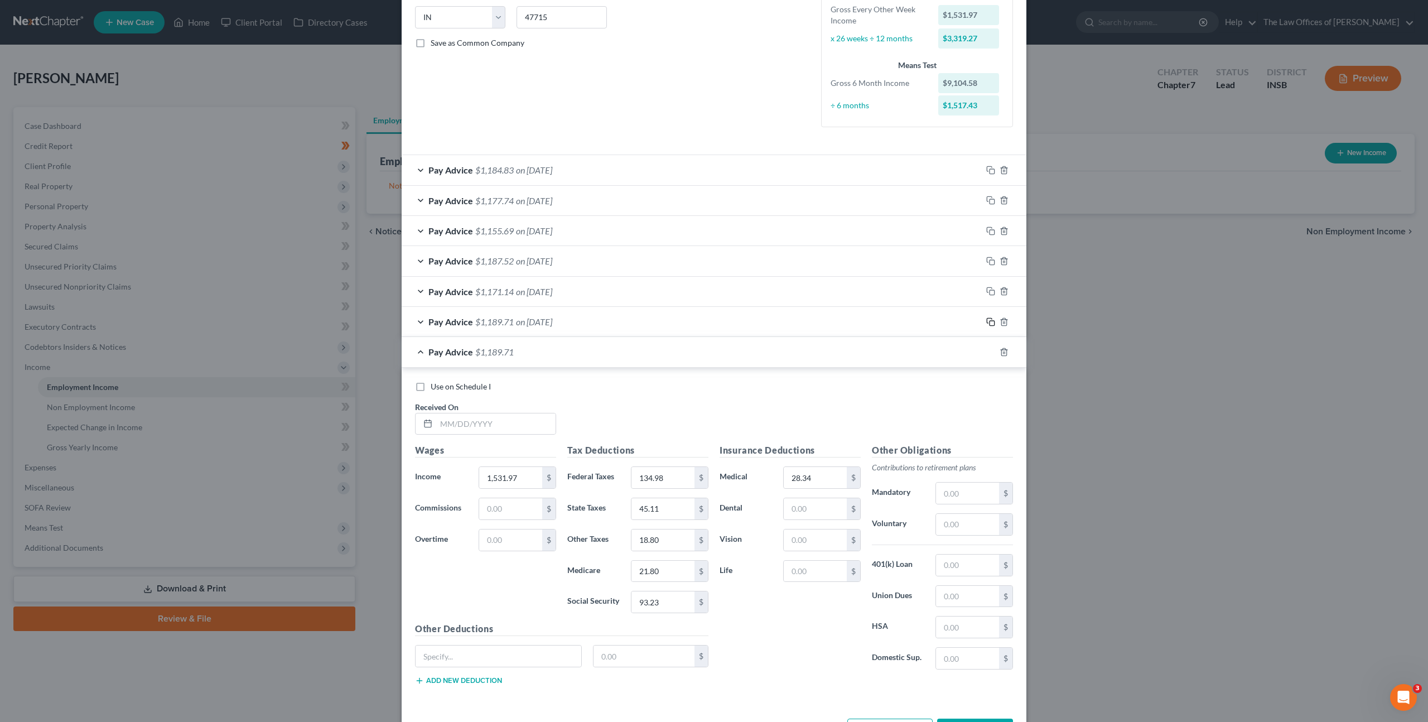
scroll to position [267, 0]
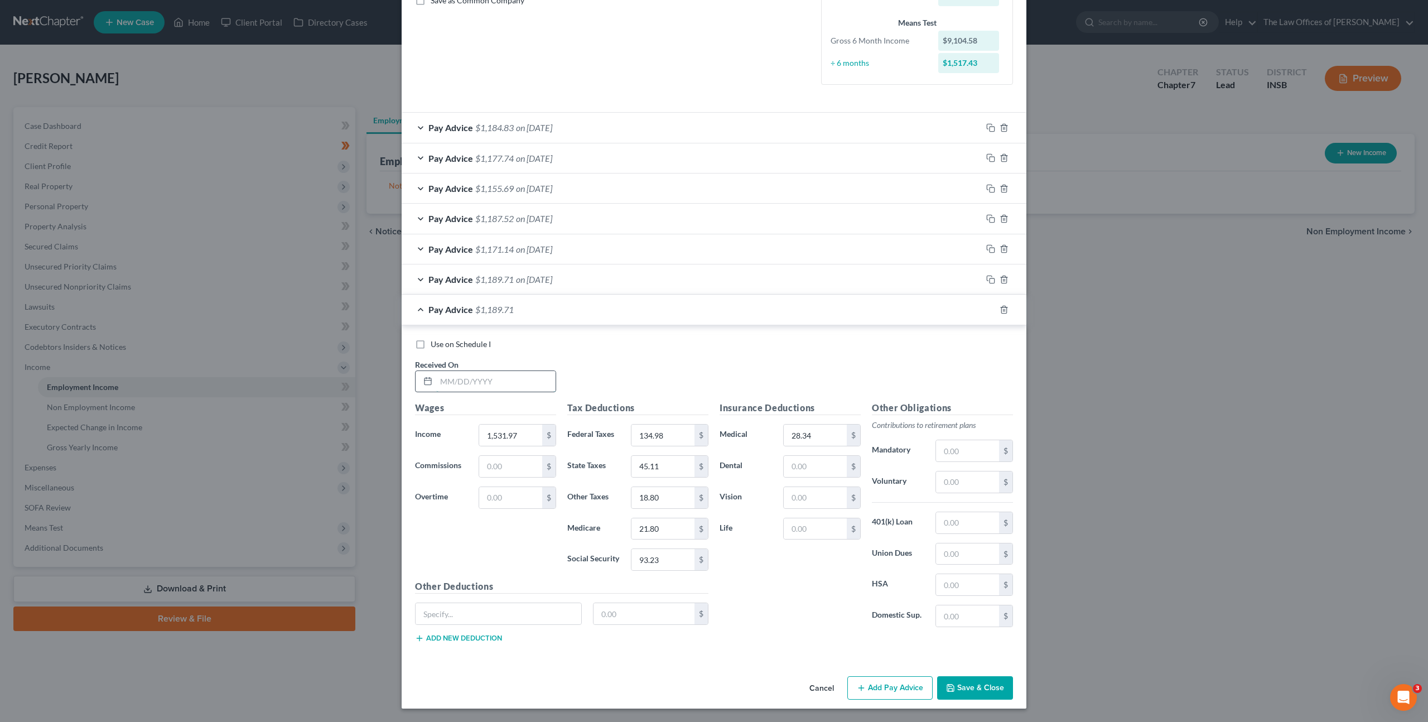
drag, startPoint x: 502, startPoint y: 385, endPoint x: 549, endPoint y: 372, distance: 49.3
click at [502, 385] on input "text" at bounding box center [495, 381] width 119 height 21
type input "[DATE]"
type input "1,571.56"
type input "138.94"
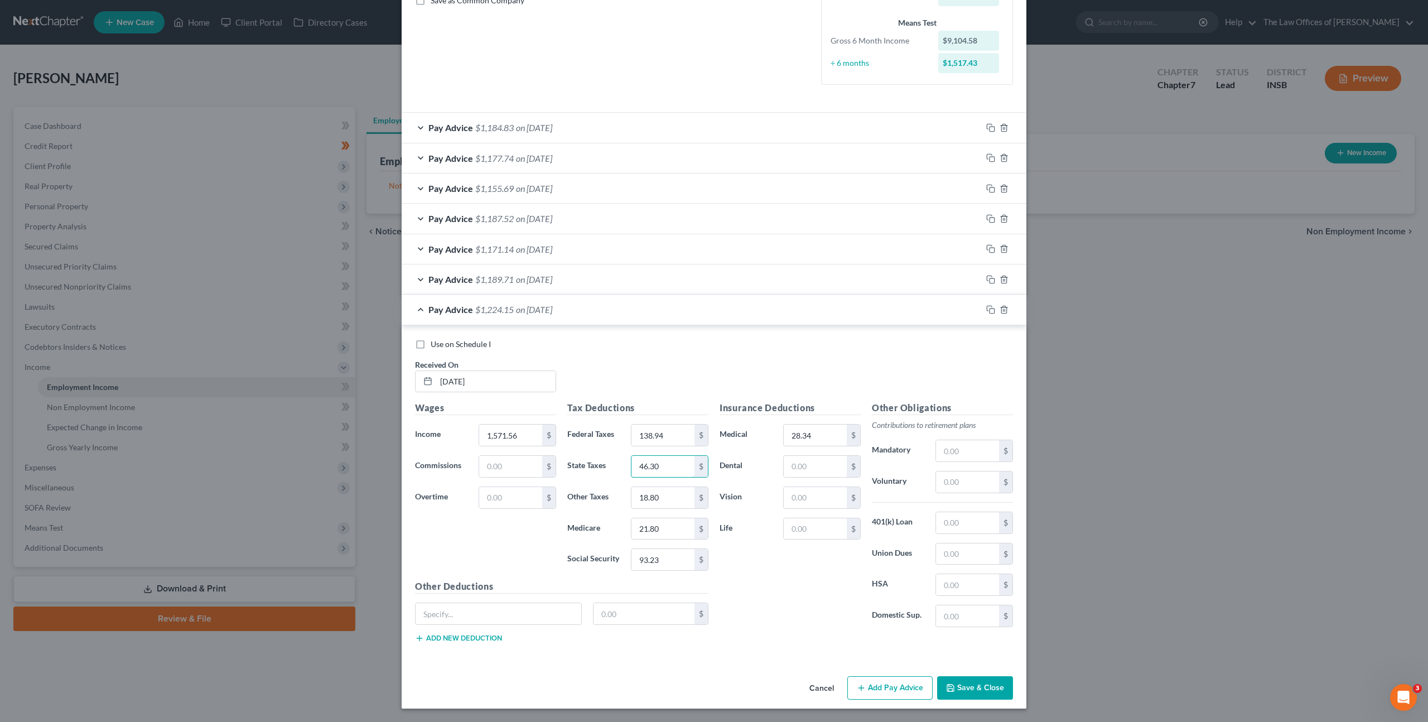
type input "46.30"
type input "19.29"
type input "22.37"
type input "95.68"
click at [986, 308] on icon "button" at bounding box center [990, 309] width 9 height 9
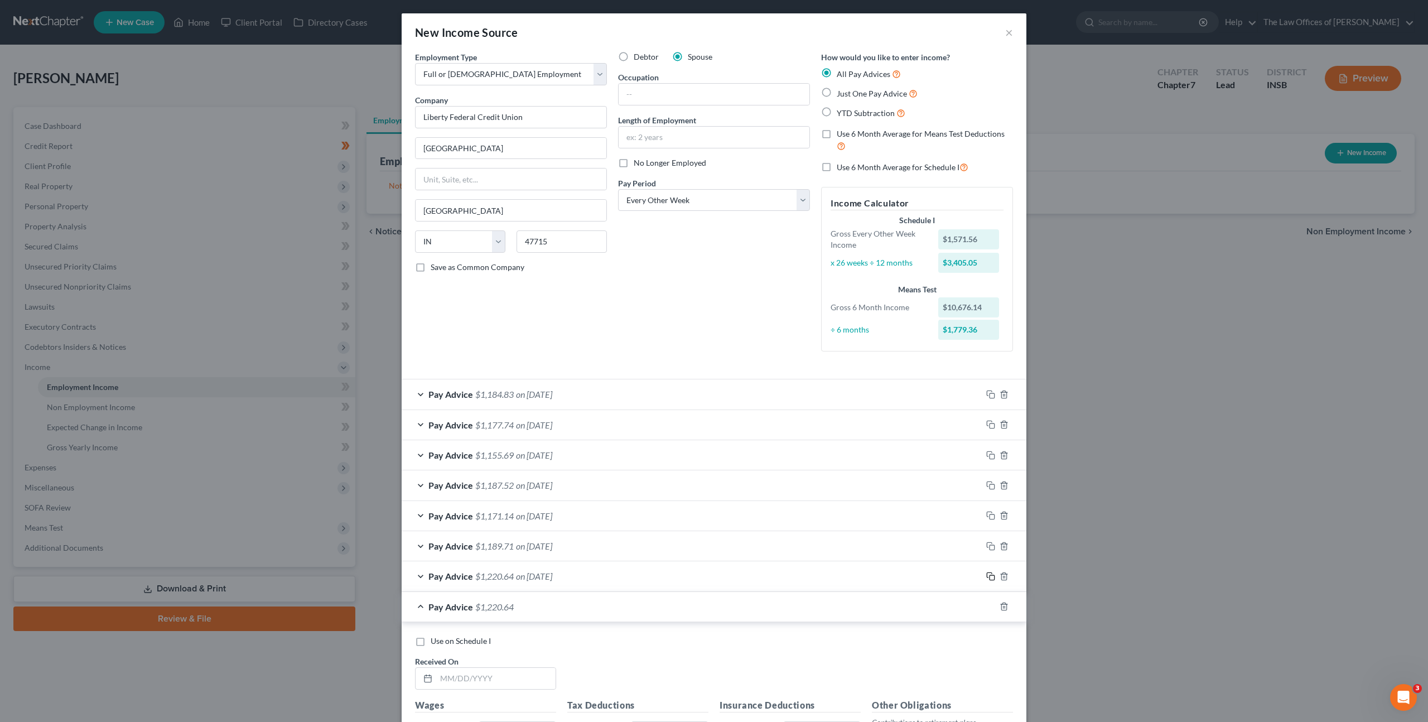
scroll to position [297, 0]
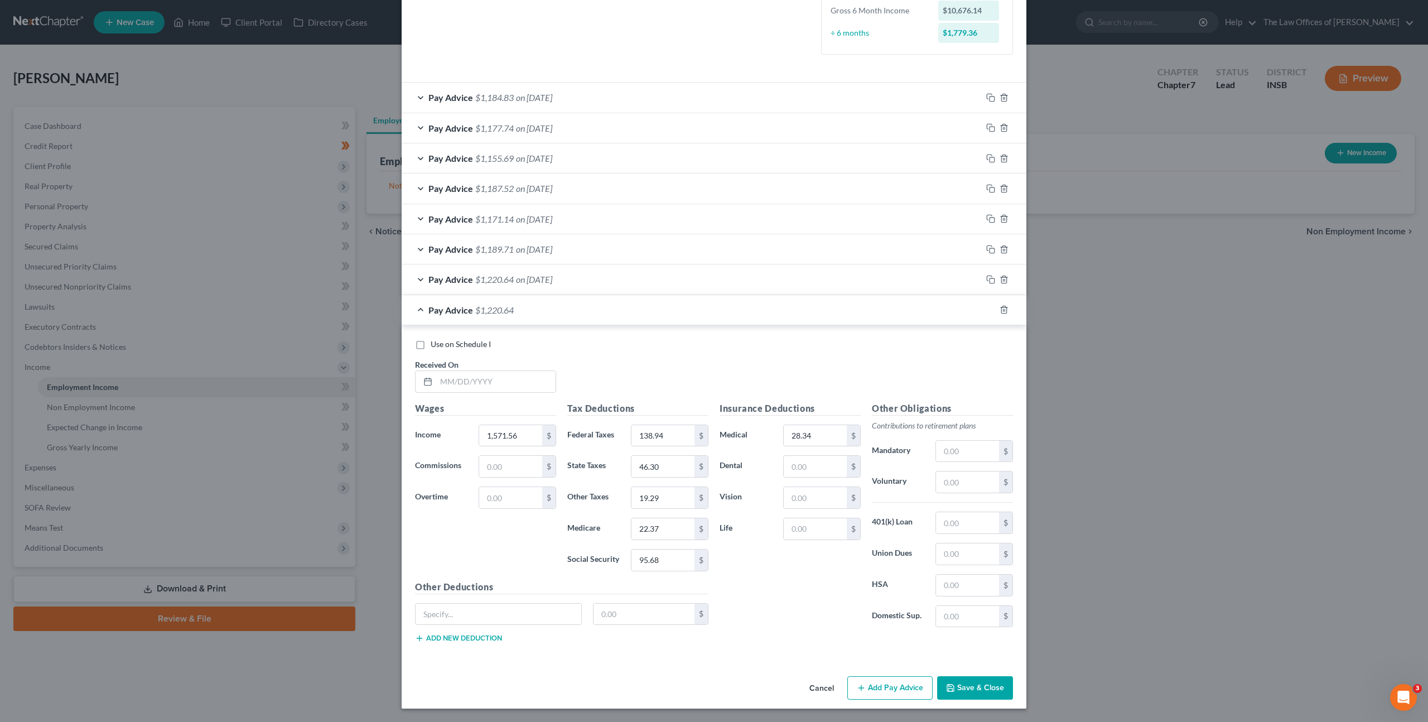
click at [498, 365] on div "Received On *" at bounding box center [485, 376] width 152 height 34
click at [487, 378] on input "text" at bounding box center [495, 381] width 119 height 21
type input "[DATE]"
type input "1,584.62"
type input "140.24"
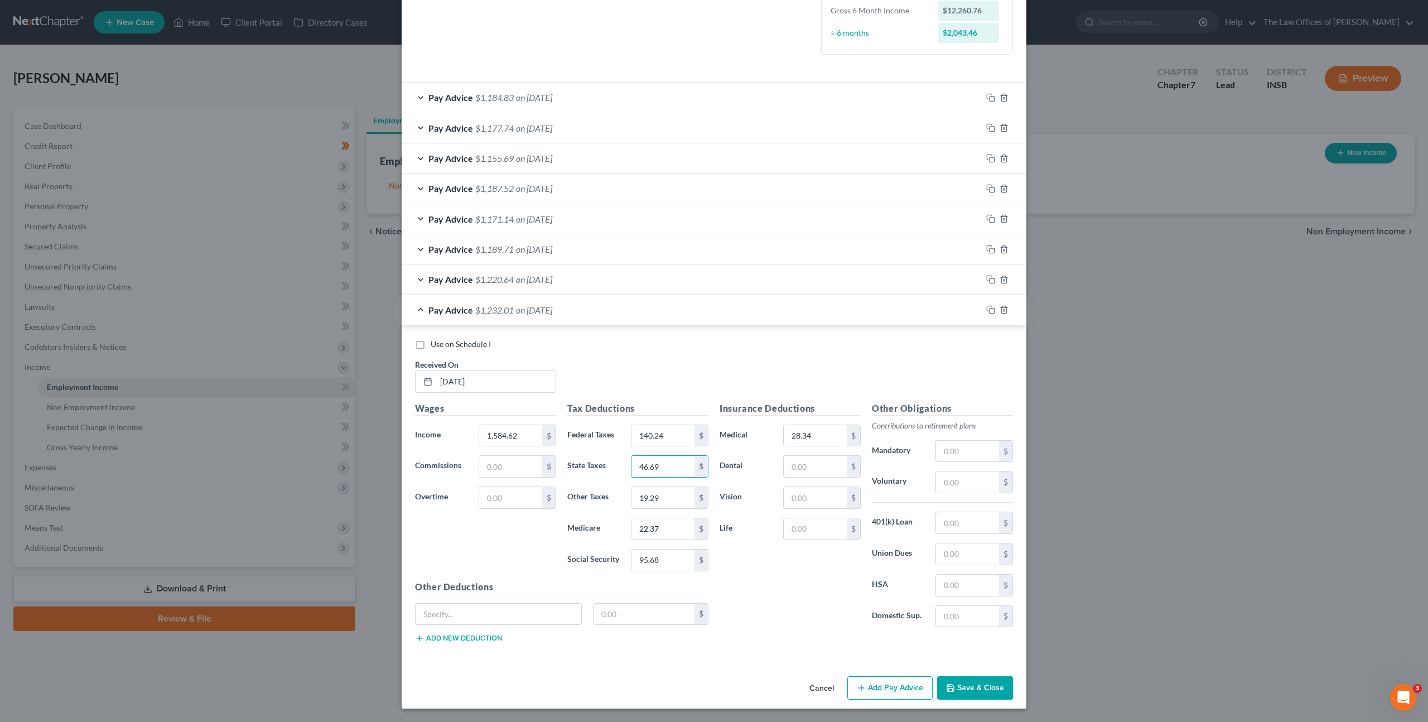
type input "46.69"
type input "19.45"
type input "22.57"
type input "96.49"
click at [990, 310] on icon "button" at bounding box center [990, 309] width 9 height 9
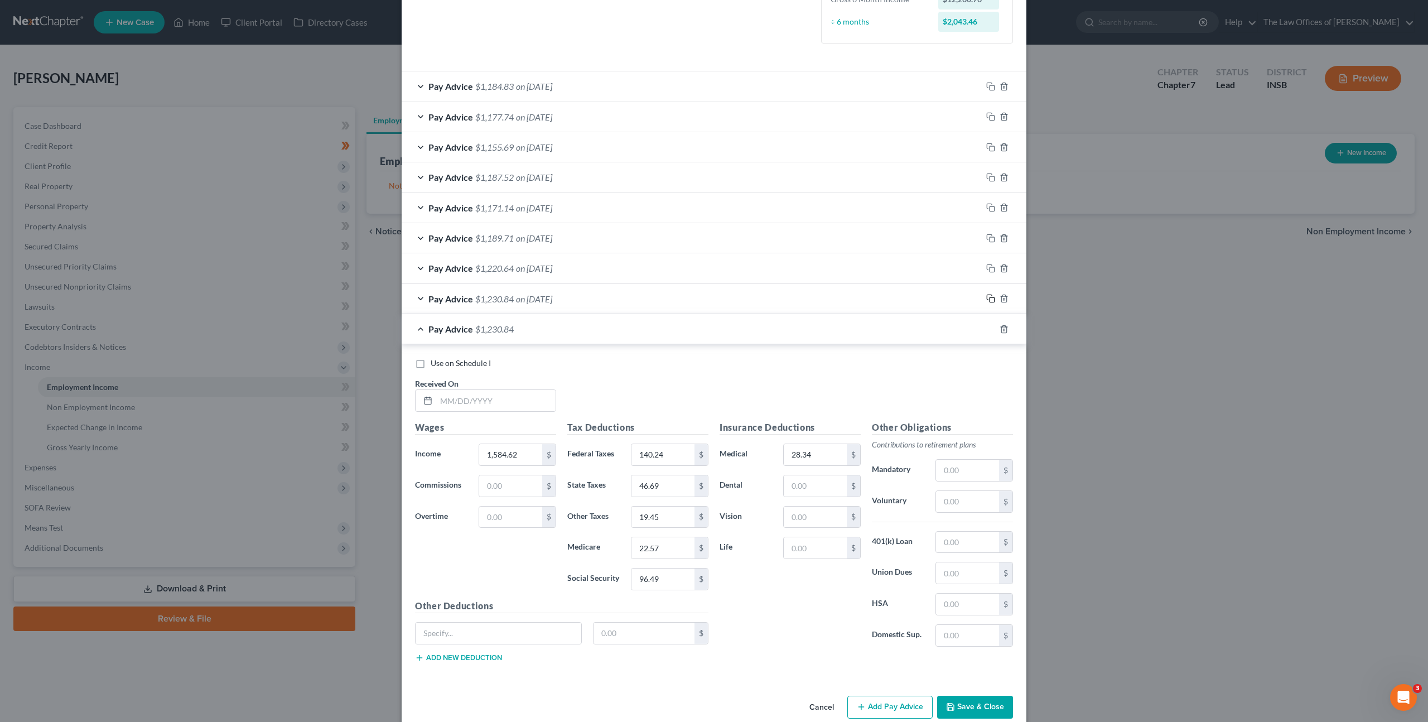
scroll to position [327, 0]
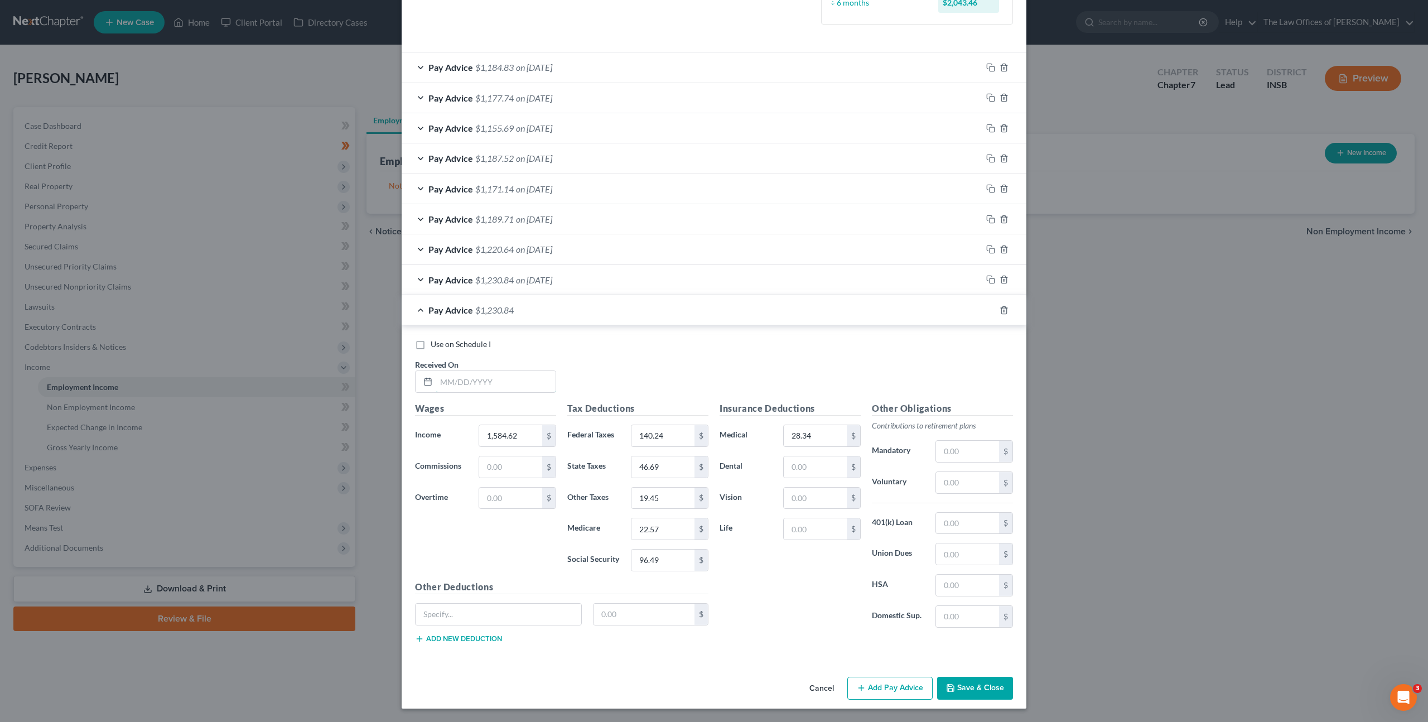
drag, startPoint x: 514, startPoint y: 387, endPoint x: 572, endPoint y: 383, distance: 58.1
click at [520, 385] on input "text" at bounding box center [495, 381] width 119 height 21
type input "[DATE]"
type input "1,567.05"
type input "138.49"
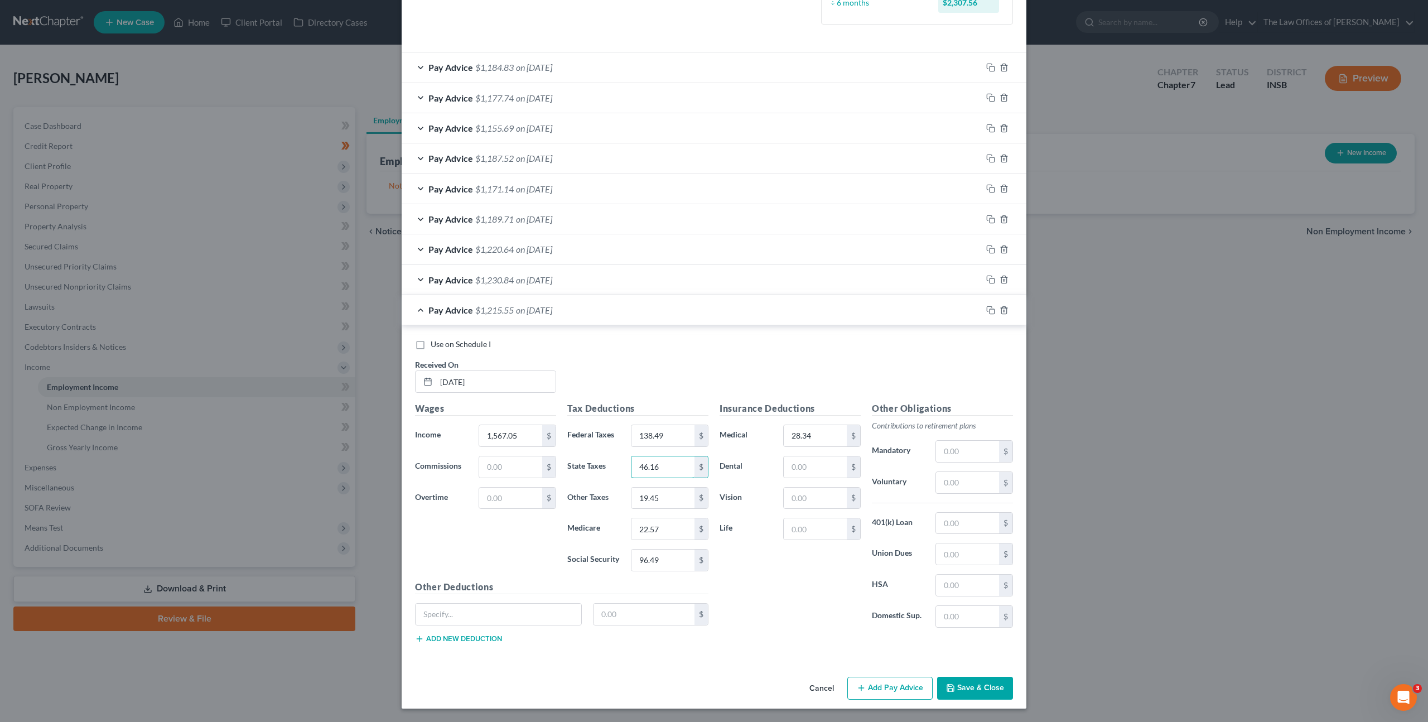
type input "46.16"
type input "19.23"
type input "22.31"
type input "95.40"
click at [986, 310] on icon "button" at bounding box center [990, 310] width 9 height 9
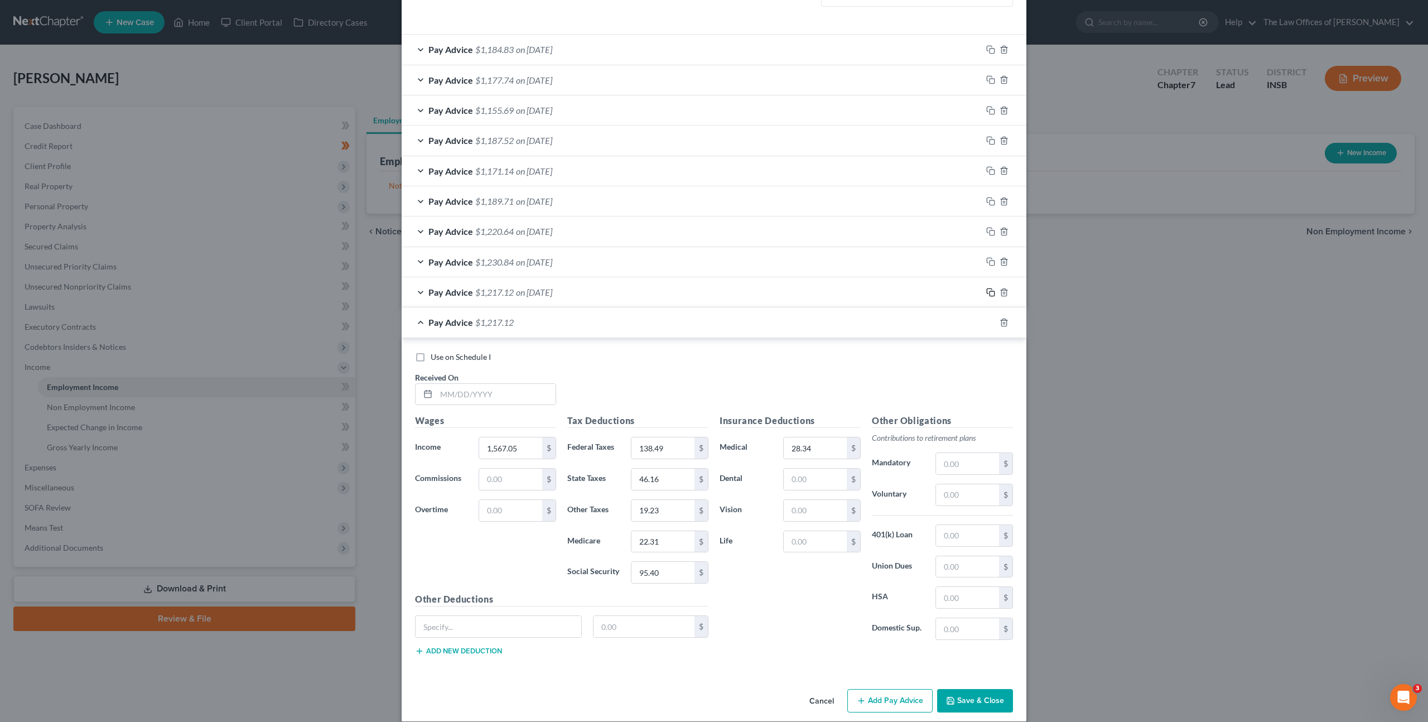
scroll to position [358, 0]
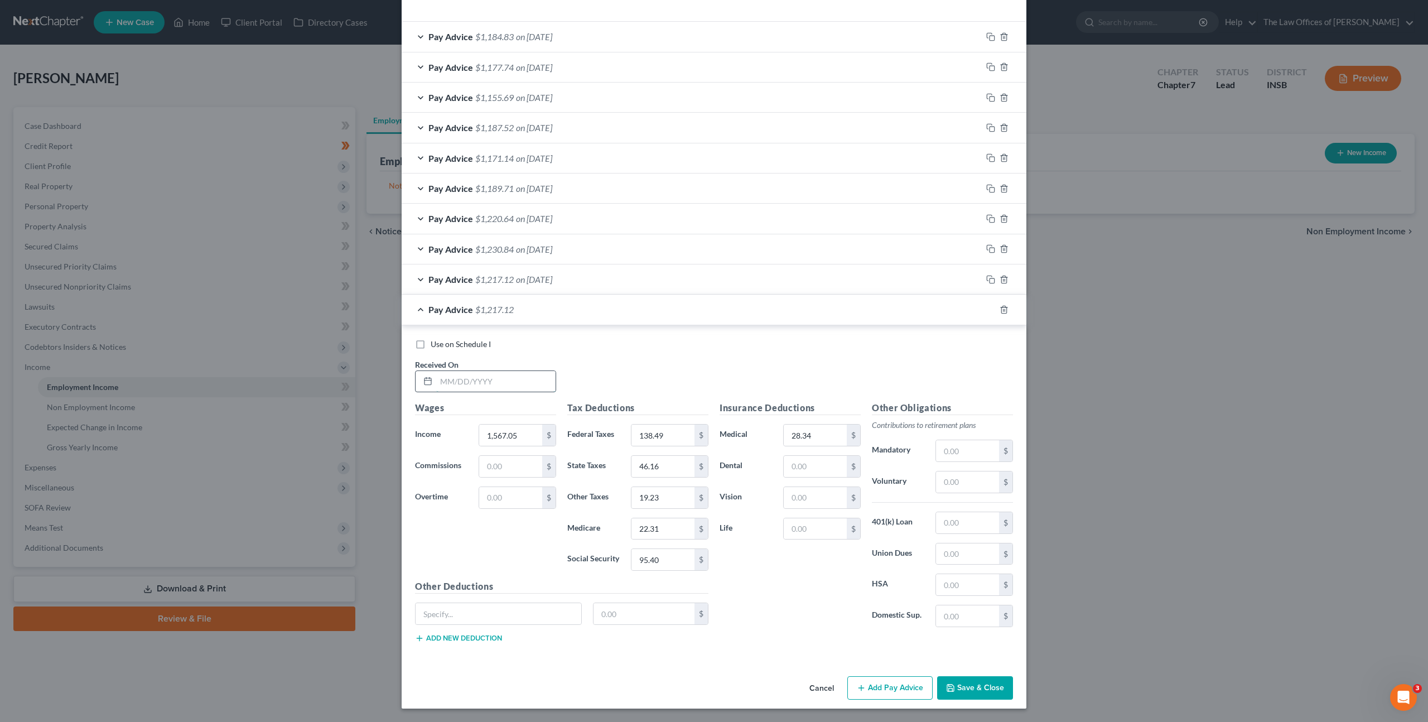
drag, startPoint x: 462, startPoint y: 379, endPoint x: 484, endPoint y: 374, distance: 22.2
click at [463, 378] on input "text" at bounding box center [495, 381] width 119 height 21
type input "[DATE]"
type input "1,602.91"
type input "142.07"
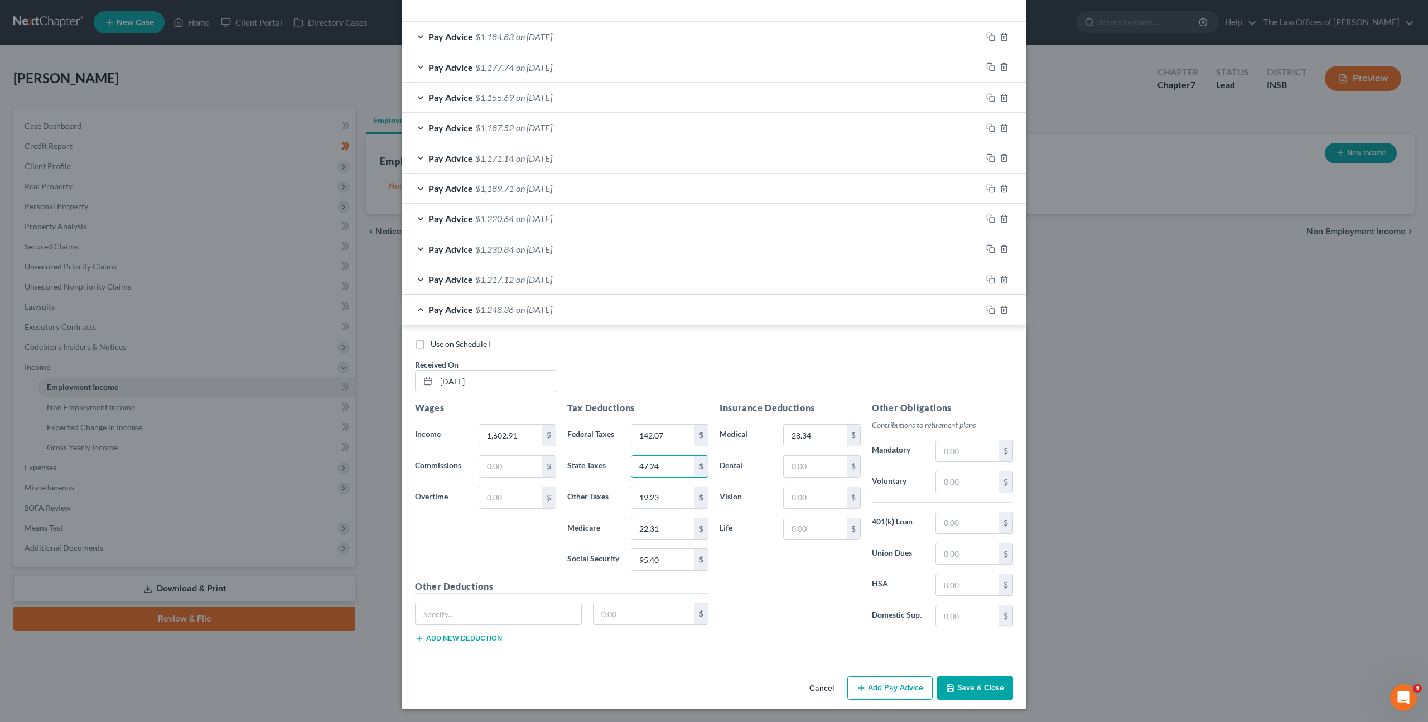
type input "47.24"
type input "19.68"
type input "22.83"
type input "97.62"
click at [986, 307] on icon "button" at bounding box center [990, 309] width 9 height 9
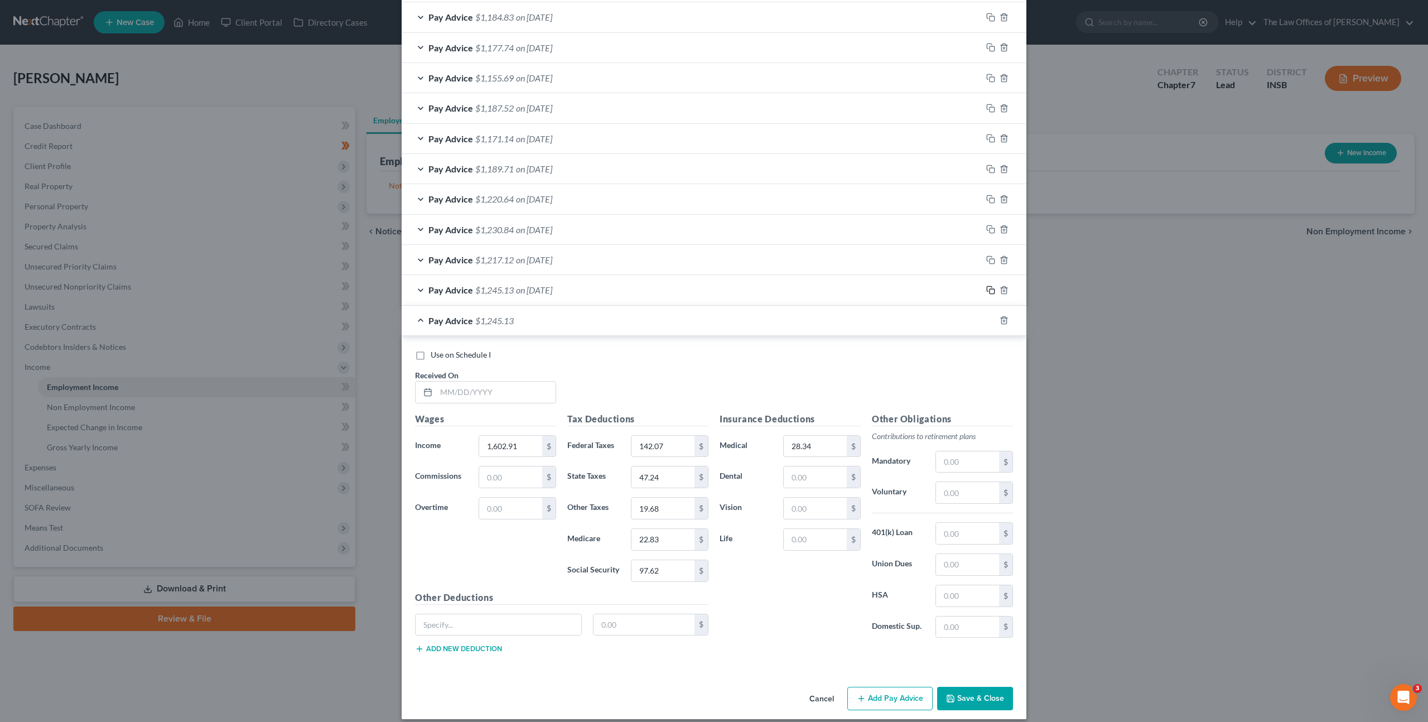
scroll to position [388, 0]
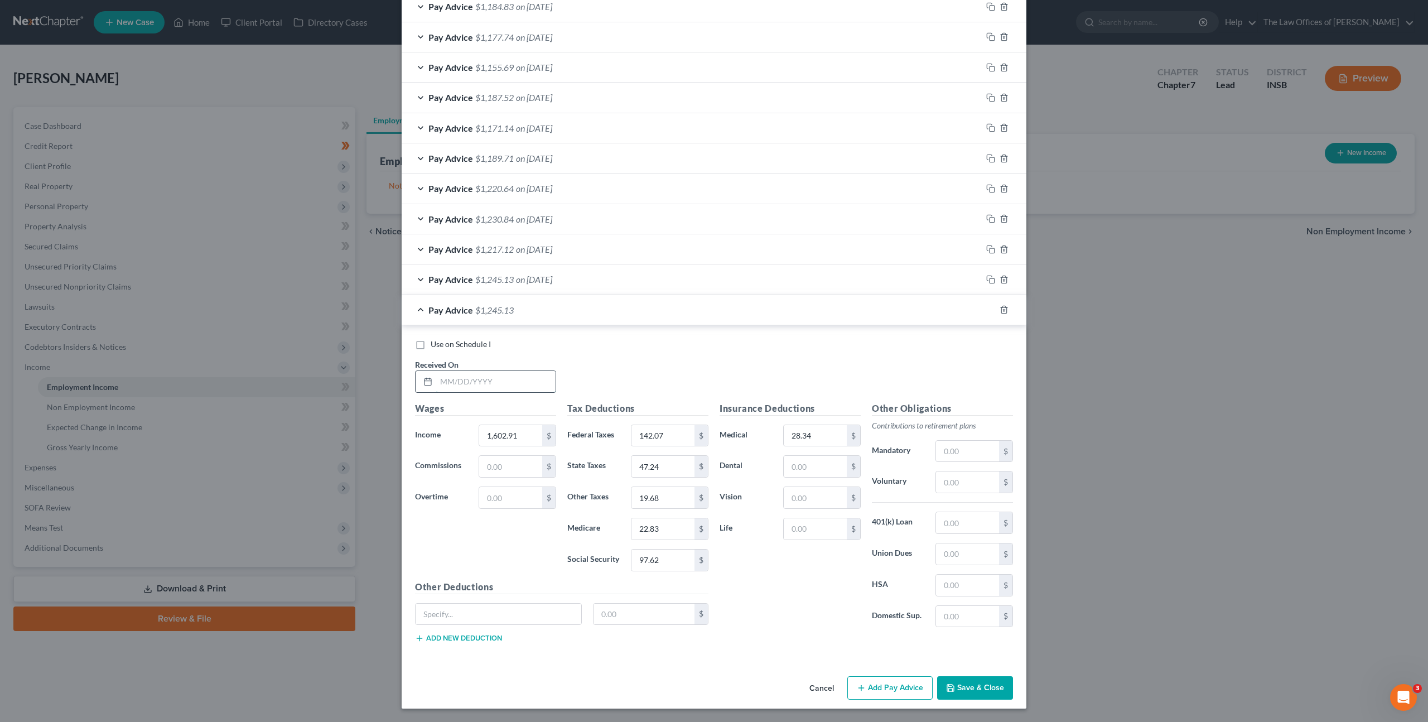
click at [497, 386] on input "text" at bounding box center [495, 381] width 119 height 21
type input "[DATE]"
type input "1,584.71"
type input "140.25"
type input "46.69"
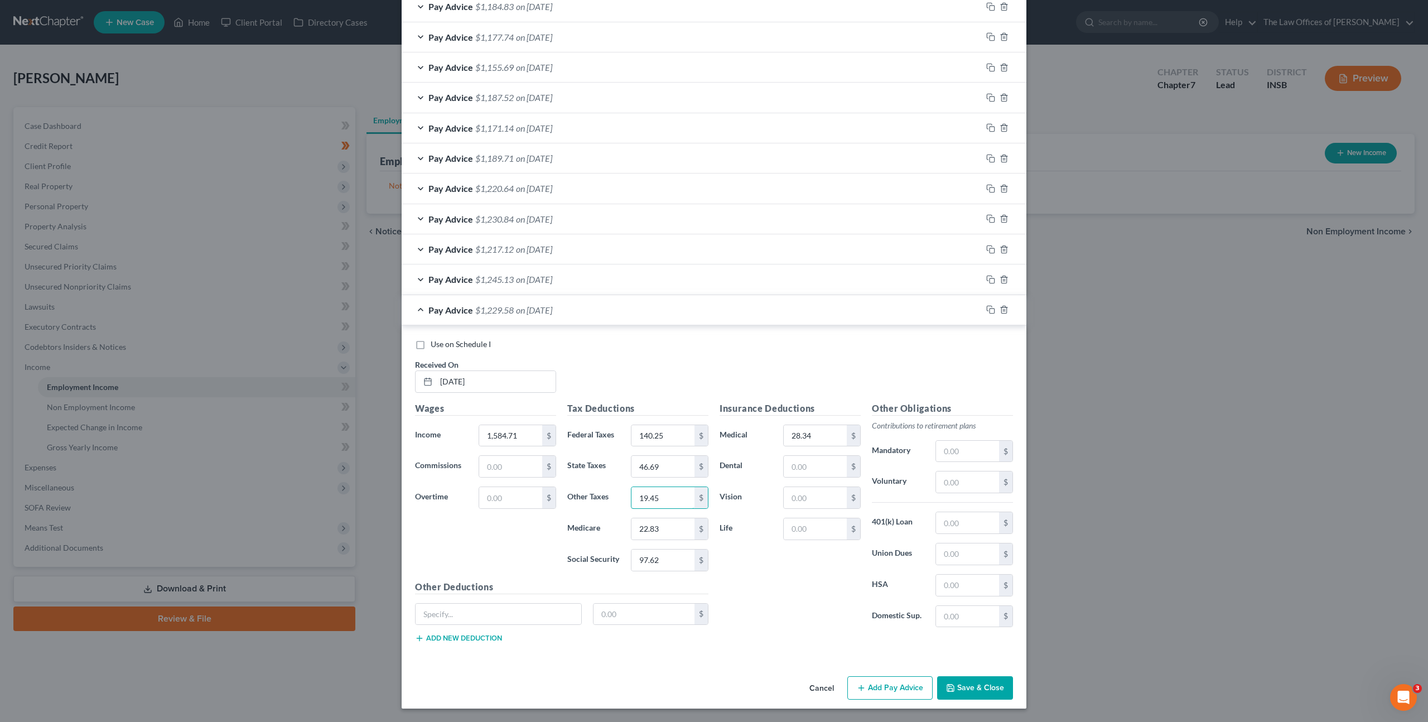
type input "19.45"
type input "22.57"
type input "96.49"
click at [1000, 311] on icon "button" at bounding box center [1004, 309] width 9 height 9
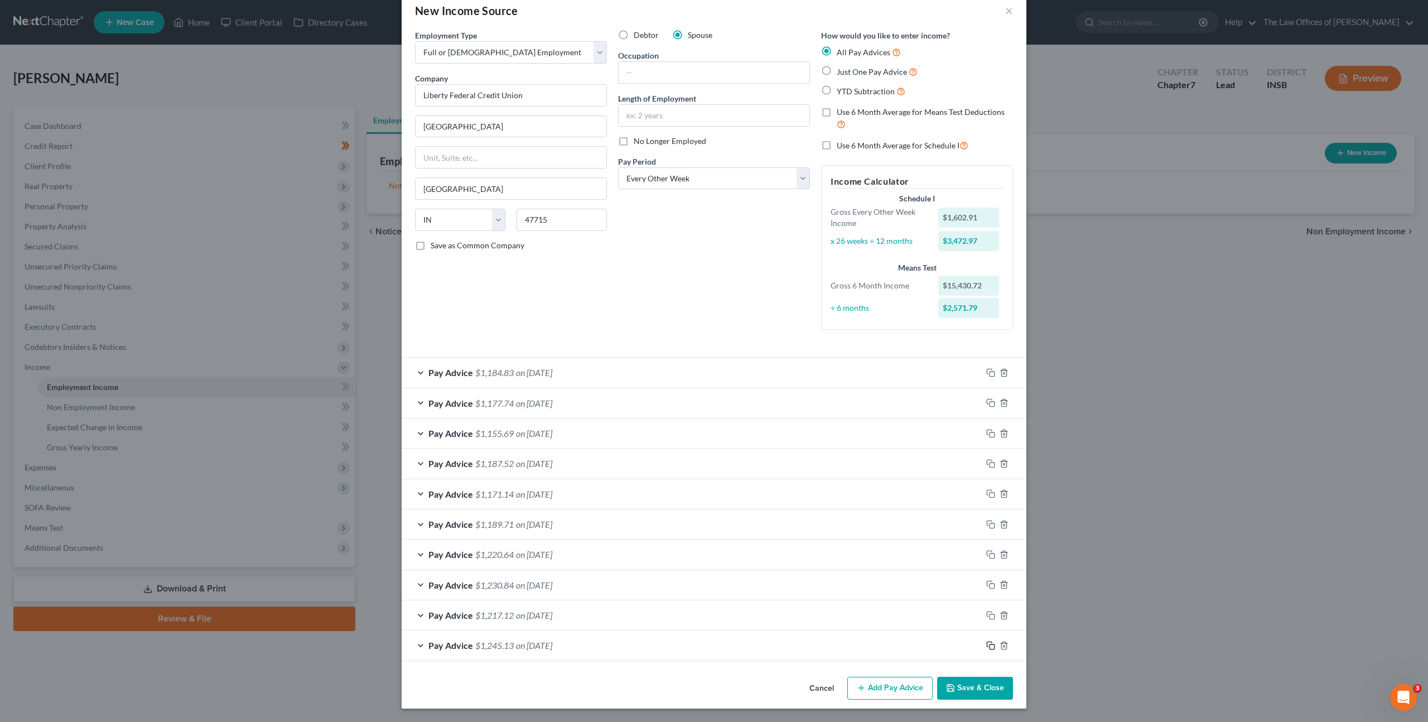
click at [989, 645] on icon "button" at bounding box center [990, 645] width 9 height 9
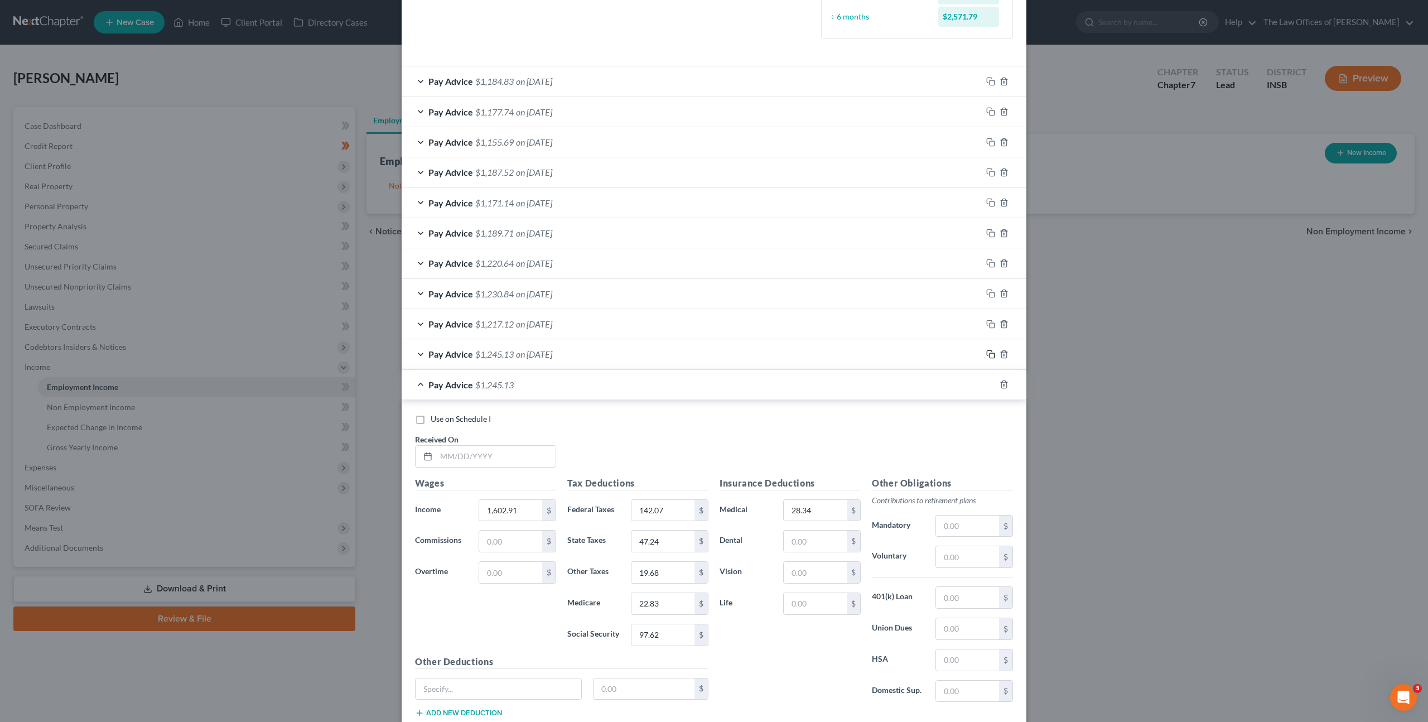
scroll to position [388, 0]
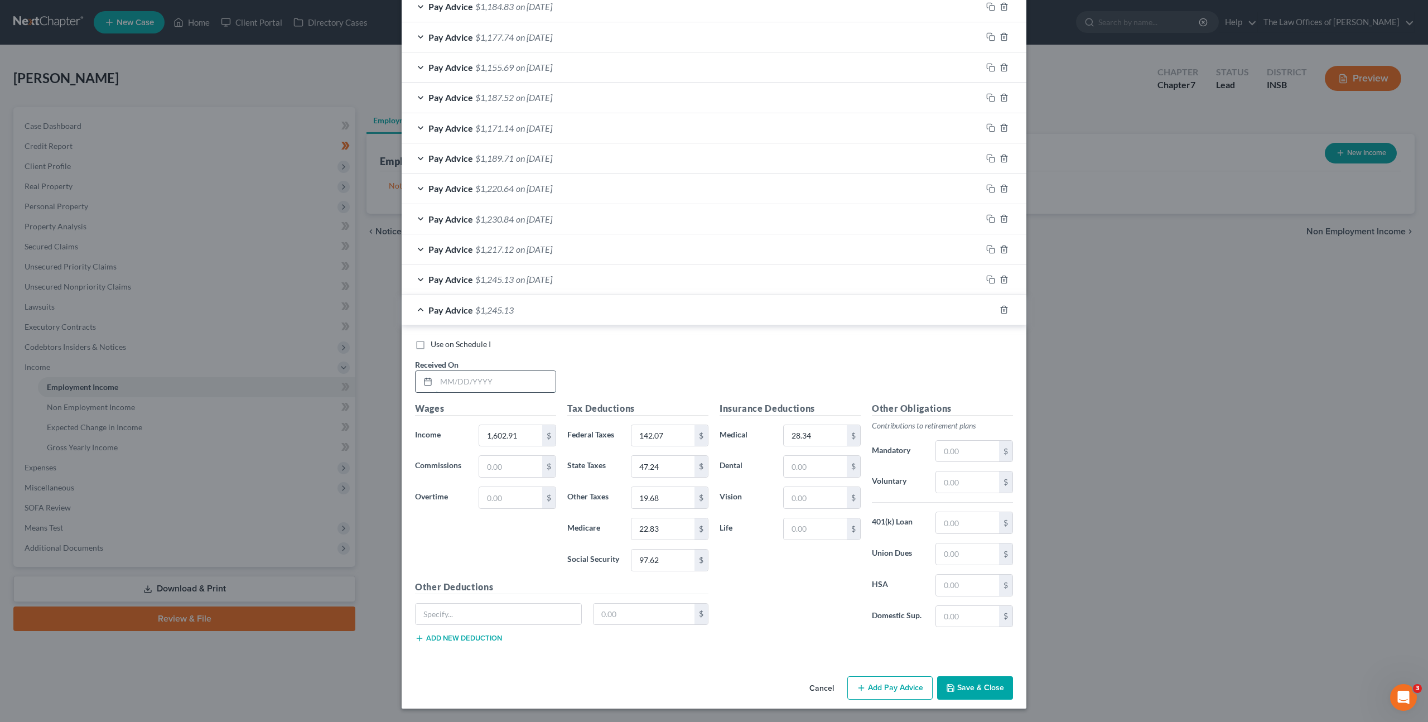
click at [494, 385] on input "text" at bounding box center [495, 381] width 119 height 21
type input "[DATE]"
type input "1,584.71"
type input "140.25"
type input "46.69"
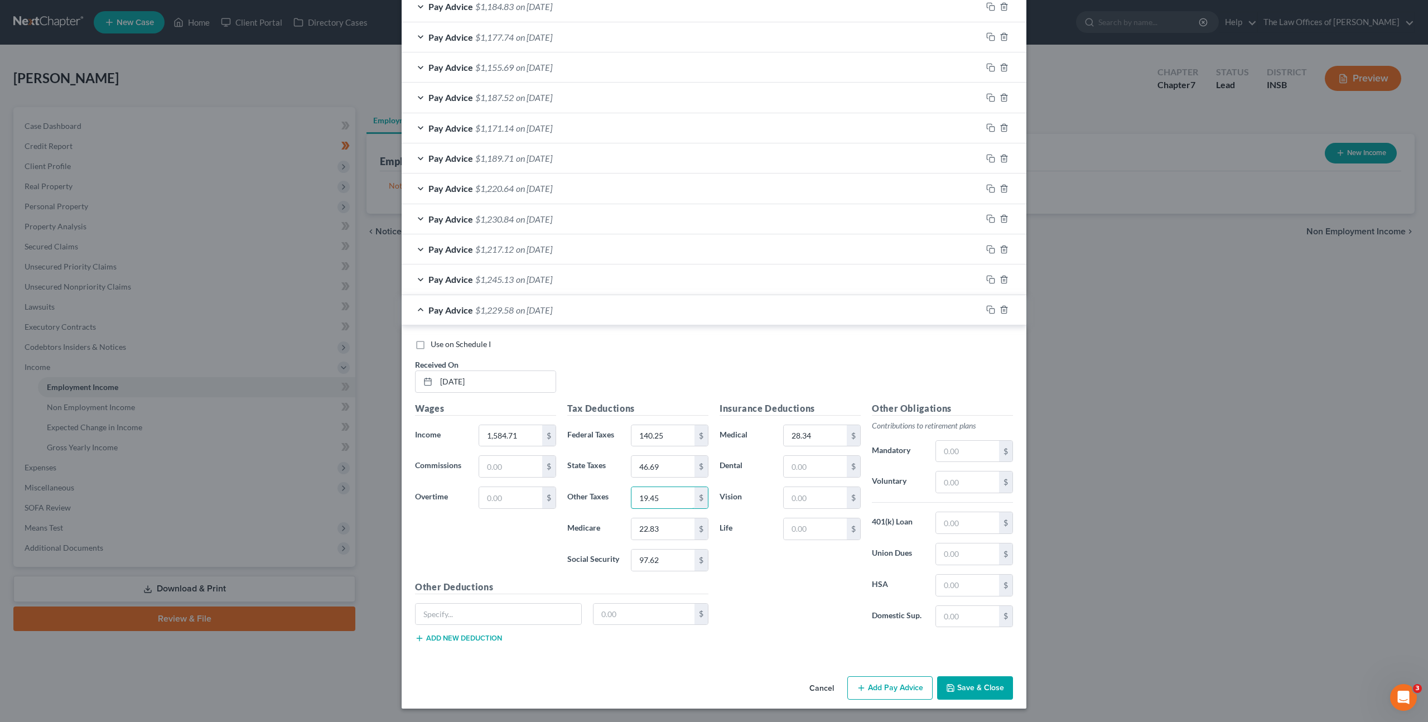
type input "19.45"
type input "22.57"
type input "96.49"
click at [991, 307] on icon "button" at bounding box center [990, 309] width 9 height 9
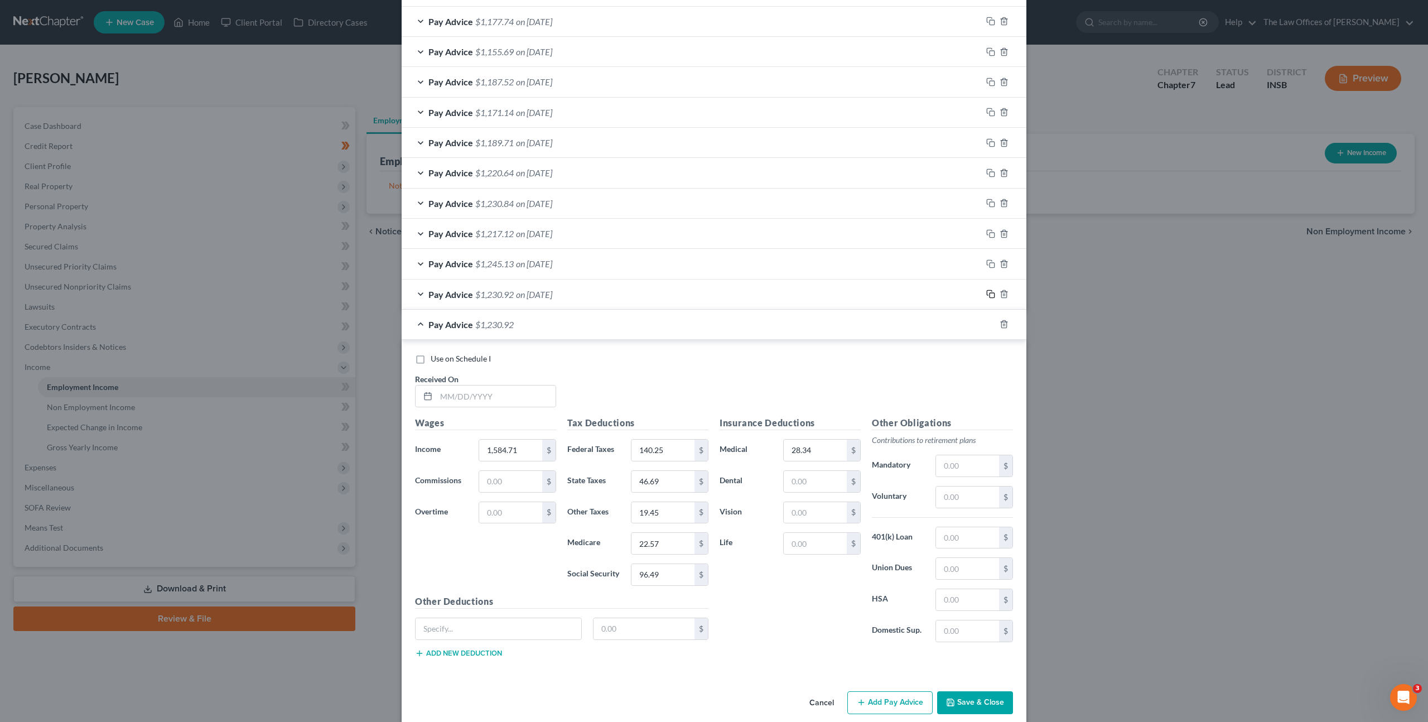
scroll to position [418, 0]
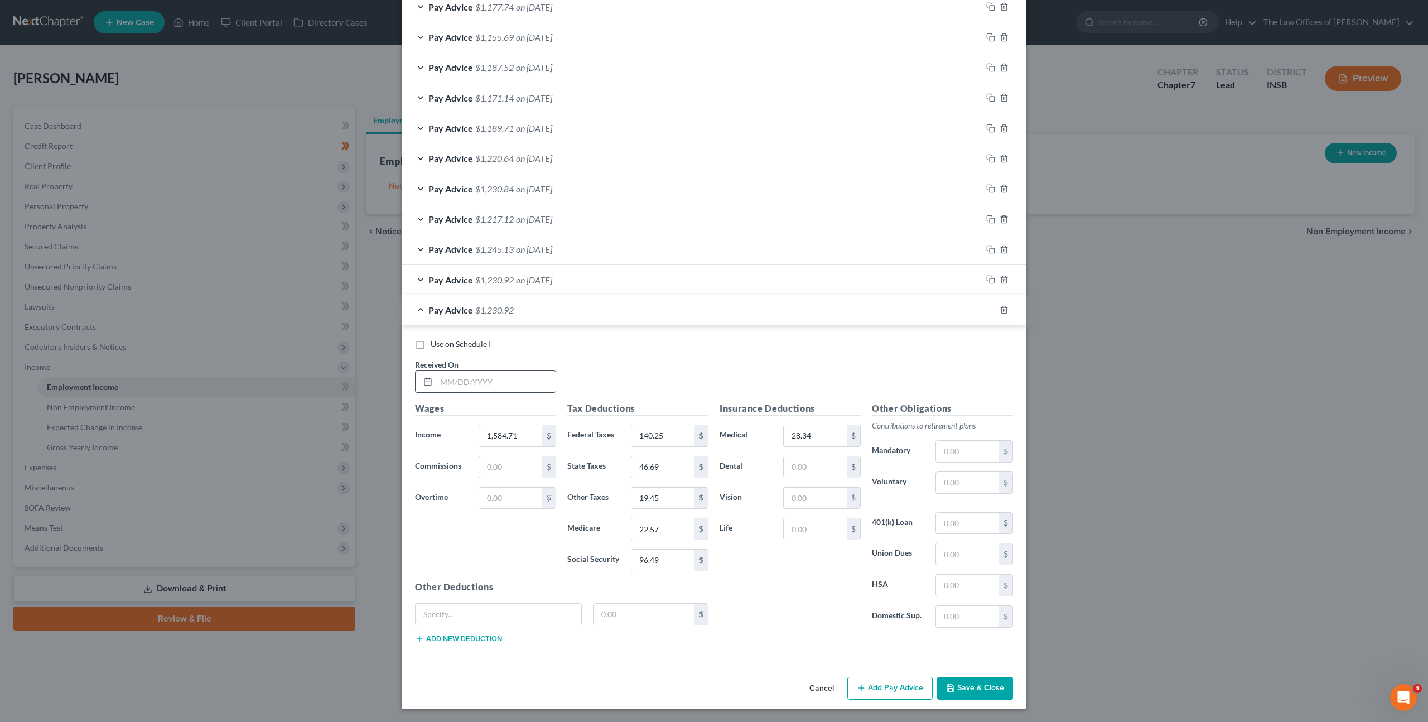
click at [521, 390] on input "text" at bounding box center [495, 381] width 119 height 21
type input "[DATE]"
type input "1,559.39"
type input "137.72"
type input "45.93"
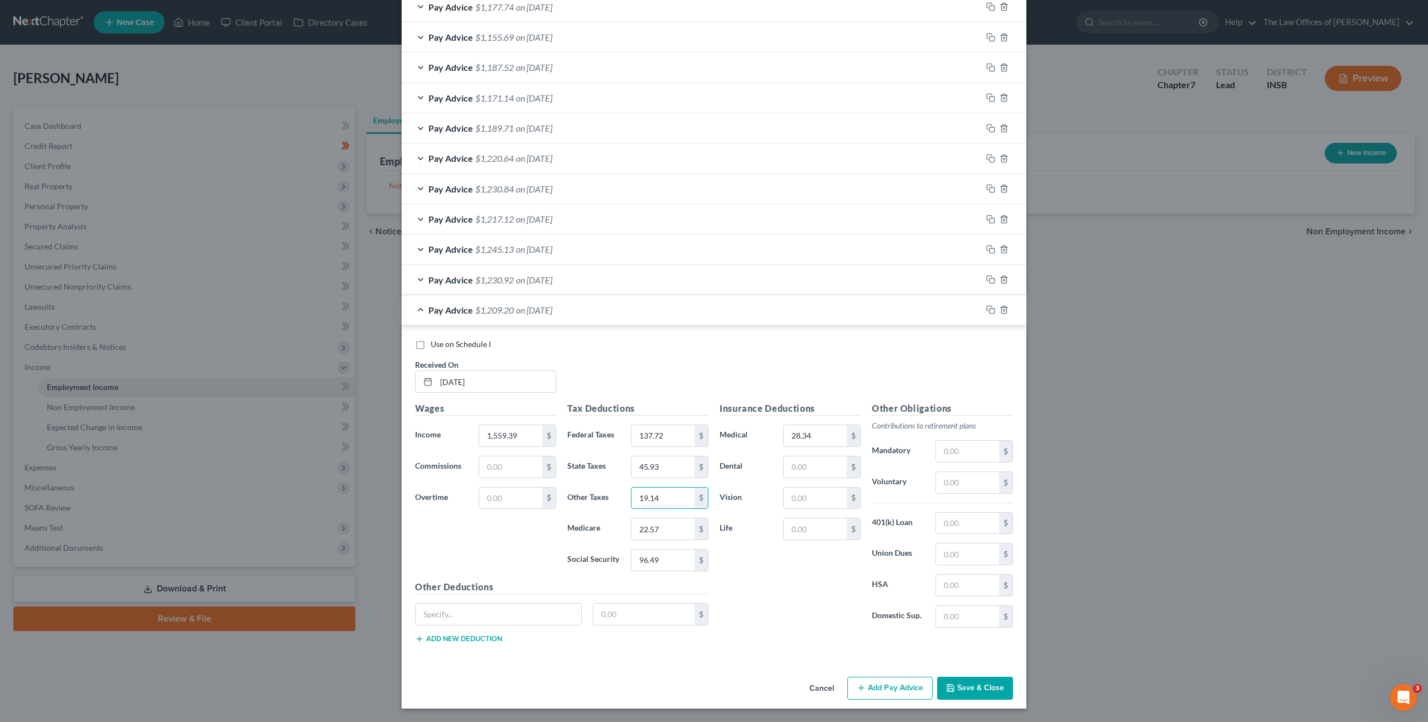
type input "19.14"
type input "22.20"
type input "94.93"
drag, startPoint x: 986, startPoint y: 308, endPoint x: 980, endPoint y: 309, distance: 5.7
click at [990, 308] on rect "button" at bounding box center [992, 310] width 5 height 5
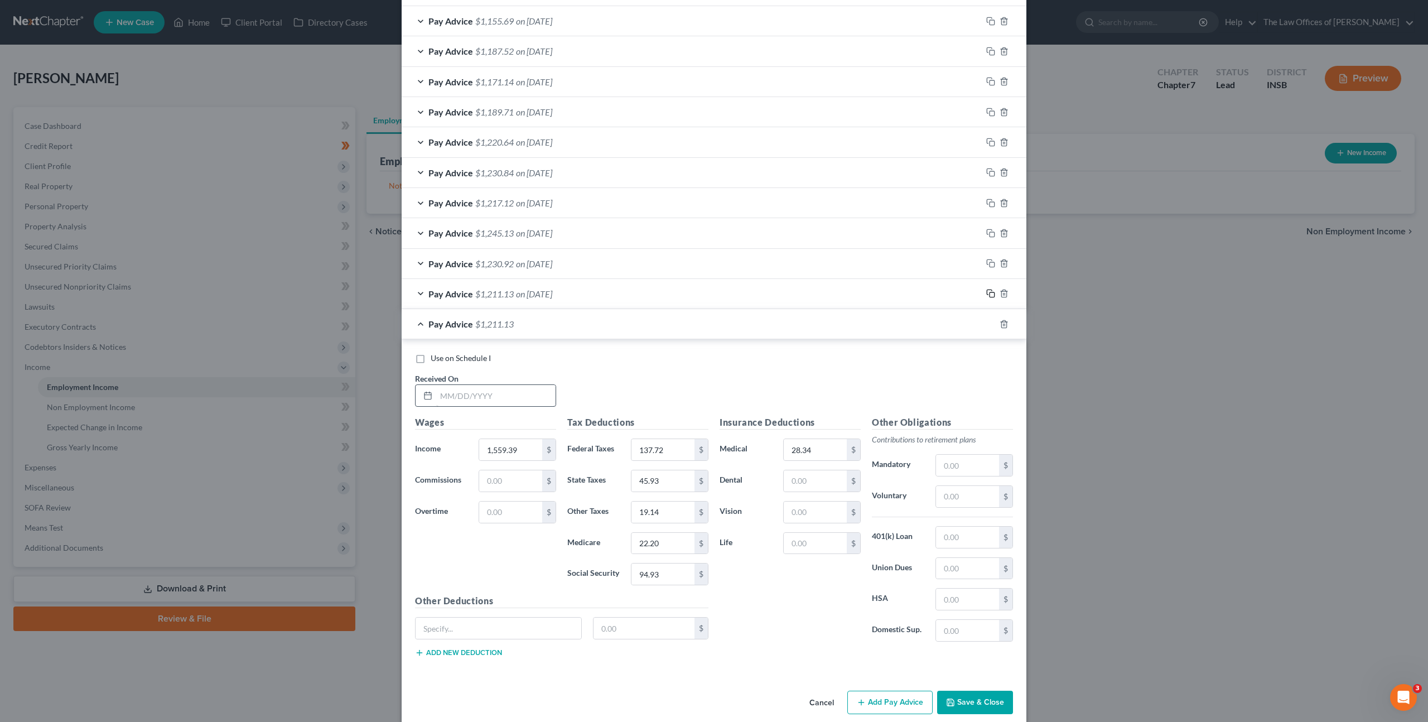
scroll to position [449, 0]
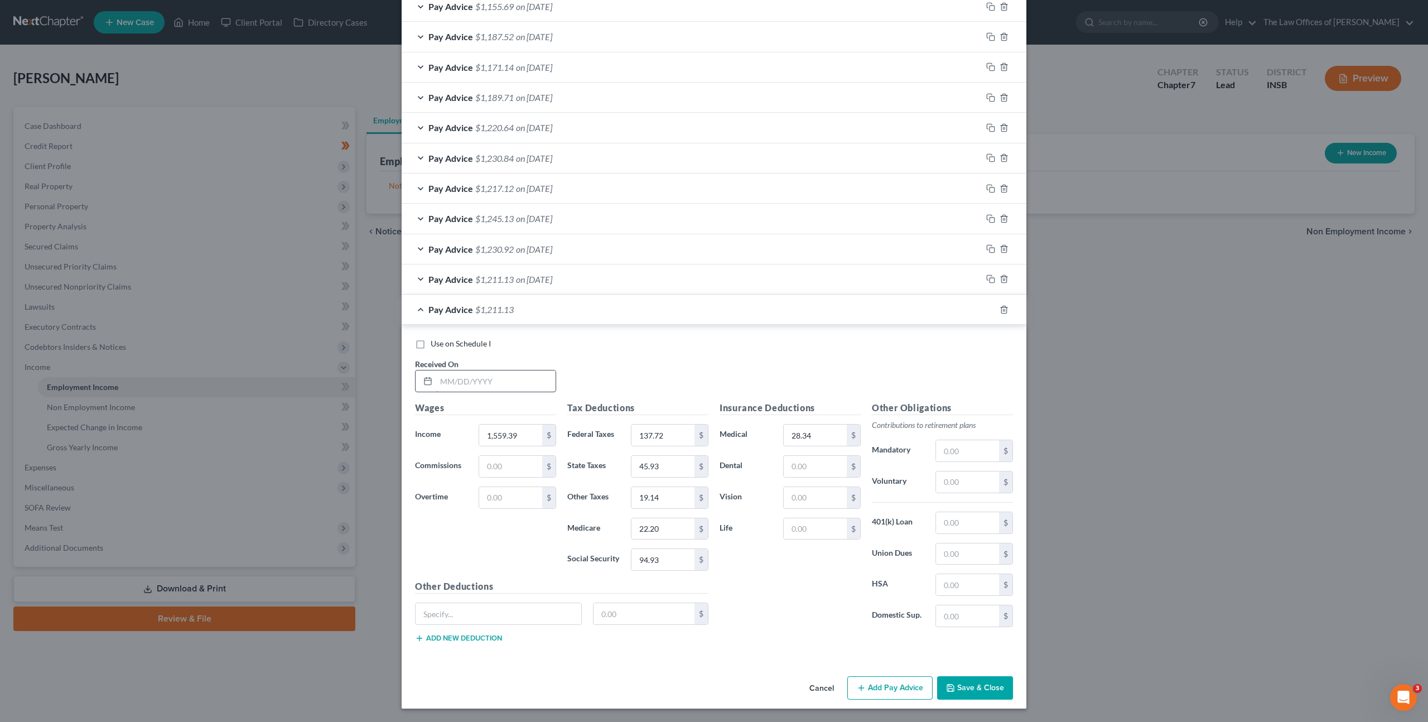
click at [501, 388] on input "text" at bounding box center [495, 380] width 119 height 21
type input "[DATE]"
type input "1,804.25"
type input "162.21"
type input "53.28"
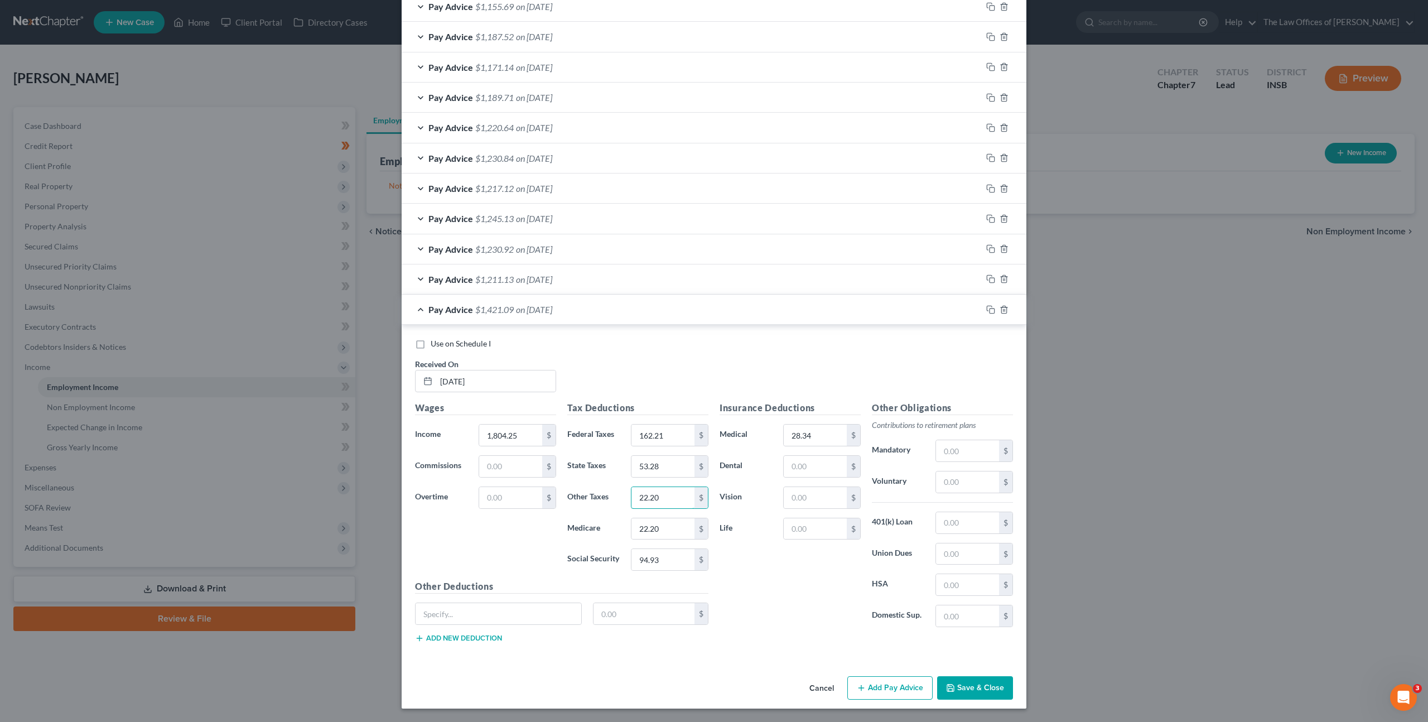
type input "22.20"
type input "25.75"
type input "110.11"
click at [952, 681] on button "Save & Close" at bounding box center [975, 687] width 76 height 23
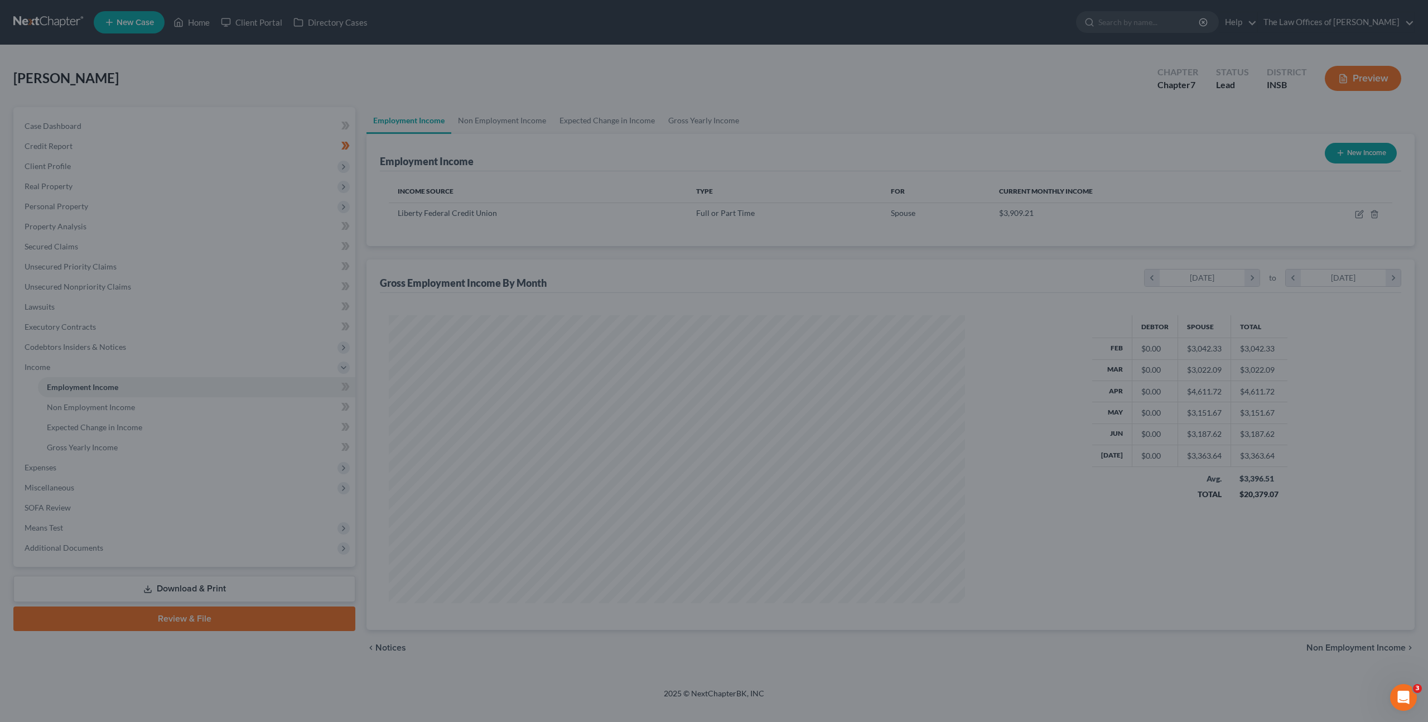
scroll to position [288, 599]
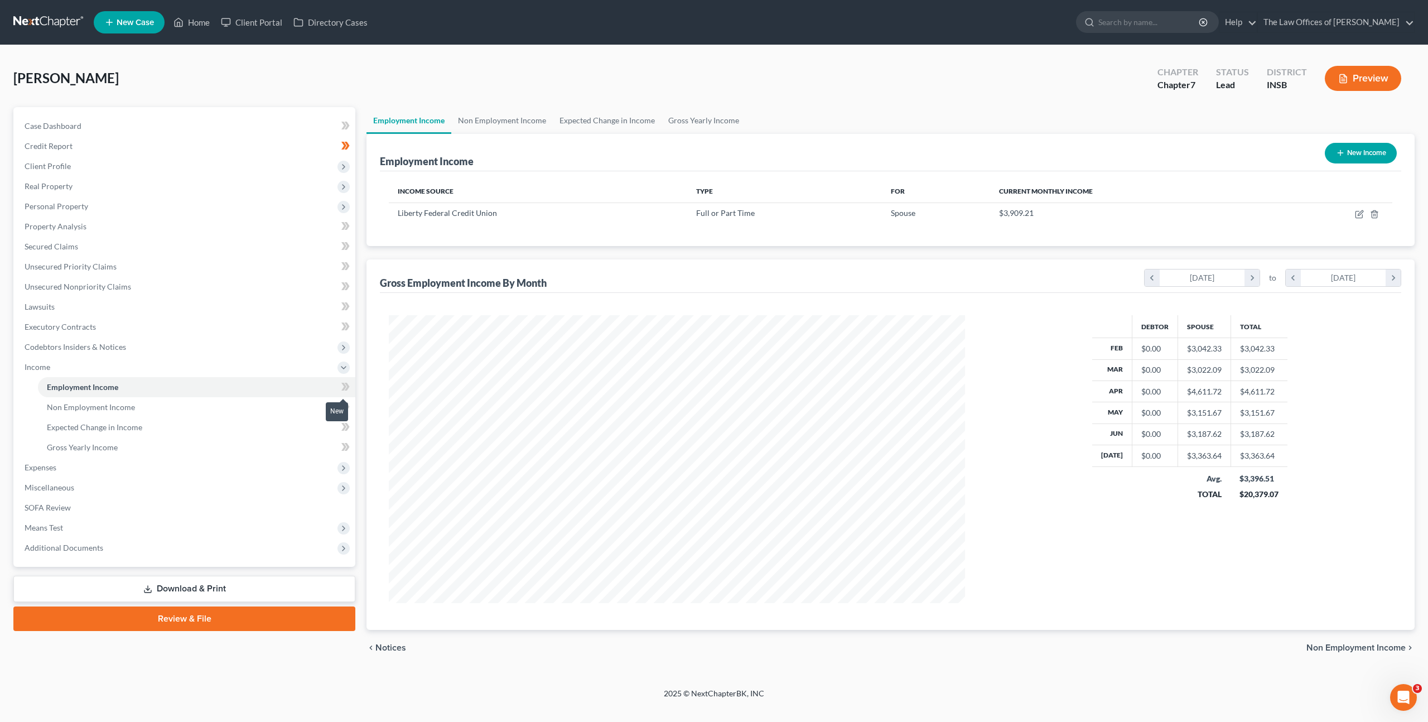
click at [348, 389] on icon at bounding box center [347, 387] width 5 height 8
click at [514, 118] on link "Non Employment Income" at bounding box center [502, 120] width 102 height 27
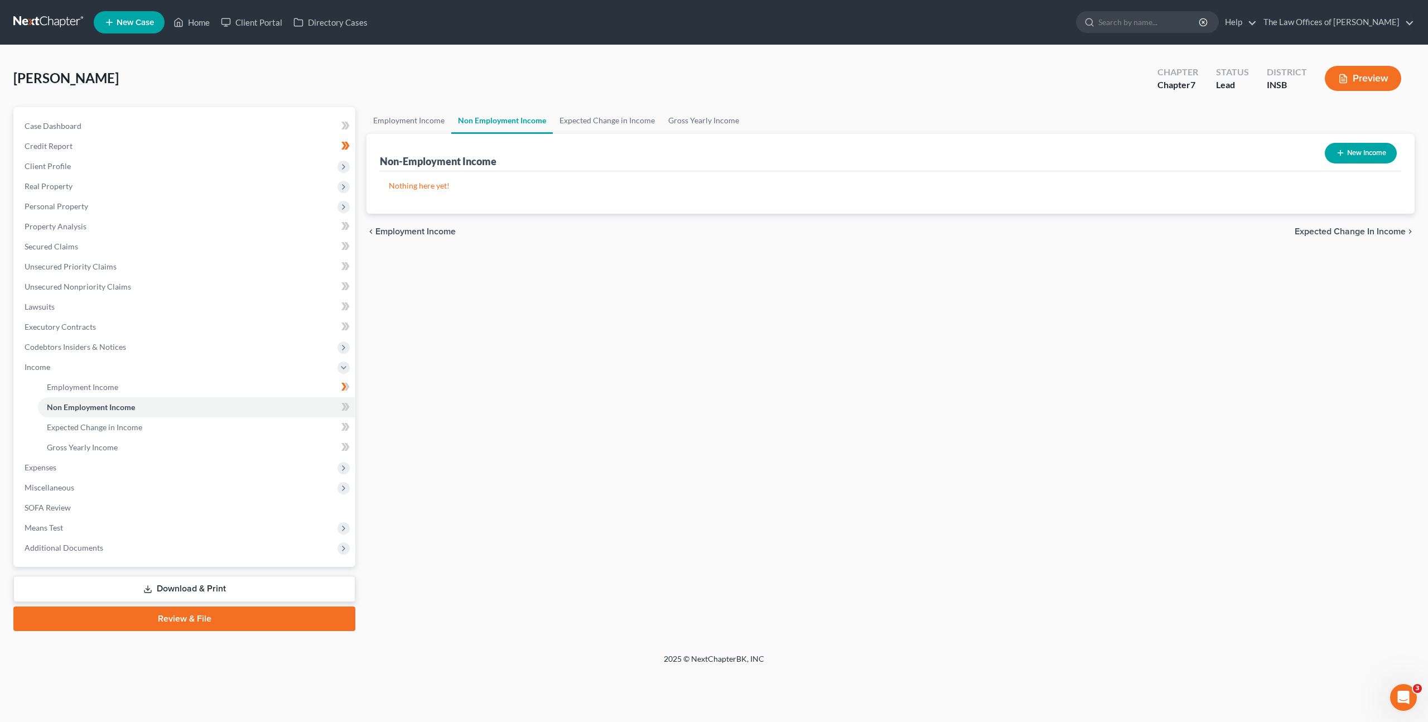
click at [1362, 153] on button "New Income" at bounding box center [1361, 153] width 72 height 21
select select "0"
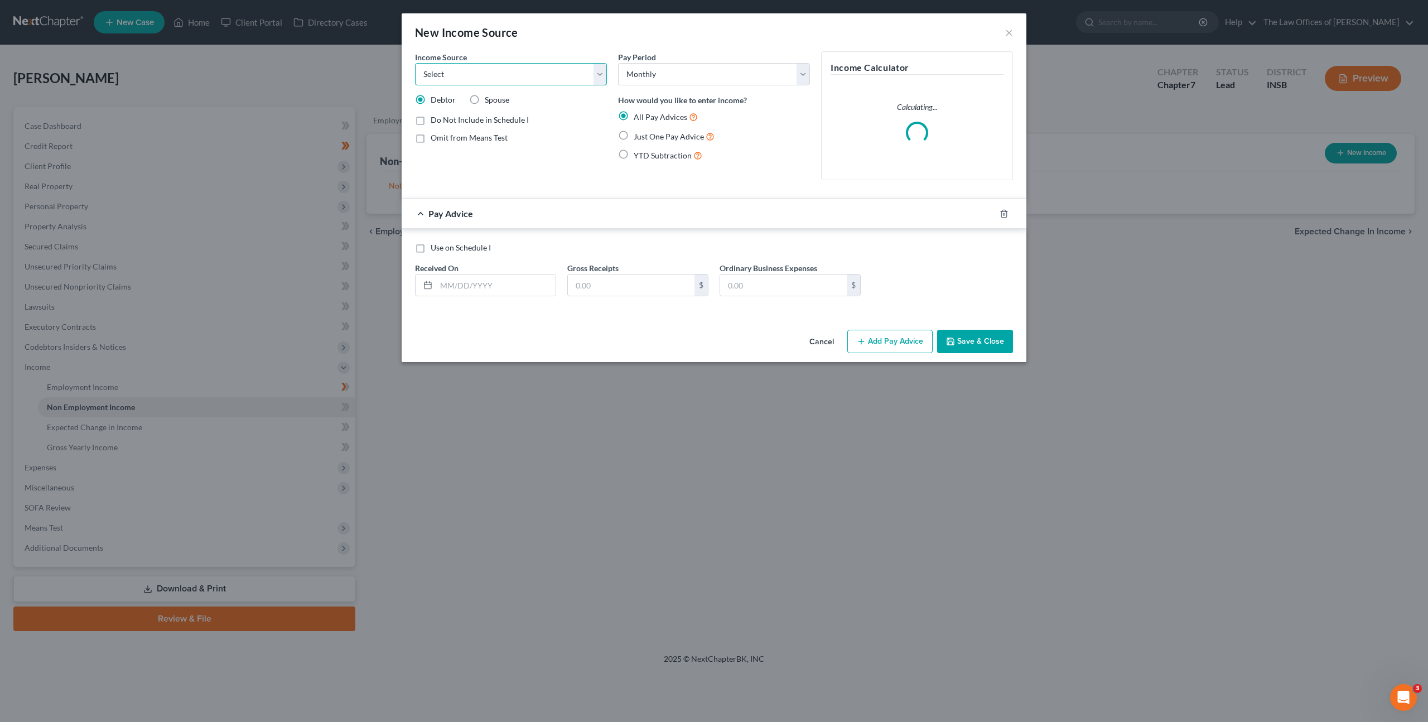
click at [486, 78] on select "Select Unemployment Disability (from employer) Pension Retirement Social Securi…" at bounding box center [511, 74] width 192 height 22
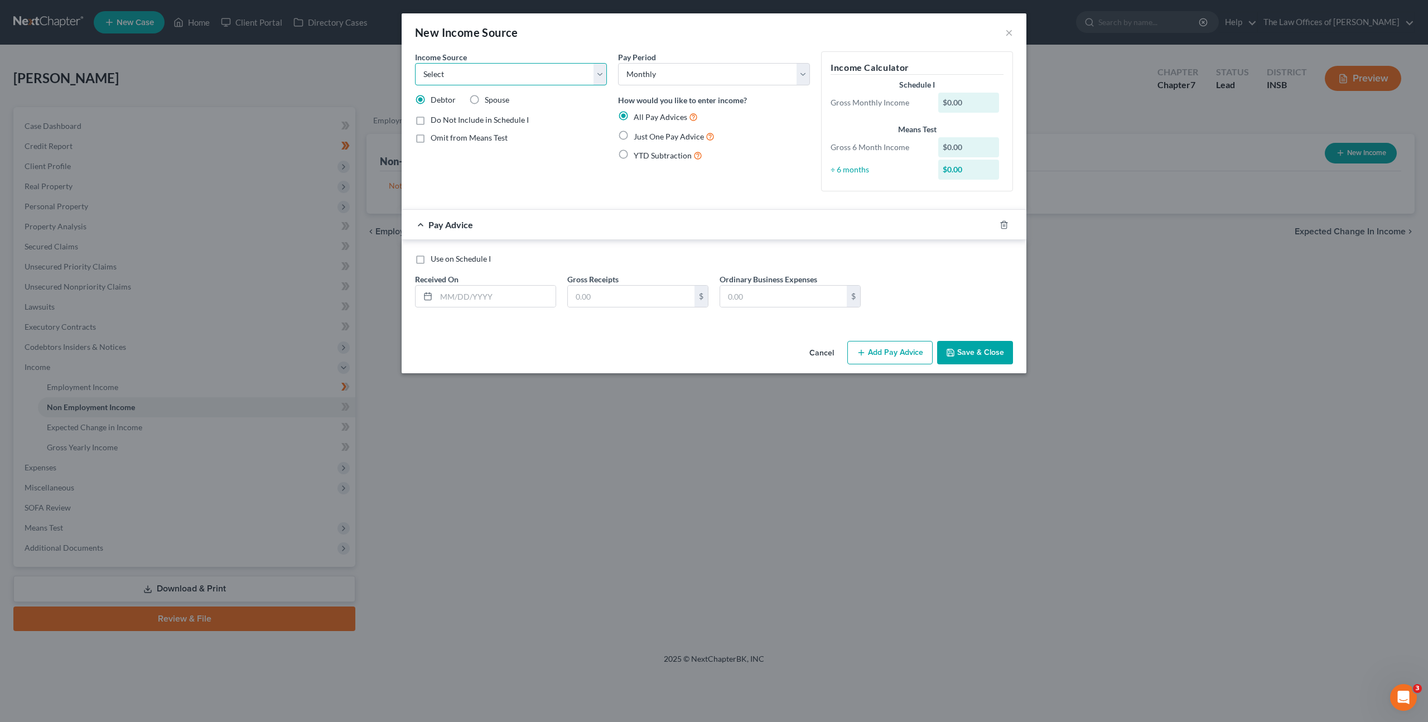
select select "2"
click at [415, 63] on select "Select Unemployment Disability (from employer) Pension Retirement Social Securi…" at bounding box center [511, 74] width 192 height 22
click at [634, 134] on label "Just One Pay Advice" at bounding box center [674, 136] width 81 height 13
click at [638, 134] on input "Just One Pay Advice" at bounding box center [641, 133] width 7 height 7
radio input "true"
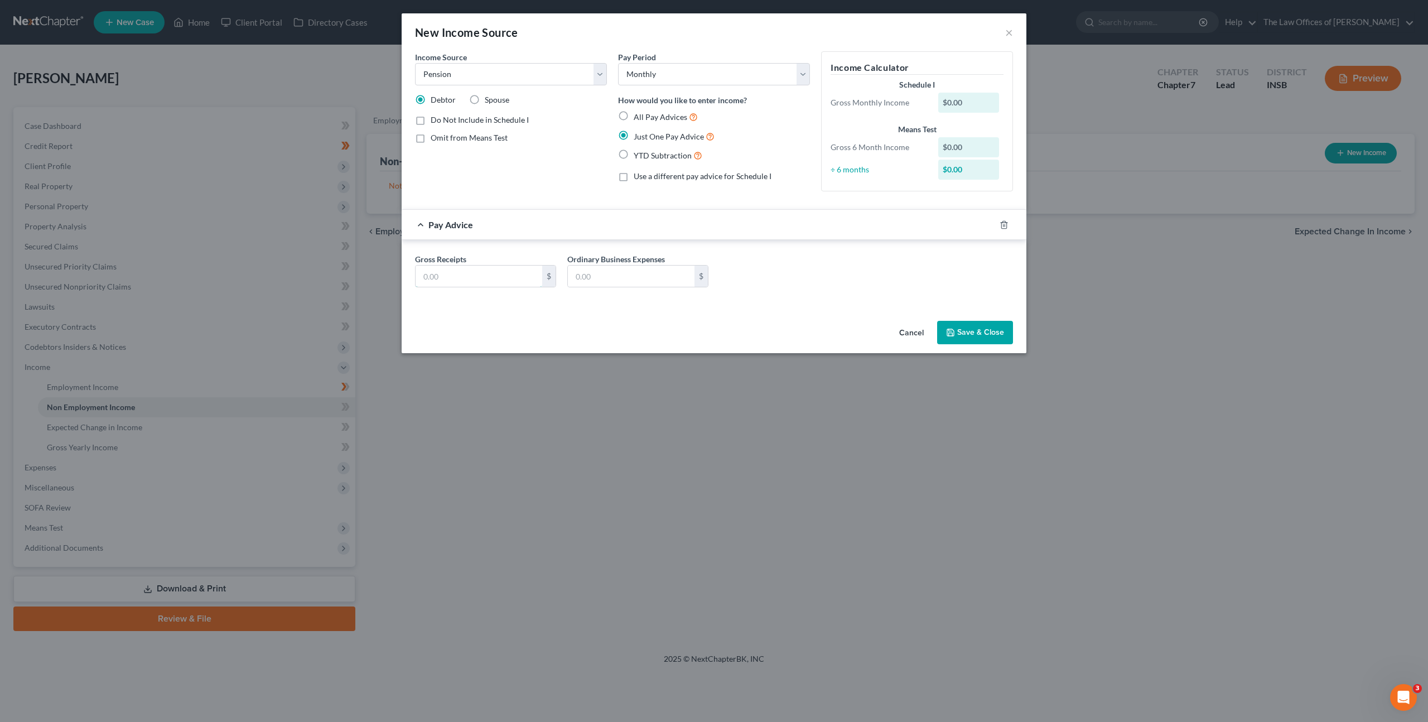
drag, startPoint x: 456, startPoint y: 282, endPoint x: 475, endPoint y: 256, distance: 31.6
click at [456, 282] on input "text" at bounding box center [479, 276] width 127 height 21
type input "1,700"
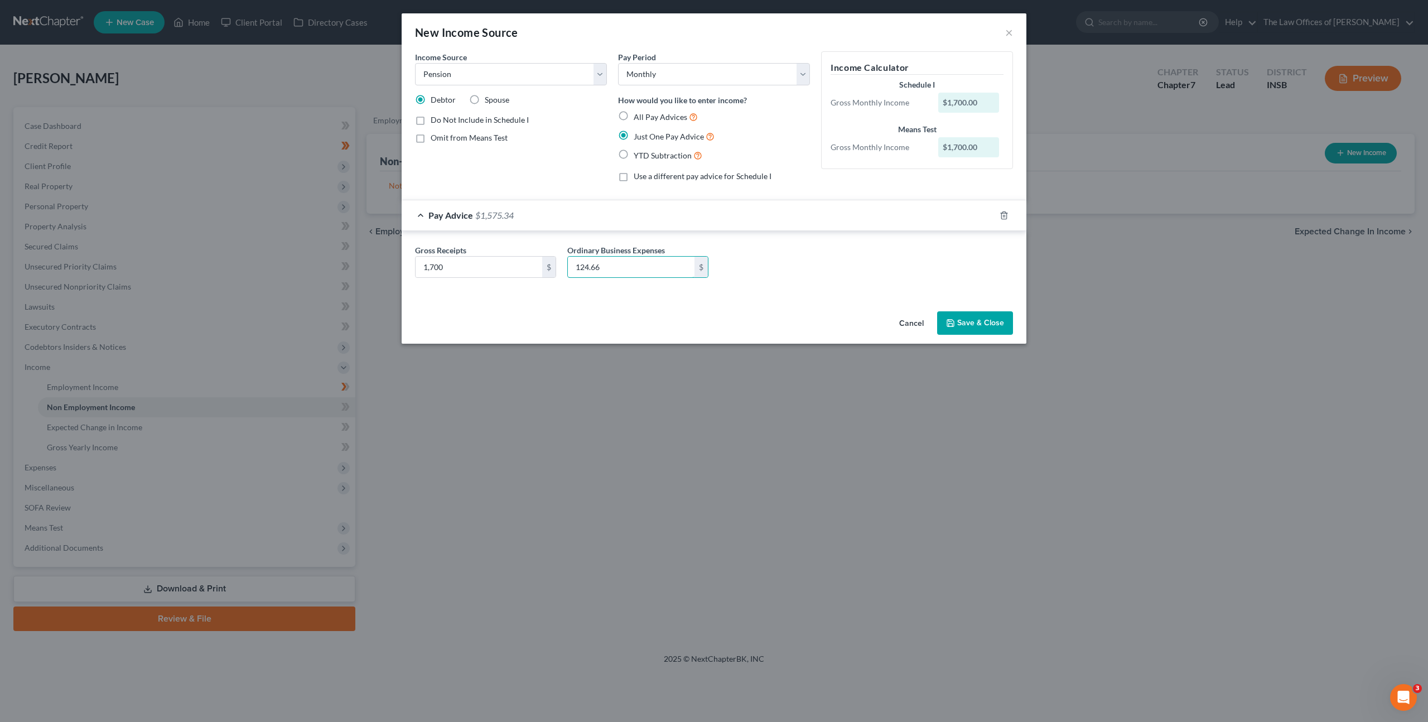
type input "124.66"
click at [536, 164] on div "Income Source * Select Unemployment Disability (from employer) Pension Retireme…" at bounding box center [510, 120] width 203 height 139
click at [948, 325] on icon "button" at bounding box center [950, 323] width 7 height 7
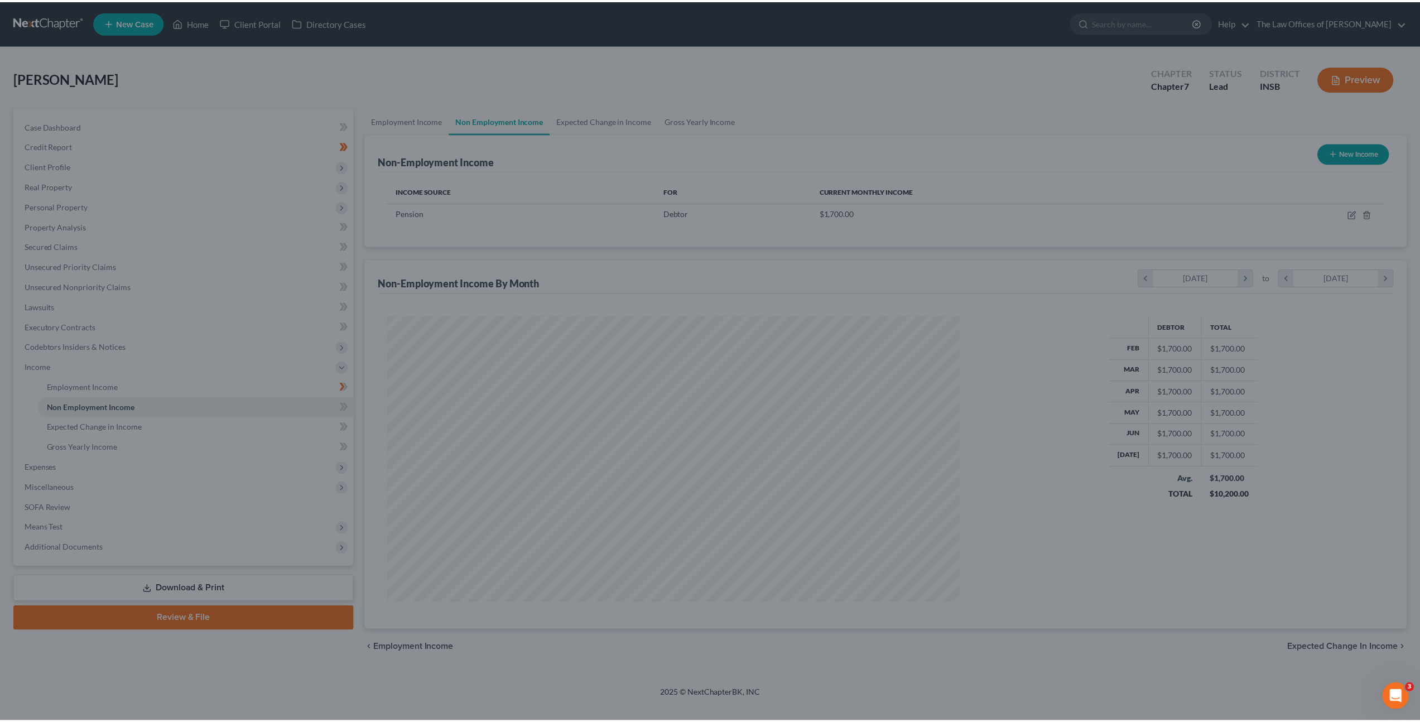
scroll to position [288, 599]
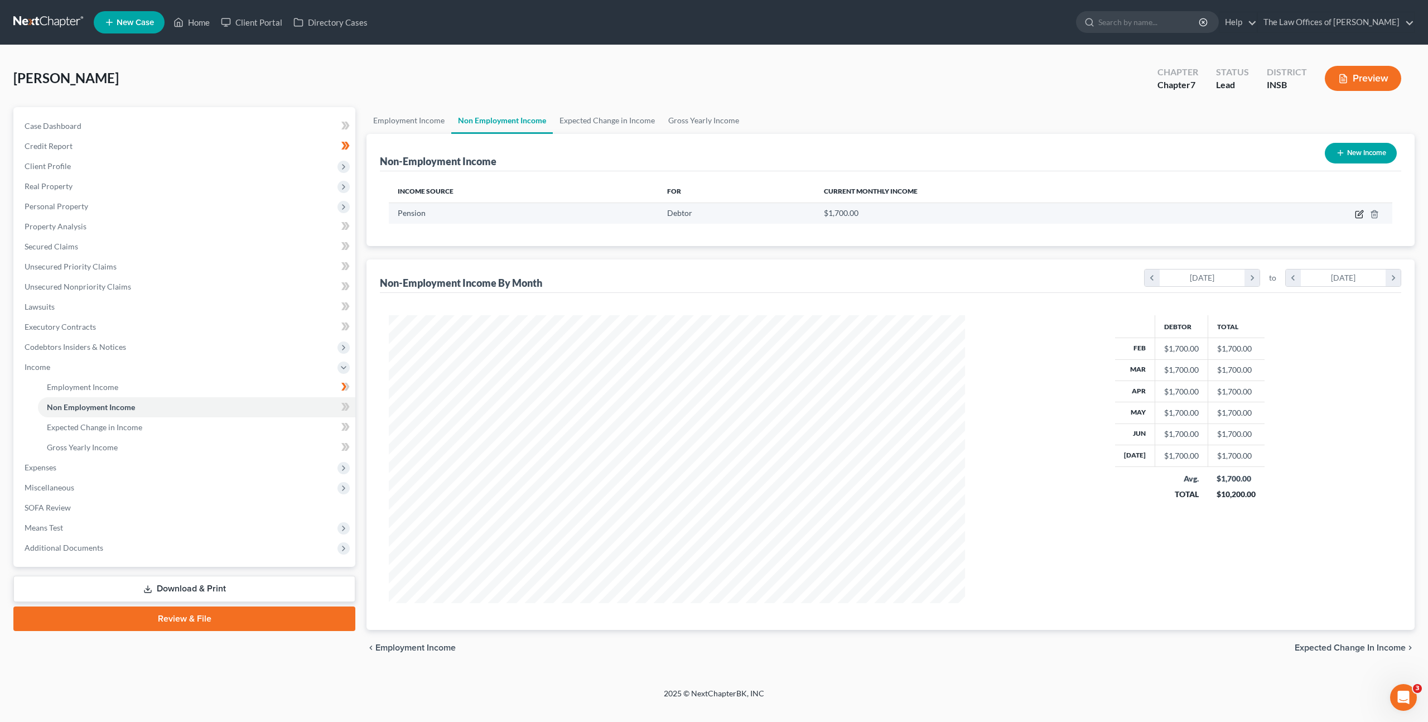
click at [1361, 215] on icon "button" at bounding box center [1359, 214] width 9 height 9
select select "2"
select select "0"
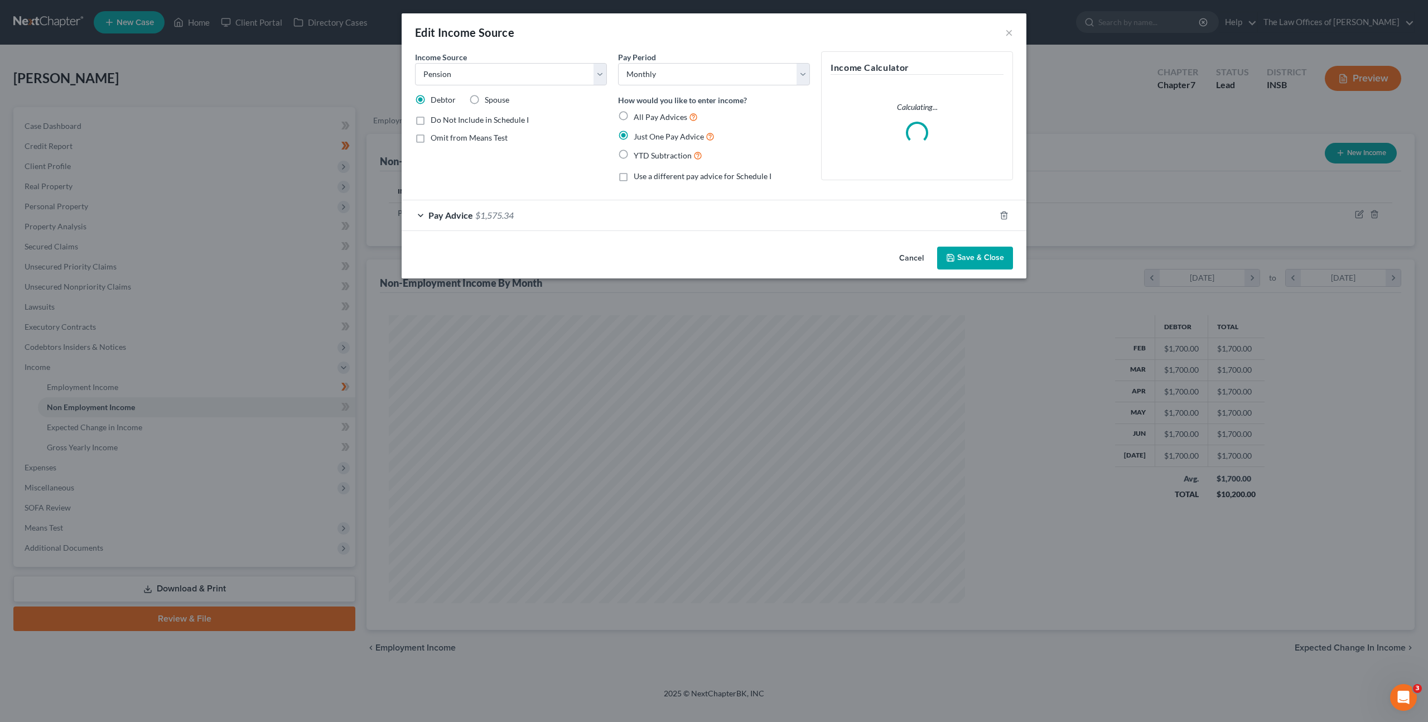
click at [980, 259] on button "Save & Close" at bounding box center [975, 258] width 76 height 23
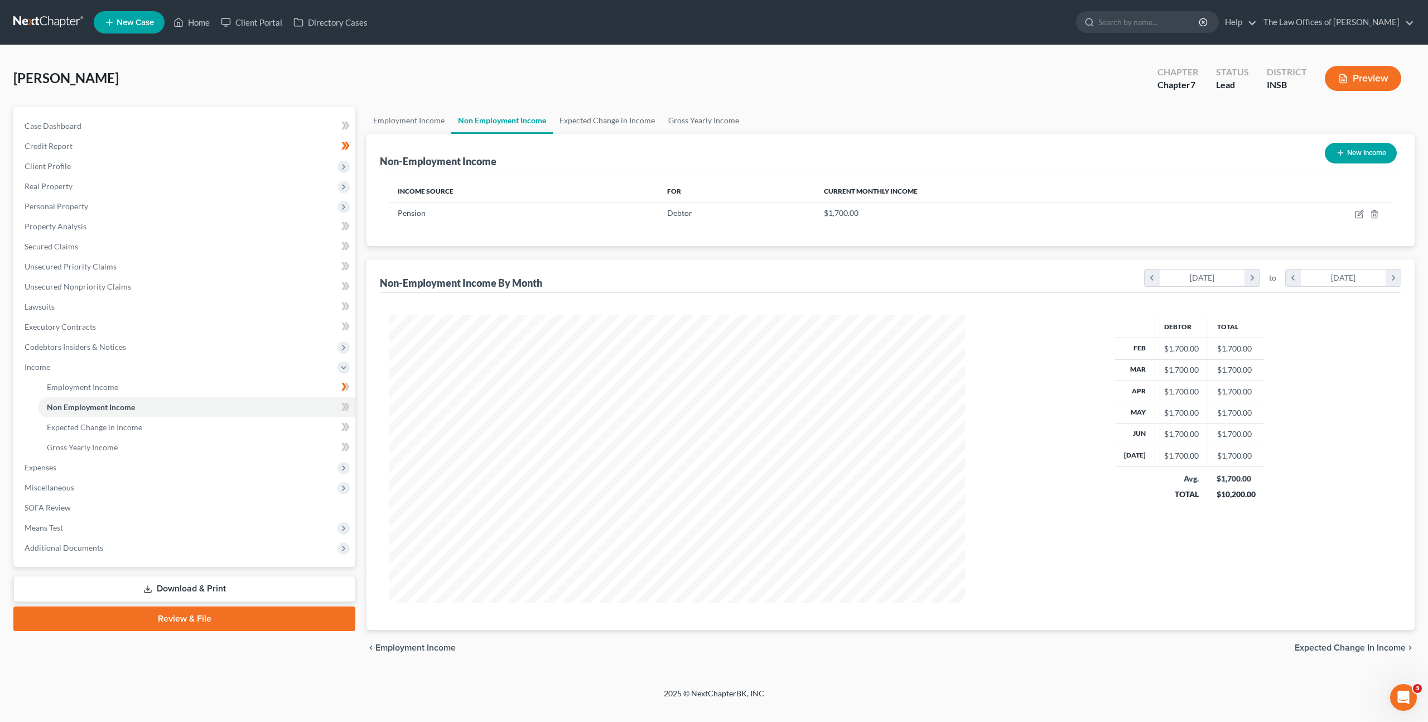
click at [1354, 153] on button "New Income" at bounding box center [1361, 153] width 72 height 21
select select "0"
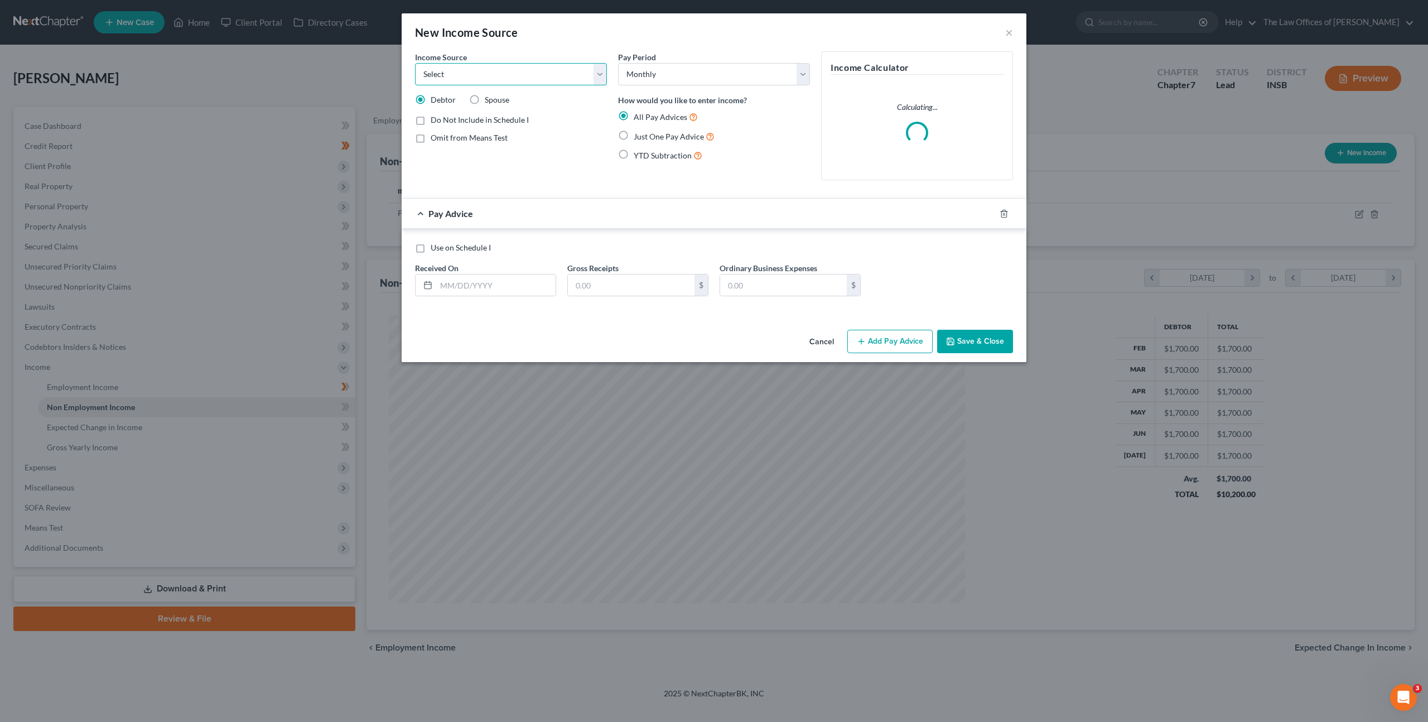
click at [558, 77] on select "Select Unemployment Disability (from employer) Pension Retirement Social Securi…" at bounding box center [511, 74] width 192 height 22
select select "4"
click at [415, 63] on select "Select Unemployment Disability (from employer) Pension Retirement Social Securi…" at bounding box center [511, 74] width 192 height 22
click at [666, 70] on select "Select Monthly Twice Monthly Every Other Week Weekly" at bounding box center [714, 74] width 192 height 22
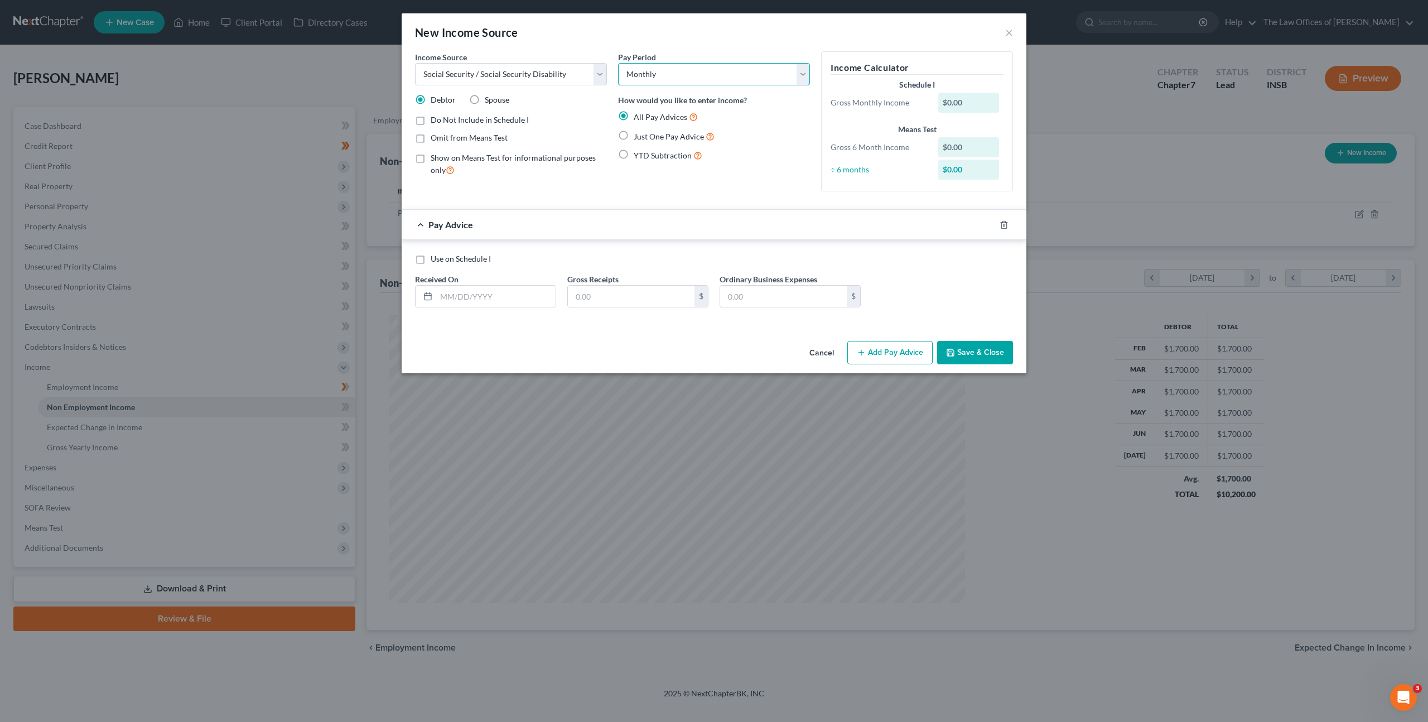
click at [618, 63] on select "Select Monthly Twice Monthly Every Other Week Weekly" at bounding box center [714, 74] width 192 height 22
click at [634, 132] on label "Just One Pay Advice" at bounding box center [674, 136] width 81 height 13
click at [638, 132] on input "Just One Pay Advice" at bounding box center [641, 133] width 7 height 7
radio input "true"
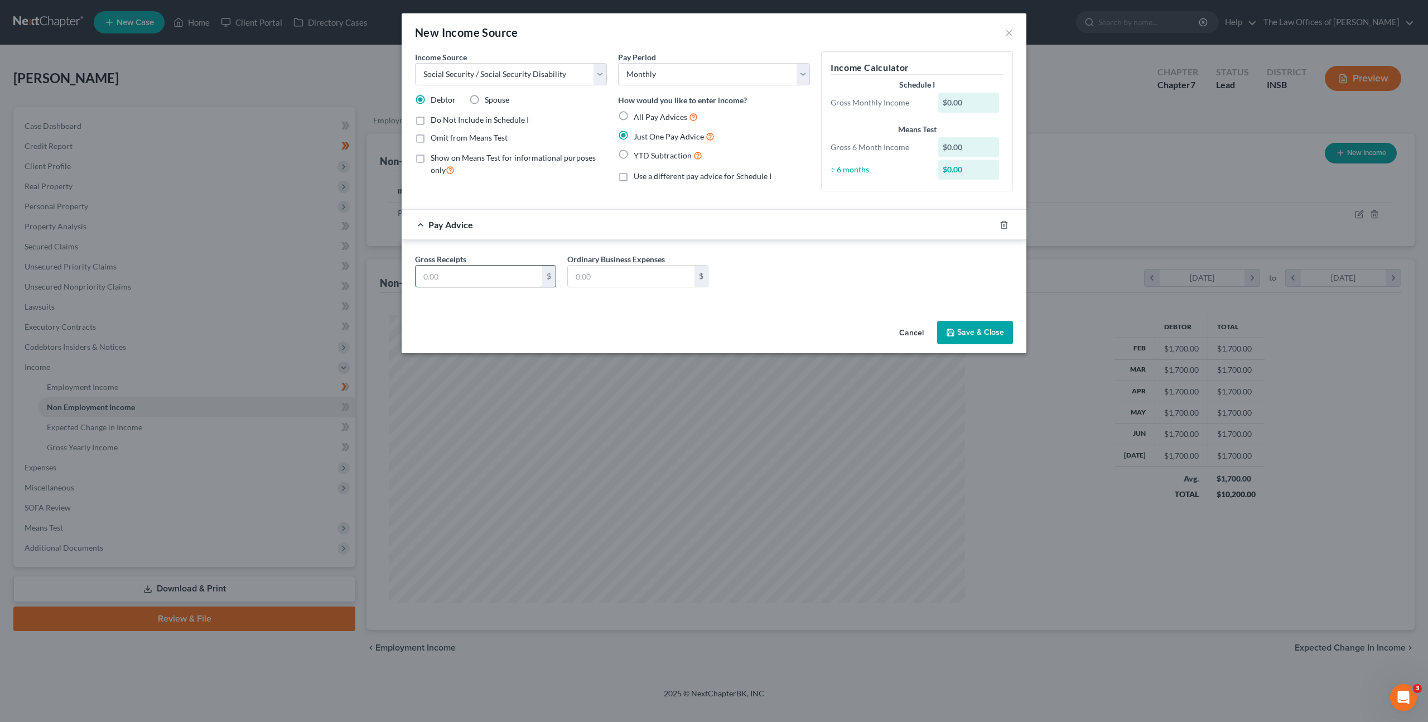
click at [494, 276] on input "text" at bounding box center [479, 276] width 127 height 21
type input "2,381"
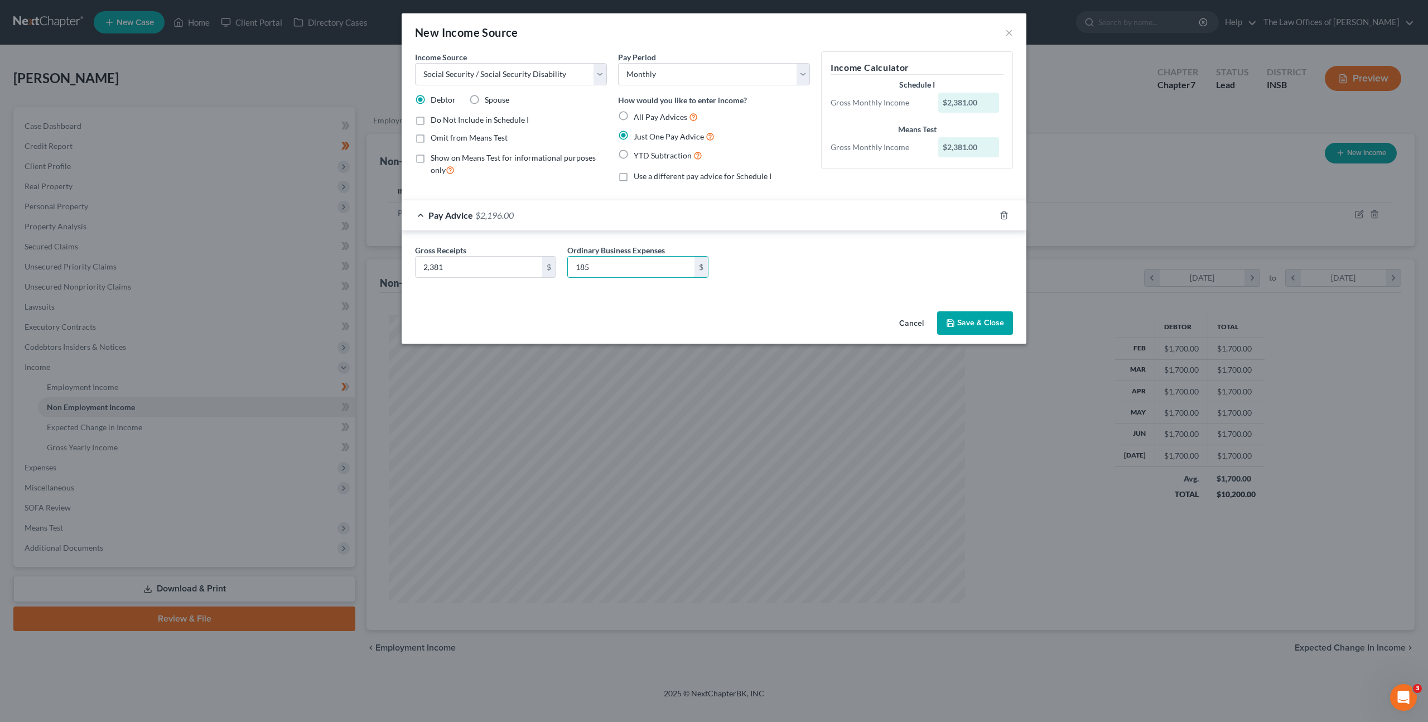
type input "185"
click at [978, 313] on button "Save & Close" at bounding box center [975, 322] width 76 height 23
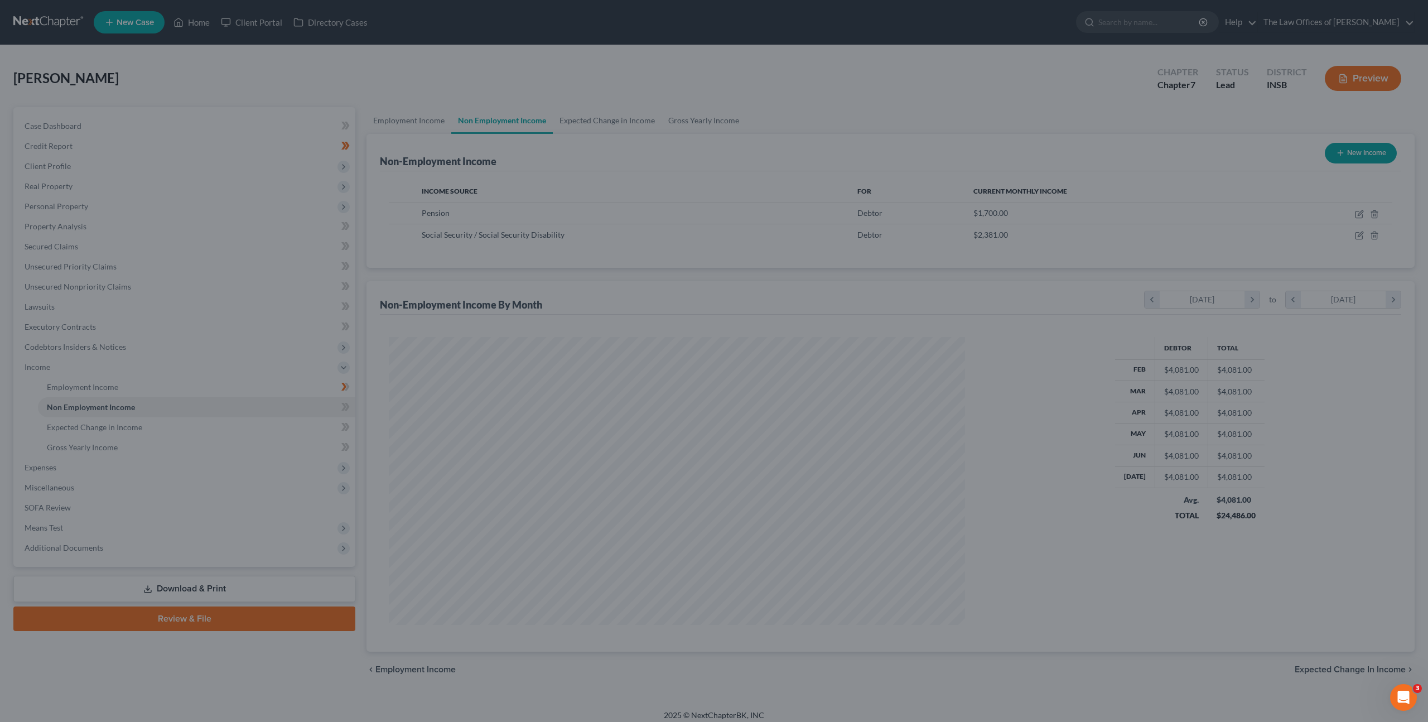
scroll to position [557559, 557251]
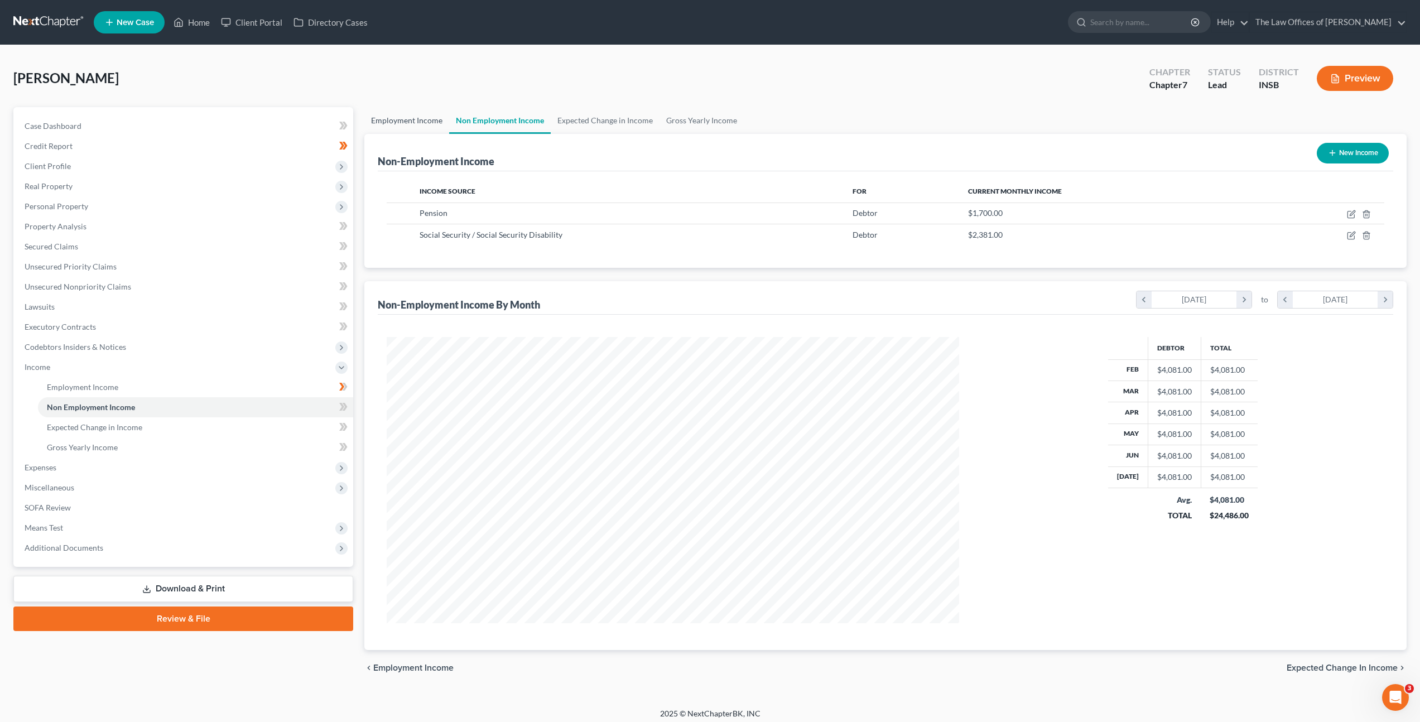
click at [413, 117] on link "Employment Income" at bounding box center [406, 120] width 85 height 27
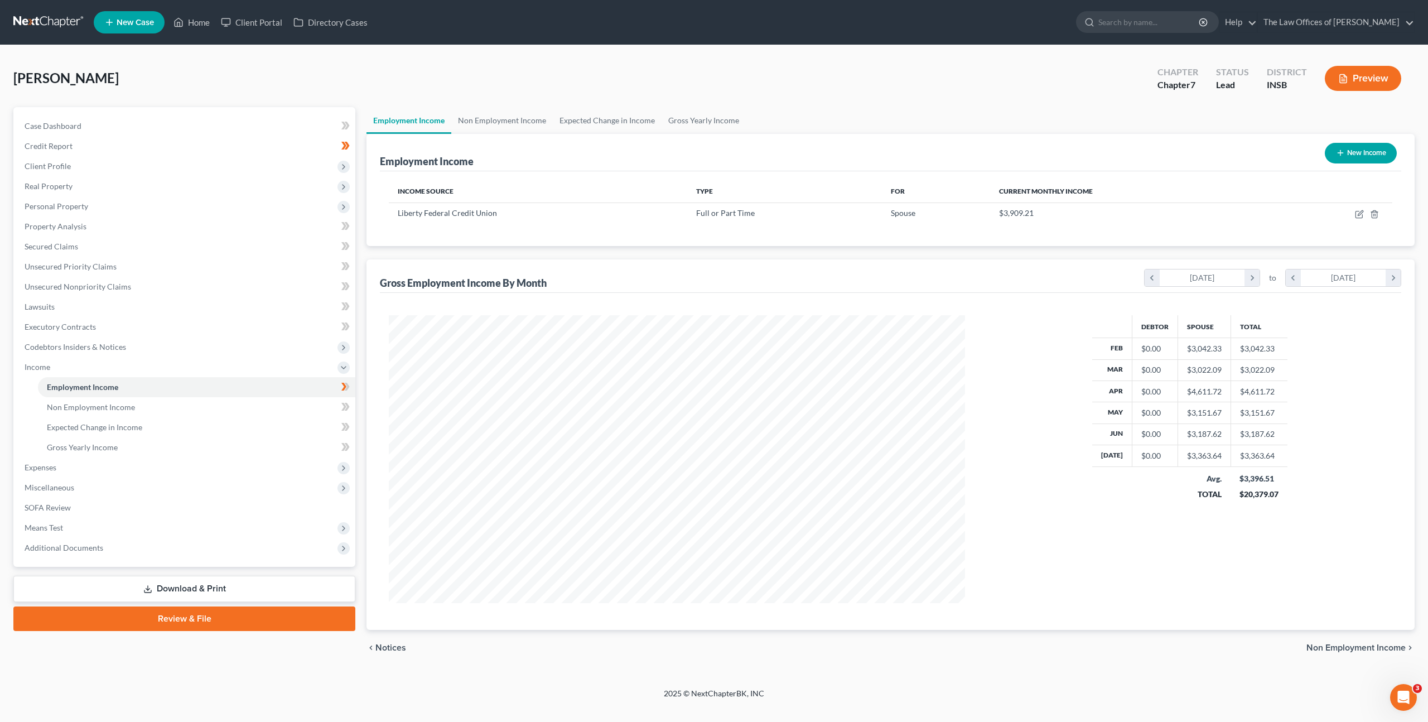
scroll to position [288, 599]
click at [1359, 213] on icon "button" at bounding box center [1360, 212] width 5 height 5
select select "0"
select select "15"
select select "2"
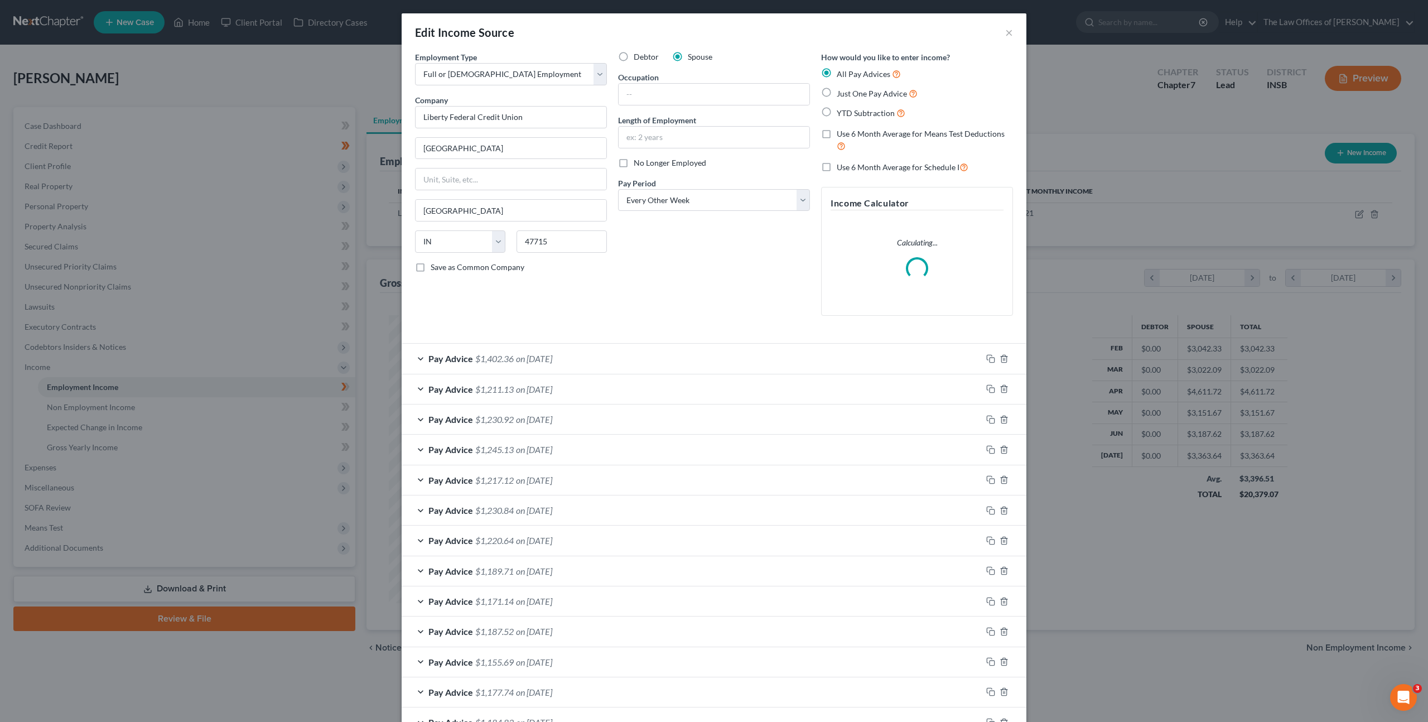
click at [837, 166] on label "Use 6 Month Average for Schedule I" at bounding box center [903, 167] width 132 height 13
click at [841, 166] on input "Use 6 Month Average for Schedule I" at bounding box center [844, 164] width 7 height 7
checkbox input "true"
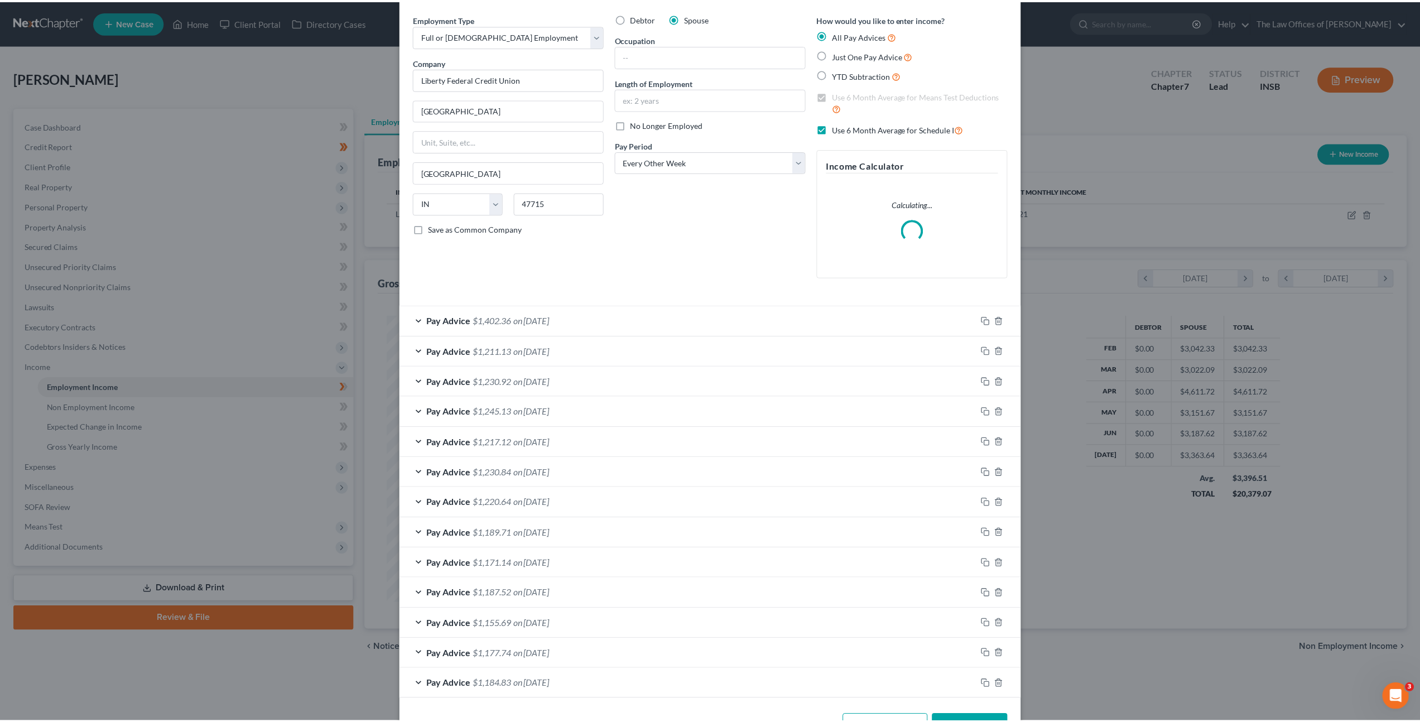
scroll to position [77, 0]
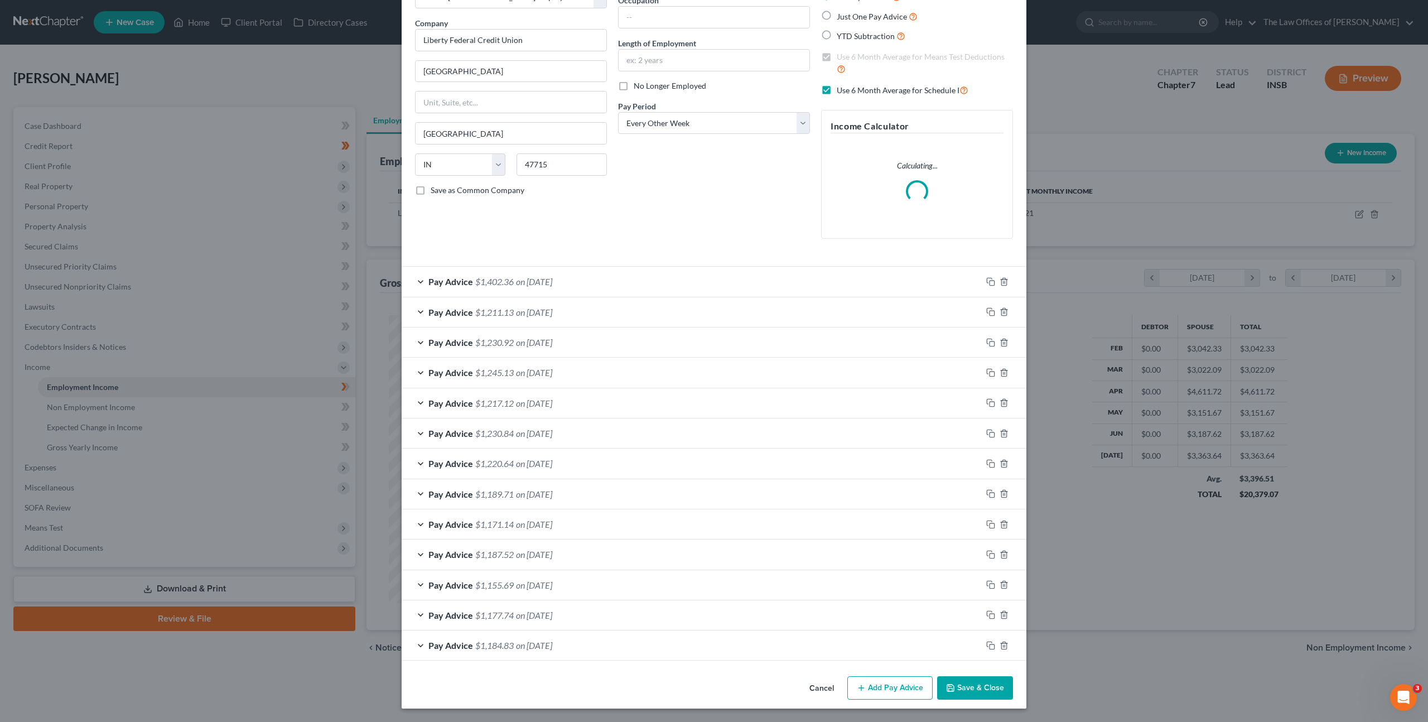
click at [967, 696] on button "Save & Close" at bounding box center [975, 687] width 76 height 23
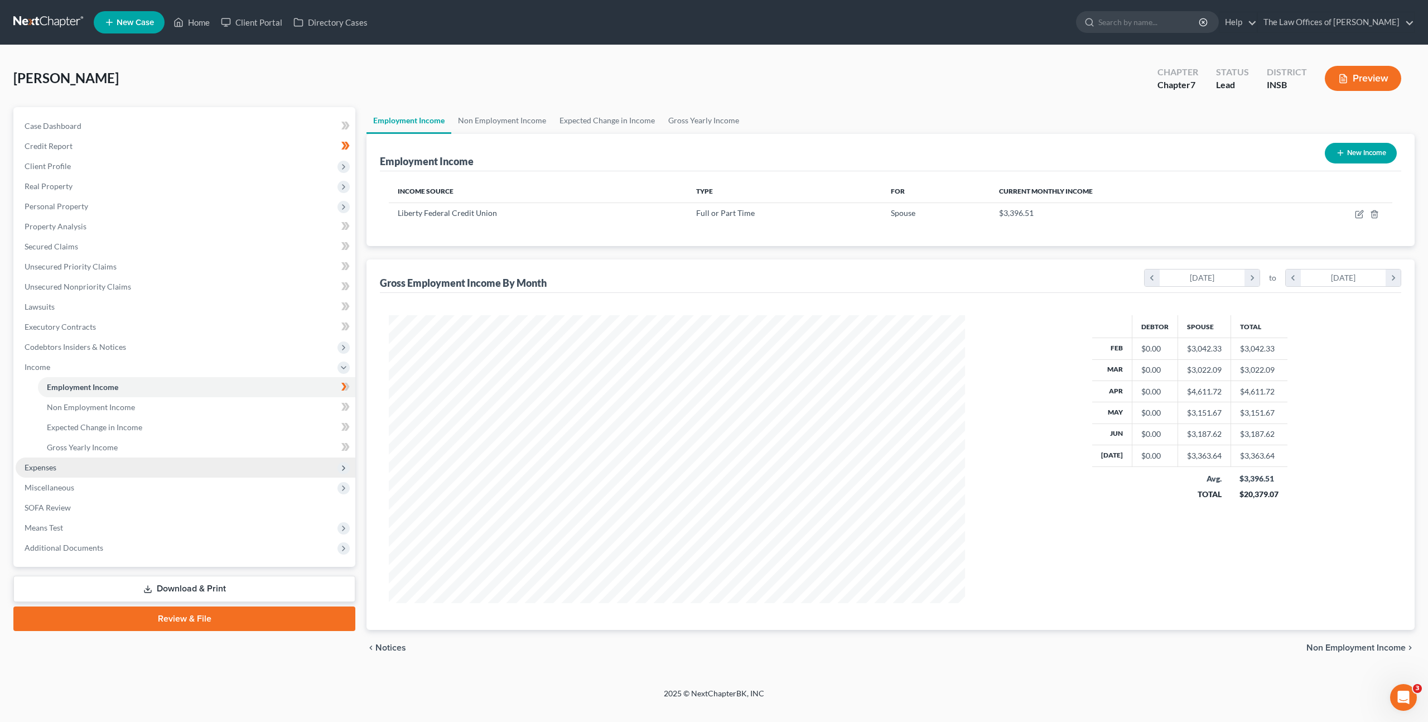
click at [201, 457] on span "Expenses" at bounding box center [186, 467] width 340 height 20
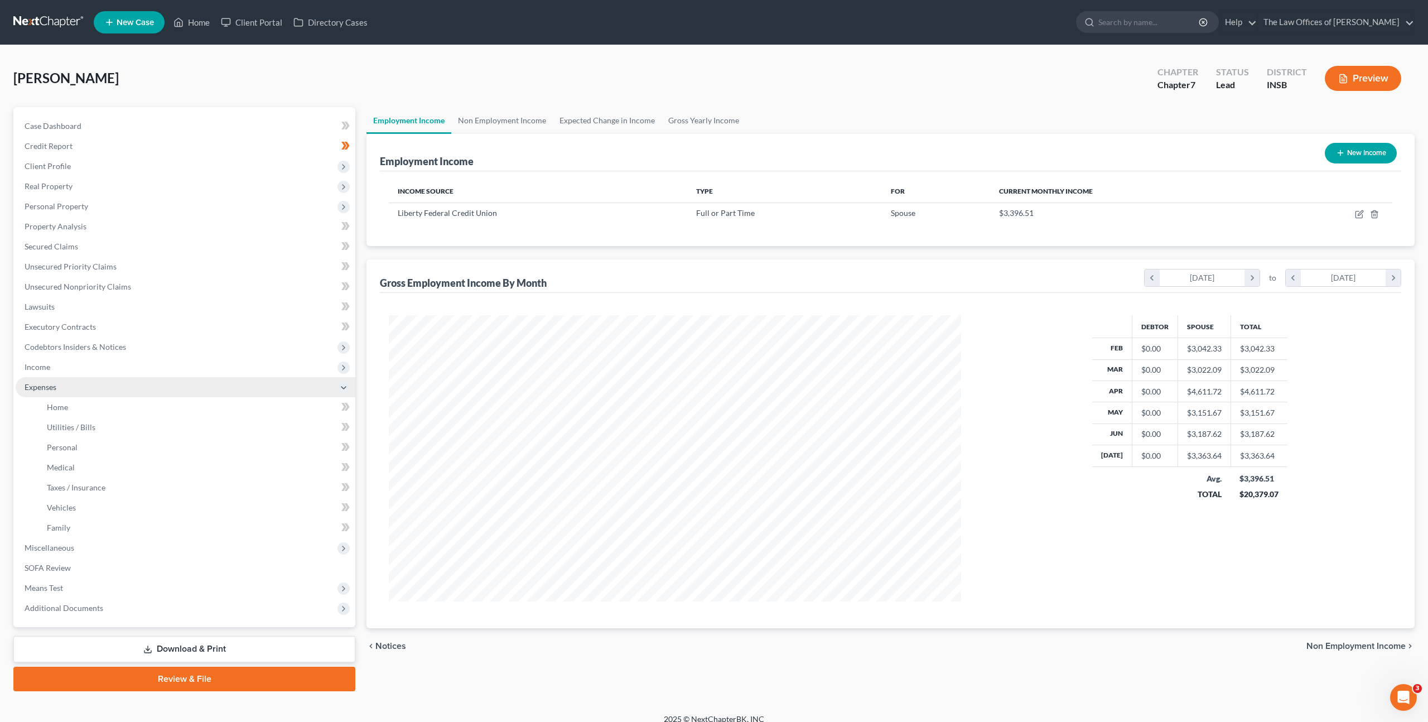
scroll to position [557559, 557251]
click at [168, 409] on link "Home" at bounding box center [195, 407] width 315 height 20
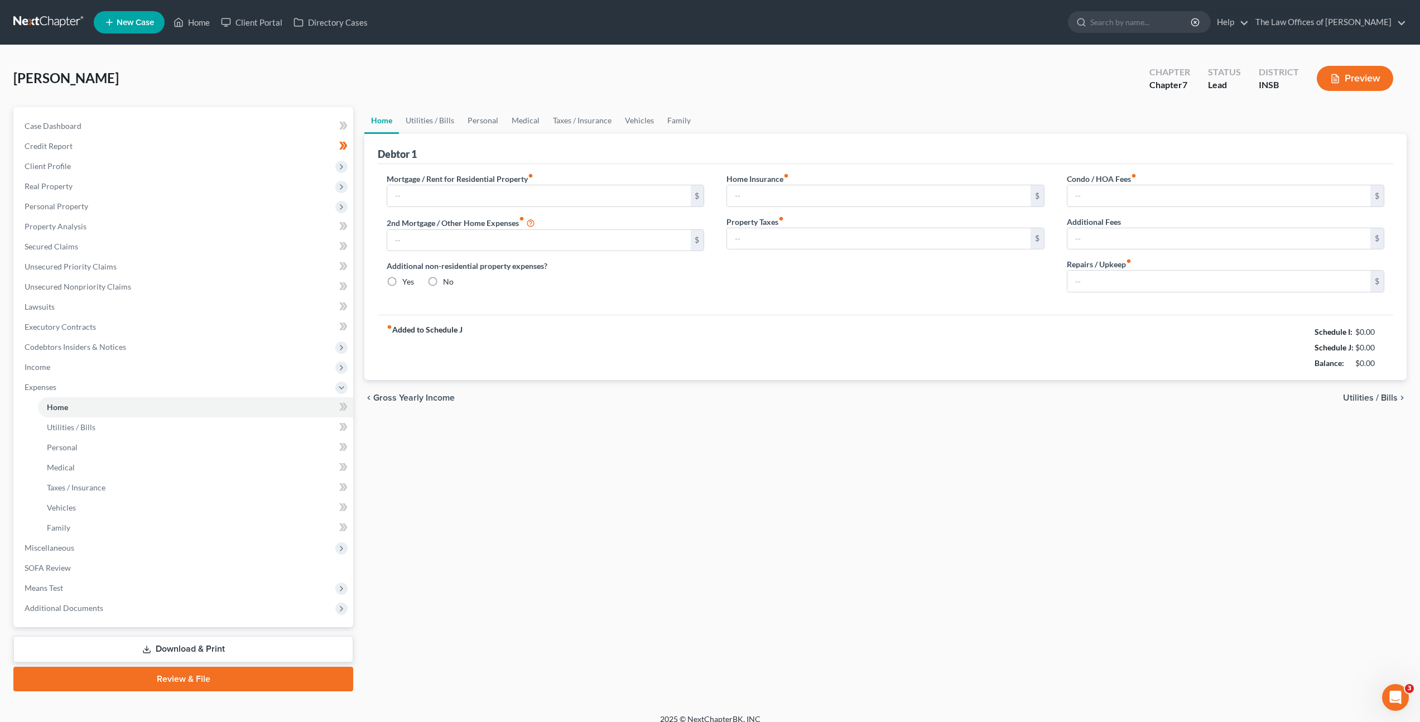
type input "0.00"
radio input "true"
type input "0.00"
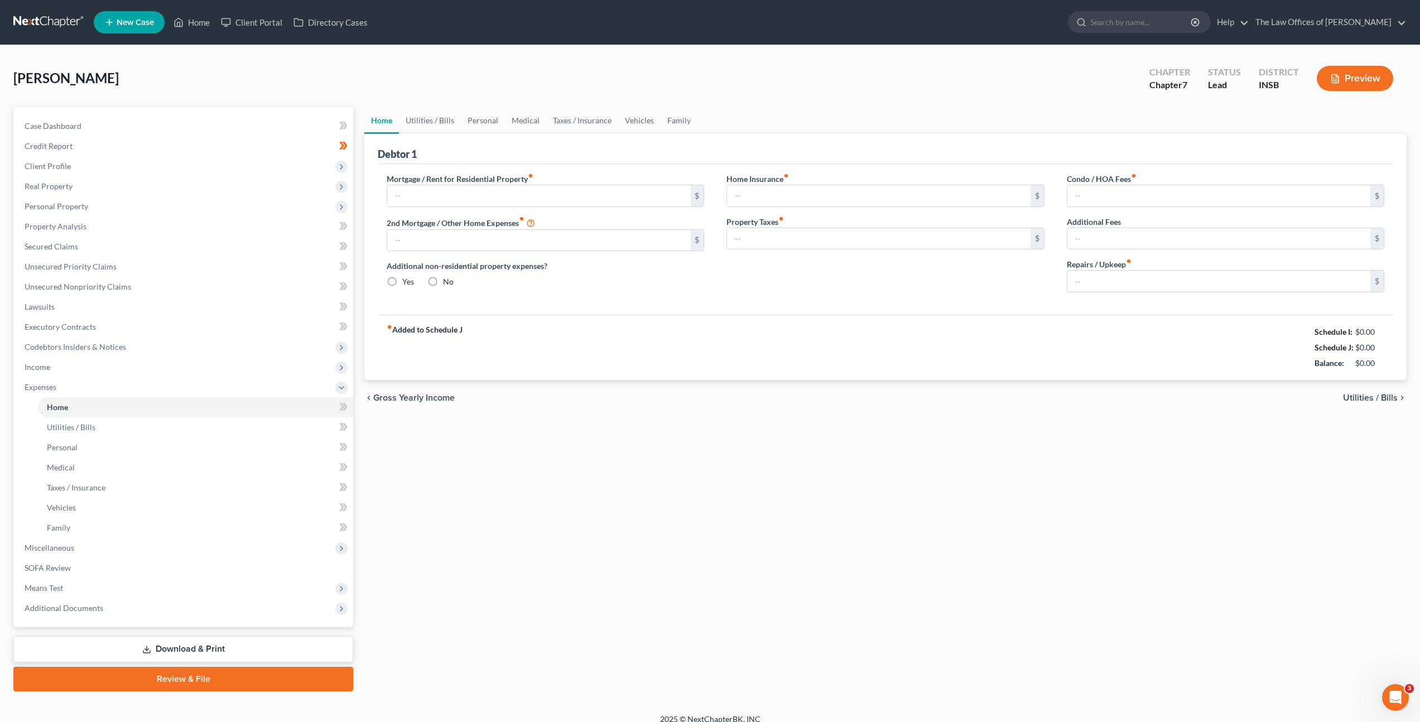
type input "0.00"
click at [143, 604] on span "Additional Documents" at bounding box center [184, 608] width 337 height 20
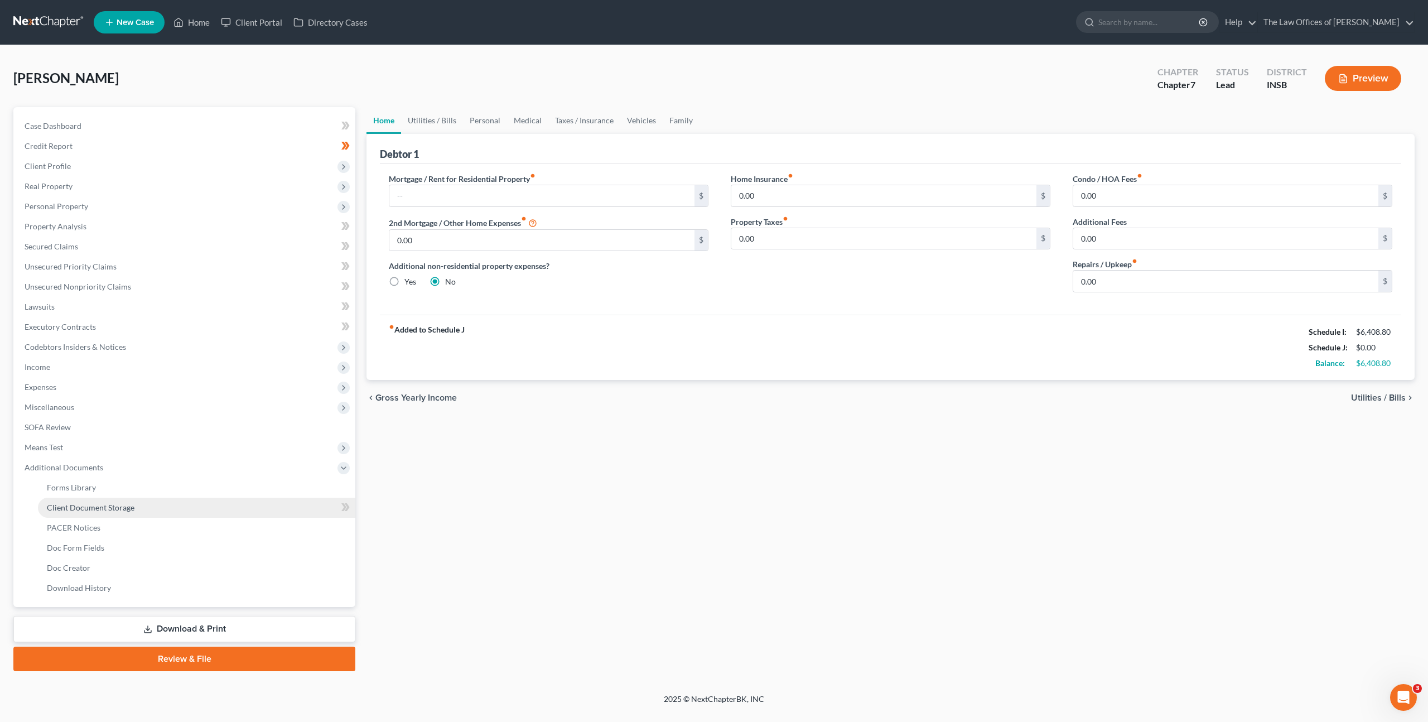
click at [144, 509] on link "Client Document Storage" at bounding box center [196, 508] width 317 height 20
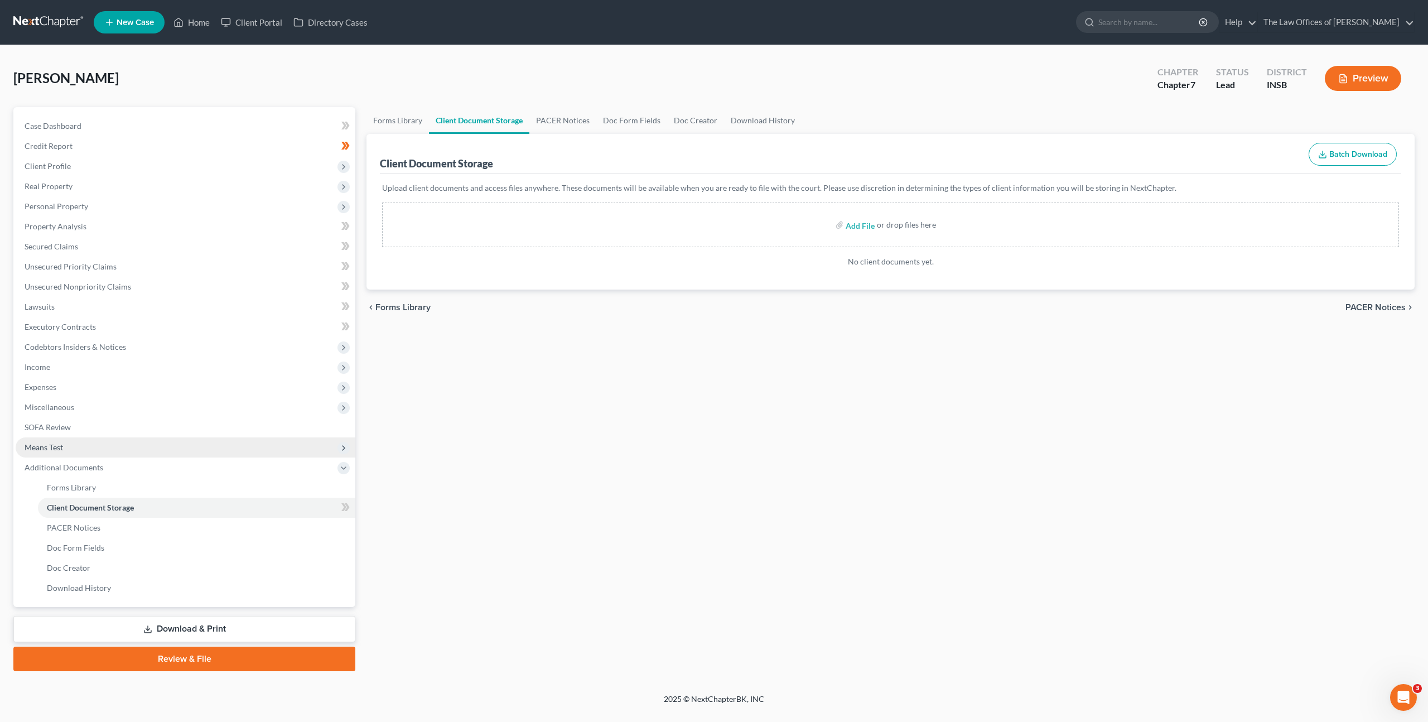
click at [107, 454] on span "Means Test" at bounding box center [186, 447] width 340 height 20
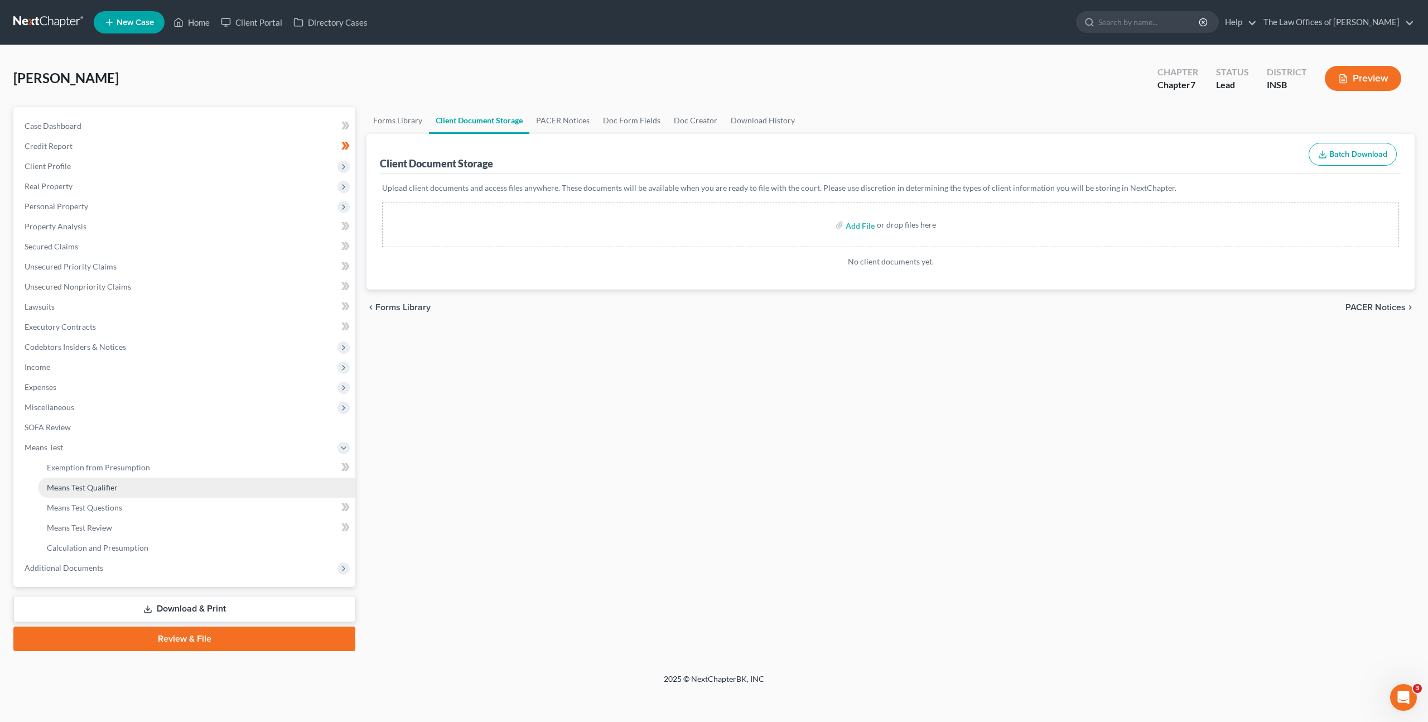
click at [104, 486] on span "Means Test Qualifier" at bounding box center [82, 487] width 71 height 9
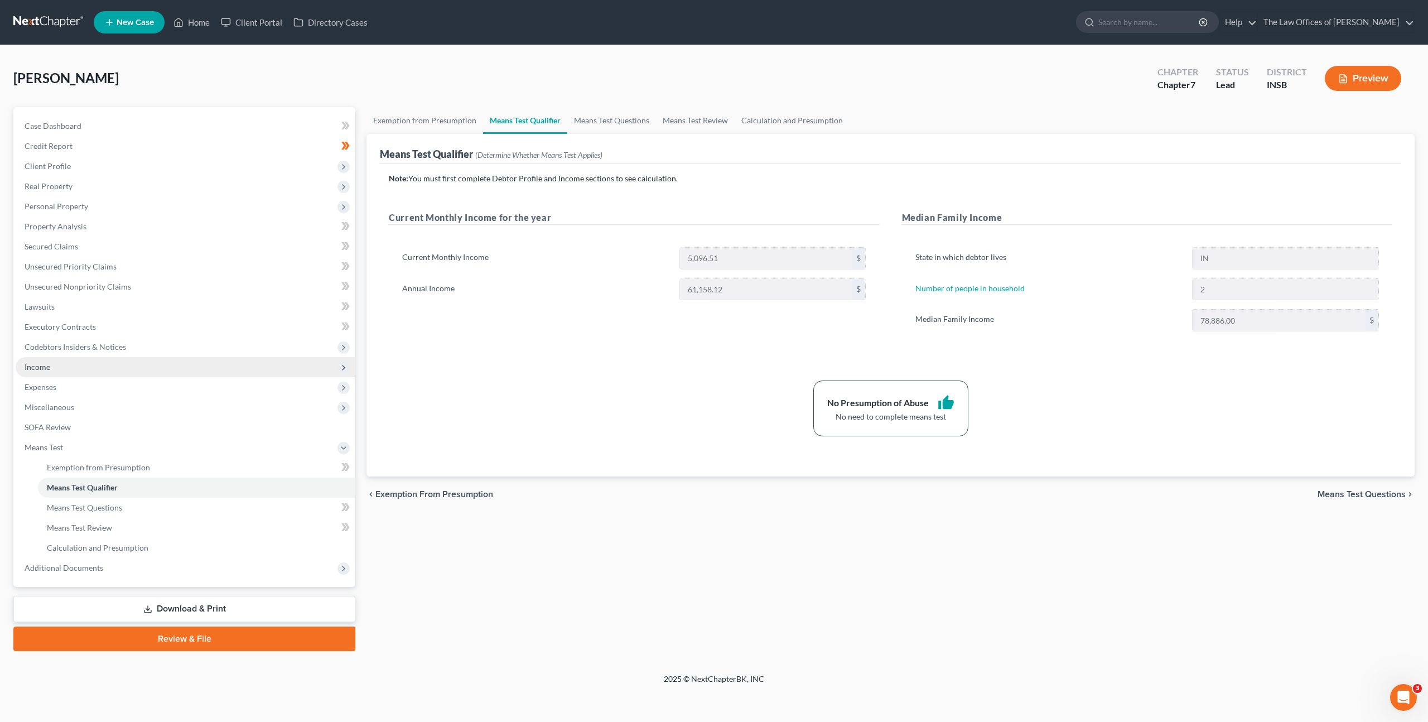
click at [281, 372] on span "Income" at bounding box center [186, 367] width 340 height 20
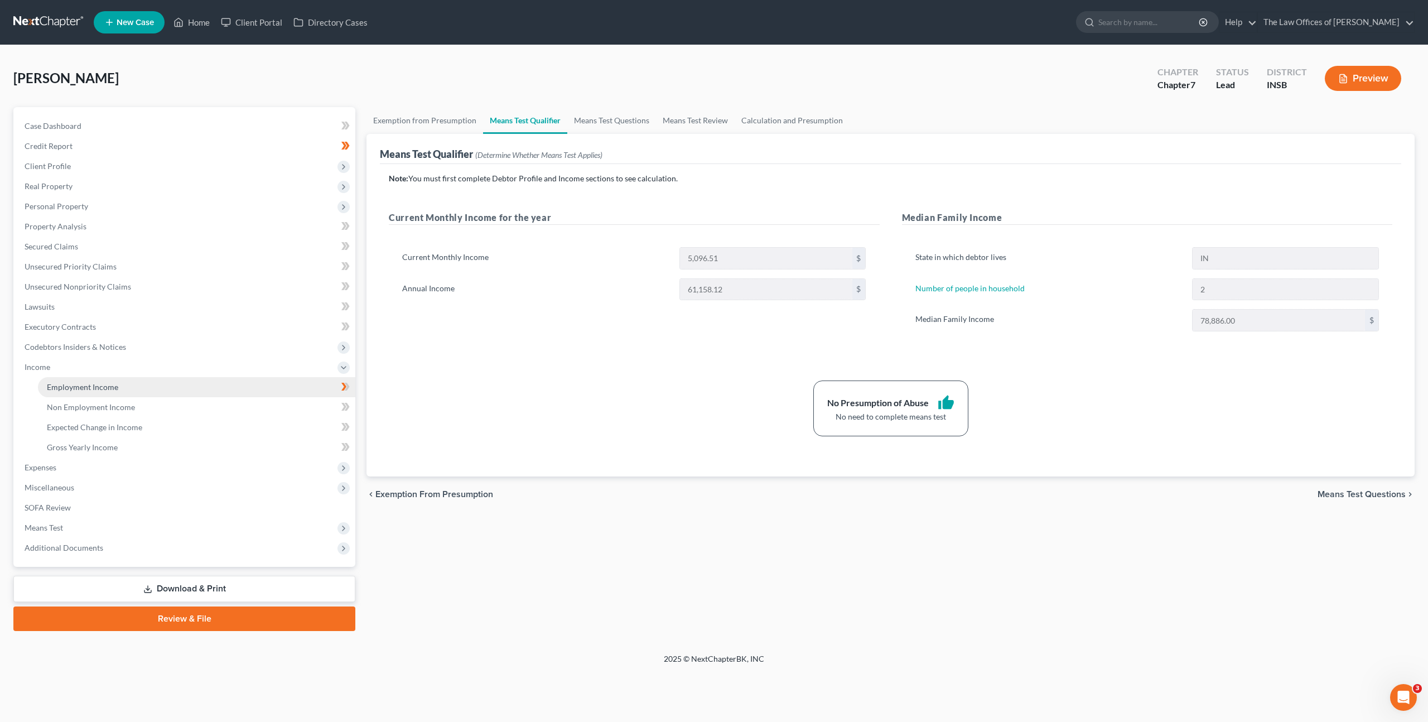
click at [267, 380] on link "Employment Income" at bounding box center [196, 387] width 317 height 20
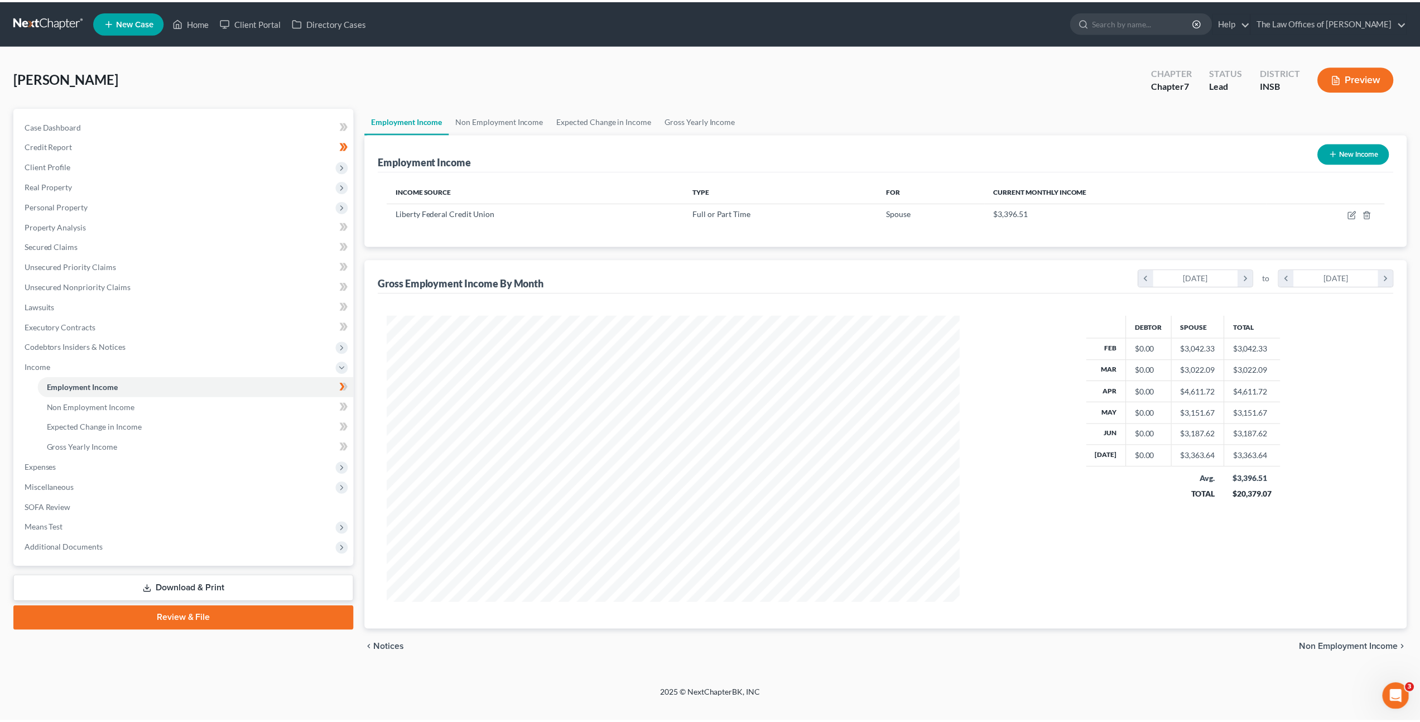
scroll to position [288, 599]
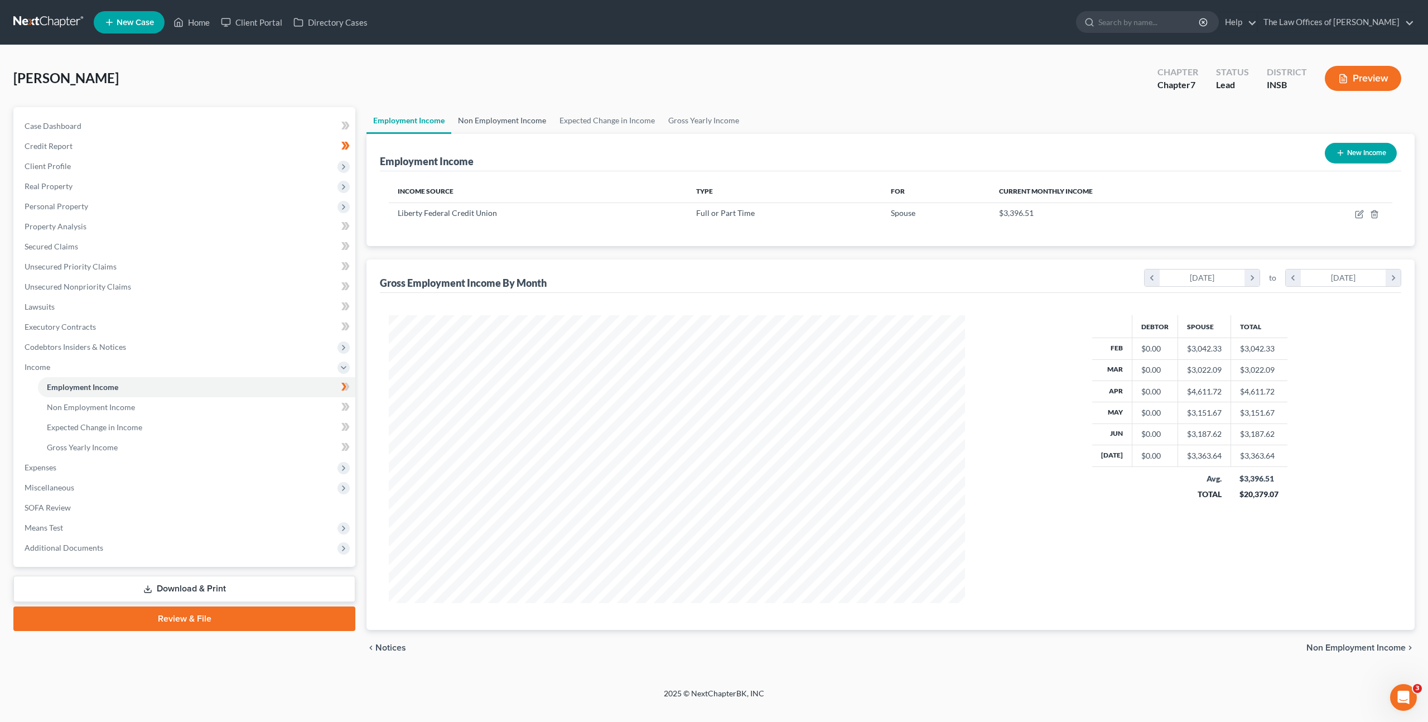
click at [543, 127] on link "Non Employment Income" at bounding box center [502, 120] width 102 height 27
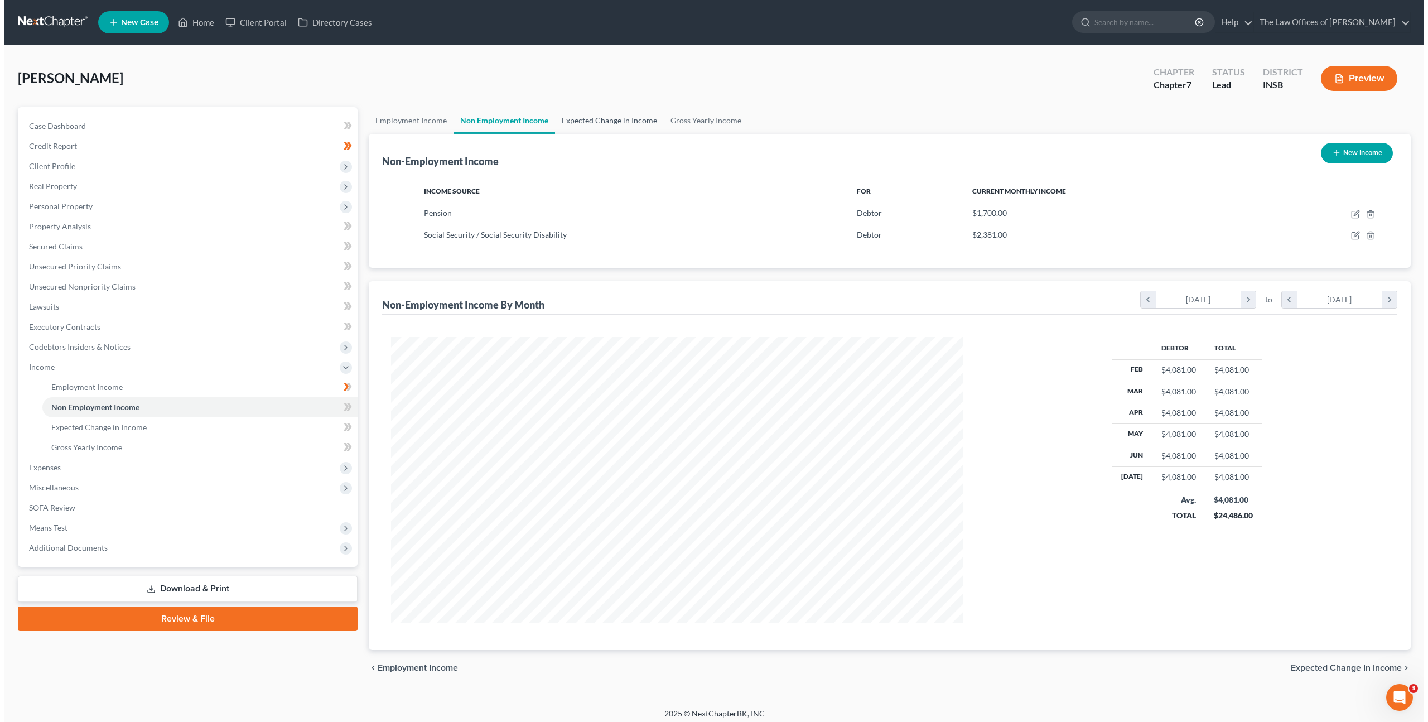
scroll to position [286, 595]
click at [577, 124] on link "Expected Change in Income" at bounding box center [605, 120] width 109 height 27
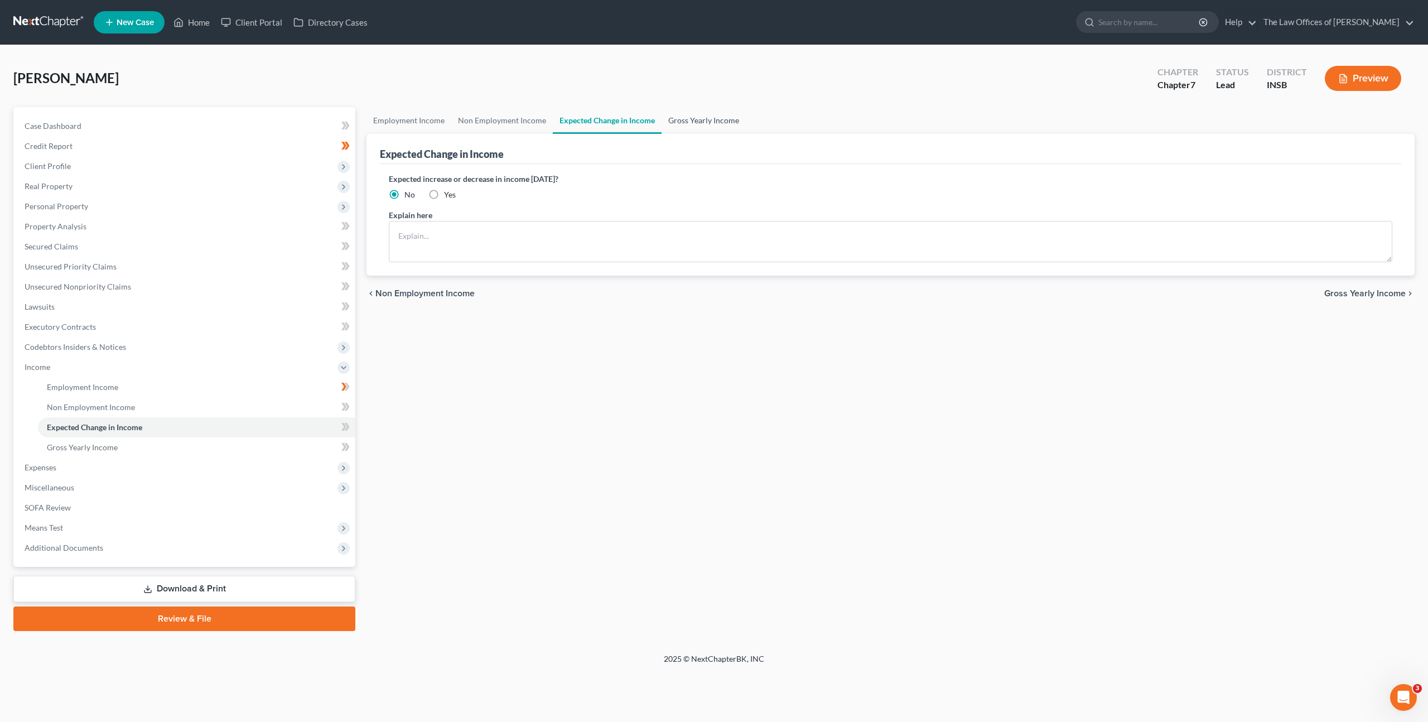
click at [673, 119] on link "Gross Yearly Income" at bounding box center [704, 120] width 84 height 27
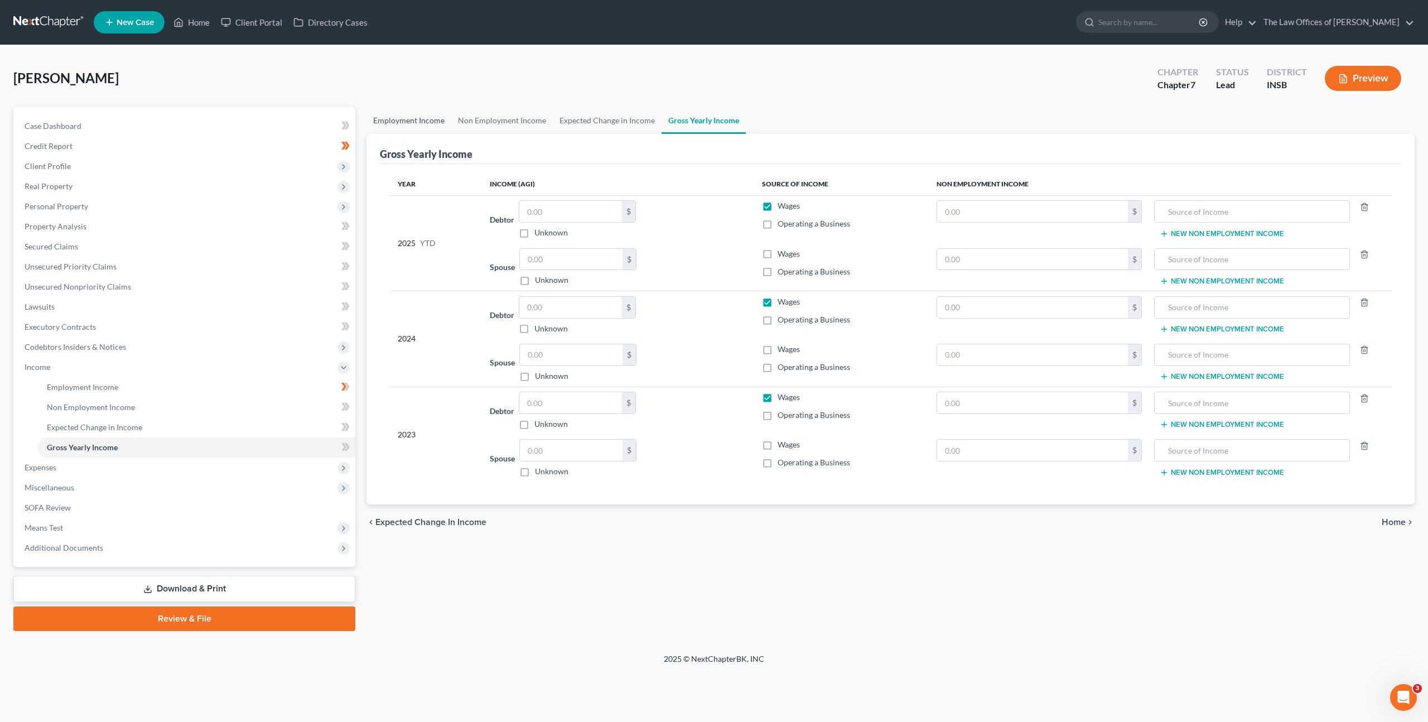
click at [445, 122] on link "Employment Income" at bounding box center [409, 120] width 85 height 27
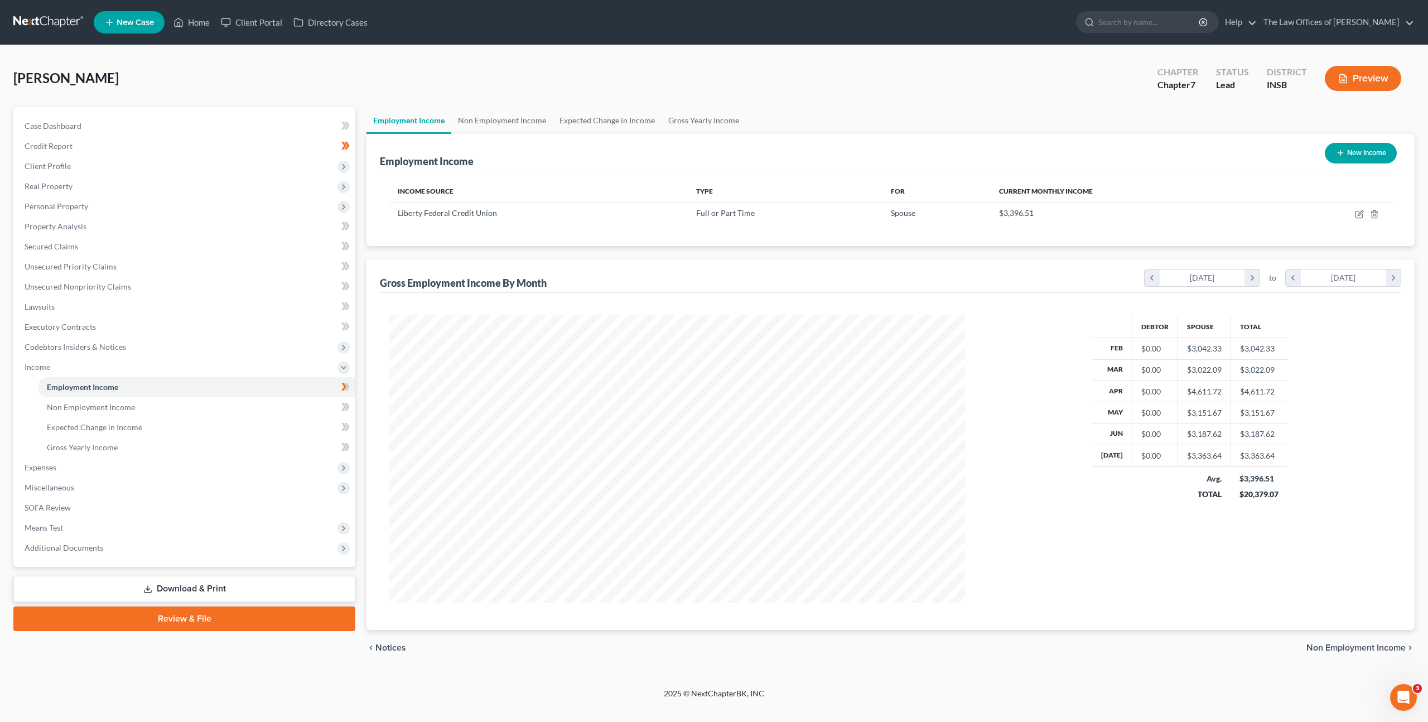
scroll to position [288, 599]
